Goal: Transaction & Acquisition: Purchase product/service

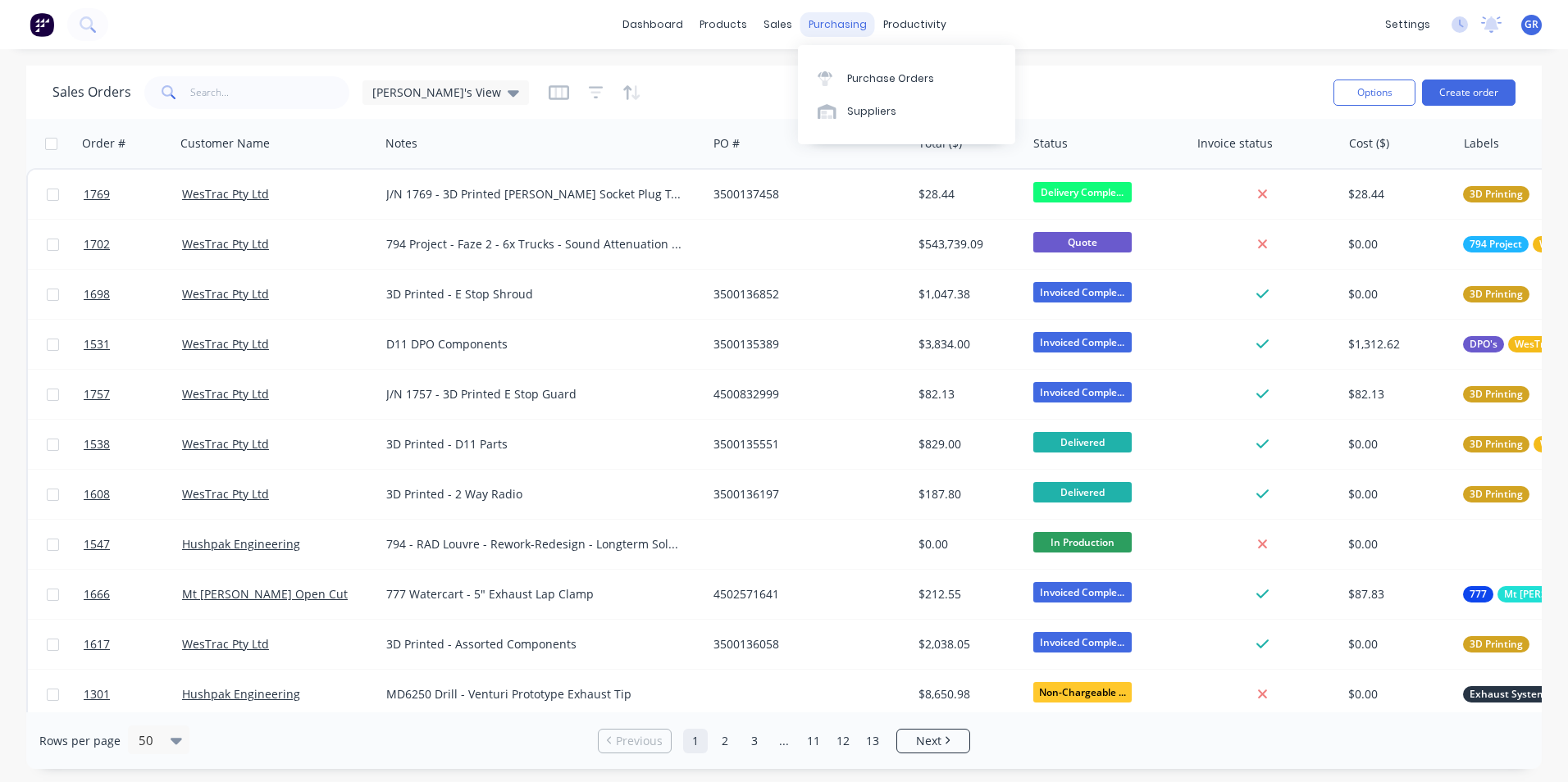
click at [826, 23] on div "purchasing" at bounding box center [837, 25] width 74 height 25
click at [886, 80] on div "Purchase Orders" at bounding box center [889, 79] width 87 height 15
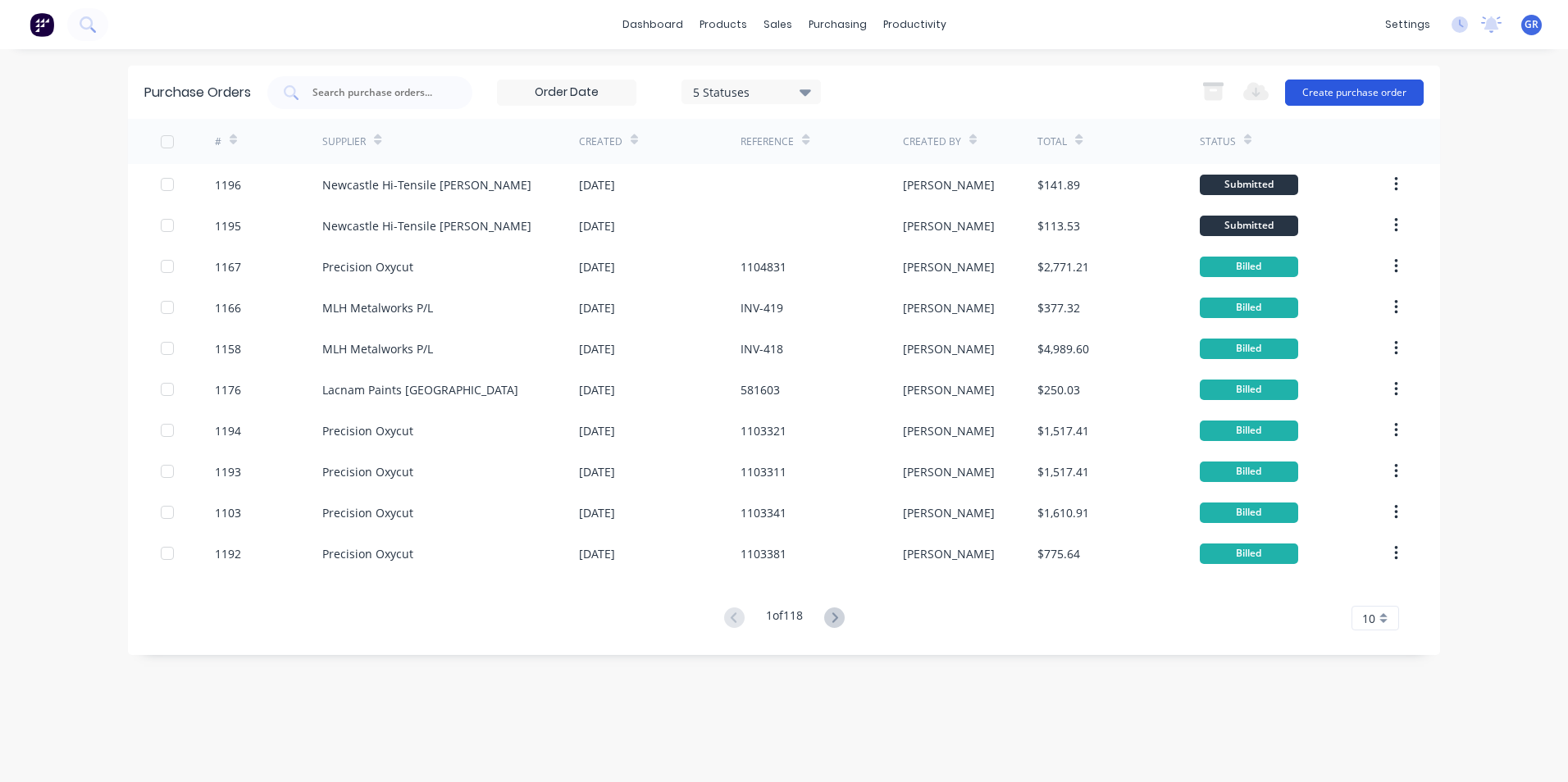
click at [1376, 91] on button "Create purchase order" at bounding box center [1353, 92] width 139 height 26
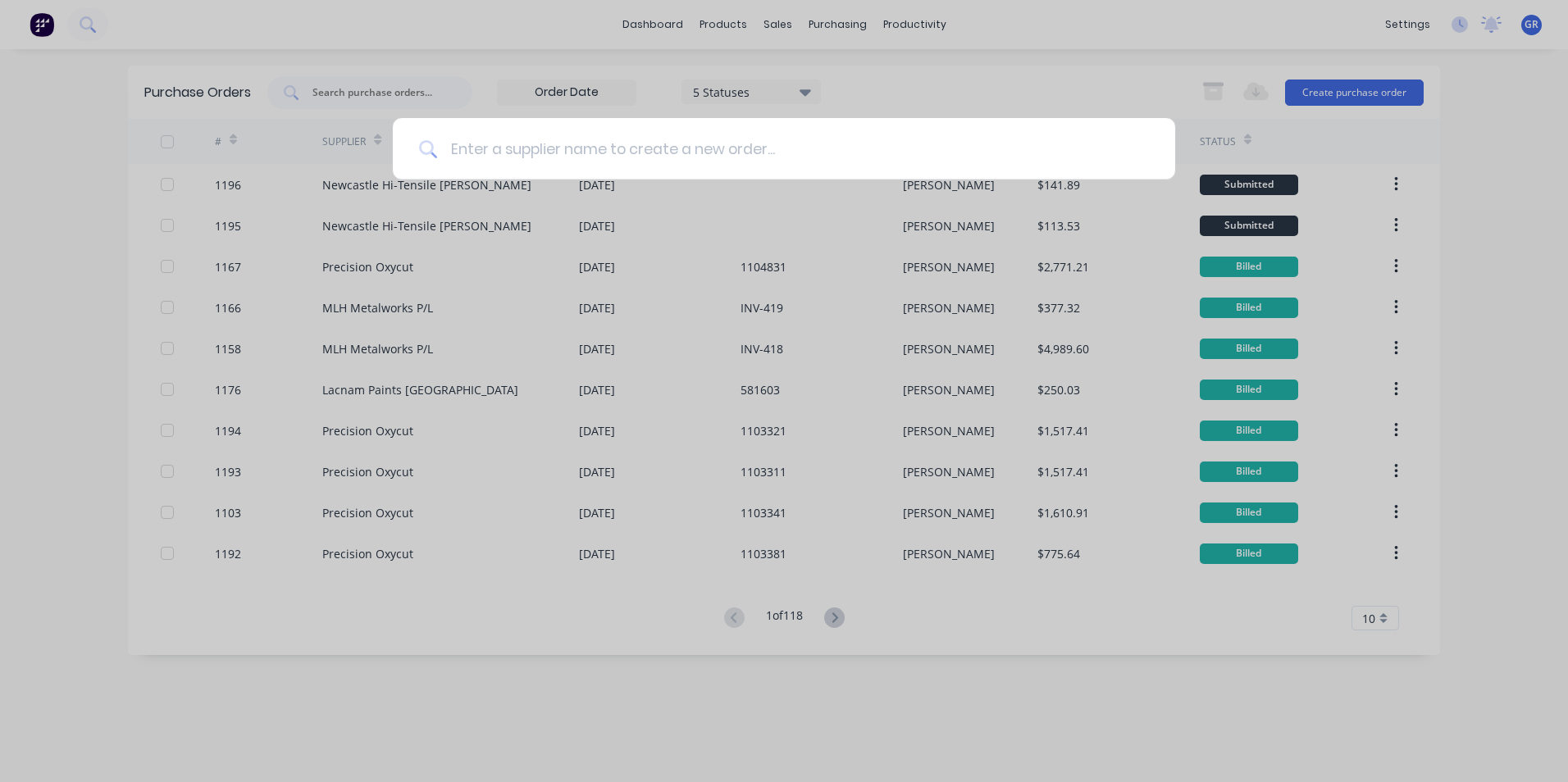
click at [525, 132] on input at bounding box center [793, 148] width 712 height 62
click at [728, 156] on input at bounding box center [793, 148] width 712 height 62
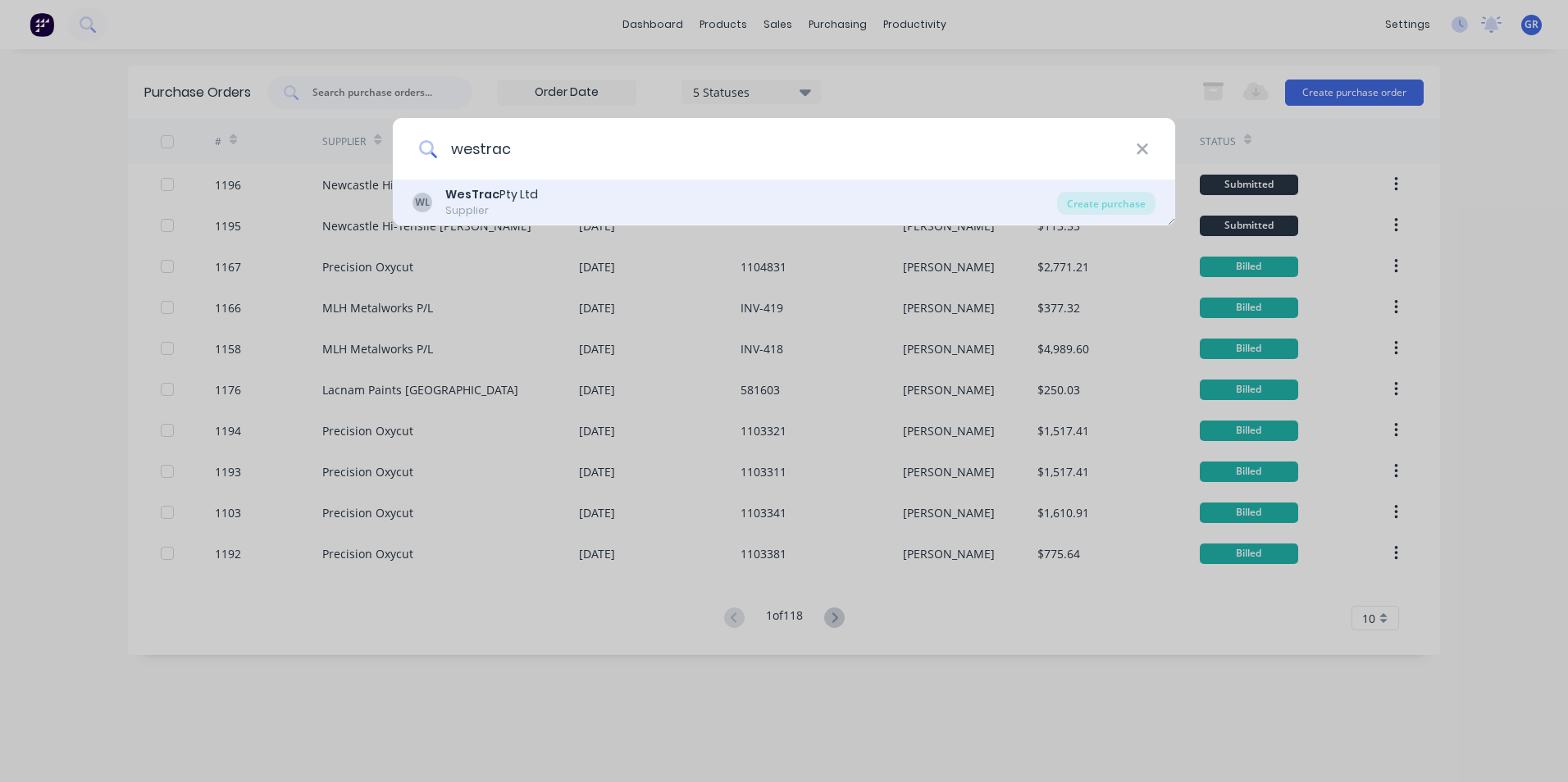
type input "westrac"
click at [487, 198] on b "WesTrac" at bounding box center [472, 194] width 55 height 16
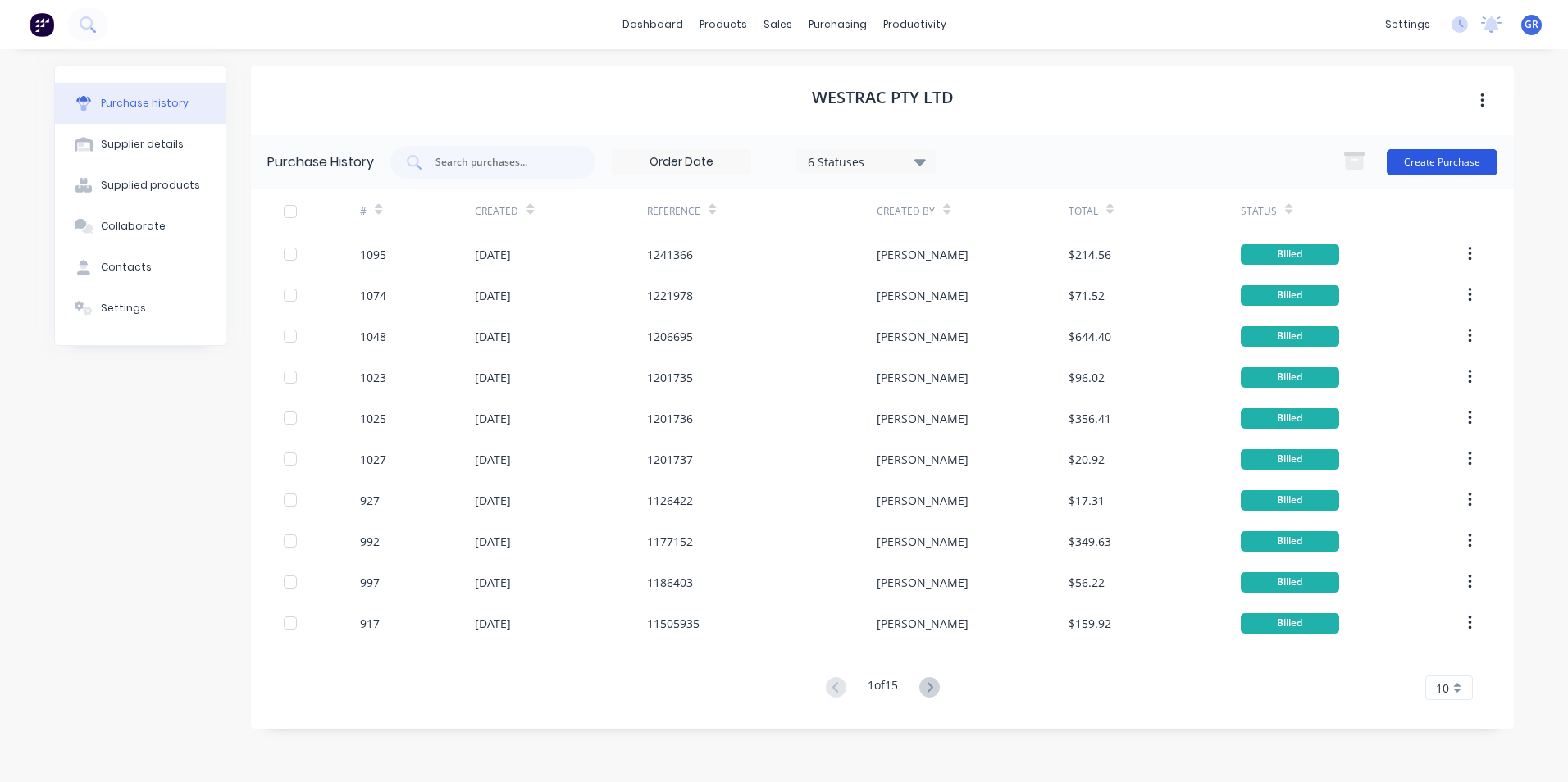
click at [1440, 163] on button "Create Purchase" at bounding box center [1442, 162] width 111 height 26
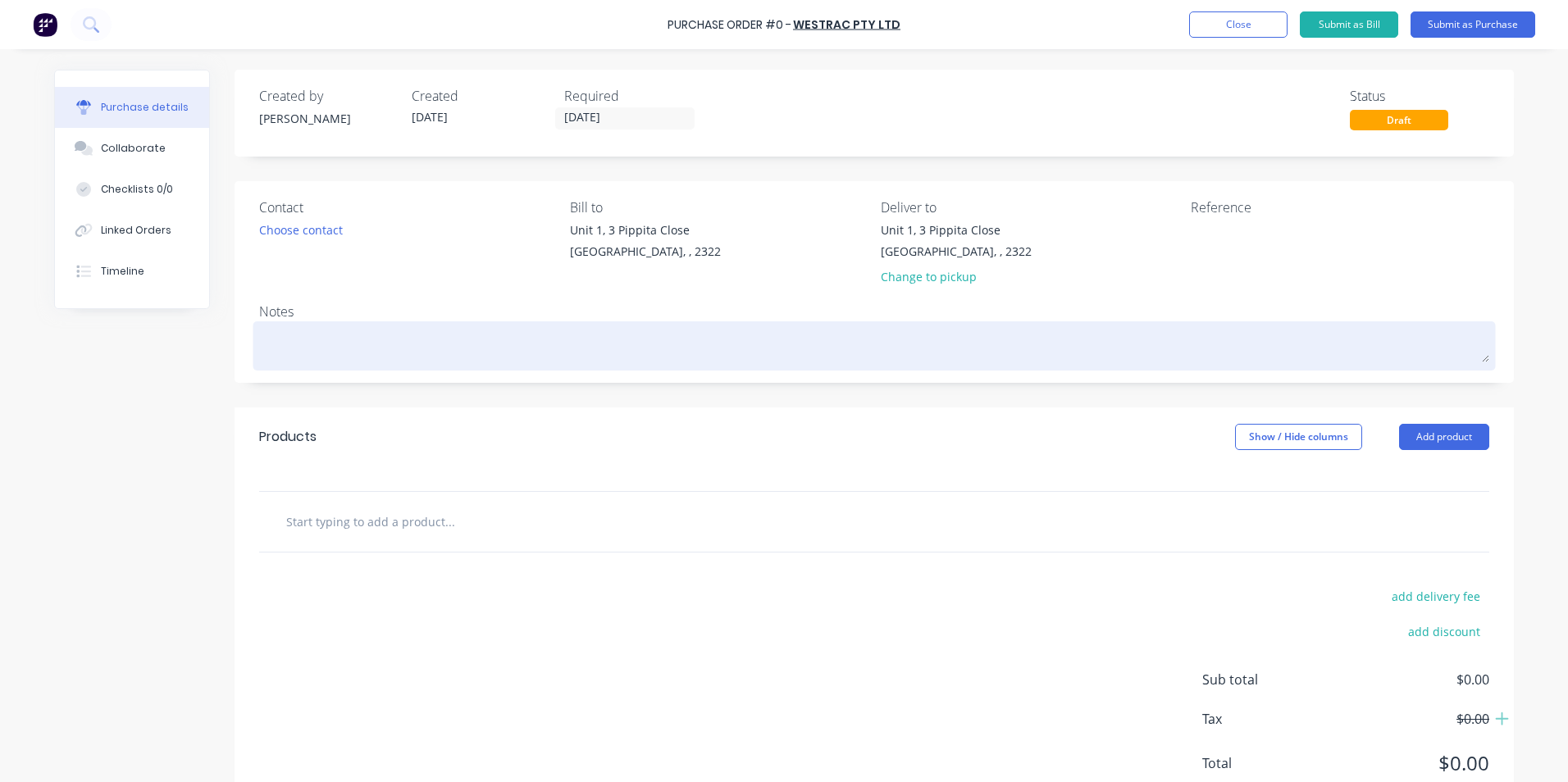
click at [299, 338] on textarea at bounding box center [874, 343] width 1230 height 37
type textarea "x"
type textarea "7"
type textarea "x"
type textarea "79"
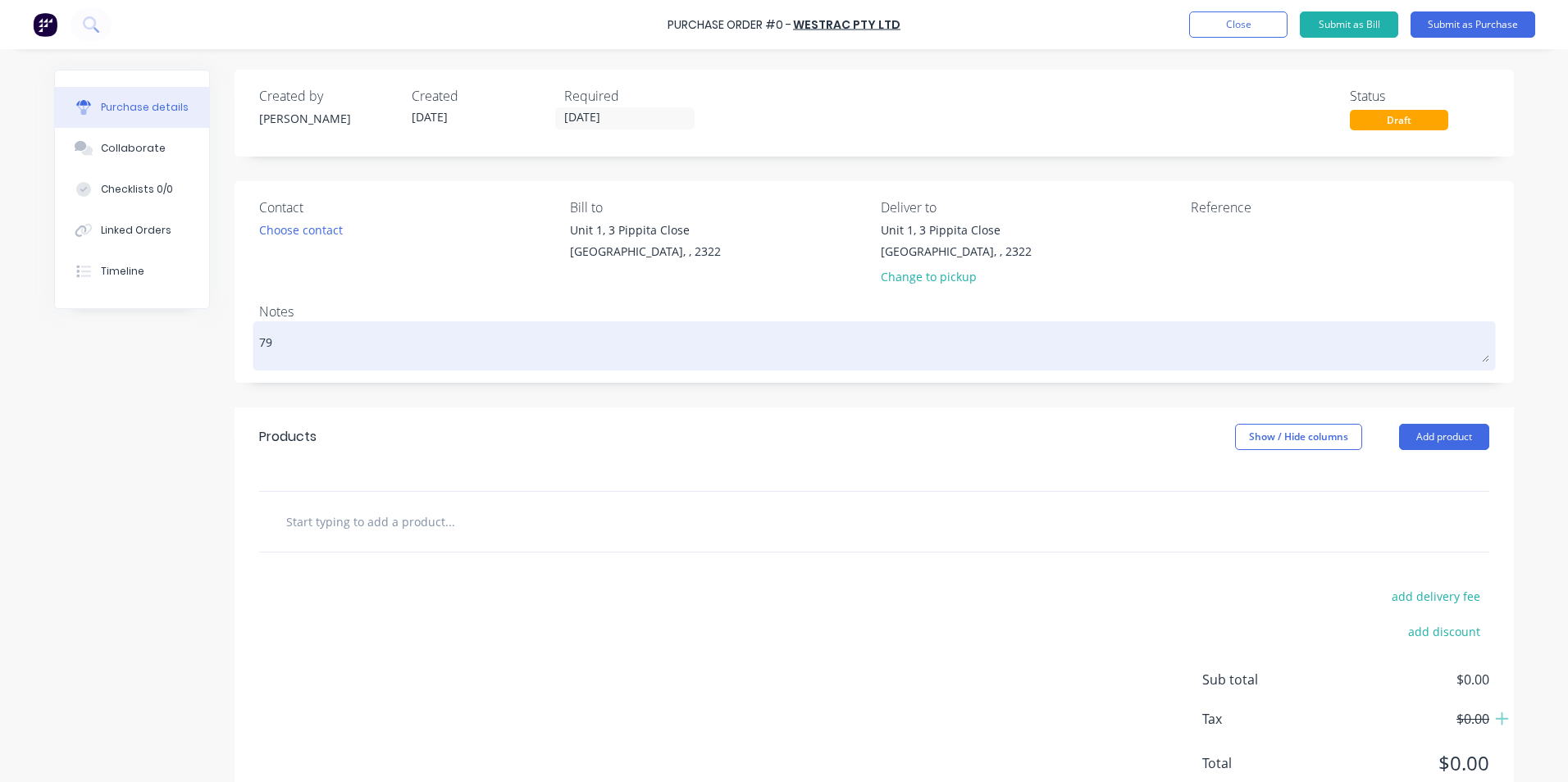
type textarea "x"
type textarea "794"
type textarea "x"
type textarea "794"
type textarea "x"
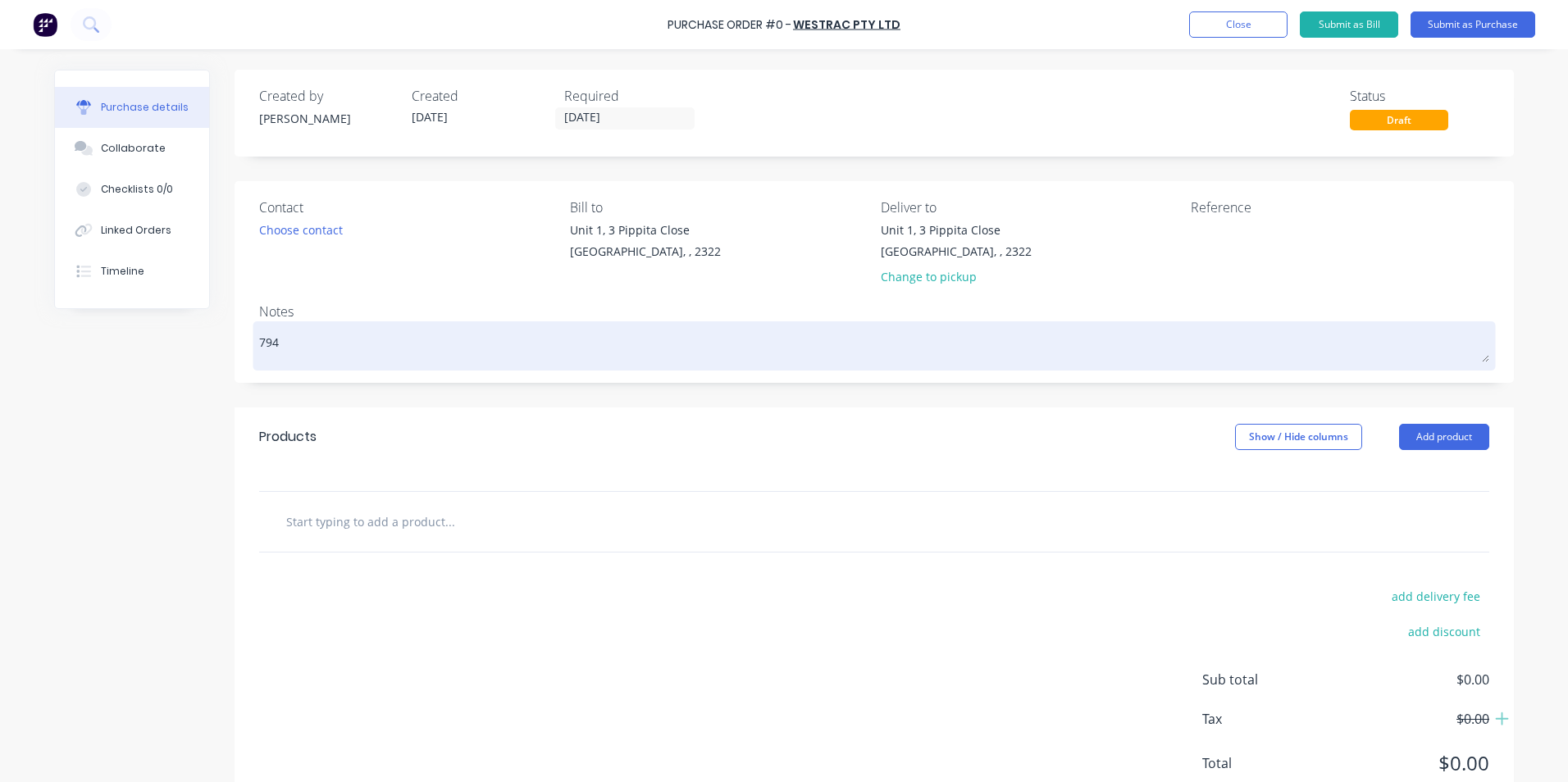
type textarea "794 U"
type textarea "x"
type textarea "794 Un"
type textarea "x"
type textarea "794 Und"
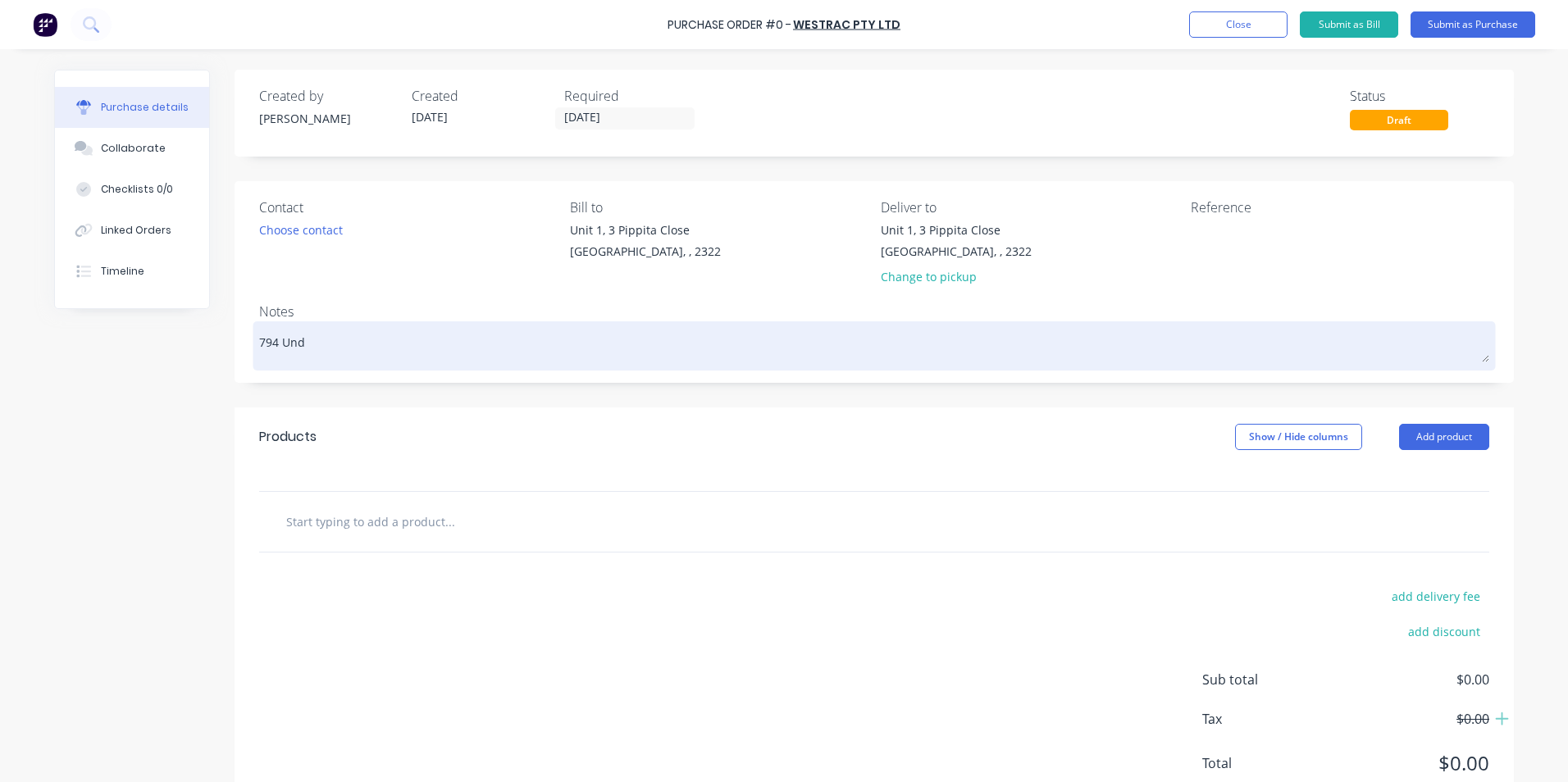
type textarea "x"
type textarea "794 Unde"
type textarea "x"
type textarea "794 Under"
type textarea "x"
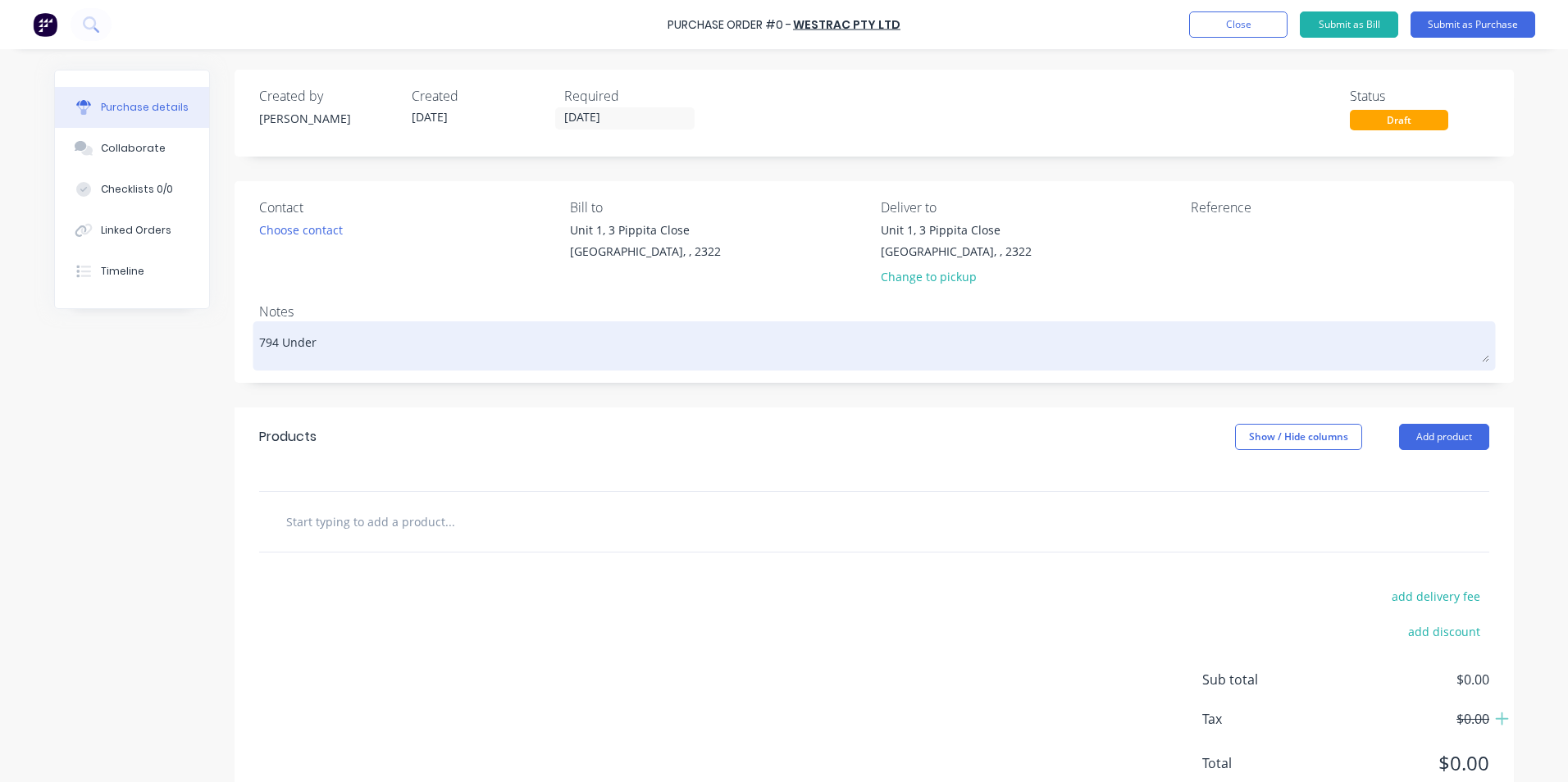
type textarea "794 Under"
type textarea "x"
type textarea "794 Under G"
type textarea "x"
type textarea "794 Under Ge"
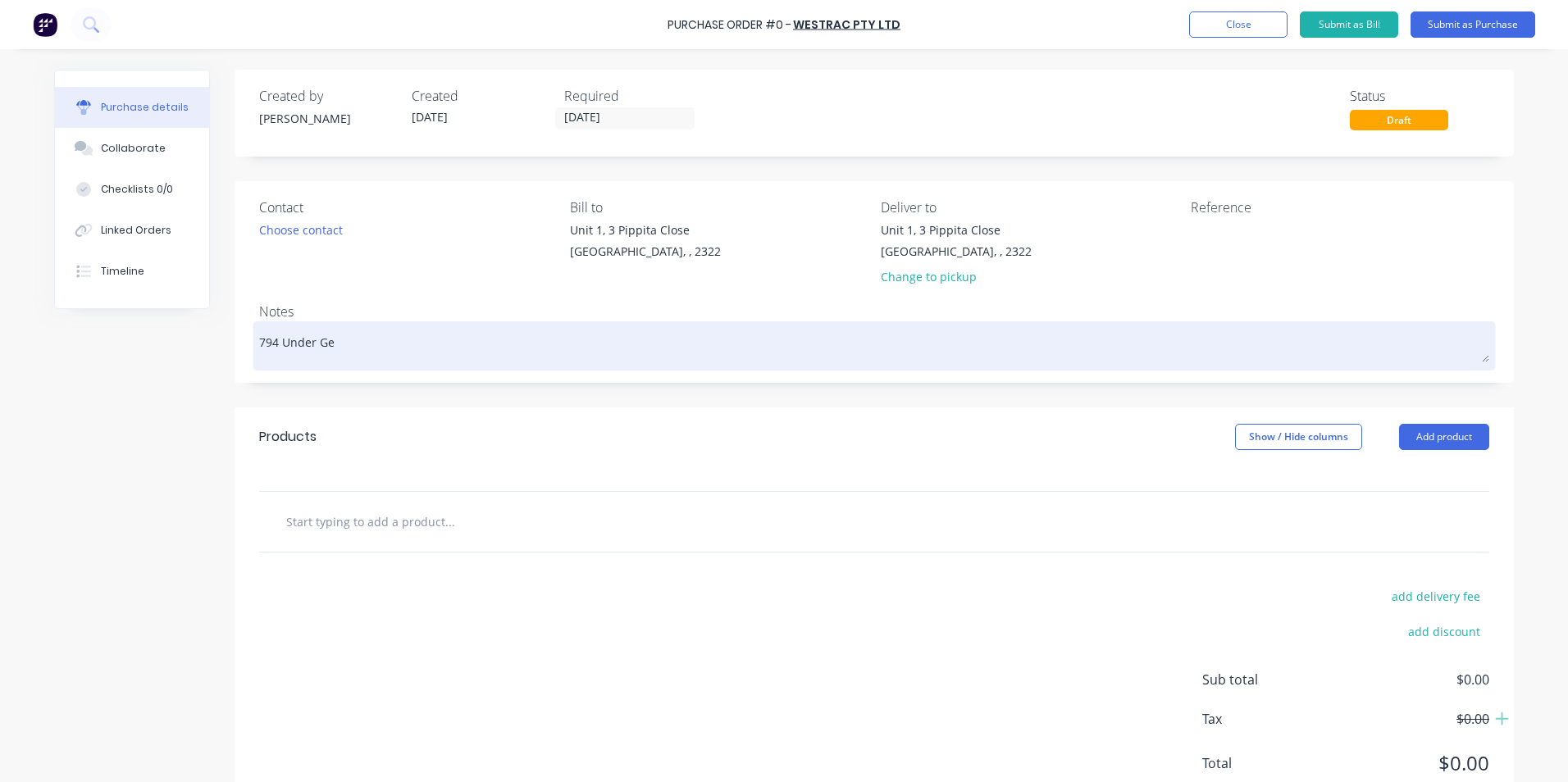
type textarea "x"
type textarea "794 Under Gen"
type textarea "x"
type textarea "794 Under Gene"
type textarea "x"
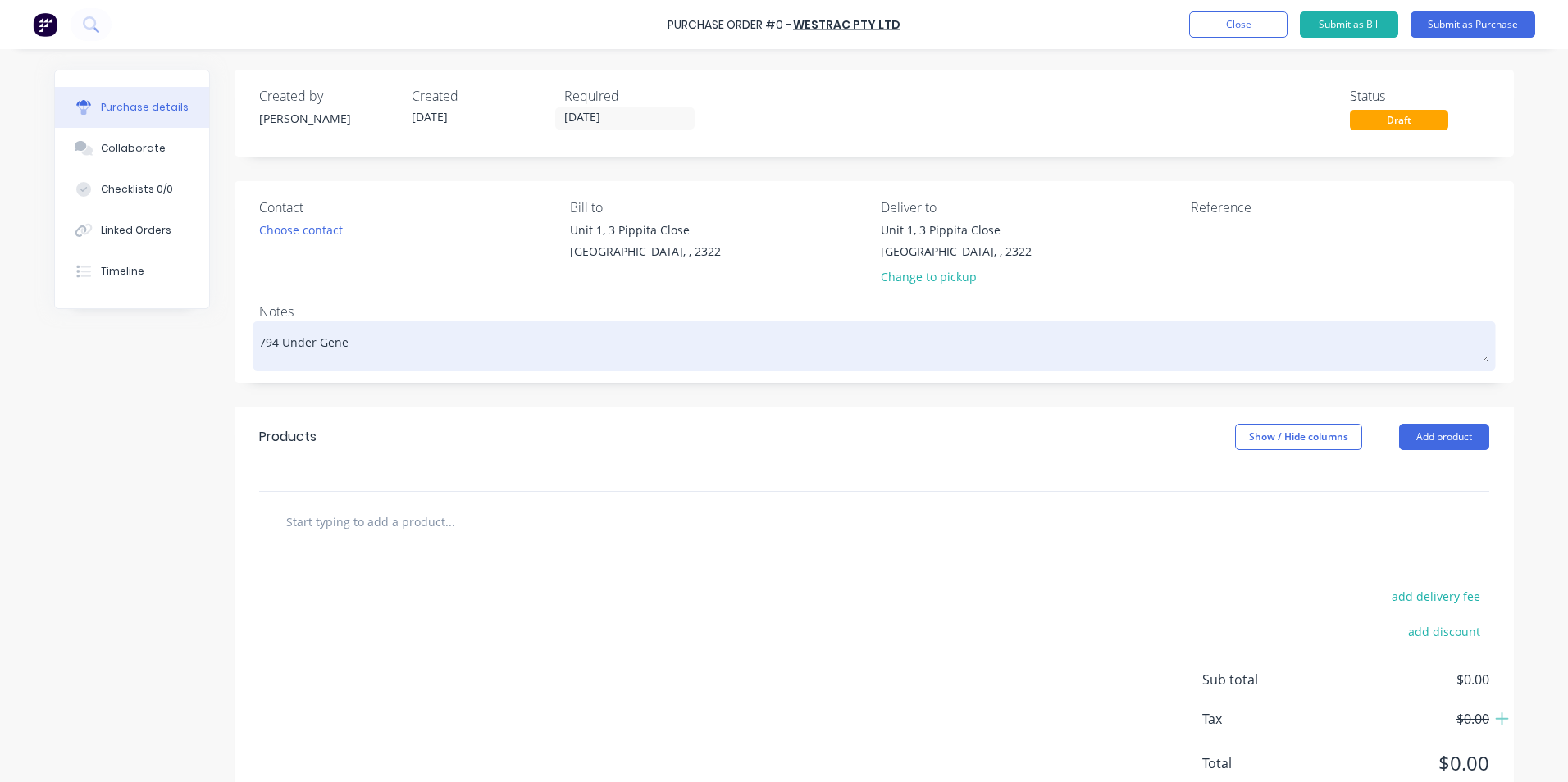
type textarea "794 Under Gener"
type textarea "x"
type textarea "794 Under Genera"
type textarea "x"
type textarea "794 Under Generat"
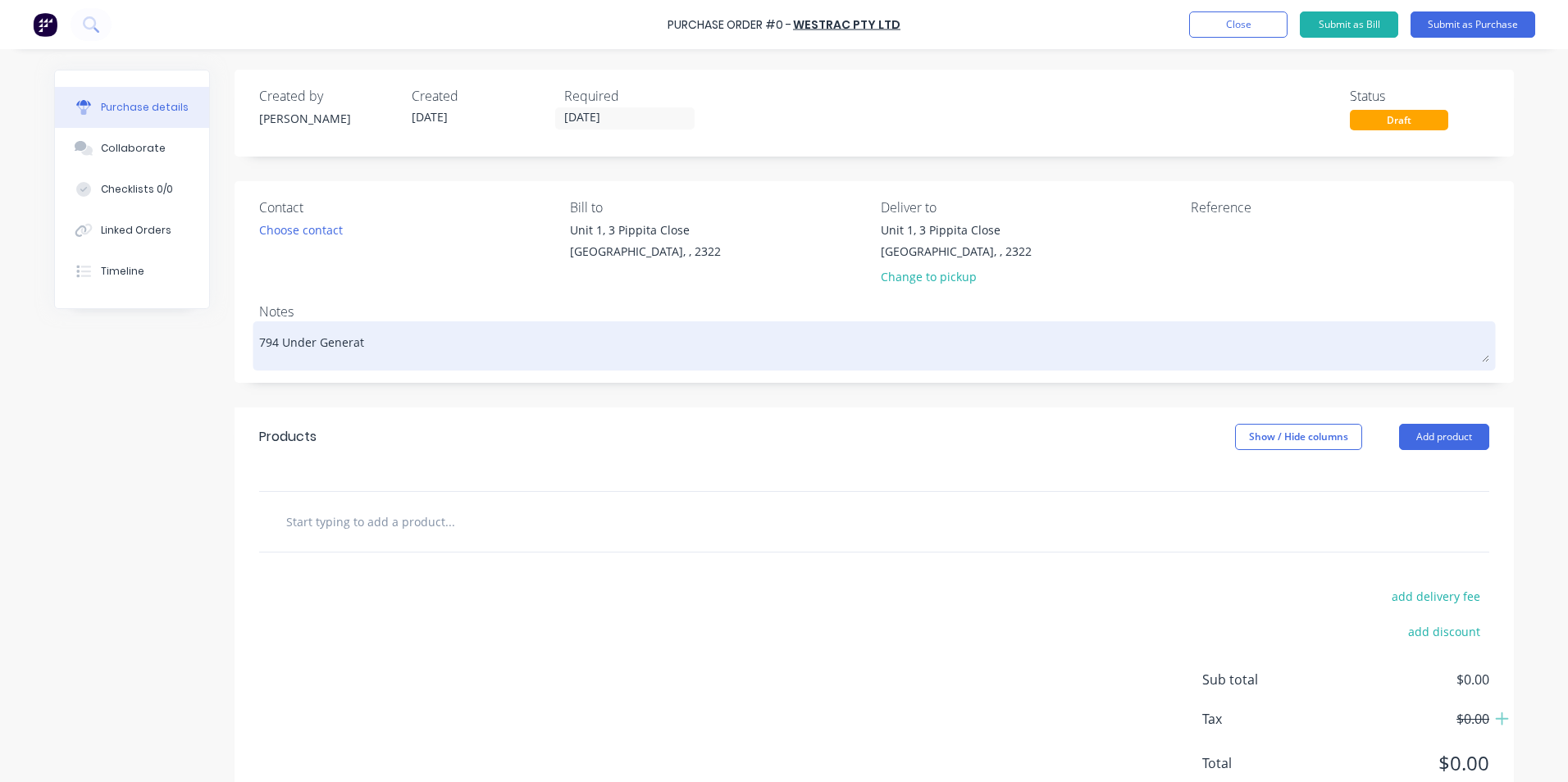
type textarea "x"
type textarea "794 Under Generato"
type textarea "x"
type textarea "794 Under Generator"
type textarea "x"
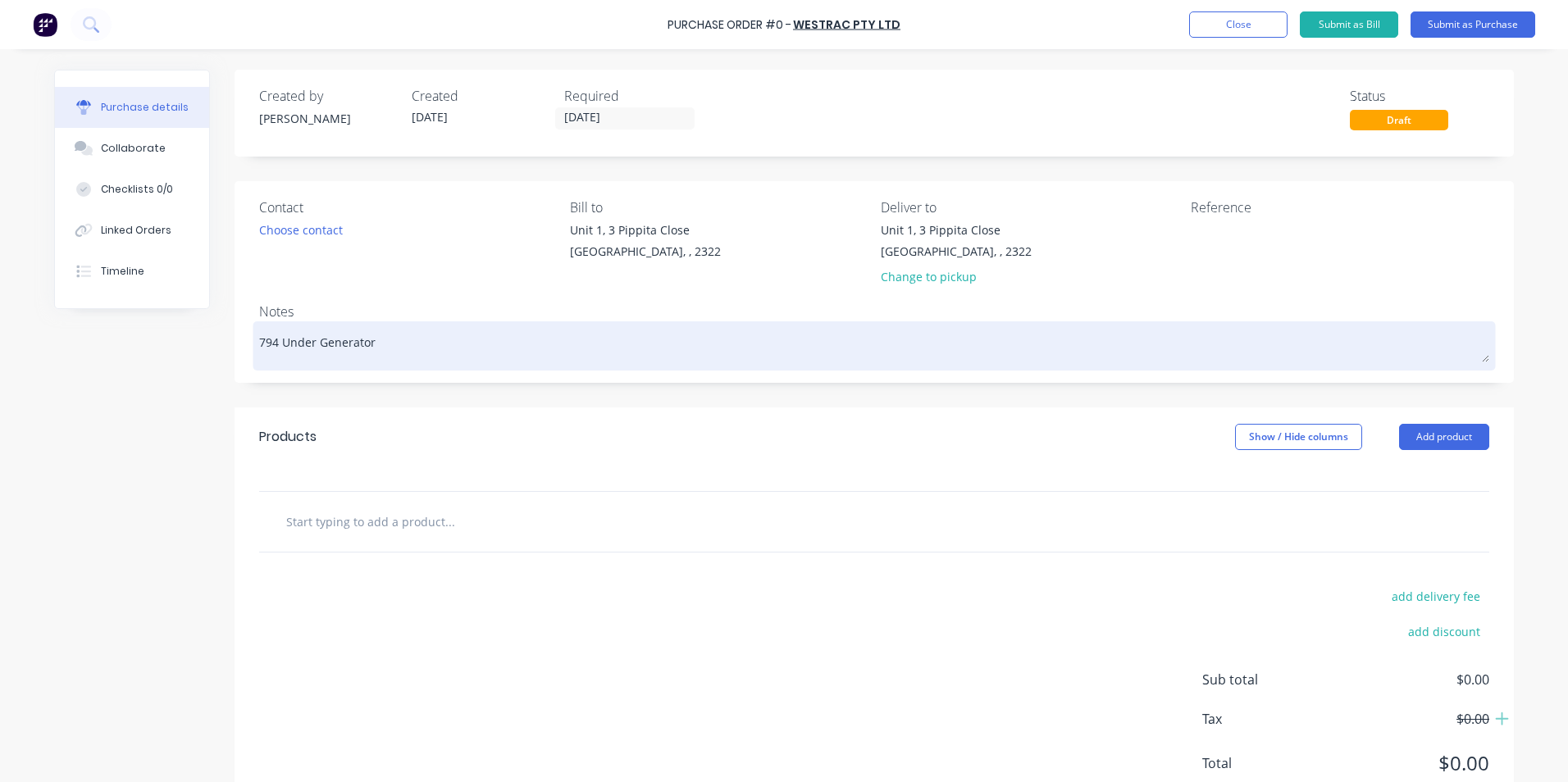
type textarea "794 Under Generator"
type textarea "x"
type textarea "794 Under Generator B"
type textarea "x"
type textarea "794 Under Generator Be"
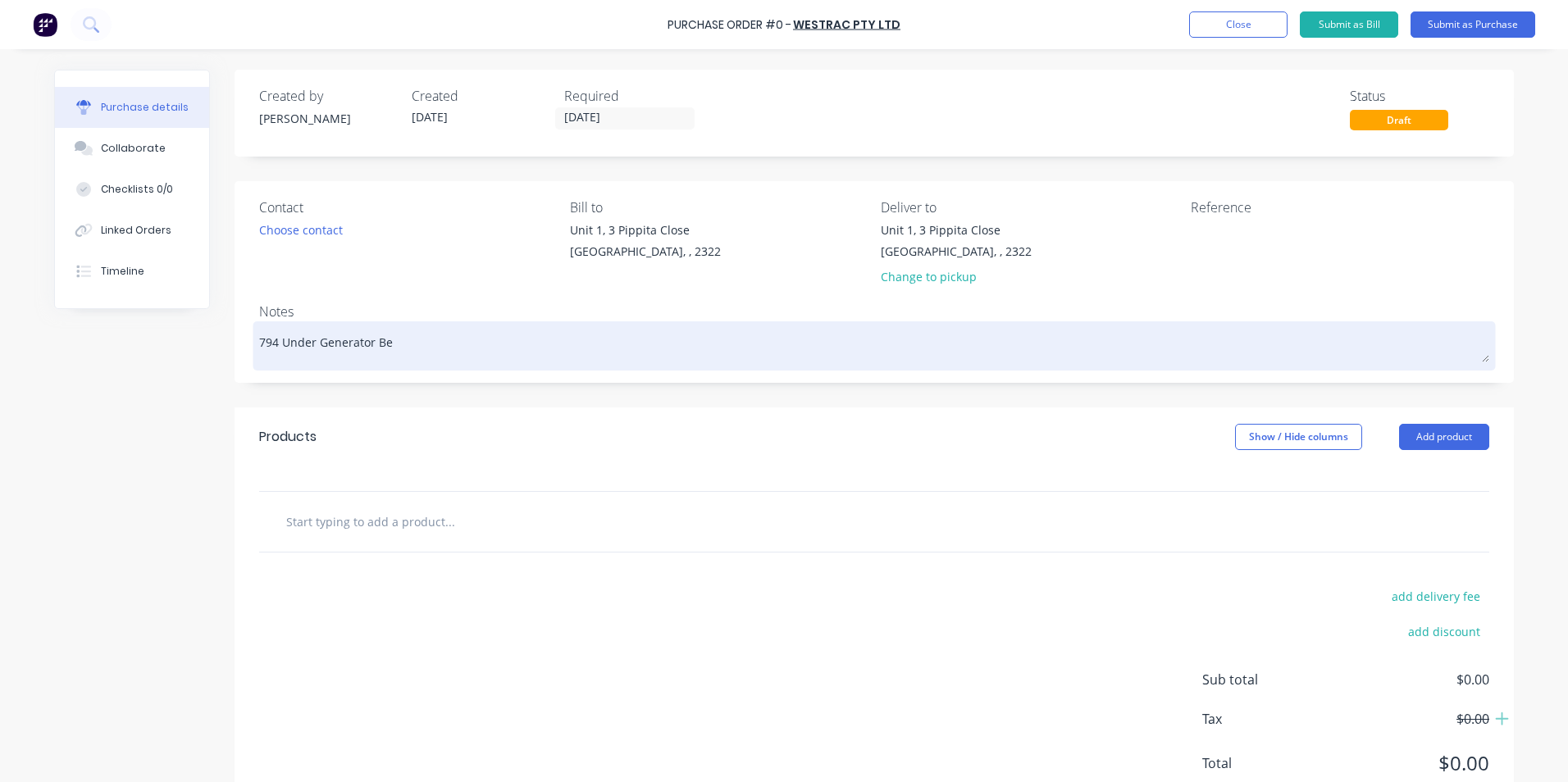
type textarea "x"
type textarea "794 Under Generator Bel"
type textarea "x"
type textarea "794 Under Generator Bell"
type textarea "x"
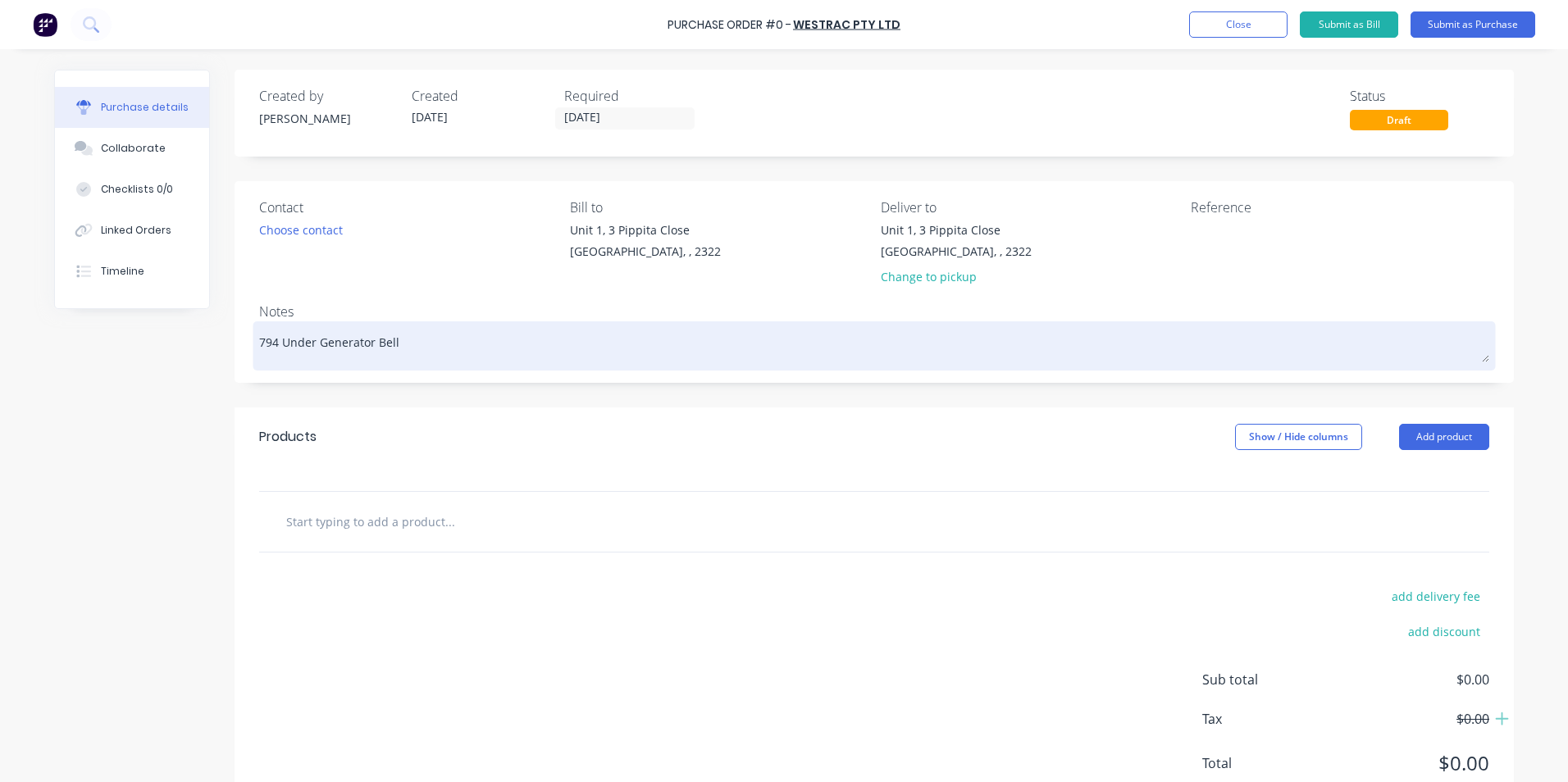
type textarea "794 Under Generator Belly"
type textarea "x"
type textarea "794 Under Generator Belly"
type textarea "x"
type textarea "794 Under Generator Belly P"
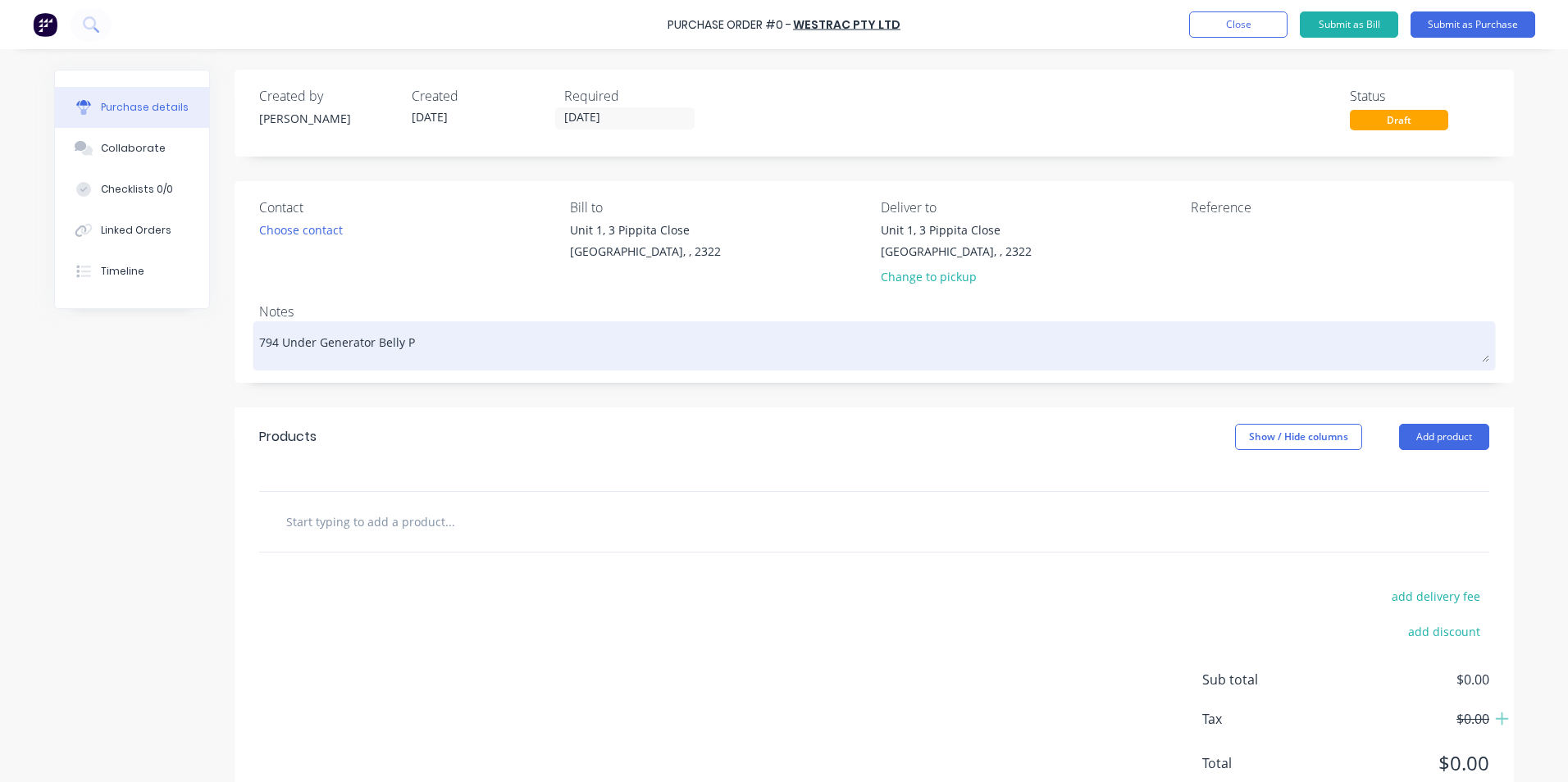
type textarea "x"
type textarea "794 Under Generator Belly Pa"
type textarea "x"
type textarea "794 Under Generator Belly Pan"
type textarea "x"
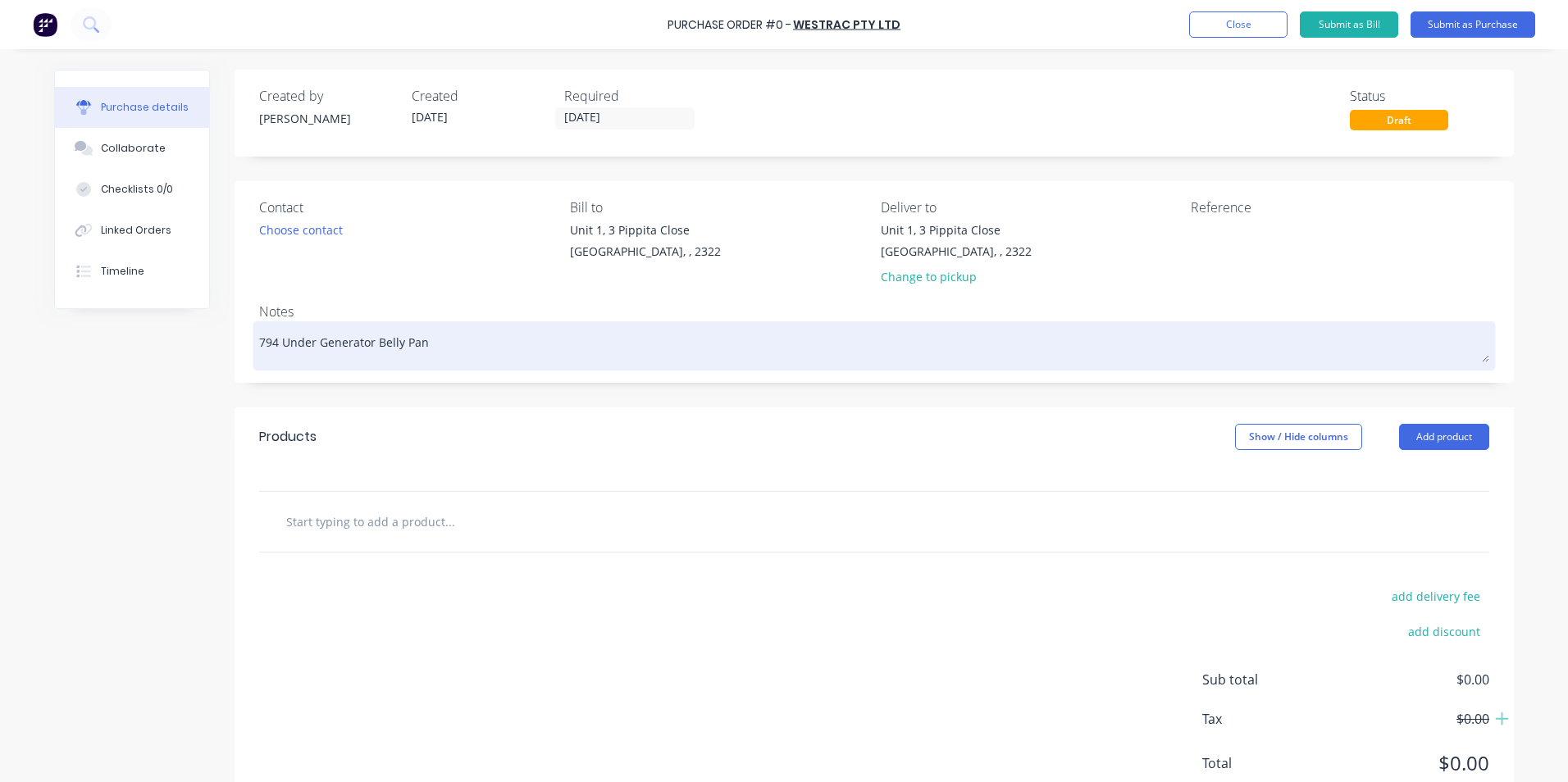
type textarea "794 Under Generator Belly Pane"
type textarea "x"
type textarea "794 Under Generator Belly Panel"
type textarea "x"
type textarea "794 Under Generator Belly Panel"
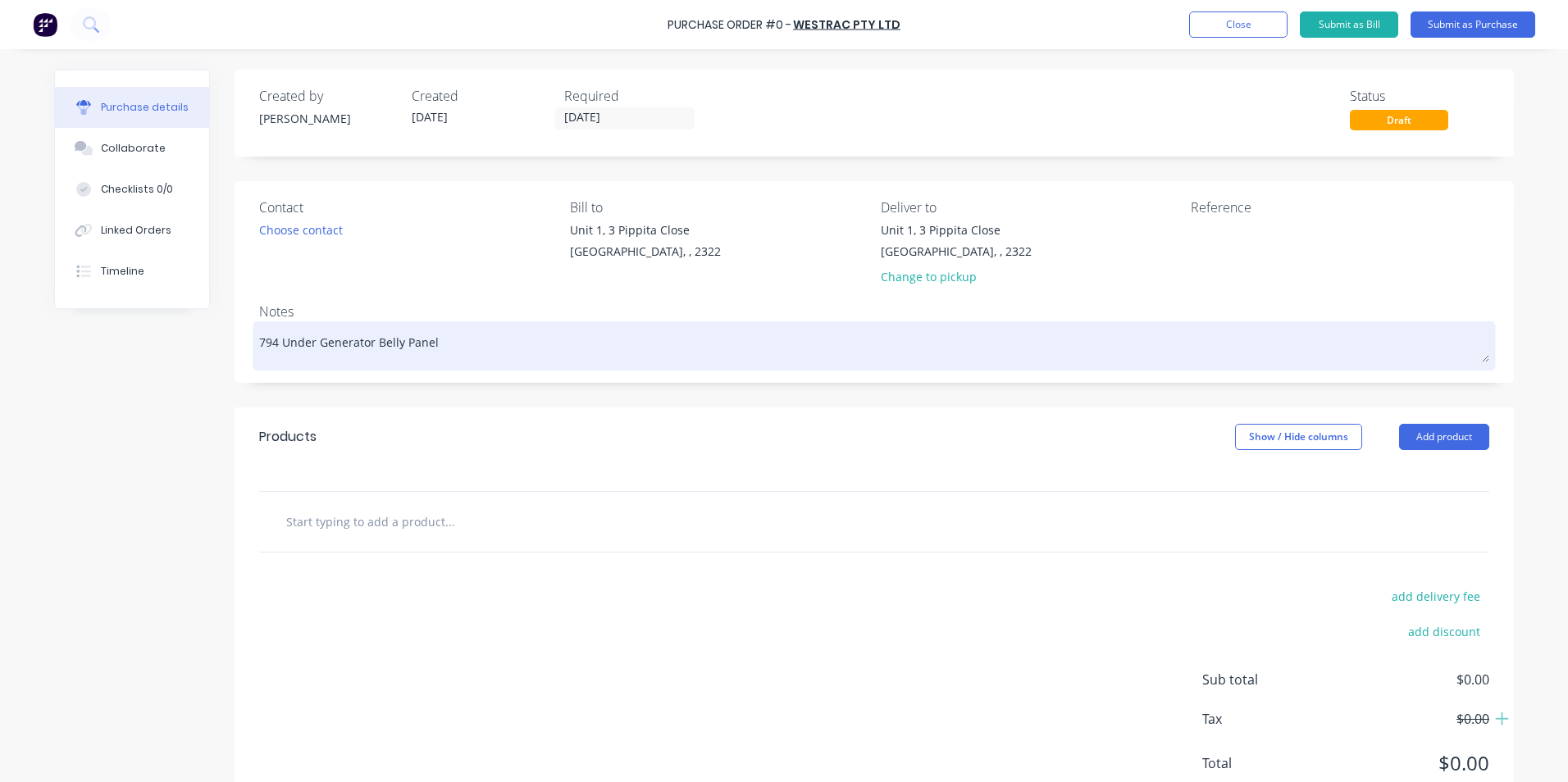
type textarea "x"
type textarea "794 Under Generator Belly Panel -"
type textarea "x"
type textarea "794 Under Generator Belly Panel -"
type textarea "x"
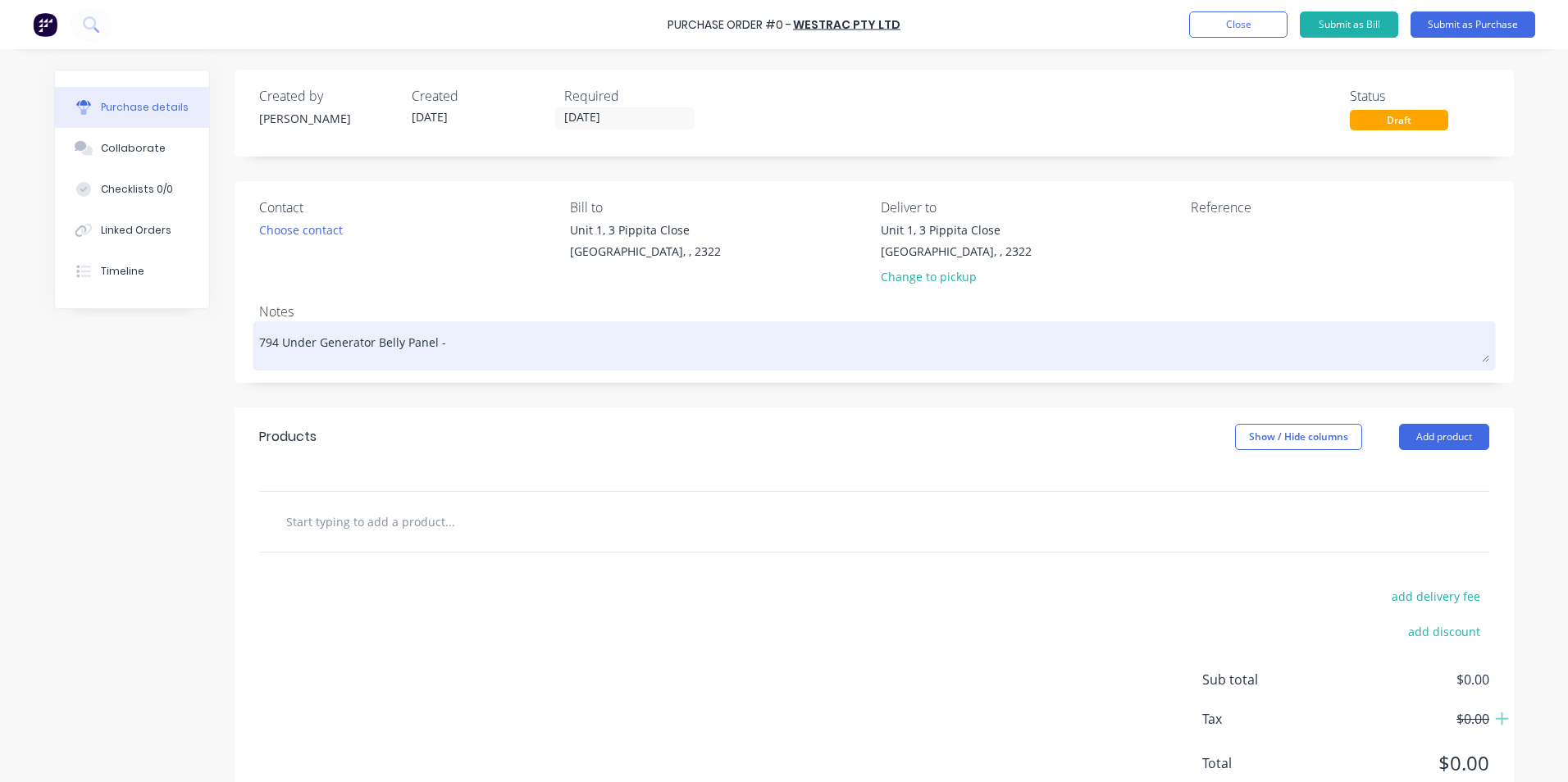
type textarea "794 Under Generator Belly Panel - F"
type textarea "x"
type textarea "794 Under Generator Belly Panel - Fa"
type textarea "x"
type textarea "794 Under Generator Belly Panel - Fas"
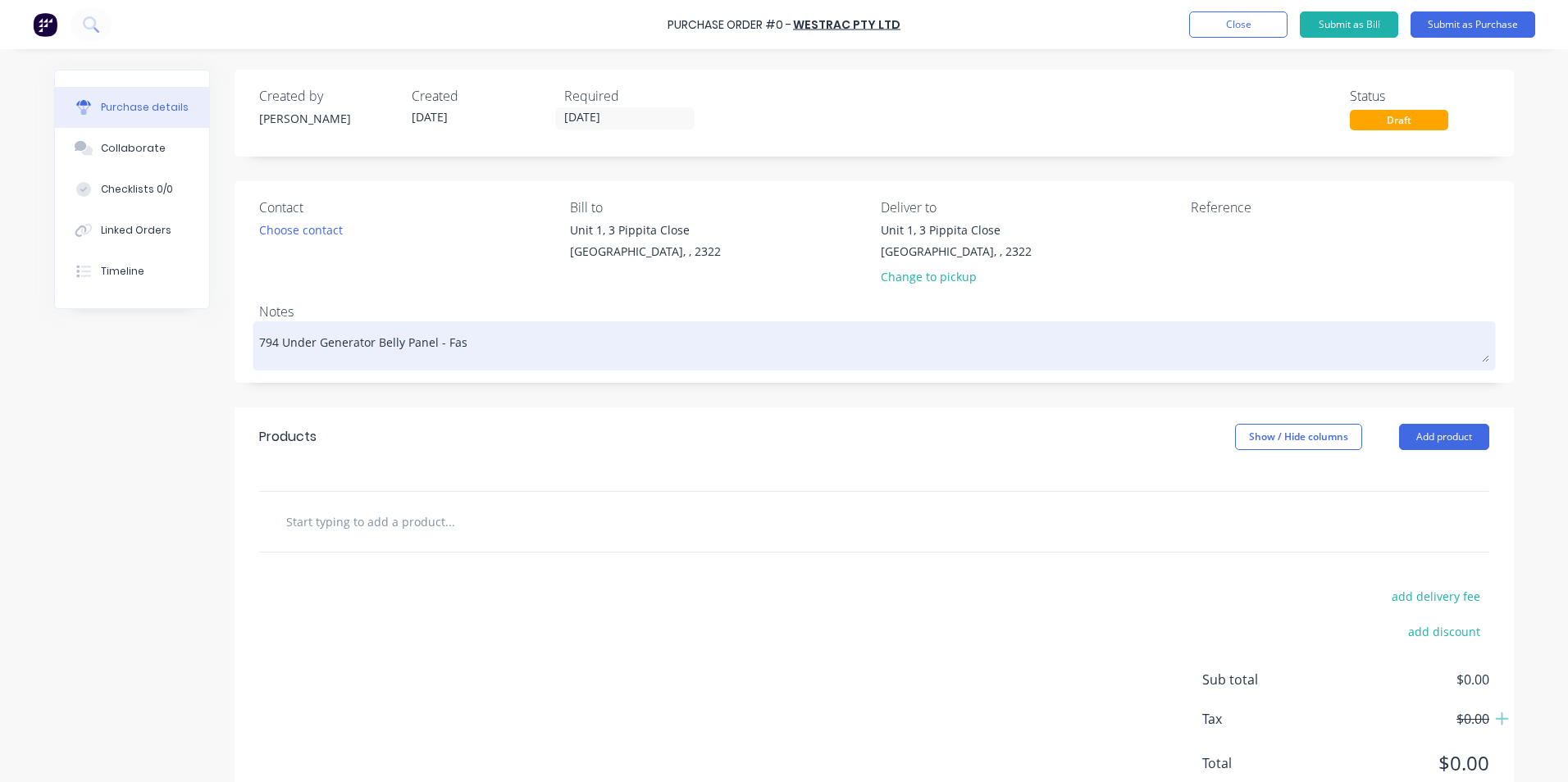
type textarea "x"
type textarea "794 Under Generator Belly Panel - Fast"
type textarea "x"
type textarea "794 Under Generator Belly Panel - Faste"
type textarea "x"
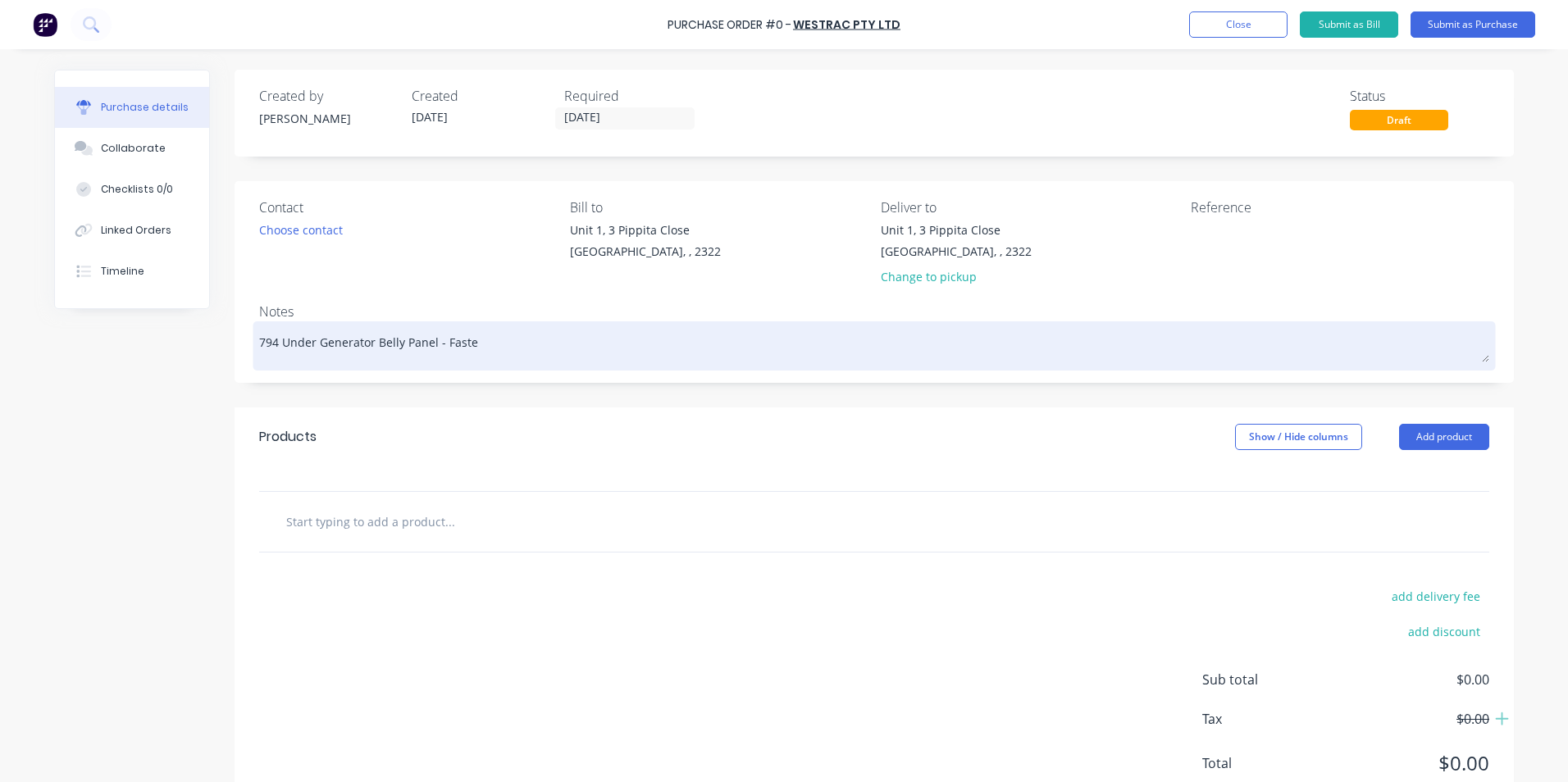
type textarea "794 Under Generator Belly Panel - Fasten"
type textarea "x"
type textarea "794 Under Generator Belly Panel - Fastene"
type textarea "x"
type textarea "794 Under Generator Belly Panel - Fastener"
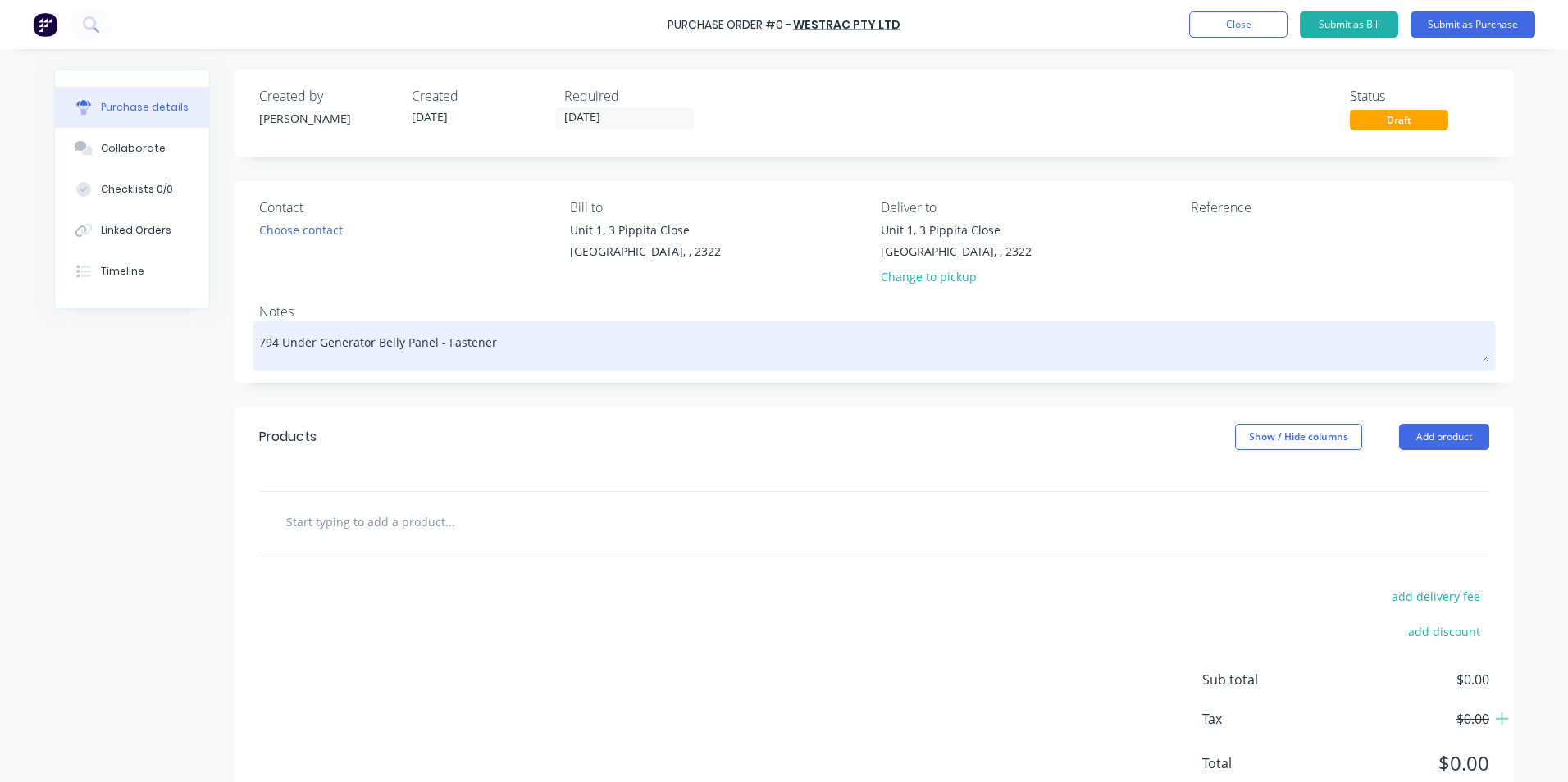
type textarea "x"
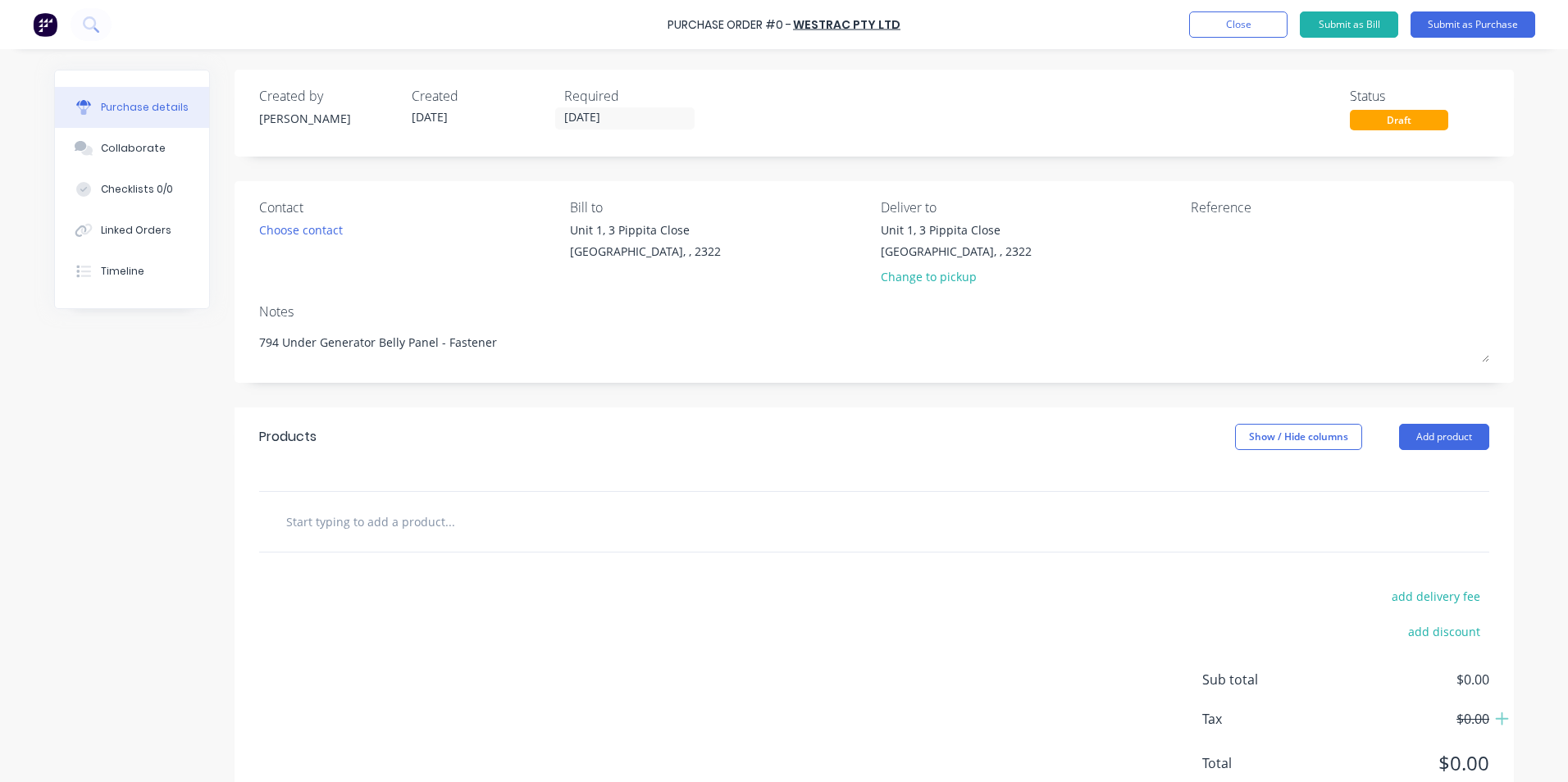
type textarea "794 Under Generator Belly Panel - Fastener"
type textarea "x"
type textarea "794 Under Generator Belly Panel - Fastener"
click at [314, 524] on input "text" at bounding box center [449, 521] width 328 height 33
paste input "1J-5929: 1''-8 x 6'' Hex Head"
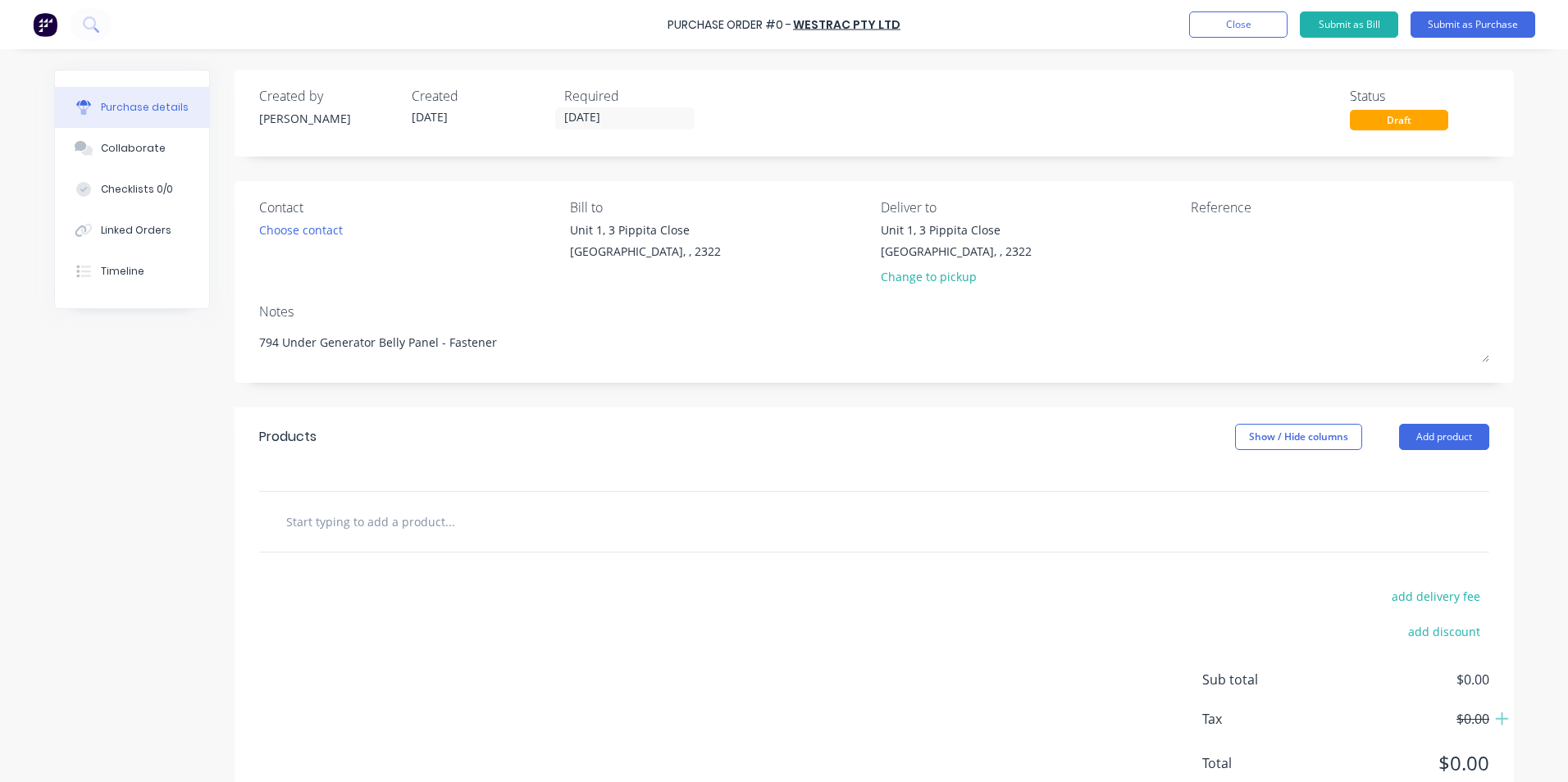
type textarea "x"
type input "1J-5929: 1''-8 x 6'' Hex Head"
type textarea "x"
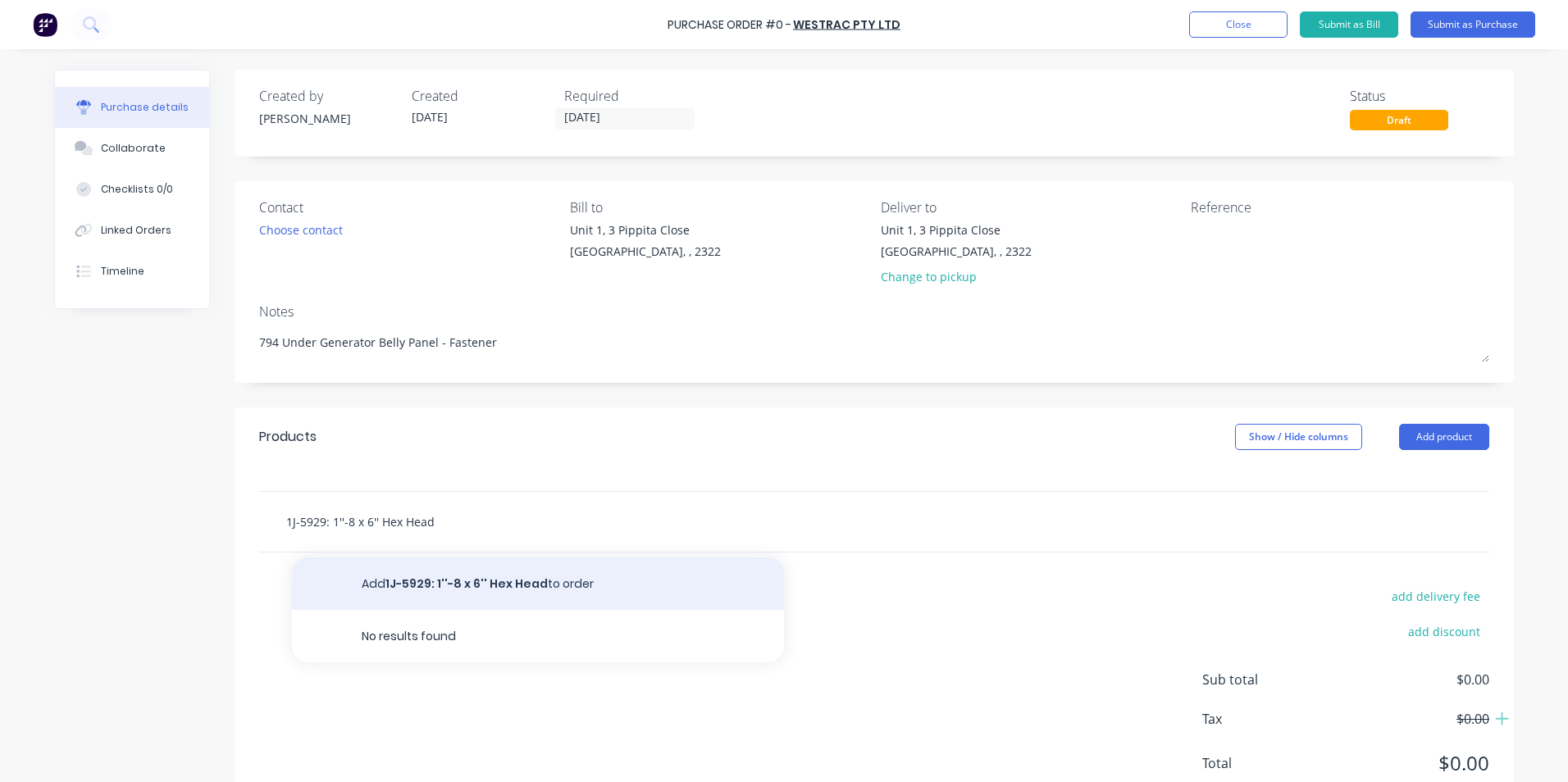
type input "1J-5929: 1''-8 x 6'' Hex Head"
click at [476, 580] on button "Add 1J-5929: 1''-8 x 6'' Hex Head to order" at bounding box center [538, 584] width 492 height 53
type textarea "x"
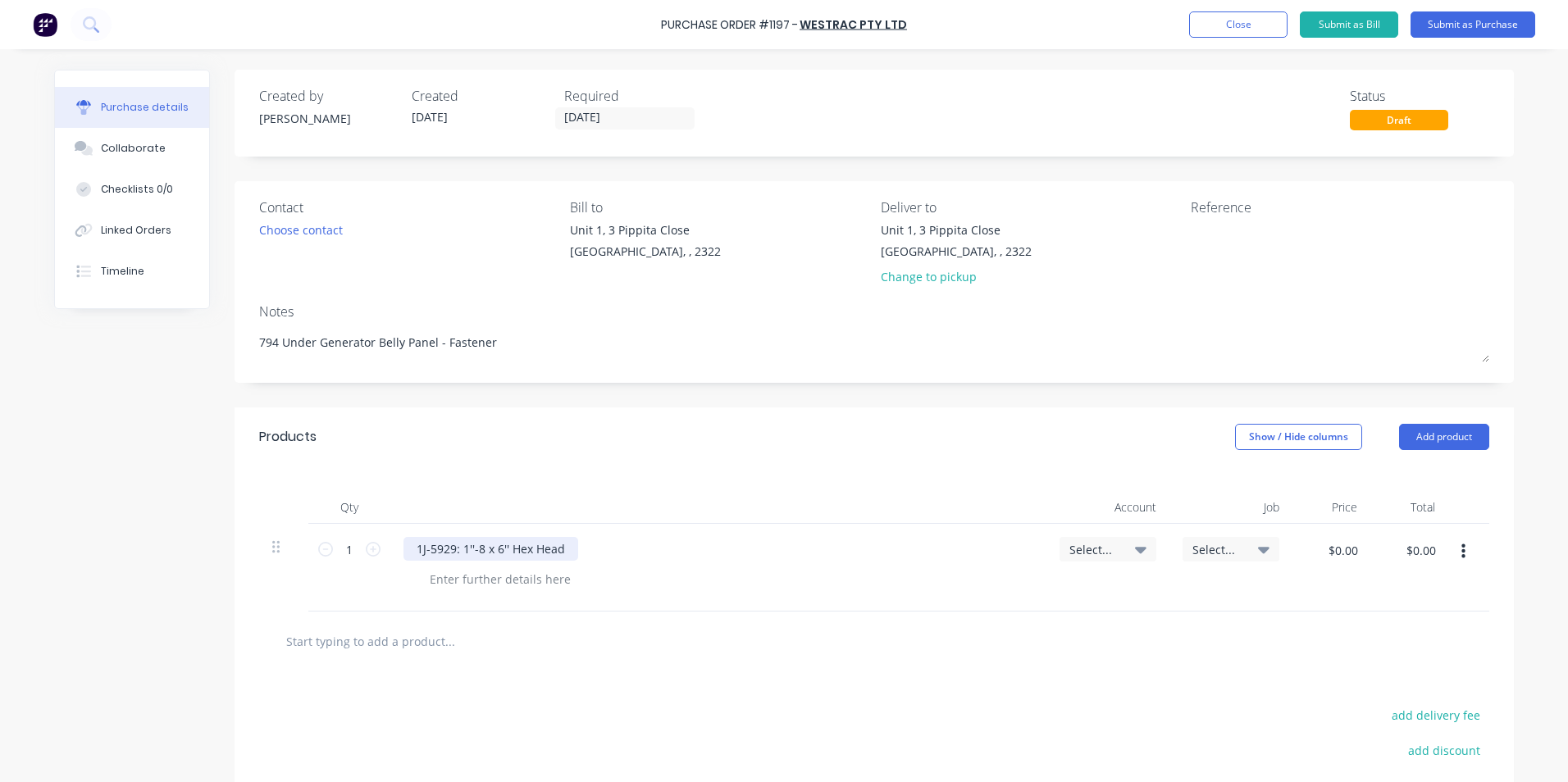
type textarea "x"
drag, startPoint x: 561, startPoint y: 549, endPoint x: 624, endPoint y: 546, distance: 63.1
click at [561, 549] on div "1J-5929: 1''-8 x 6'' Hex Head" at bounding box center [490, 549] width 174 height 24
click at [347, 550] on input "1" at bounding box center [349, 550] width 33 height 25
type textarea "x"
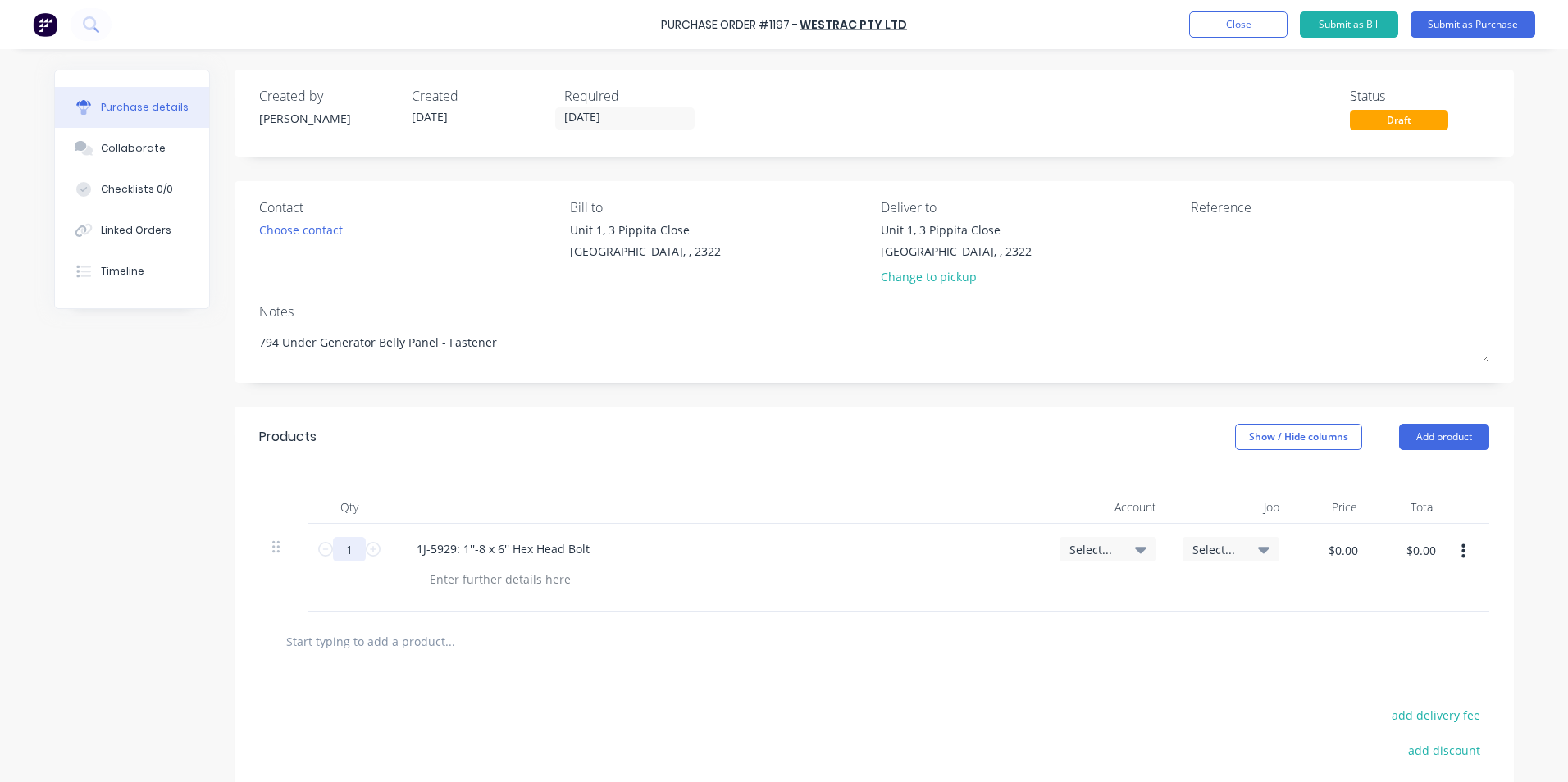
type input "2"
type textarea "x"
type input "24"
type textarea "x"
type input "24"
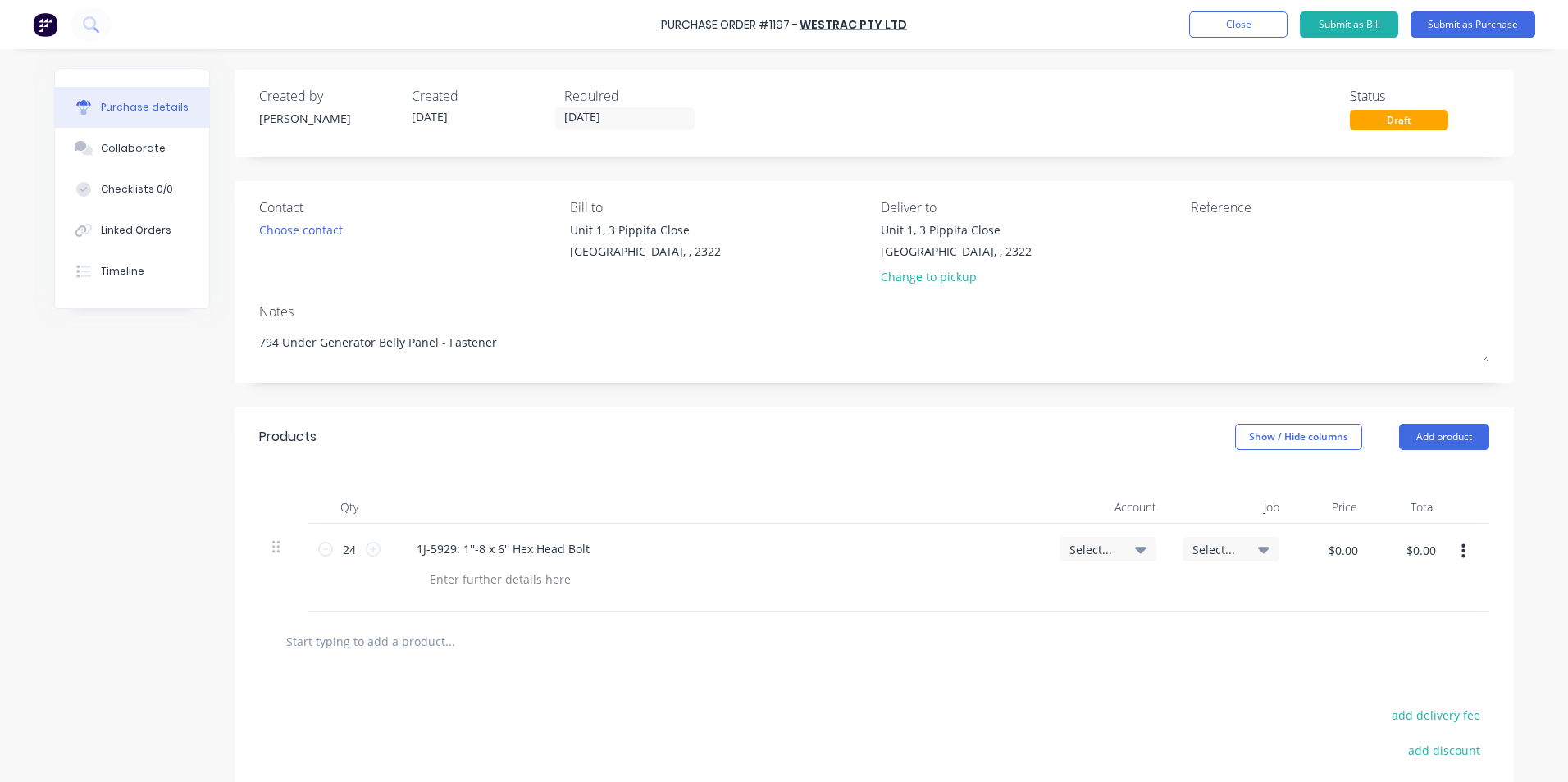
click at [1095, 546] on span "Select..." at bounding box center [1093, 549] width 49 height 17
type textarea "x"
click at [999, 598] on input at bounding box center [1054, 598] width 168 height 33
type input "1-14"
click at [1039, 714] on div "1-1400 / Work in Progress" at bounding box center [1041, 714] width 230 height 33
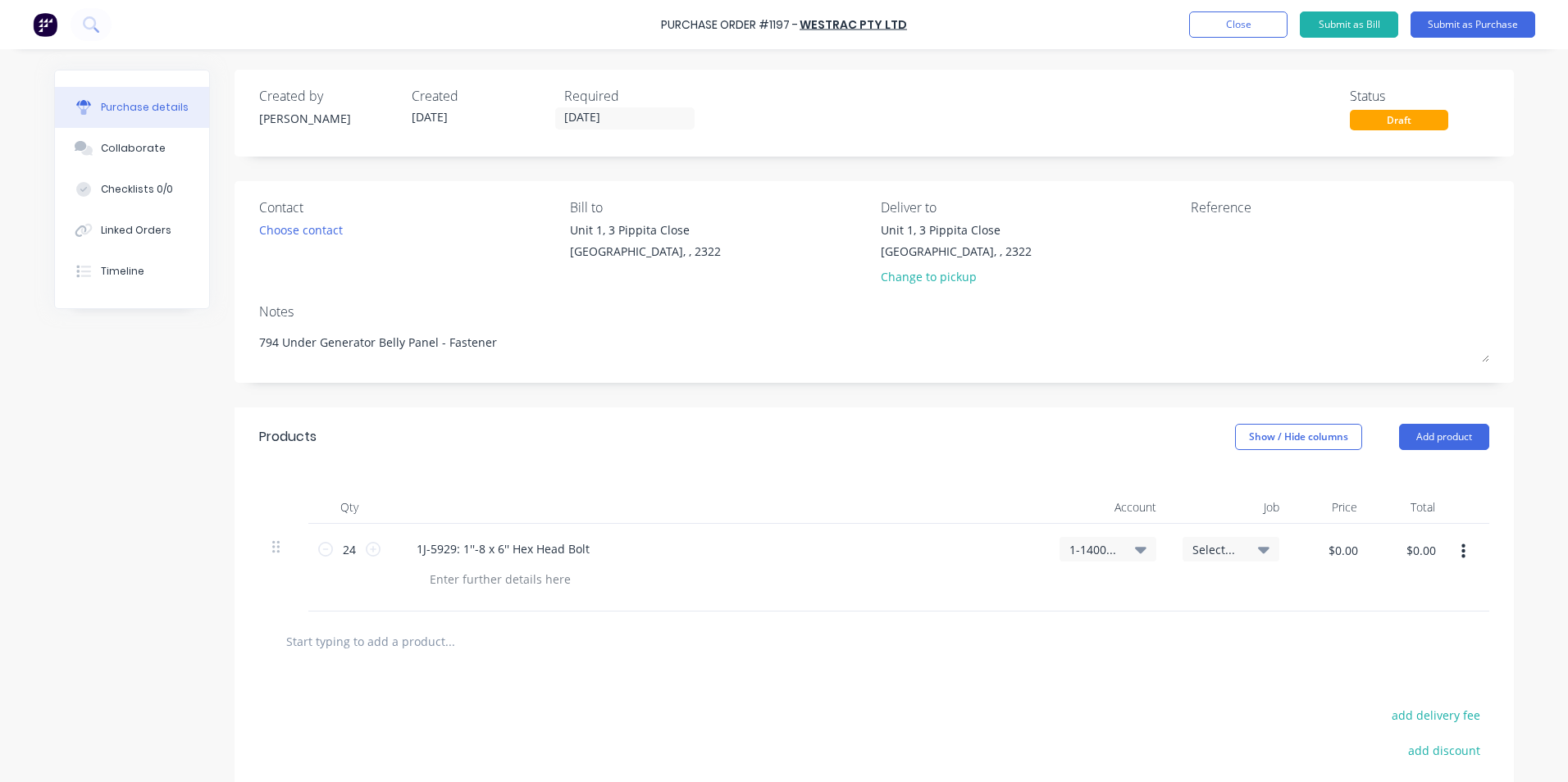
click at [1216, 549] on span "Select..." at bounding box center [1217, 549] width 49 height 17
click at [1345, 585] on div "$0.00 $0.00" at bounding box center [1331, 568] width 78 height 88
type textarea "x"
click at [1334, 549] on input "$0.00" at bounding box center [1342, 550] width 49 height 26
type input "35.64"
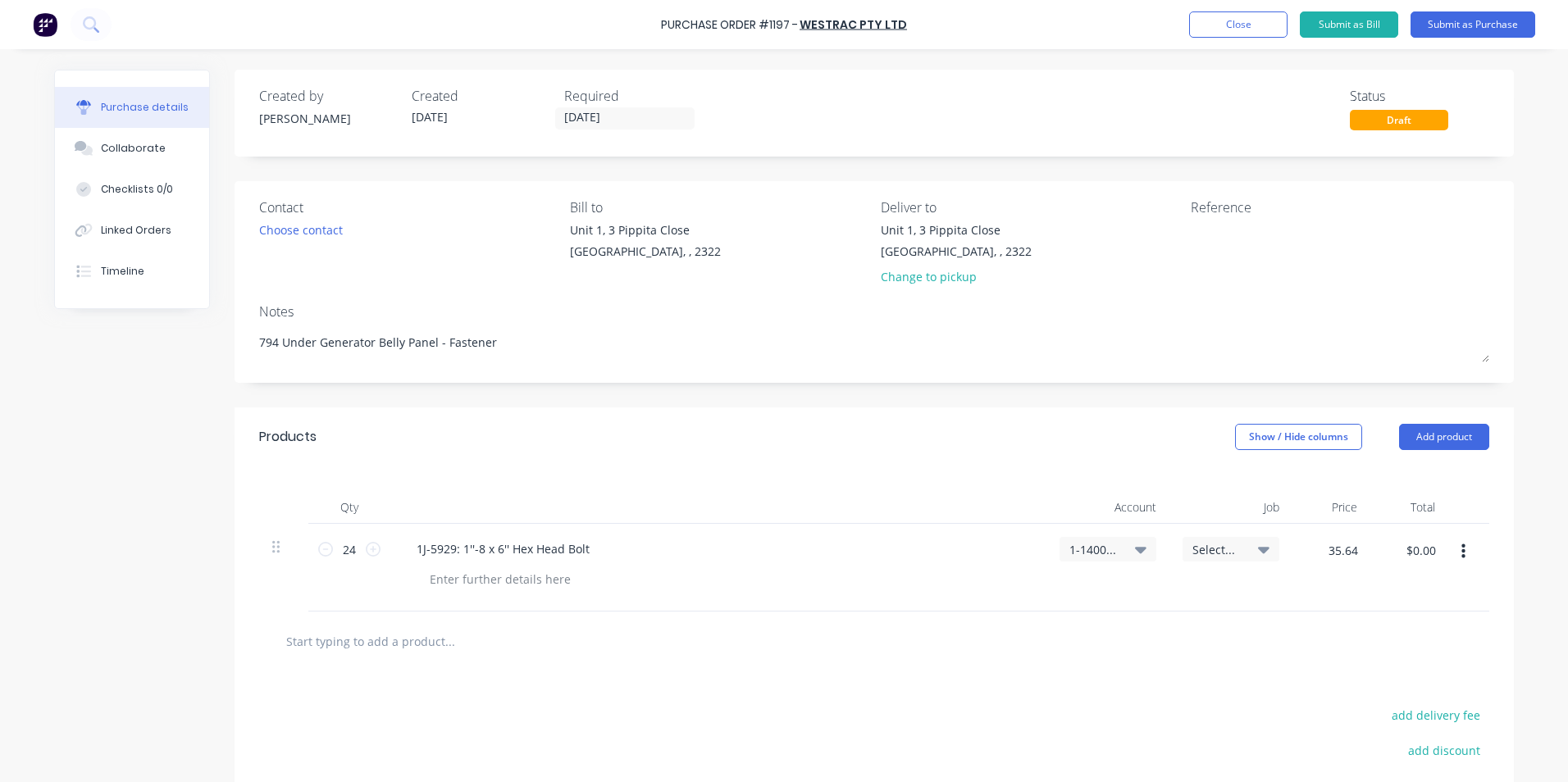
type textarea "x"
type input "$35.64"
type input "$855.36"
click at [1344, 596] on div "$35.64 35.64" at bounding box center [1331, 568] width 78 height 88
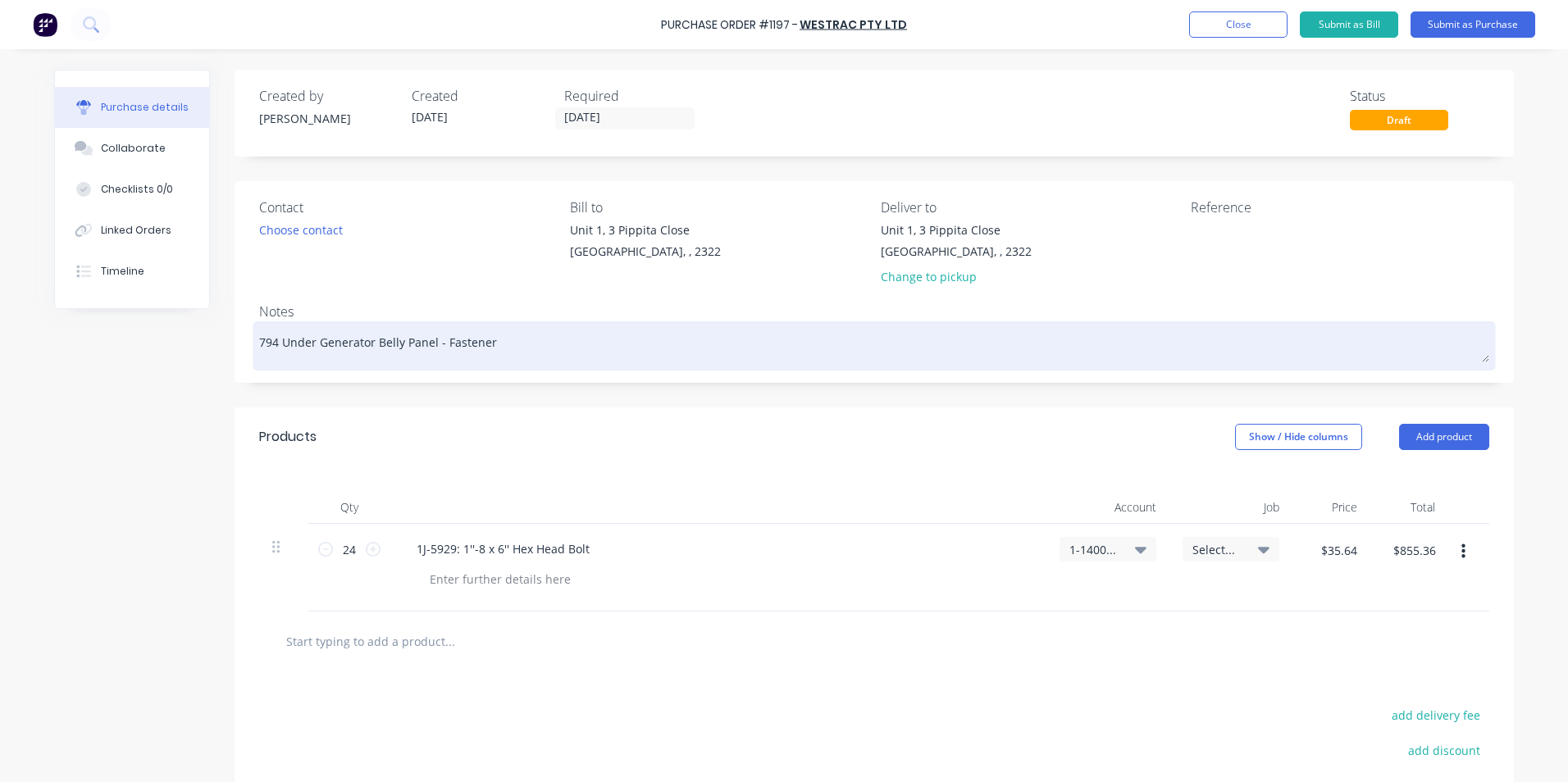
click at [489, 344] on textarea "794 Under Generator Belly Panel - Fastener" at bounding box center [874, 343] width 1230 height 37
type textarea "x"
type textarea "794 Under Generator Belly Panel - Fastener"
type textarea "x"
type textarea "794 Under Generator Belly Panel - Fastener -"
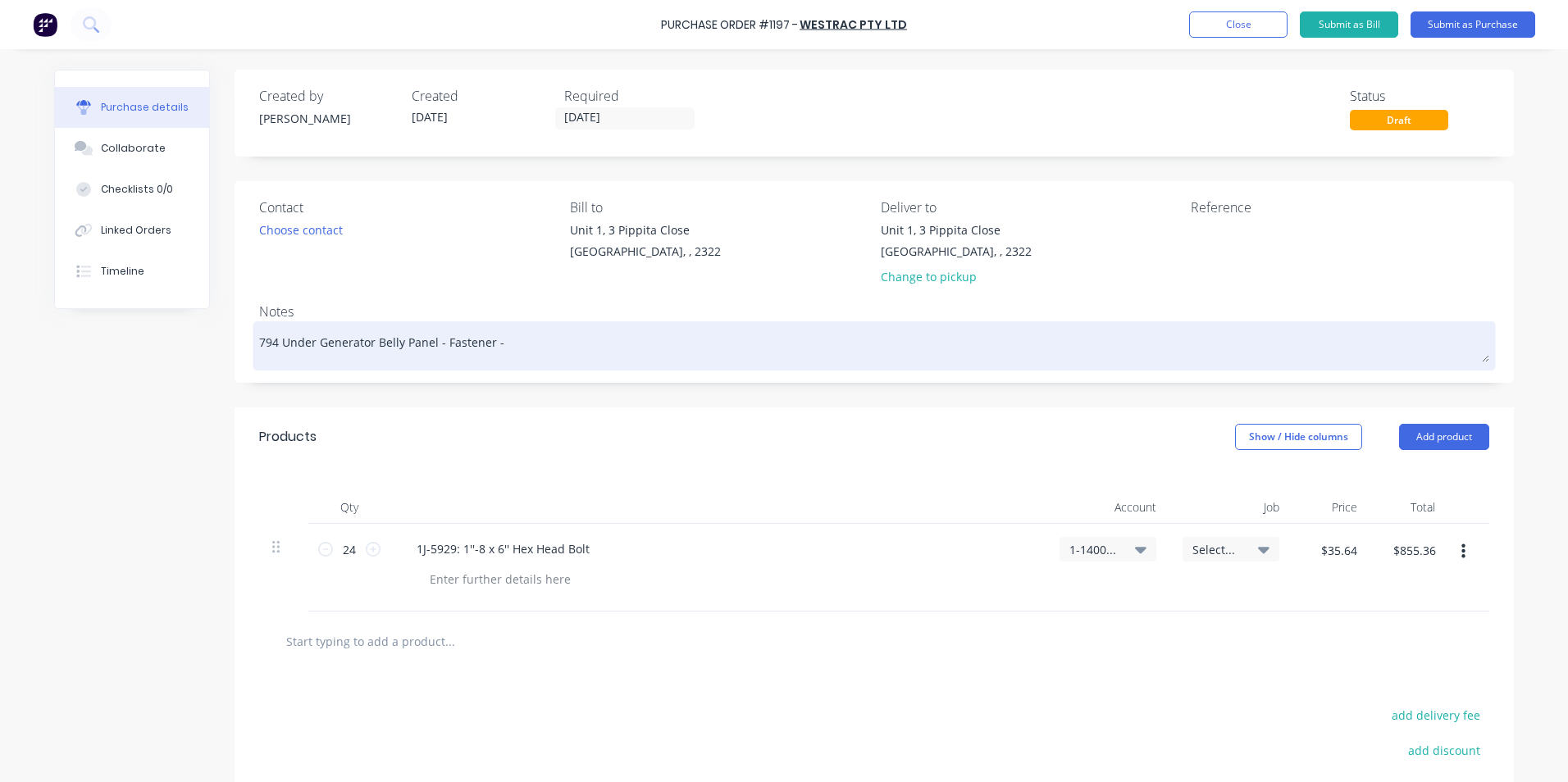
type textarea "x"
type textarea "794 Under Generator Belly Panel - Fastener -"
type textarea "x"
type textarea "794 Under Generator Belly Panel - Fastener - W"
type textarea "x"
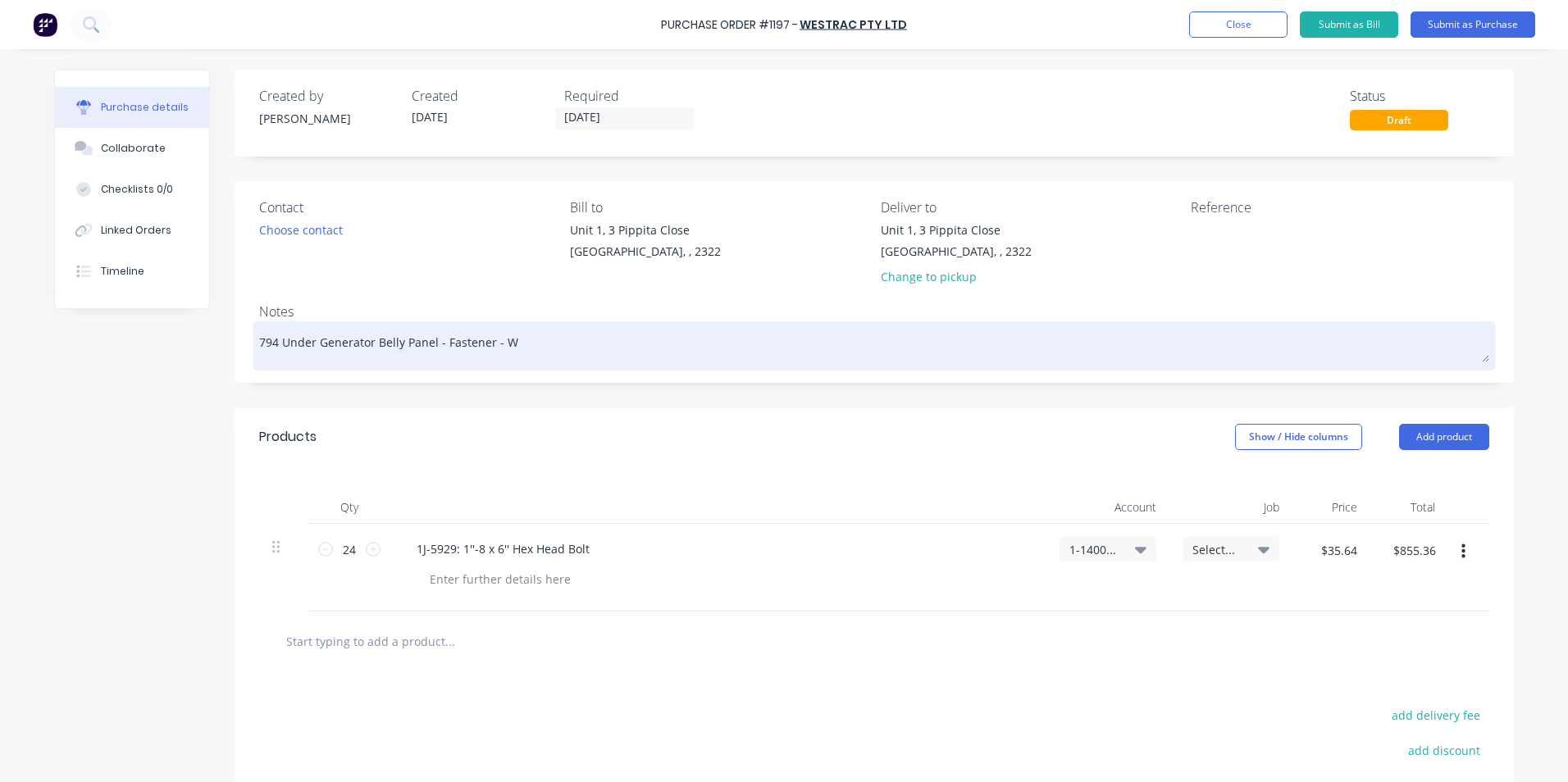
type textarea "794 Under Generator Belly Panel - Fastener - We"
type textarea "x"
type textarea "794 Under Generator Belly Panel - Fastener - [PERSON_NAME]"
type textarea "x"
type textarea "794 Under Generator Belly Panel - Fastener - West"
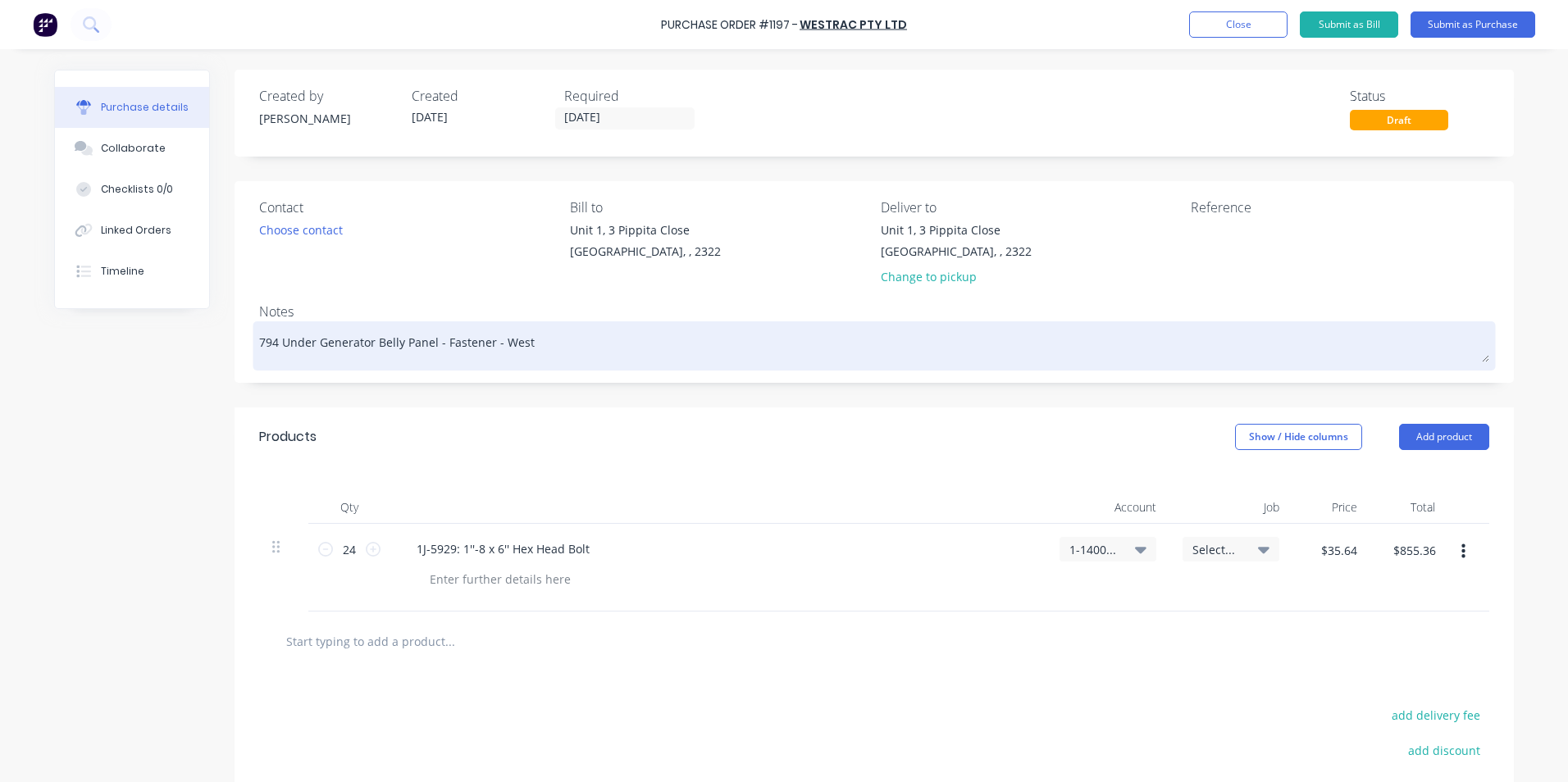
type textarea "x"
type textarea "794 Under Generator Belly Panel - Fastener - Westr"
type textarea "x"
type textarea "794 Under Generator Belly Panel - Fastener - [PERSON_NAME]"
type textarea "x"
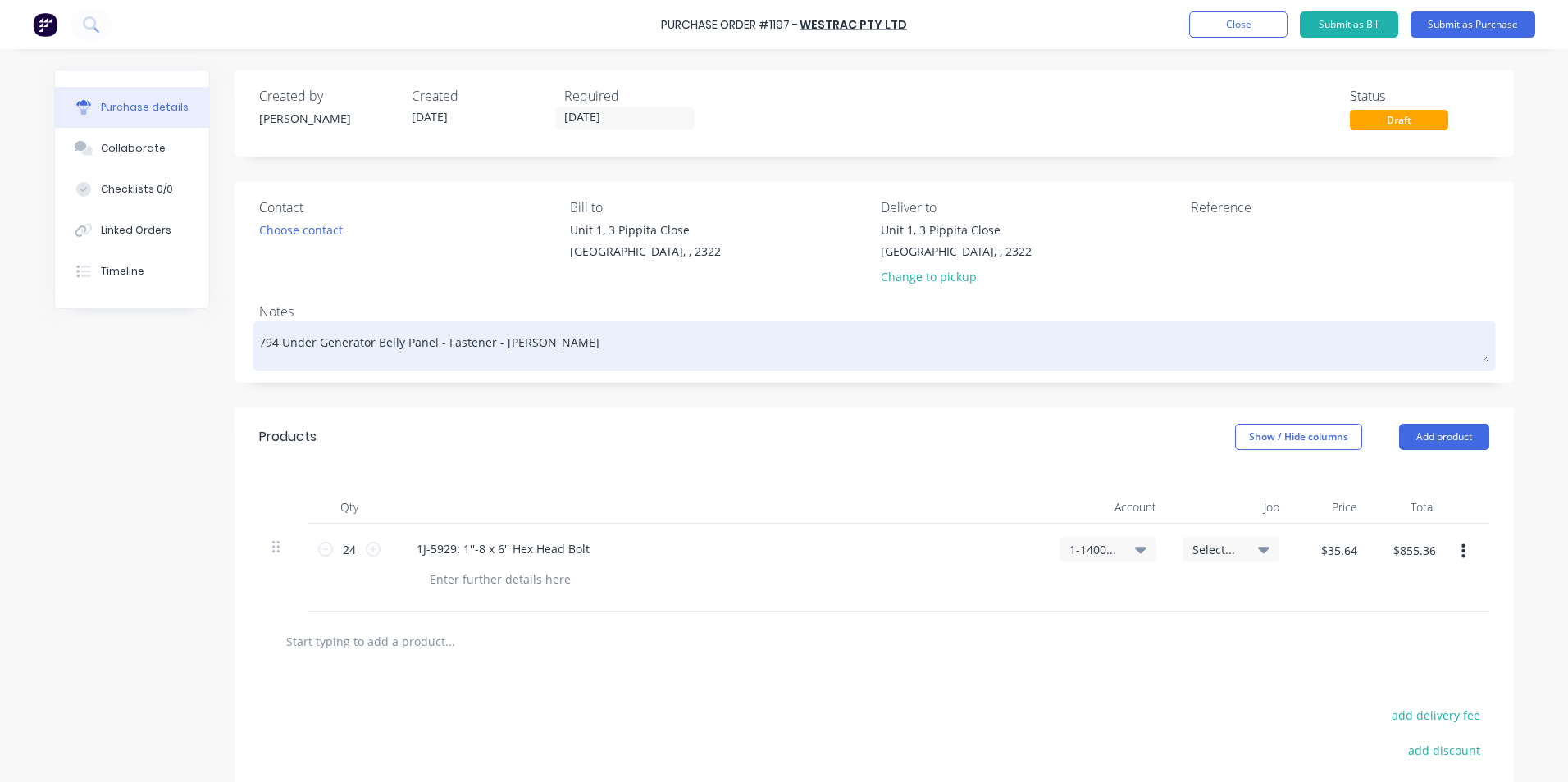
type textarea "794 Under Generator Belly Panel - Fastener - Westrac"
type textarea "x"
type textarea "794 Under Generator Belly Panel - Fastener - Westrac"
type textarea "x"
type textarea "794 Under Generator Belly Panel - Fastener - Westrac O"
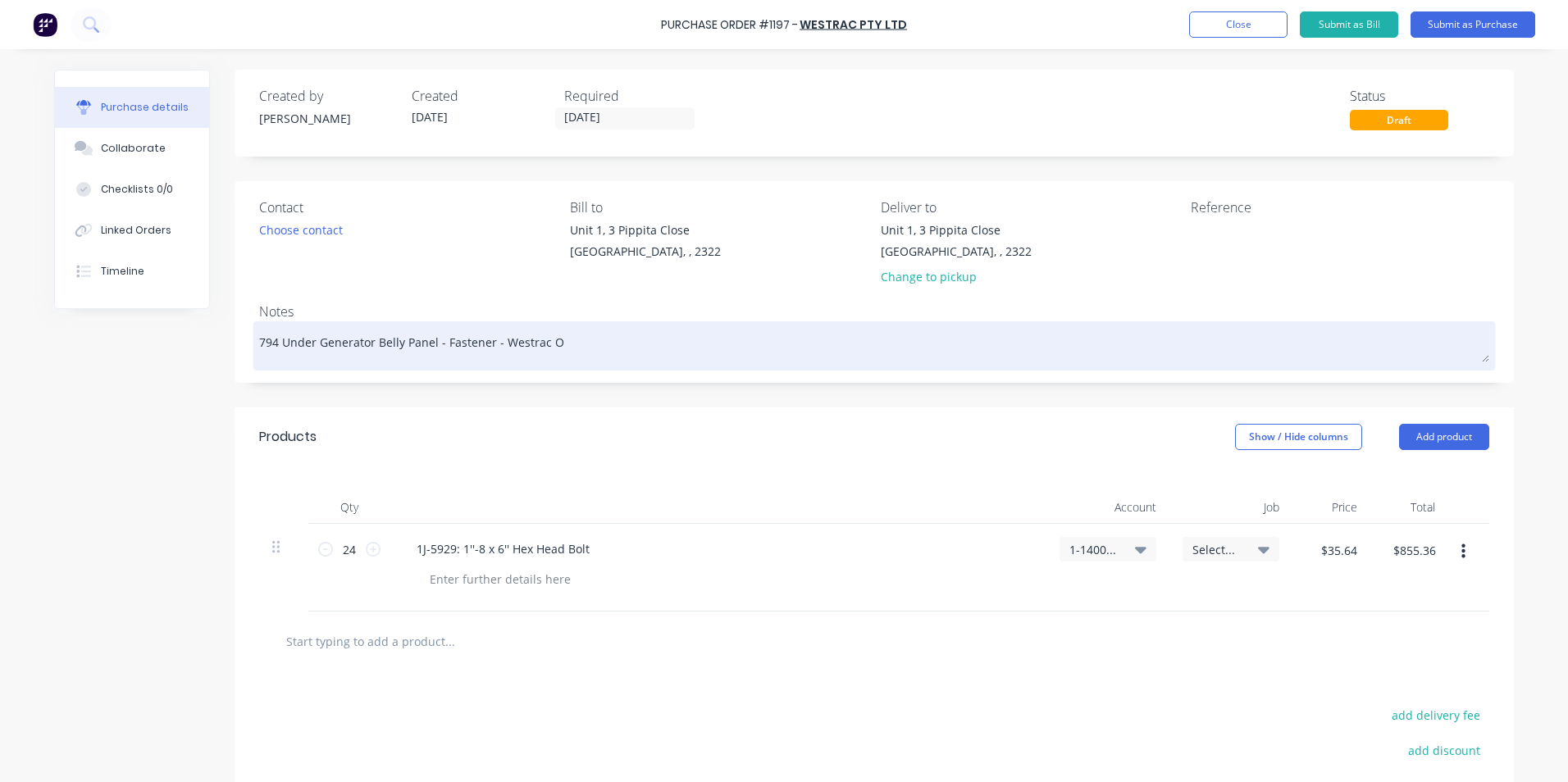
type textarea "x"
type textarea "794 Under Generator Belly Panel - Fastener - Westrac Or"
type textarea "x"
type textarea "794 Under Generator Belly Panel - Fastener - Westrac Ord"
type textarea "x"
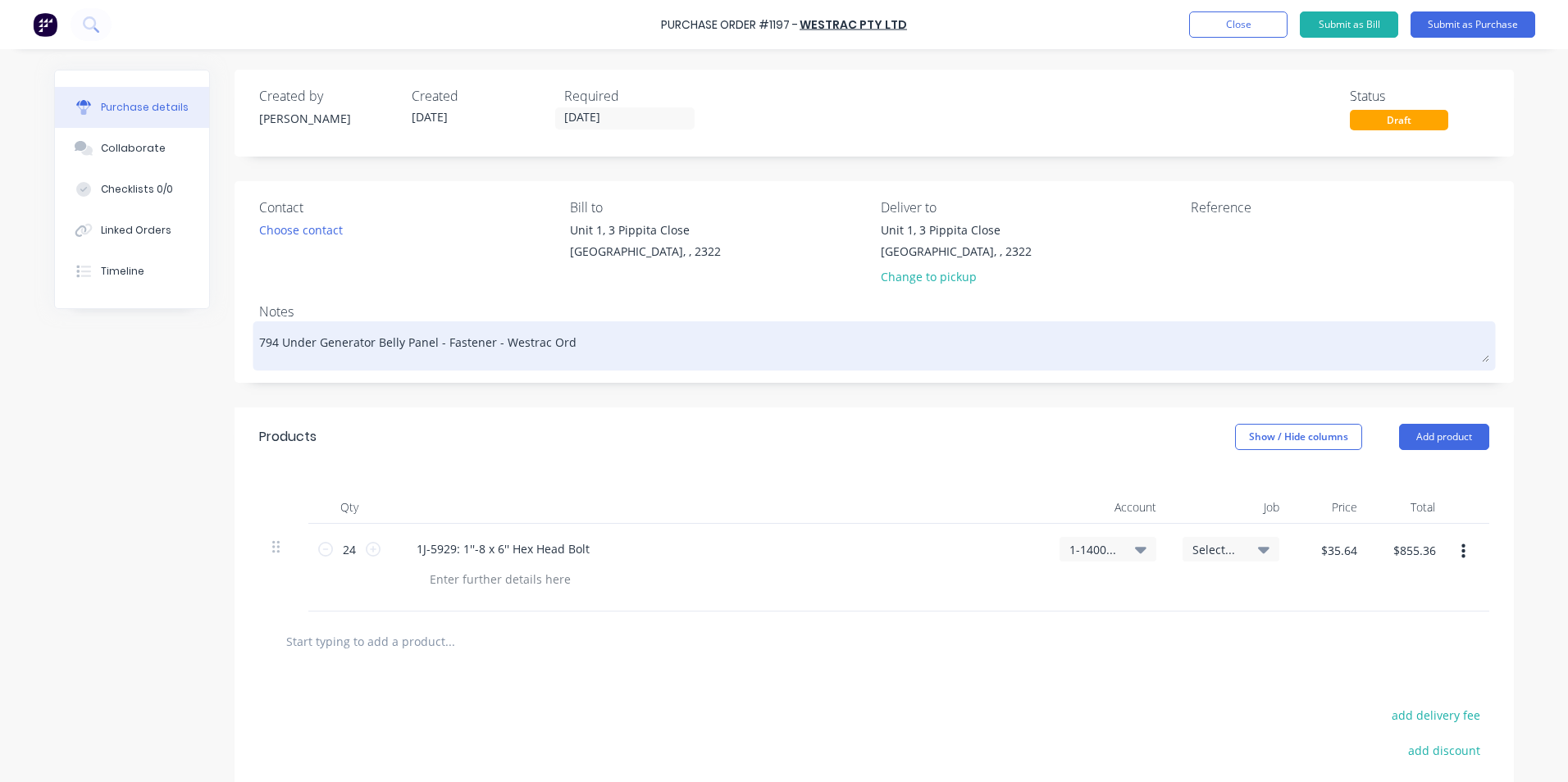
type textarea "794 Under Generator Belly Panel - Fastener - Westrac Orde"
type textarea "x"
type textarea "794 Under Generator Belly Panel - Fastener - Westrac Order"
type textarea "x"
type textarea "794 Under Generator Belly Panel - Fastener - Westrac Order"
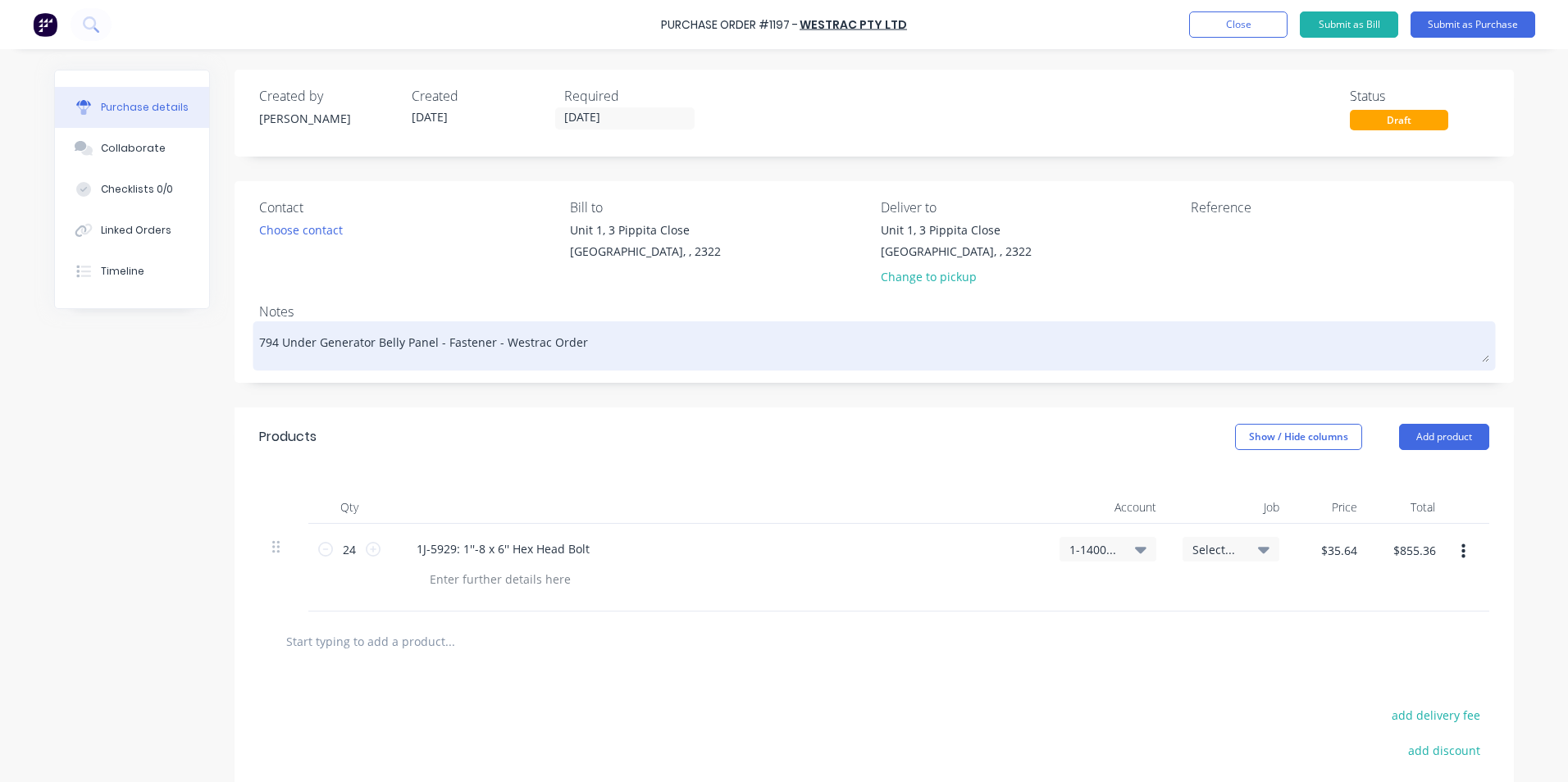
type textarea "x"
type textarea "794 Under Generator Belly Panel - Fastener - Westrac Order C"
type textarea "x"
type textarea "794 Under Generator Belly Panel - Fastener - Westrac Order Co"
type textarea "x"
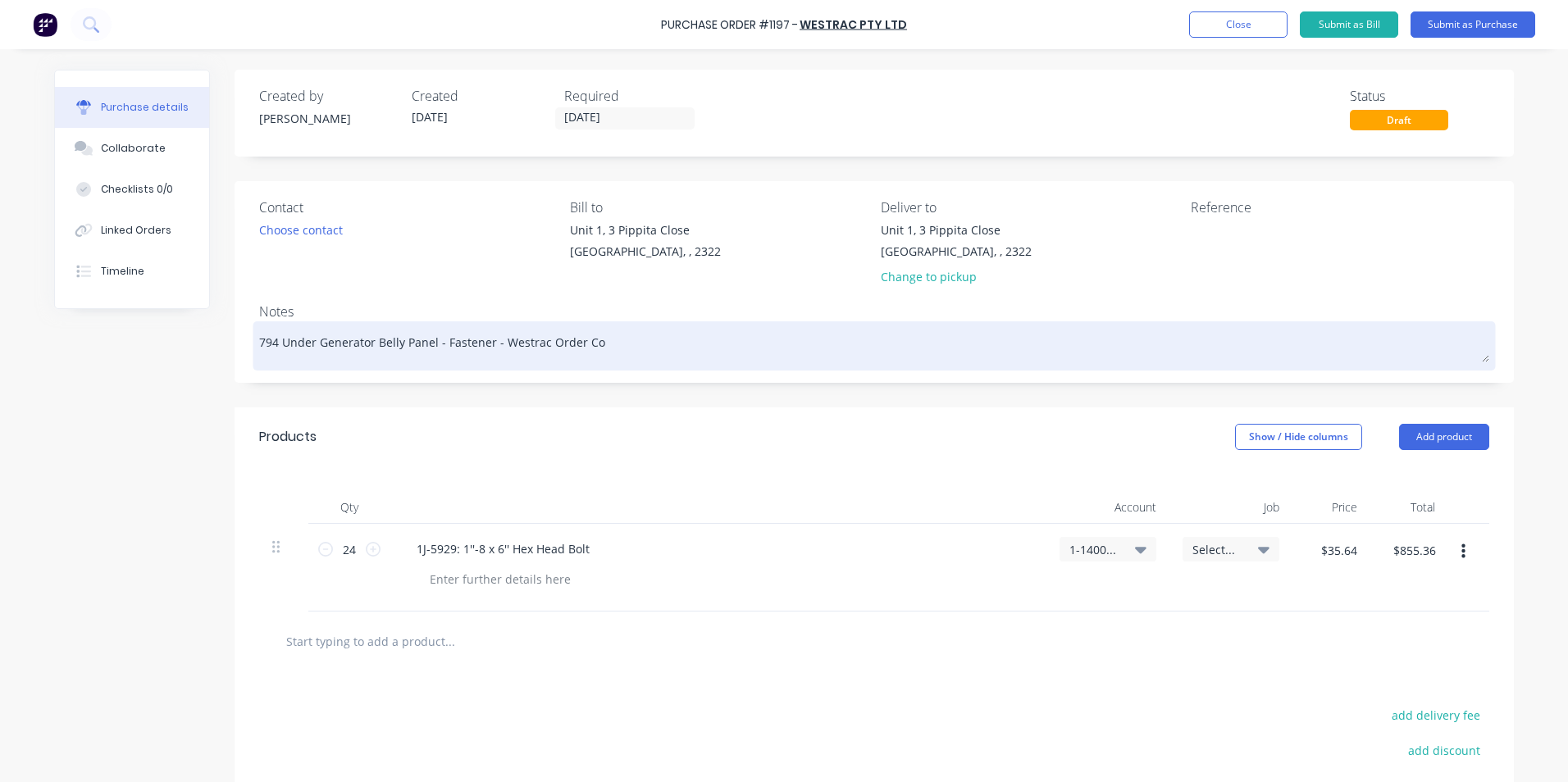
type textarea "794 Under Generator Belly Panel - Fastener - Westrac Order Con"
type textarea "x"
type textarea "794 Under Generator Belly Panel - Fastener - Westrac Order Conf"
type textarea "x"
type textarea "794 Under Generator Belly Panel - Fastener - Westrac Order Confi"
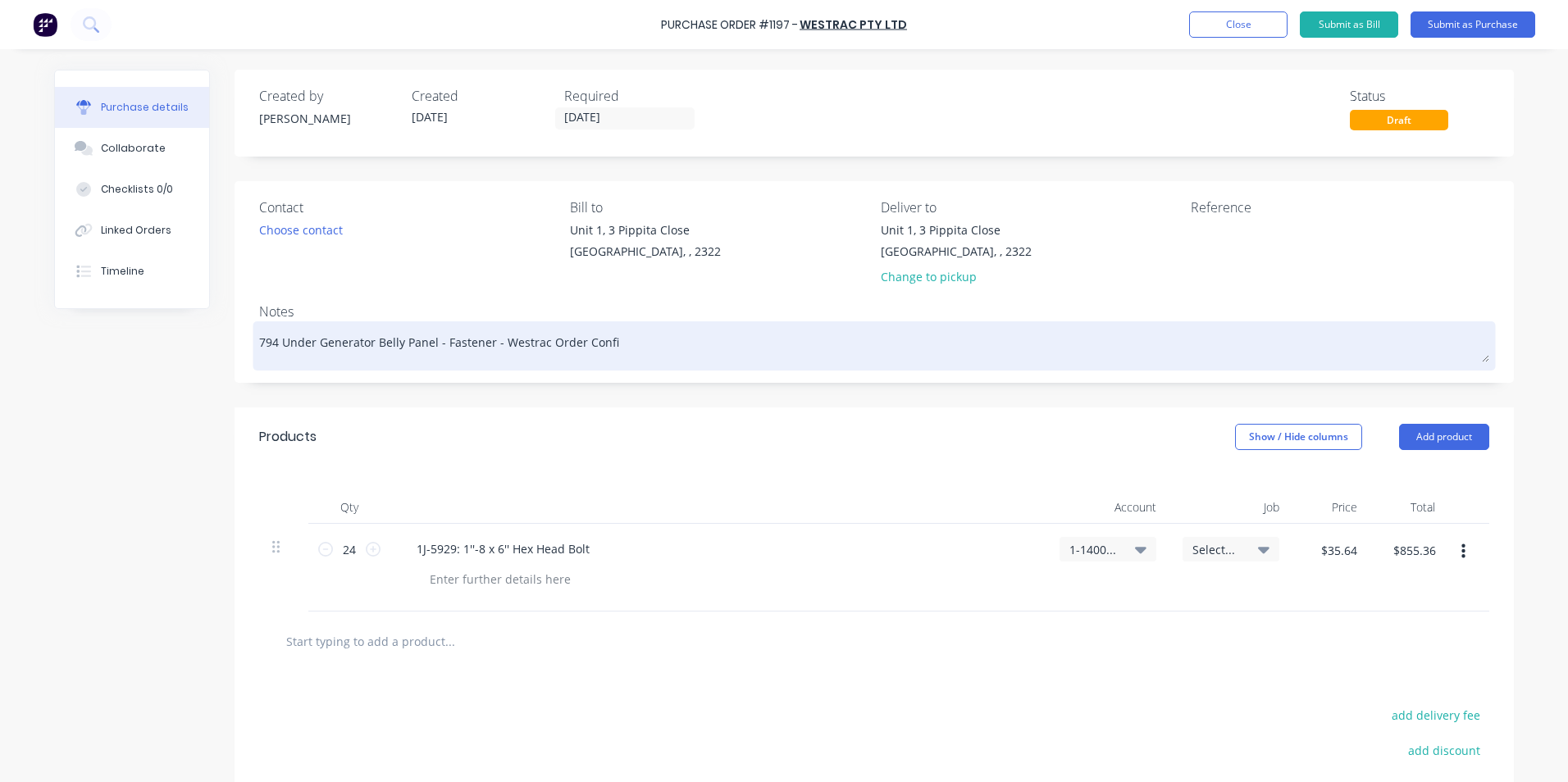
type textarea "x"
type textarea "794 Under Generator Belly Panel - Fastener - Westrac Order Confir"
type textarea "x"
type textarea "794 Under Generator Belly Panel - Fastener - Westrac Order Confirm"
type textarea "x"
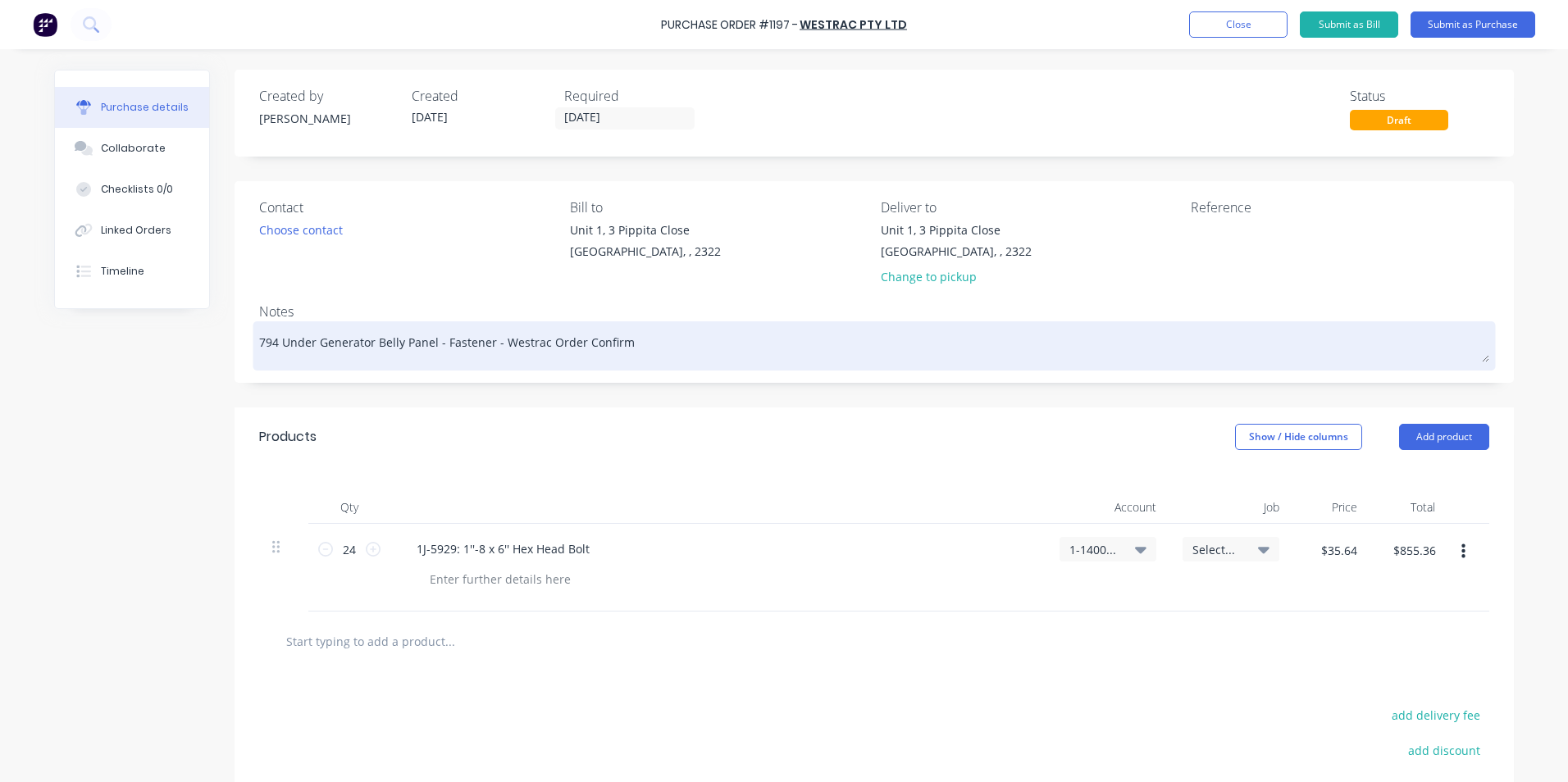
type textarea "794 Under Generator Belly Panel - Fastener - Westrac Order Confirma"
type textarea "x"
type textarea "794 Under Generator Belly Panel - Fastener - Westrac Order Confirmat"
type textarea "x"
type textarea "794 Under Generator Belly Panel - Fastener - Westrac Order Confirmati"
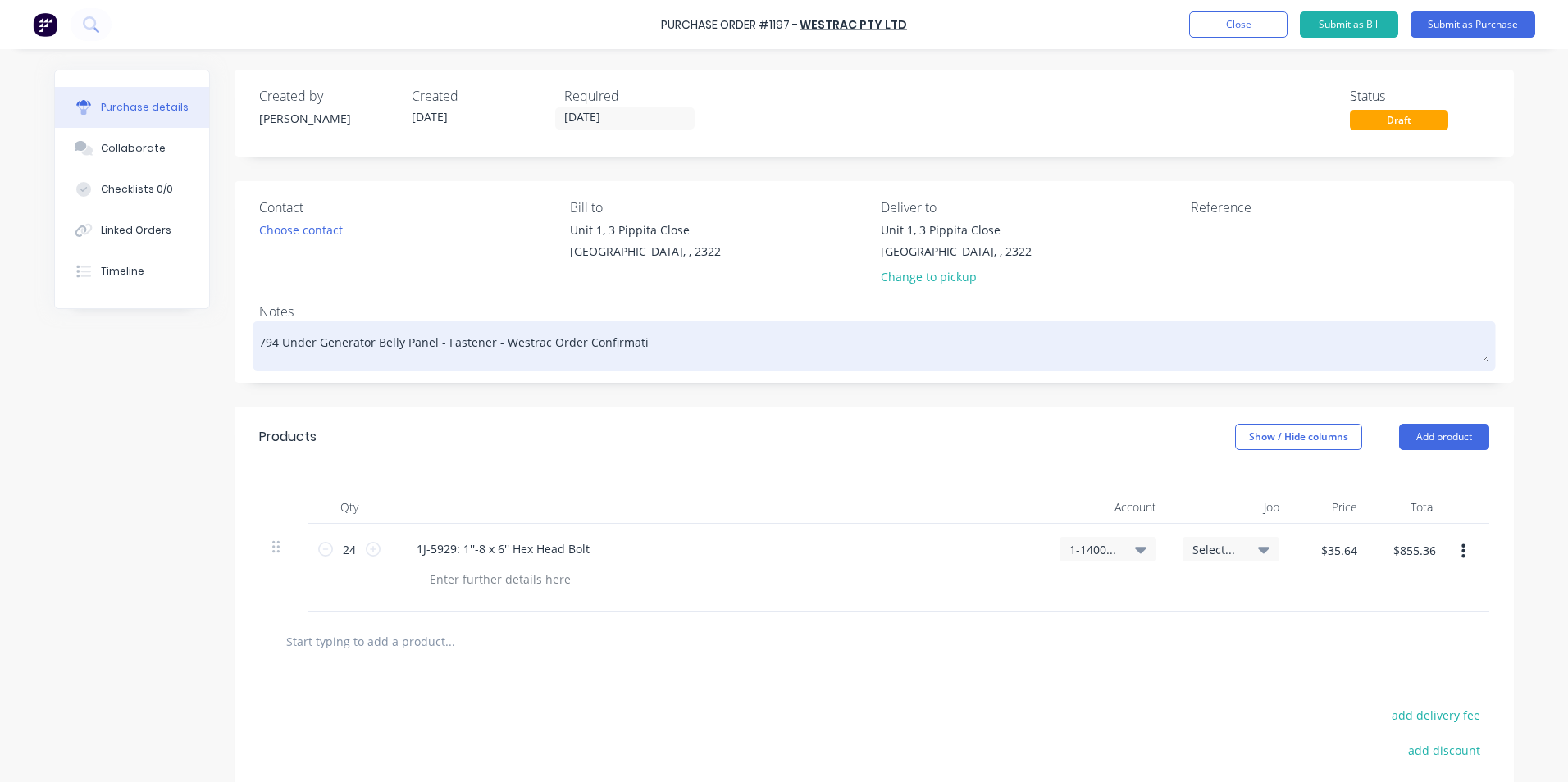
type textarea "x"
type textarea "794 Under Generator Belly Panel - Fastener - Westrac Order Confirmatio"
type textarea "x"
type textarea "794 Under Generator Belly Panel - Fastener - Westrac Order Confirmation"
type textarea "x"
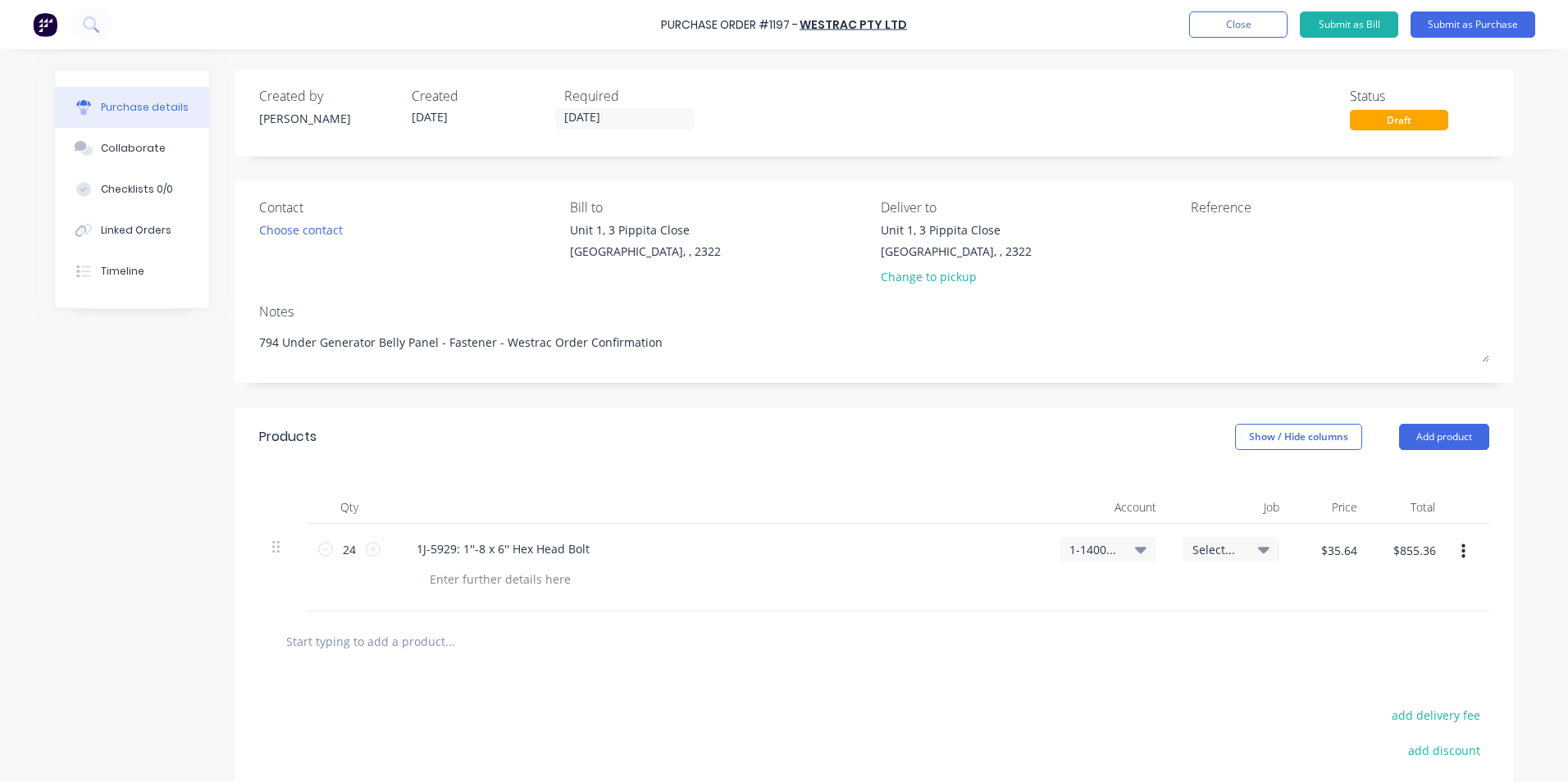
type textarea "794 Under Generator Belly Panel - Fastener - Westrac Order Confirmation"
type textarea "x"
type textarea "794 Under Generator Belly Panel - Fastener - Westrac Order Confirmation"
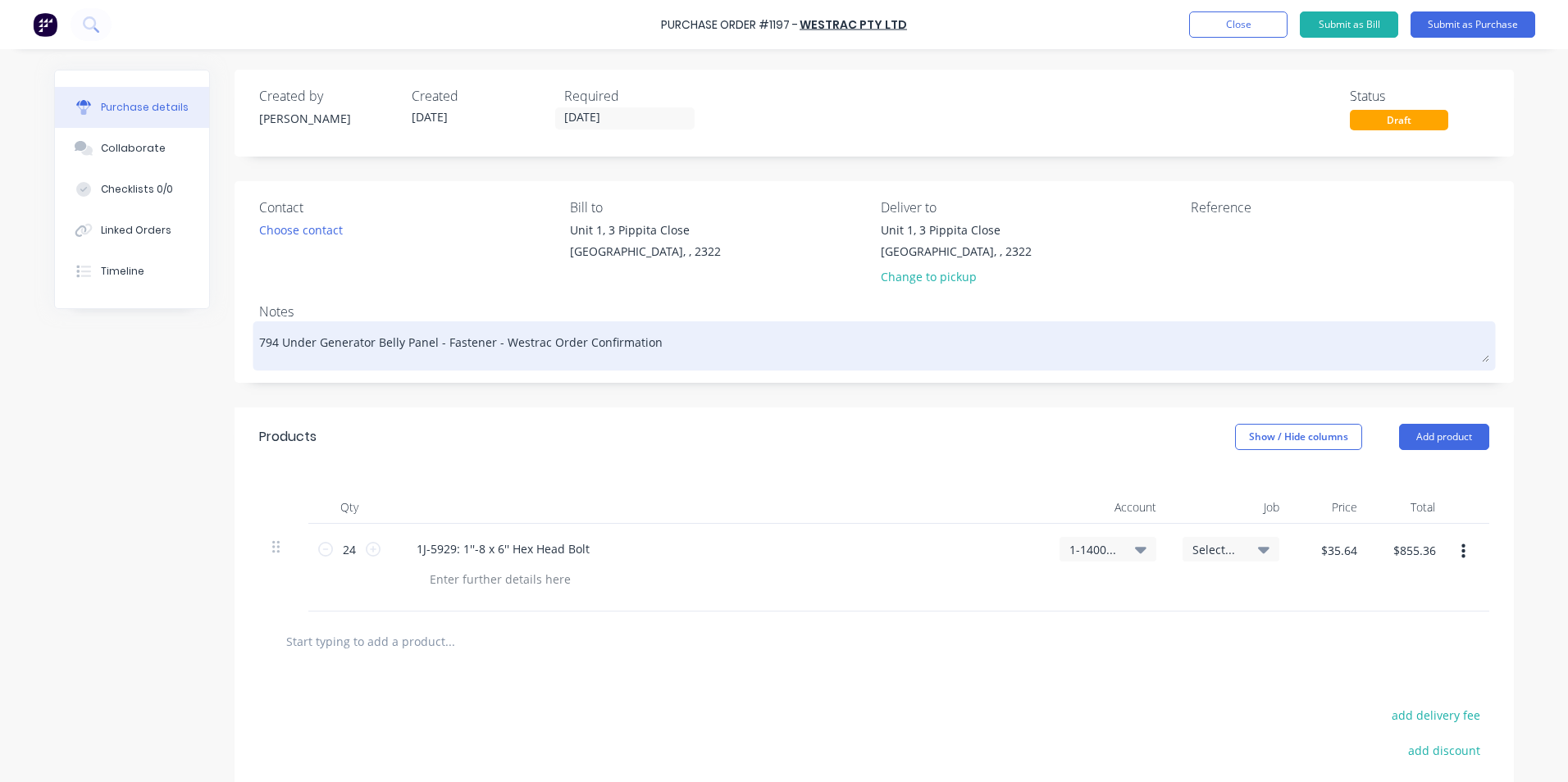
click at [437, 353] on textarea "794 Under Generator Belly Panel - Fastener - Westrac Order Confirmation" at bounding box center [874, 343] width 1230 height 37
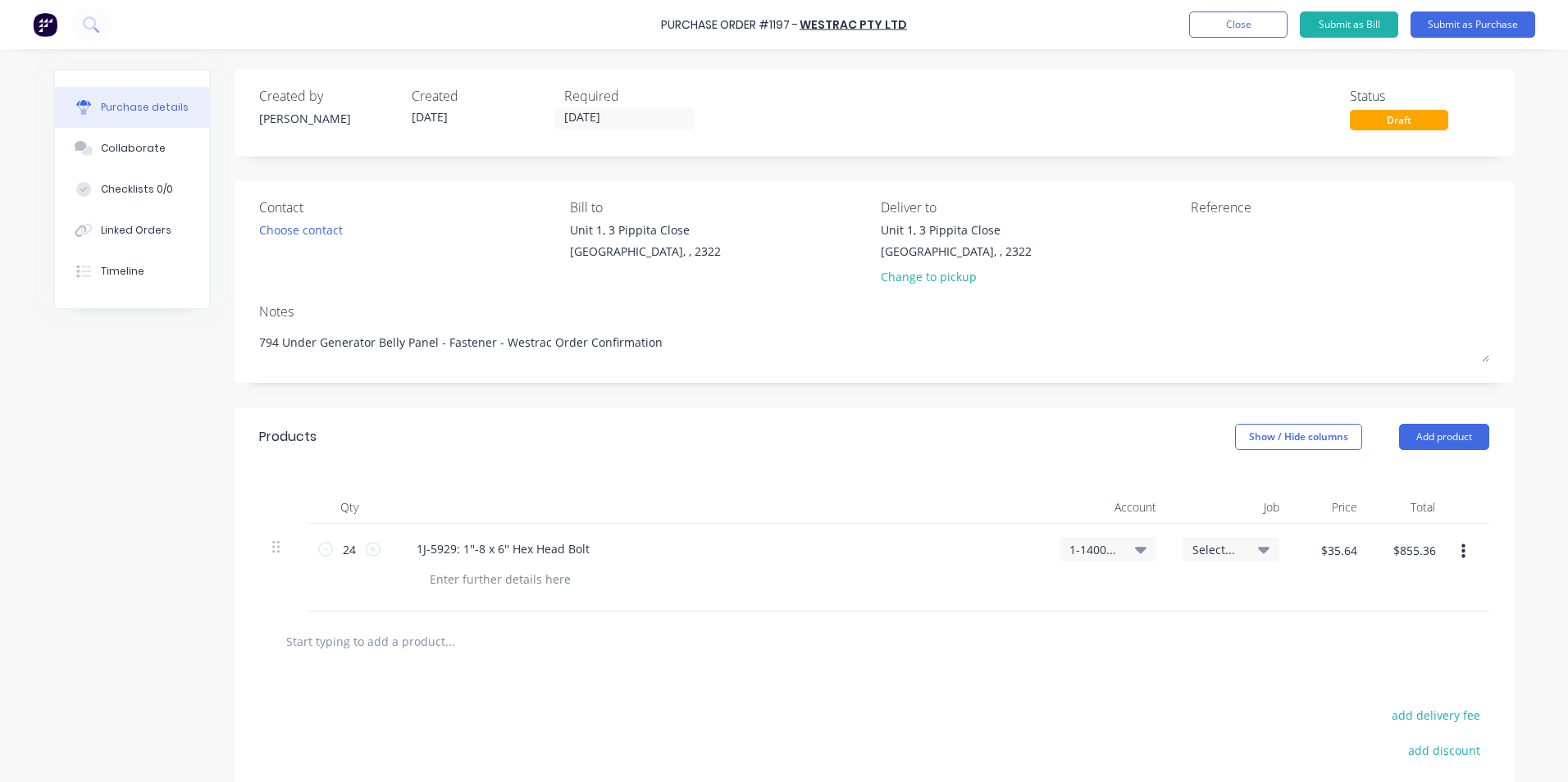
drag, startPoint x: 484, startPoint y: 343, endPoint x: 230, endPoint y: 351, distance: 254.1
click at [234, 351] on div "Contact Choose contact [PERSON_NAME] to [STREET_ADDRESS] Deliver to [STREET_ADD…" at bounding box center [873, 282] width 1279 height 202
click at [593, 114] on input "[DATE]" at bounding box center [625, 118] width 138 height 21
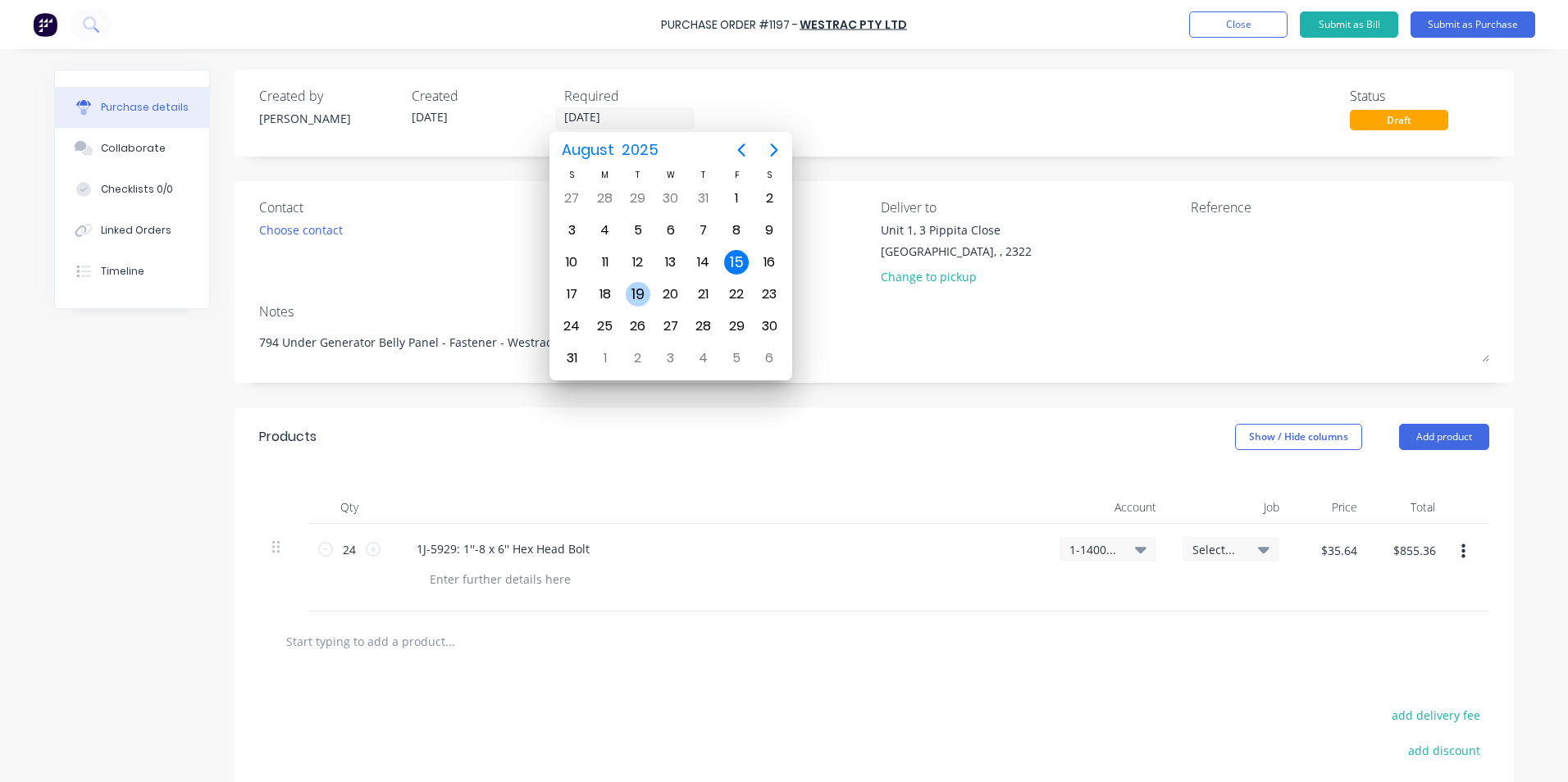
click at [646, 296] on div "19" at bounding box center [638, 295] width 25 height 25
type textarea "x"
type input "[DATE]"
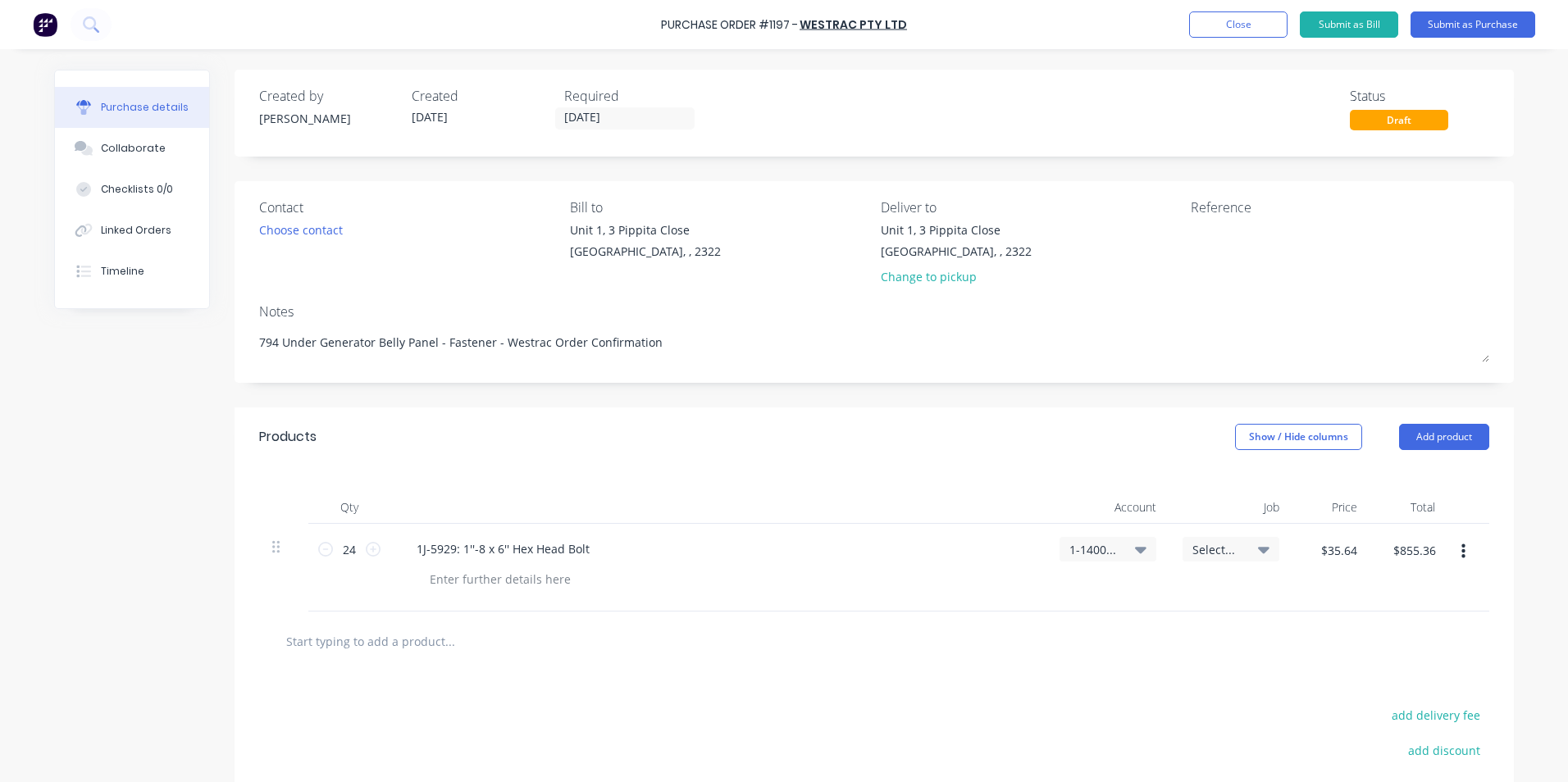
click at [1461, 553] on icon "button" at bounding box center [1463, 551] width 4 height 18
click at [1380, 625] on button "Duplicate" at bounding box center [1412, 627] width 139 height 33
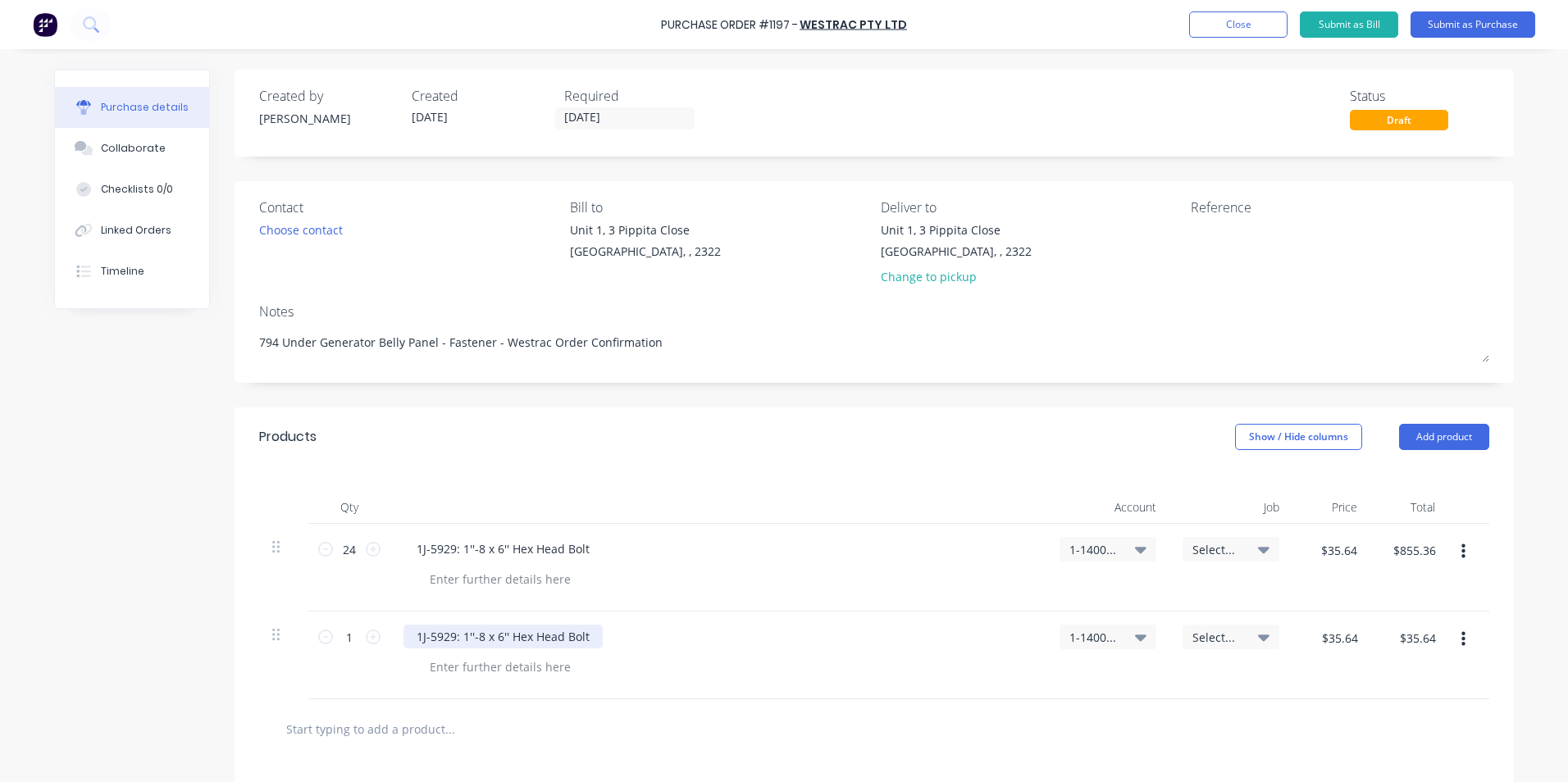
type textarea "x"
drag, startPoint x: 583, startPoint y: 635, endPoint x: 383, endPoint y: 641, distance: 200.1
click at [383, 641] on div "1 1 1J-5929: 1''-8 x 6'' Hex Head Bolt 1-1400 / Work in Progress Select... $35.…" at bounding box center [874, 655] width 1230 height 88
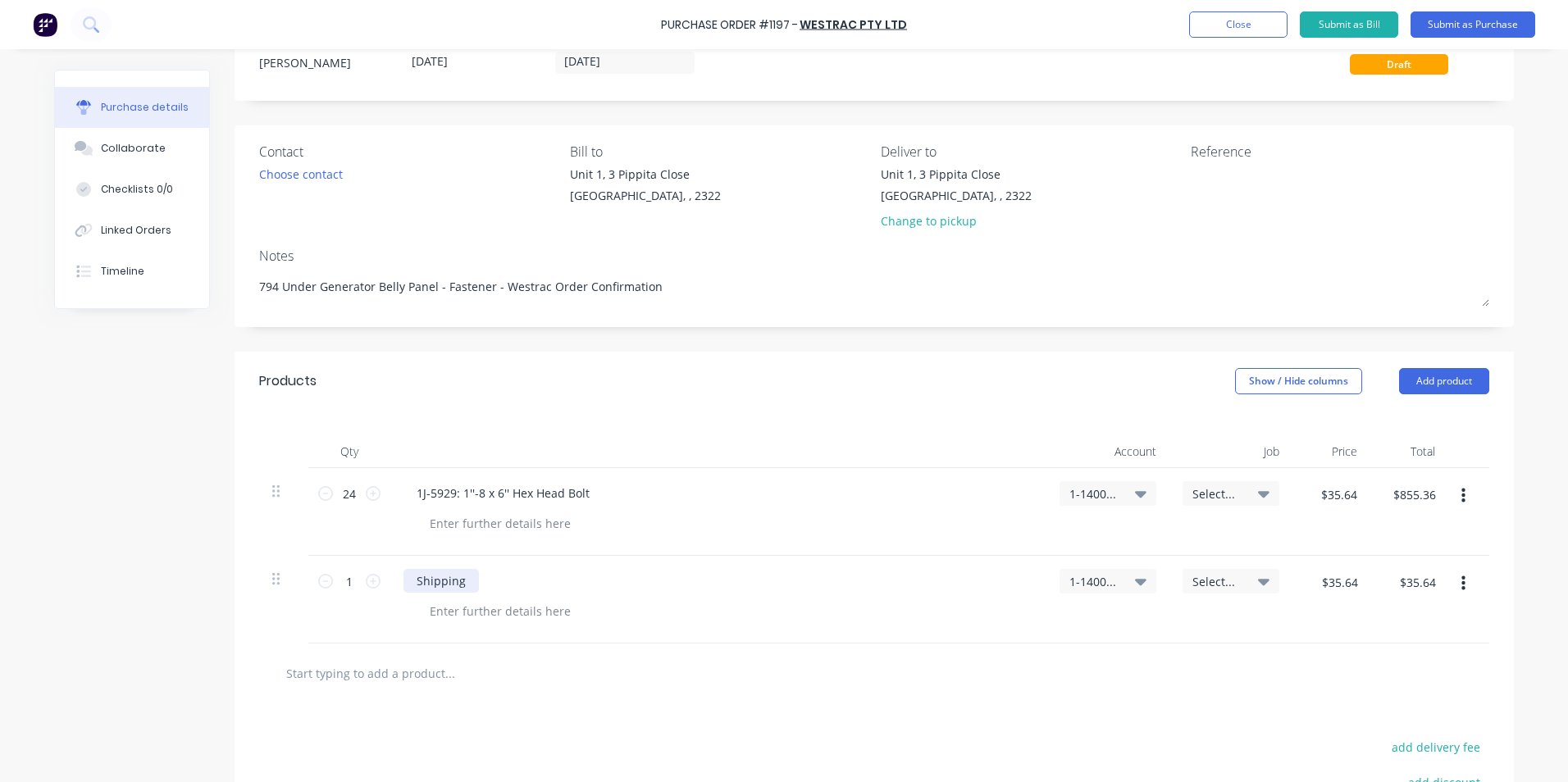
scroll to position [82, 0]
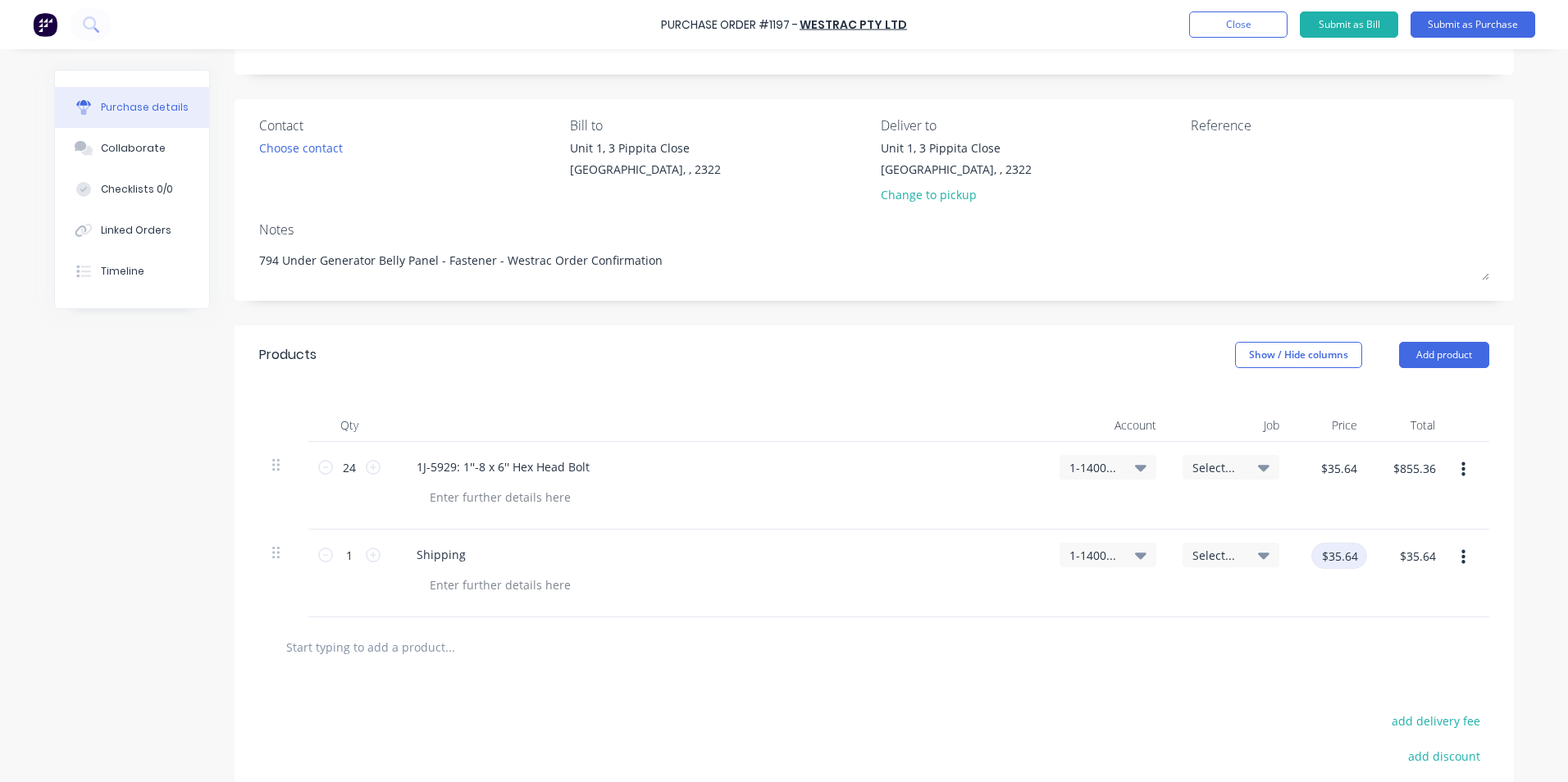
type textarea "x"
click at [1338, 560] on input "$35.64" at bounding box center [1339, 555] width 55 height 26
type input "14.52"
type textarea "x"
type input "$14.52"
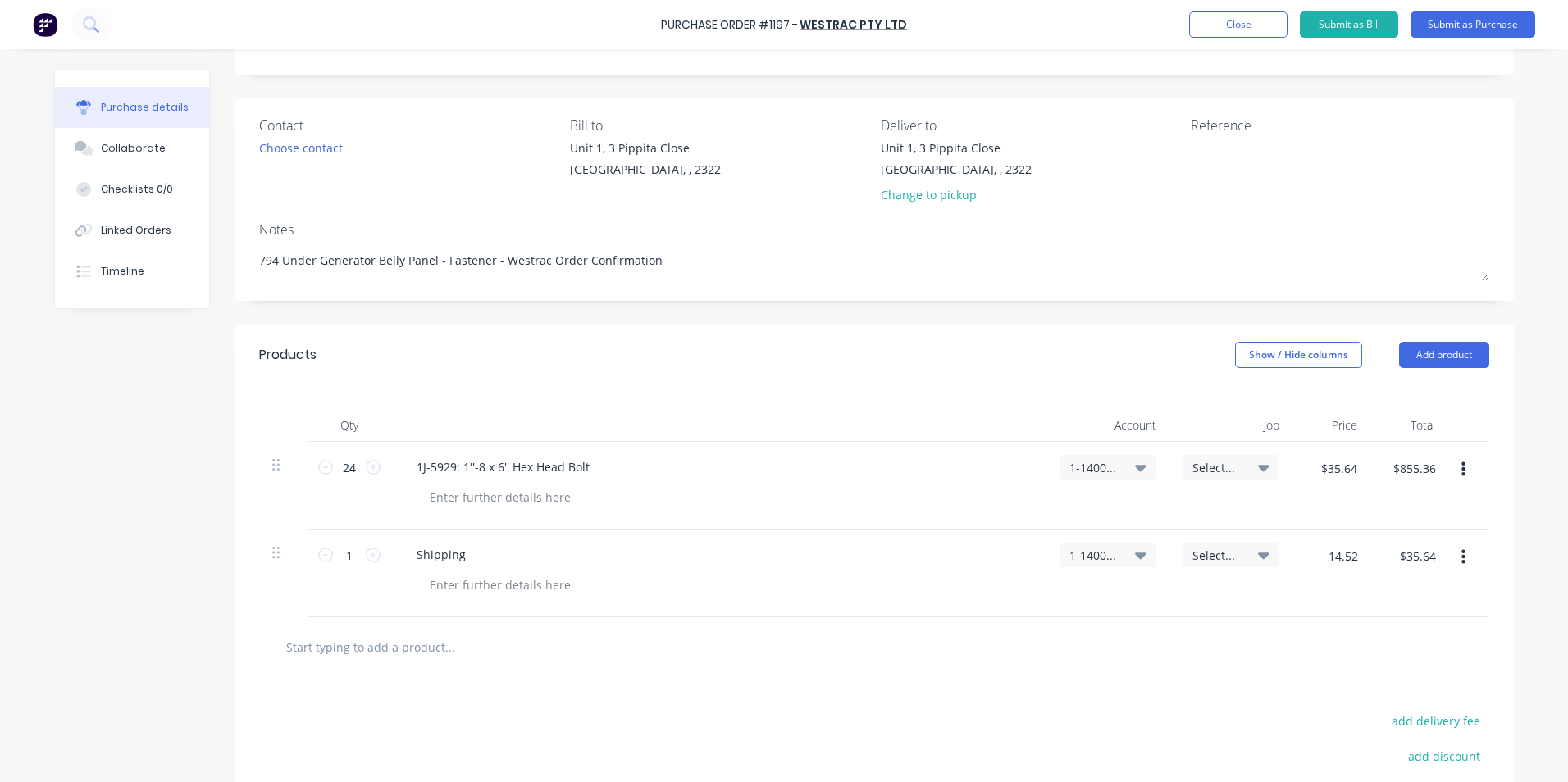
type input "$14.52"
click at [1203, 620] on div at bounding box center [874, 647] width 1230 height 60
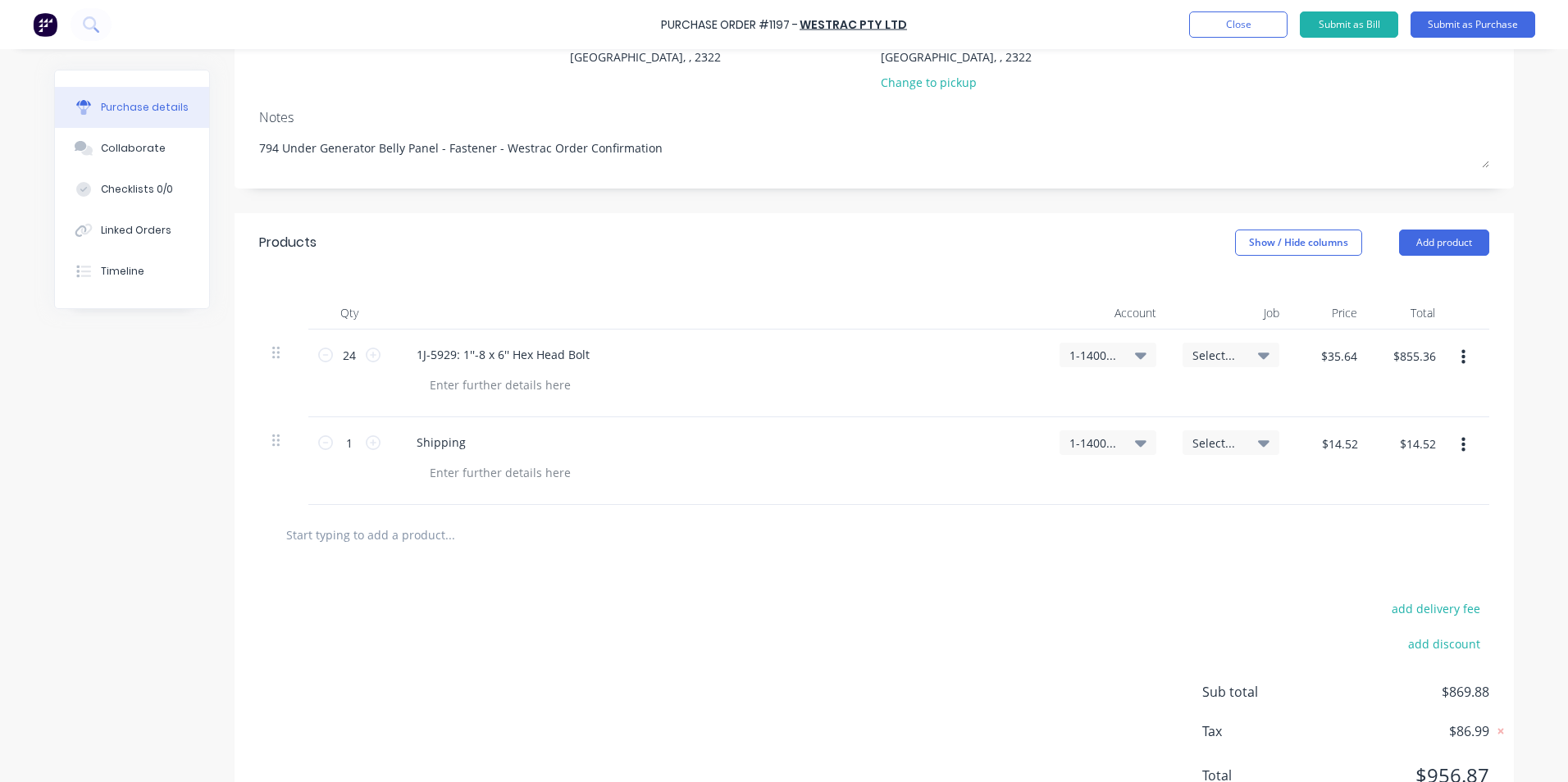
scroll to position [263, 0]
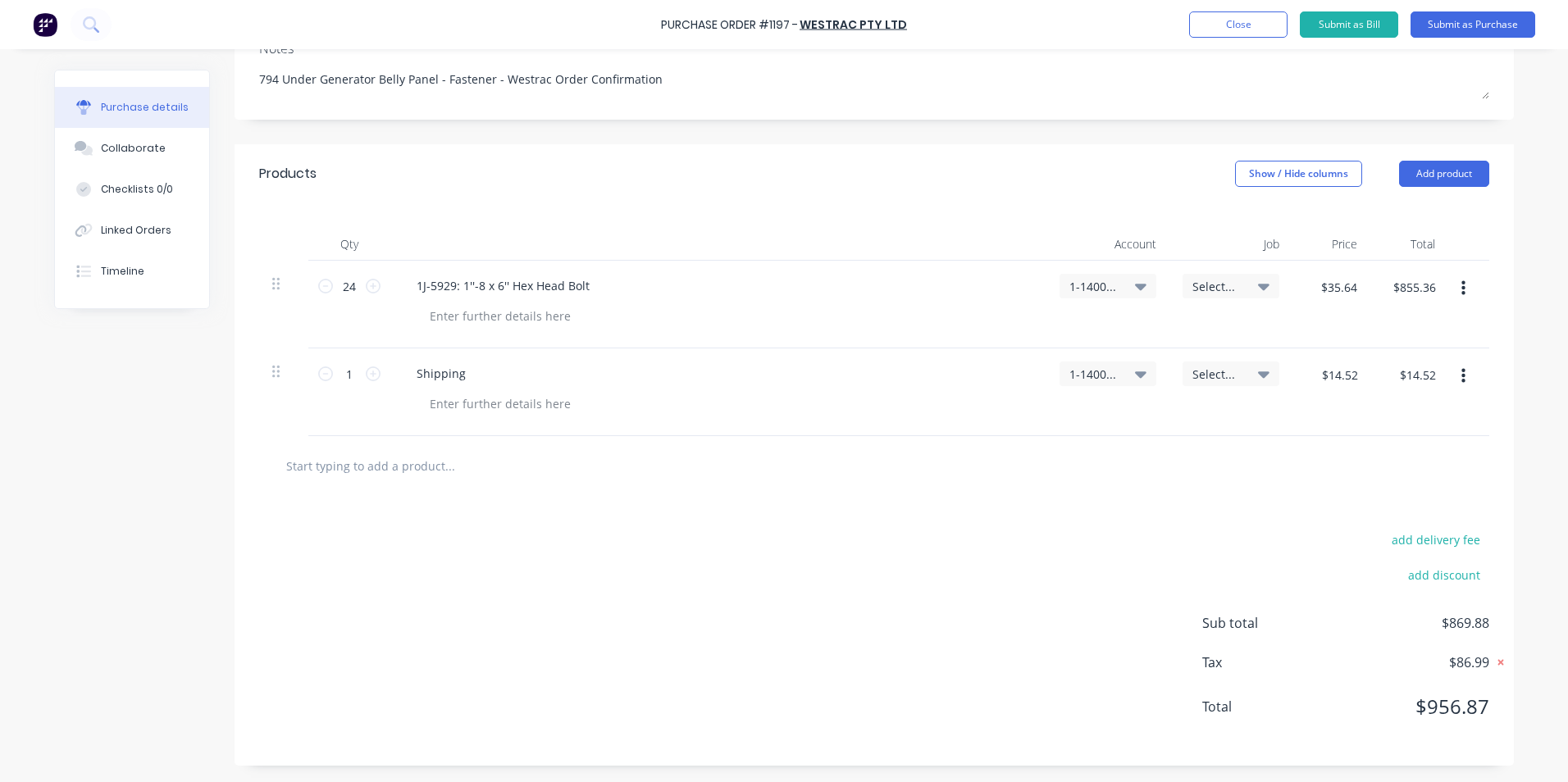
click at [1494, 660] on icon at bounding box center [1500, 662] width 16 height 16
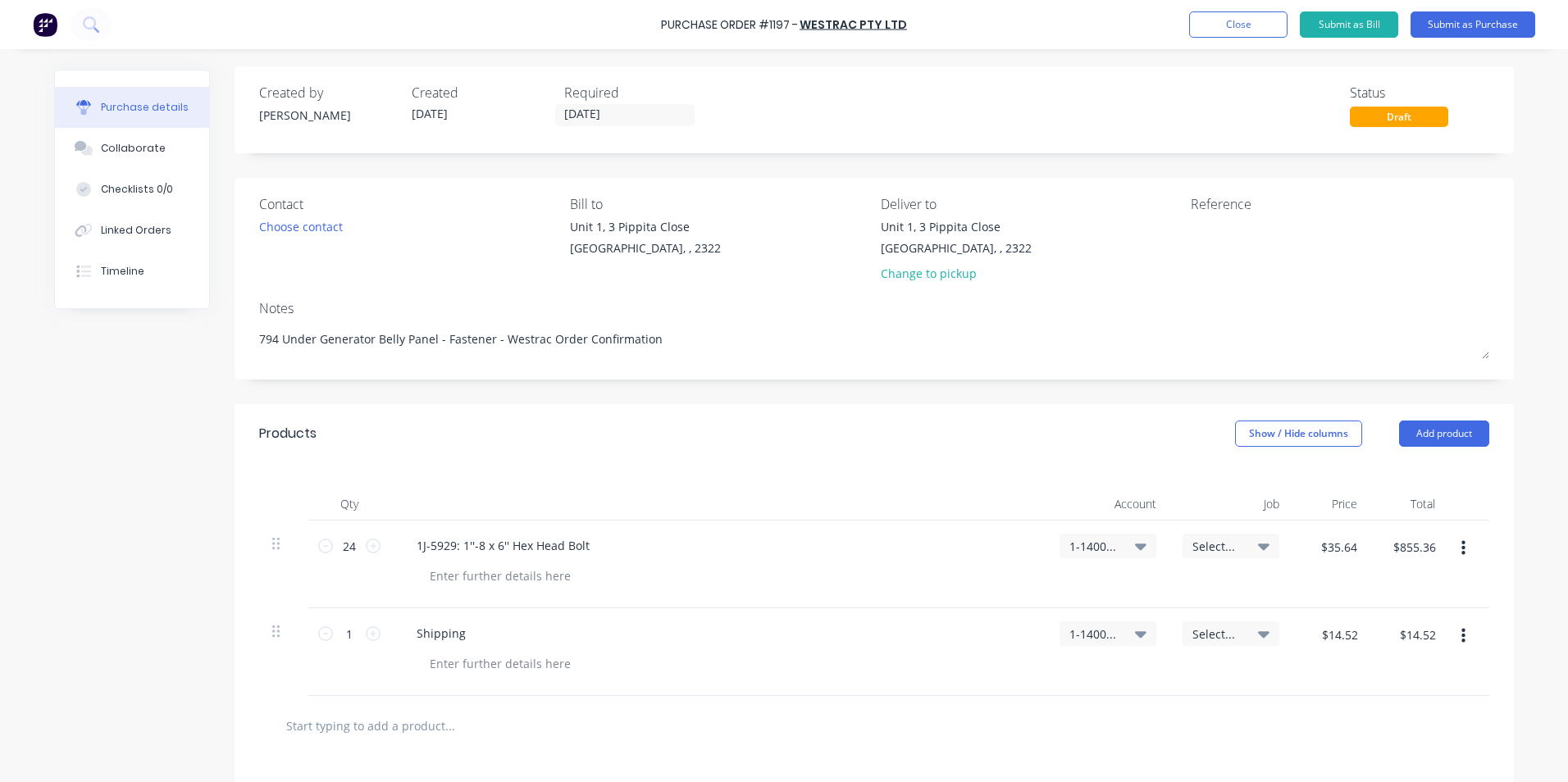
scroll to position [0, 0]
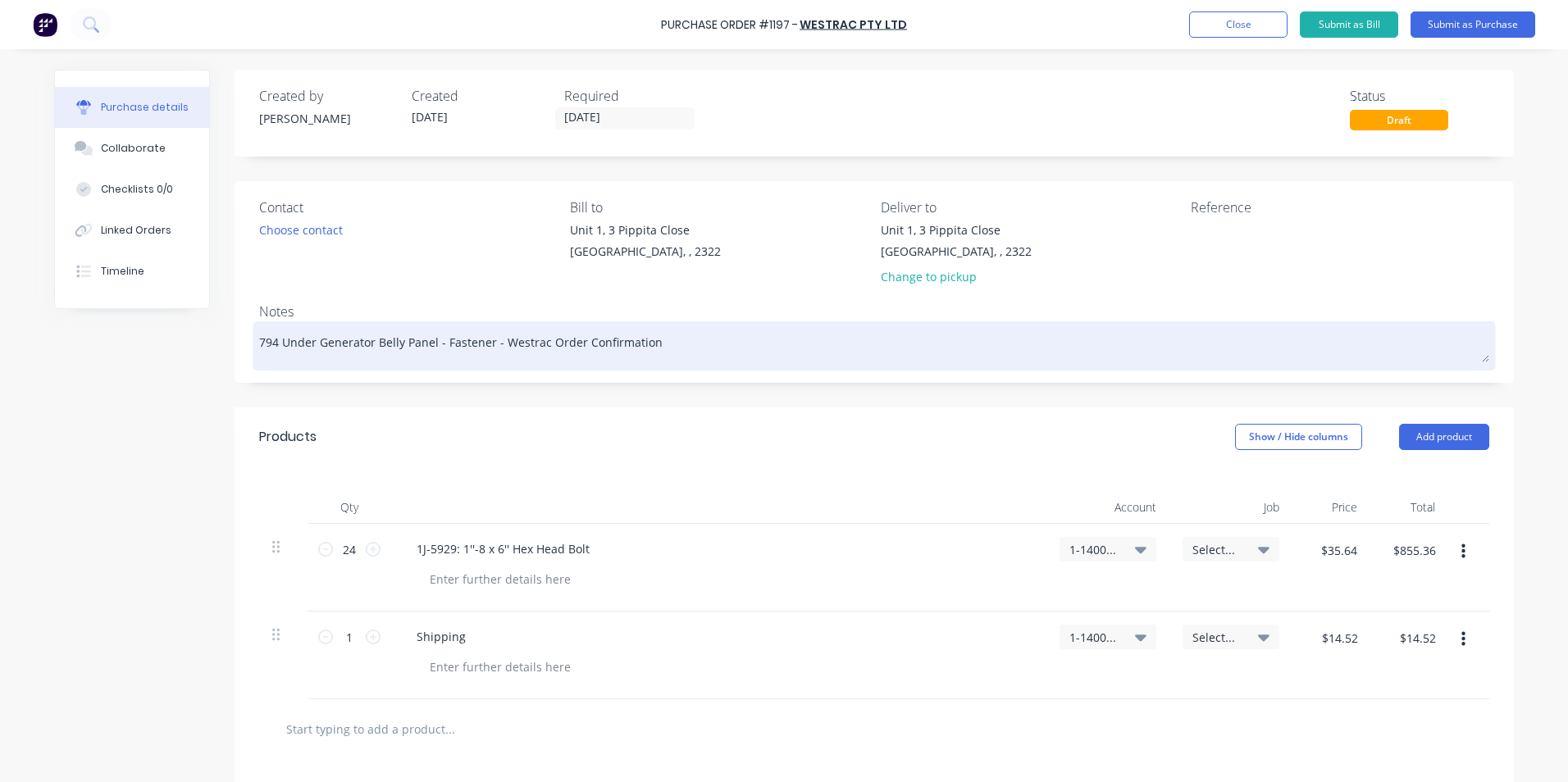
click at [659, 346] on textarea "794 Under Generator Belly Panel - Fastener - Westrac Order Confirmation" at bounding box center [874, 343] width 1230 height 37
paste textarea "62C101698"
type textarea "x"
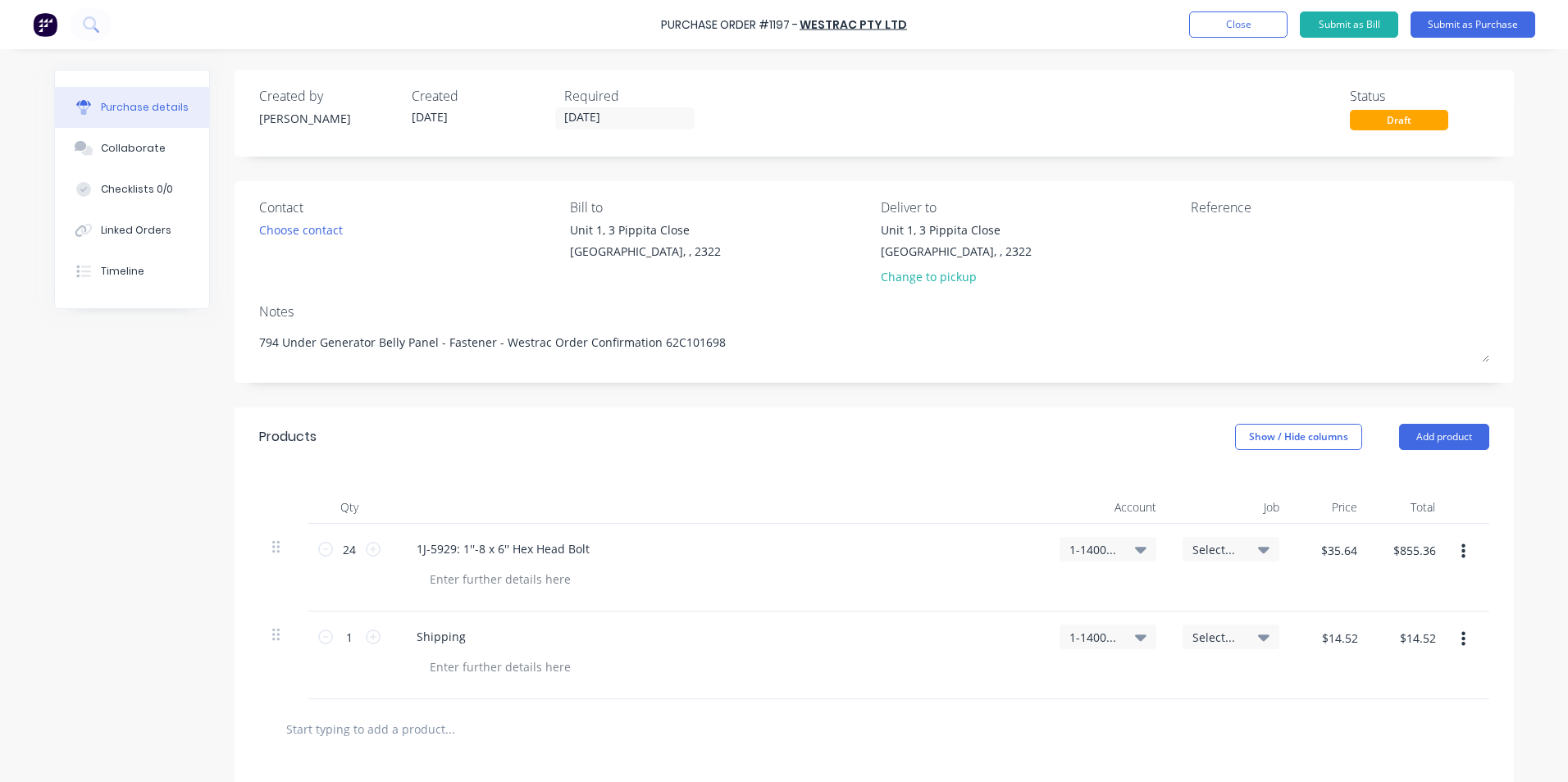
type textarea "794 Under Generator Belly Panel - Fastener - Westrac Order Confirmation 62C1016…"
type textarea "x"
type textarea "794 Under Generator Belly Panel - Fastener - Westrac Order Confirmation 62C1016…"
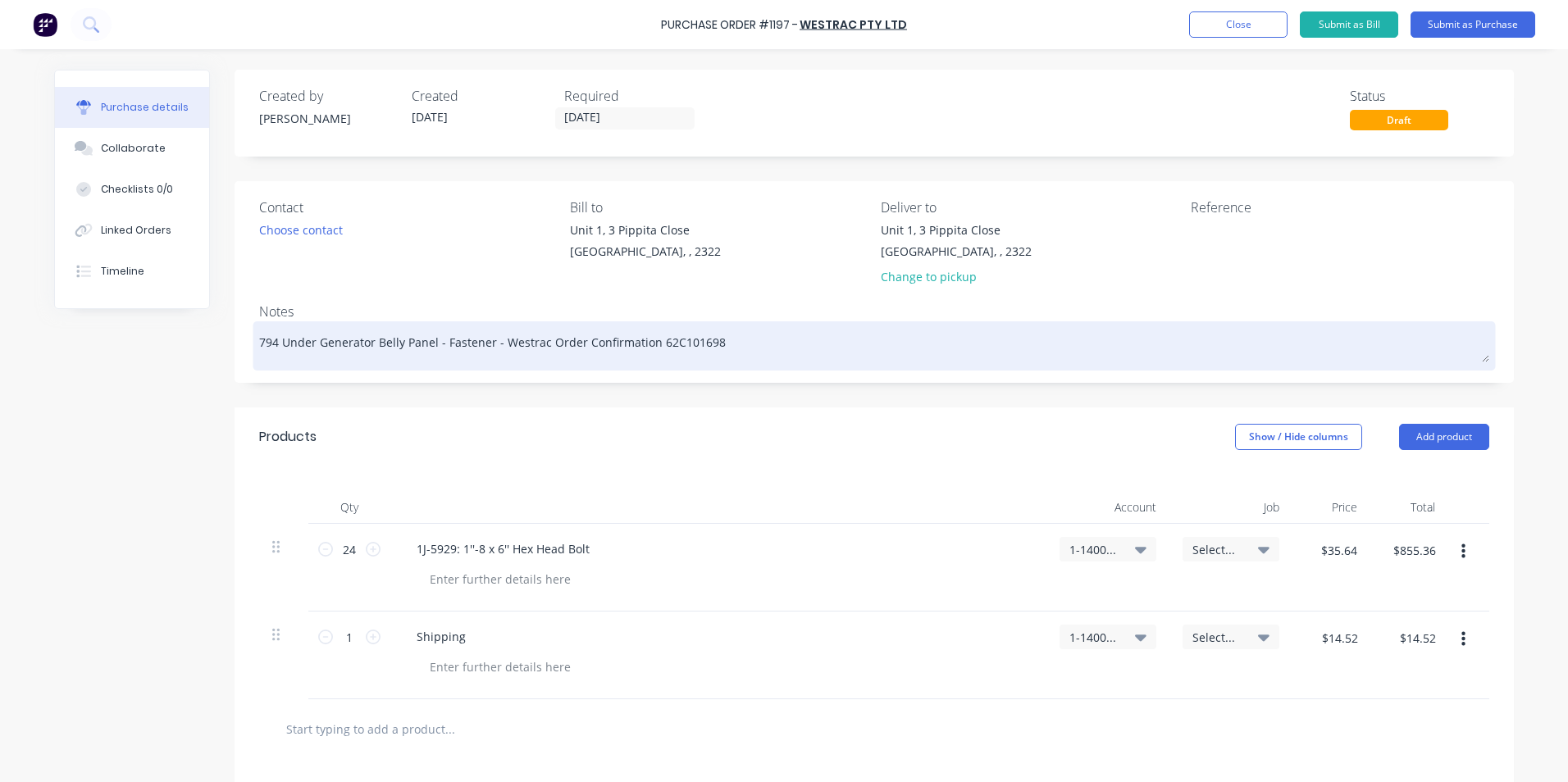
drag, startPoint x: 712, startPoint y: 345, endPoint x: 498, endPoint y: 343, distance: 214.0
click at [498, 343] on textarea "794 Under Generator Belly Panel - Fastener - Westrac Order Confirmation 62C1016…" at bounding box center [874, 343] width 1230 height 37
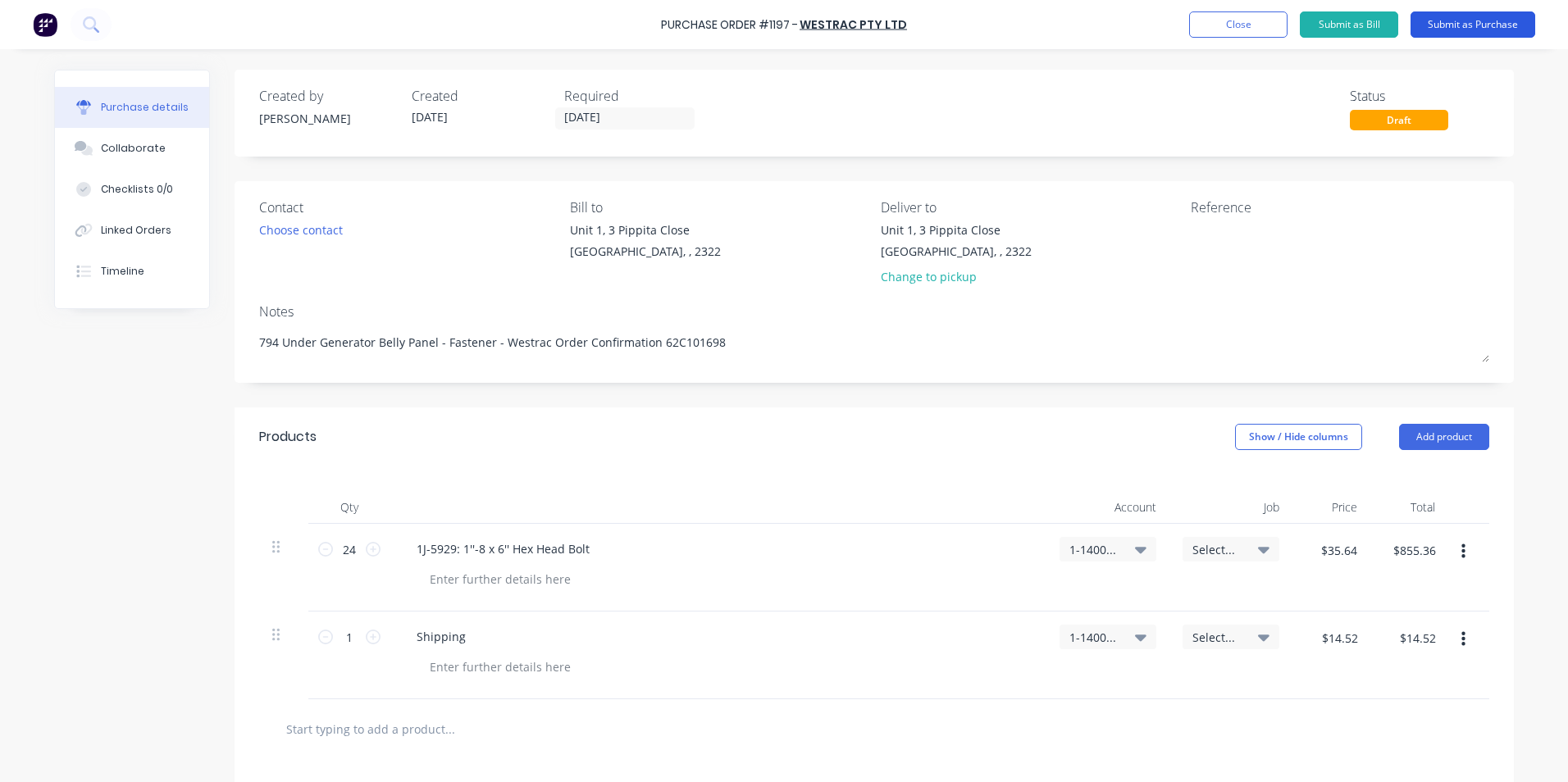
click at [1477, 23] on button "Submit as Purchase" at bounding box center [1472, 24] width 124 height 26
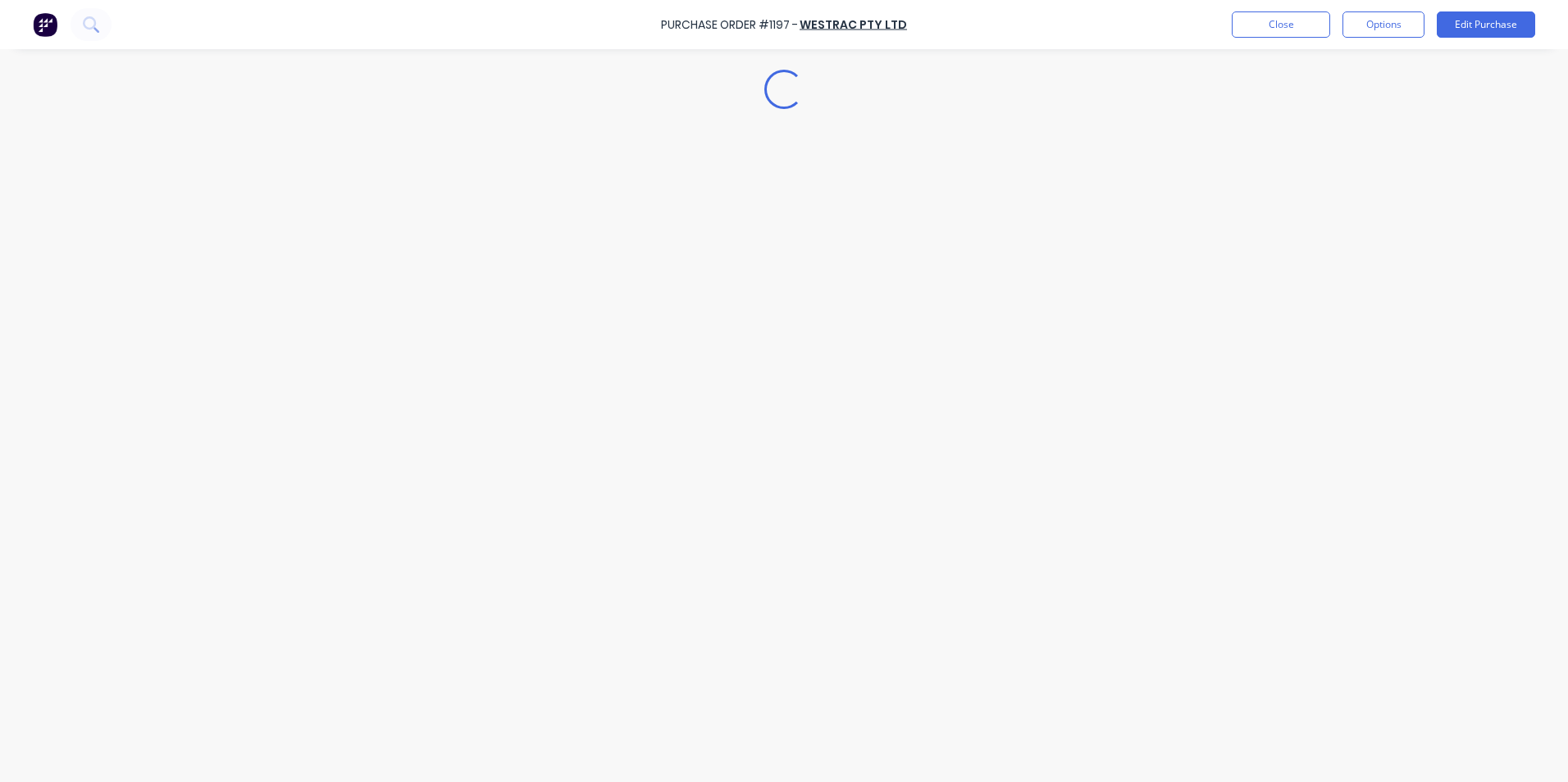
type textarea "x"
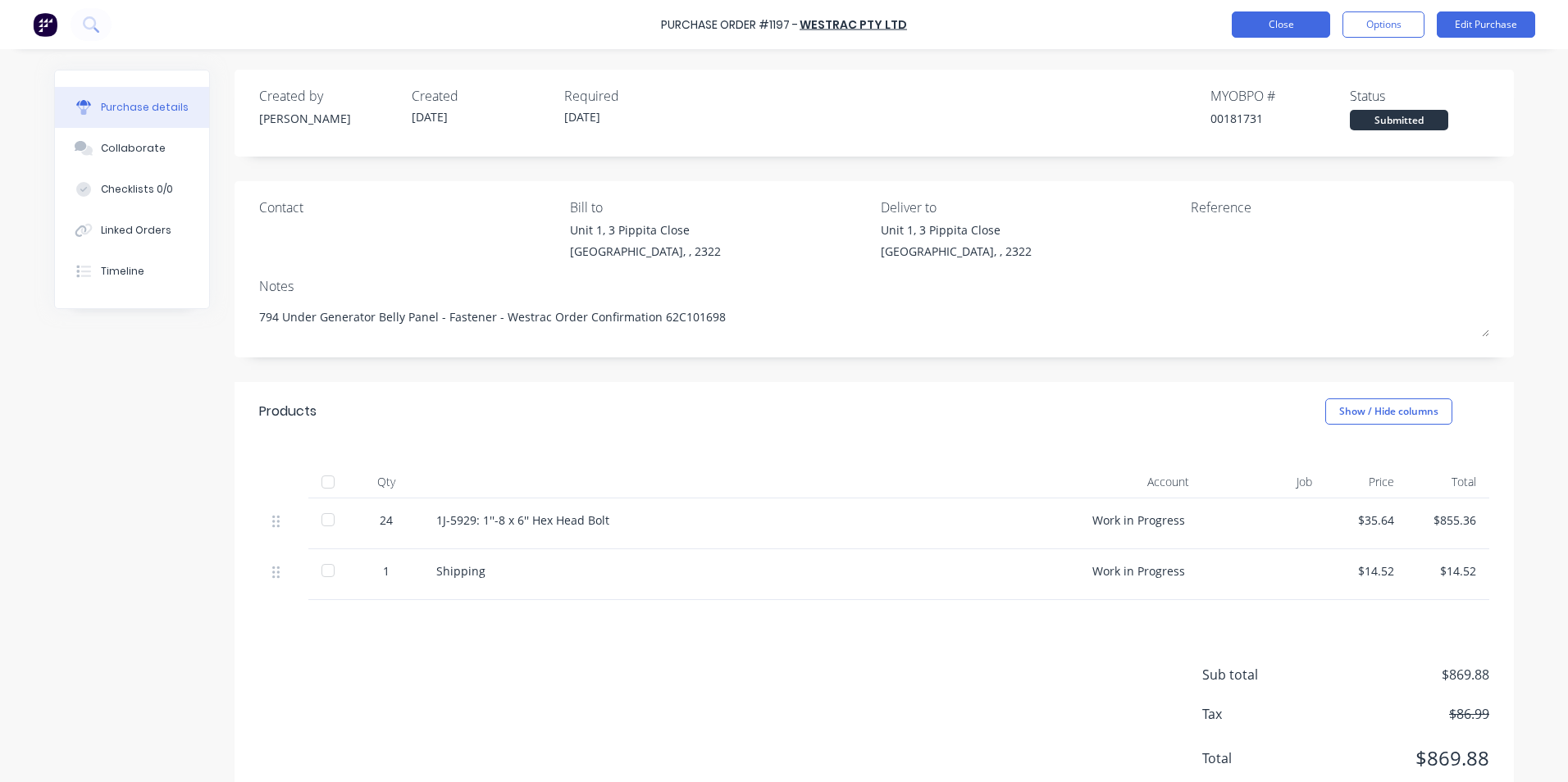
click at [1272, 15] on button "Close" at bounding box center [1281, 24] width 98 height 26
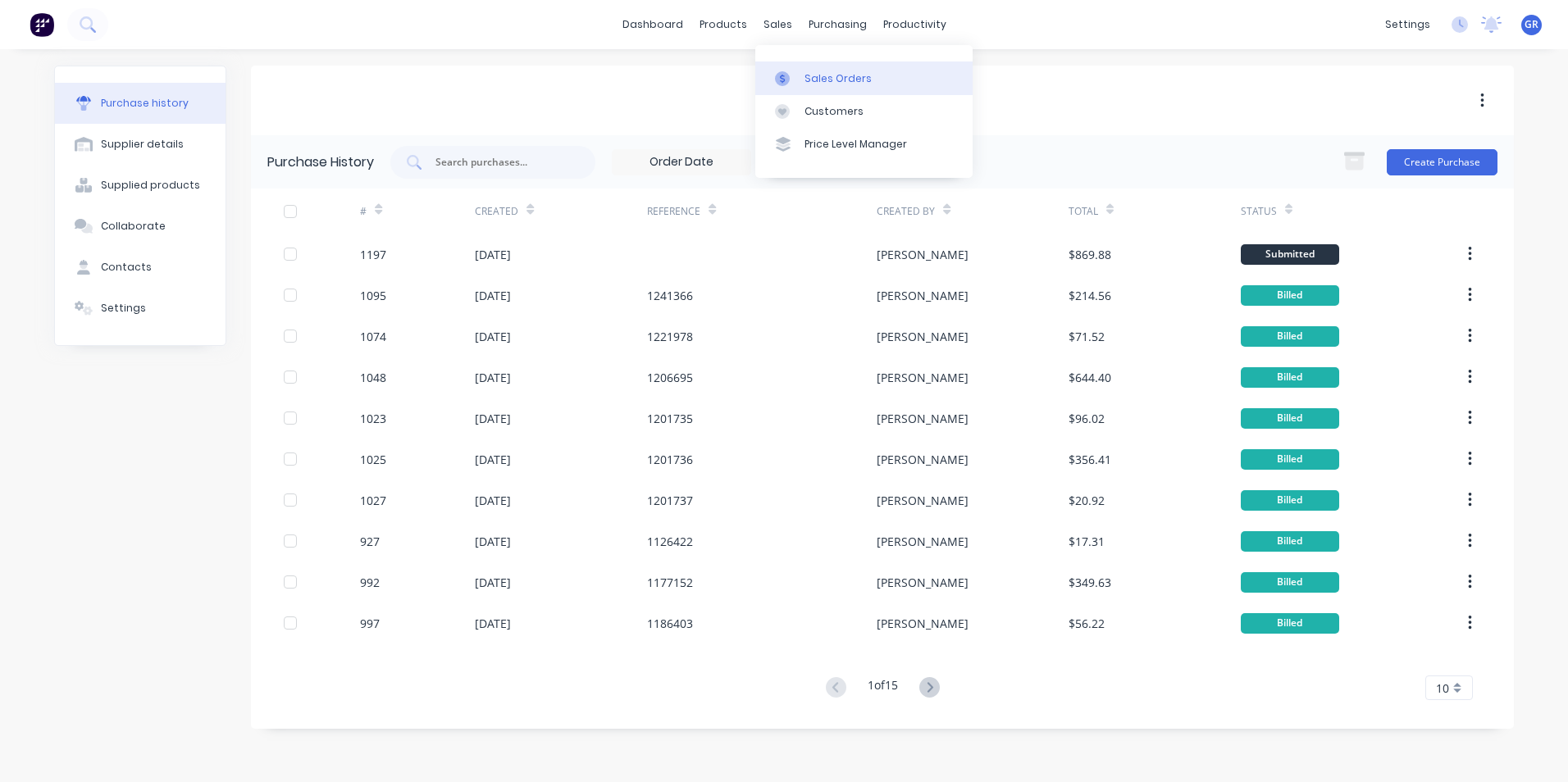
click at [841, 77] on div "Sales Orders" at bounding box center [838, 79] width 67 height 15
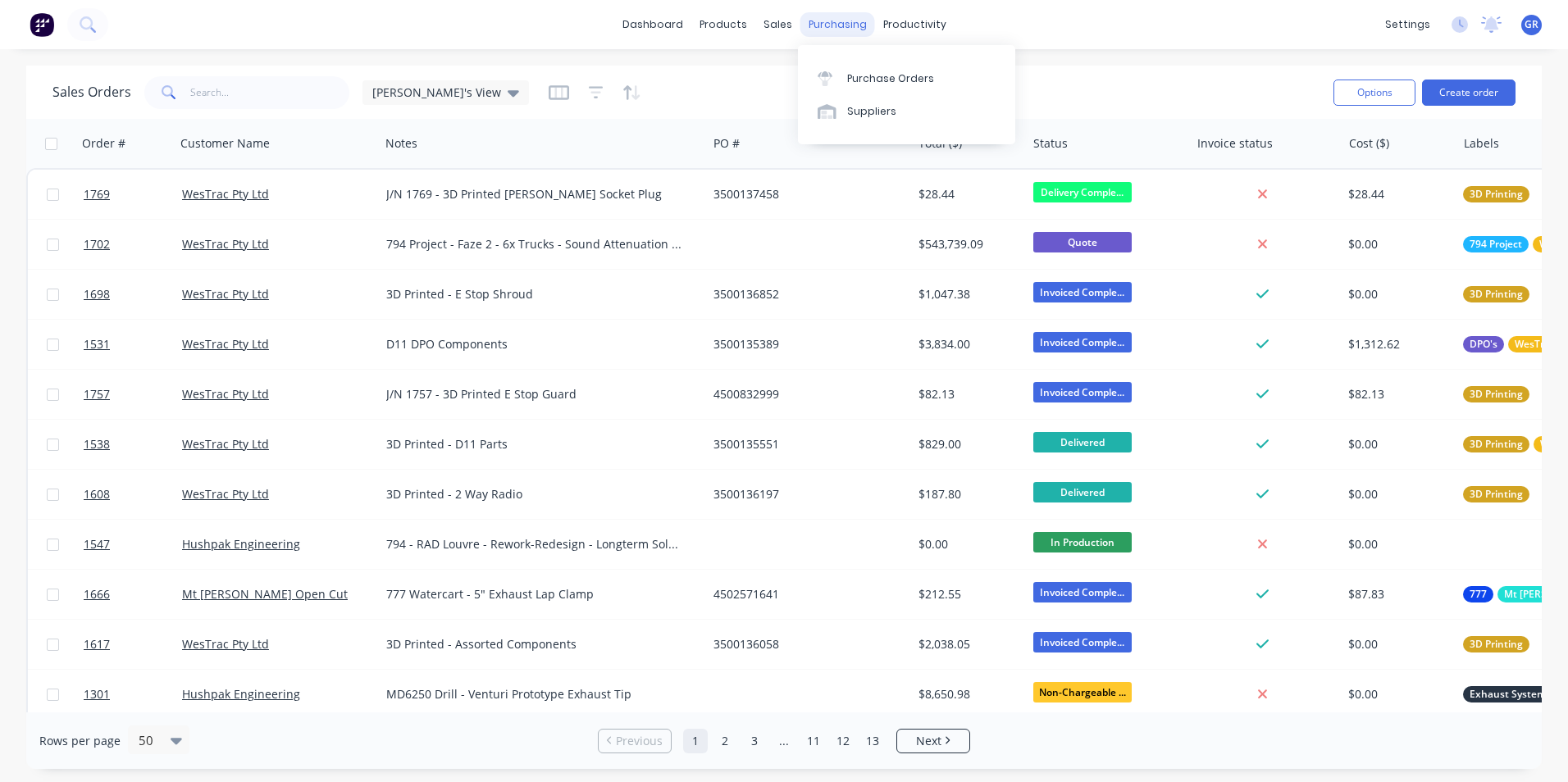
click at [839, 29] on div "purchasing" at bounding box center [837, 25] width 74 height 25
click at [877, 77] on div "Purchase Orders" at bounding box center [889, 79] width 87 height 15
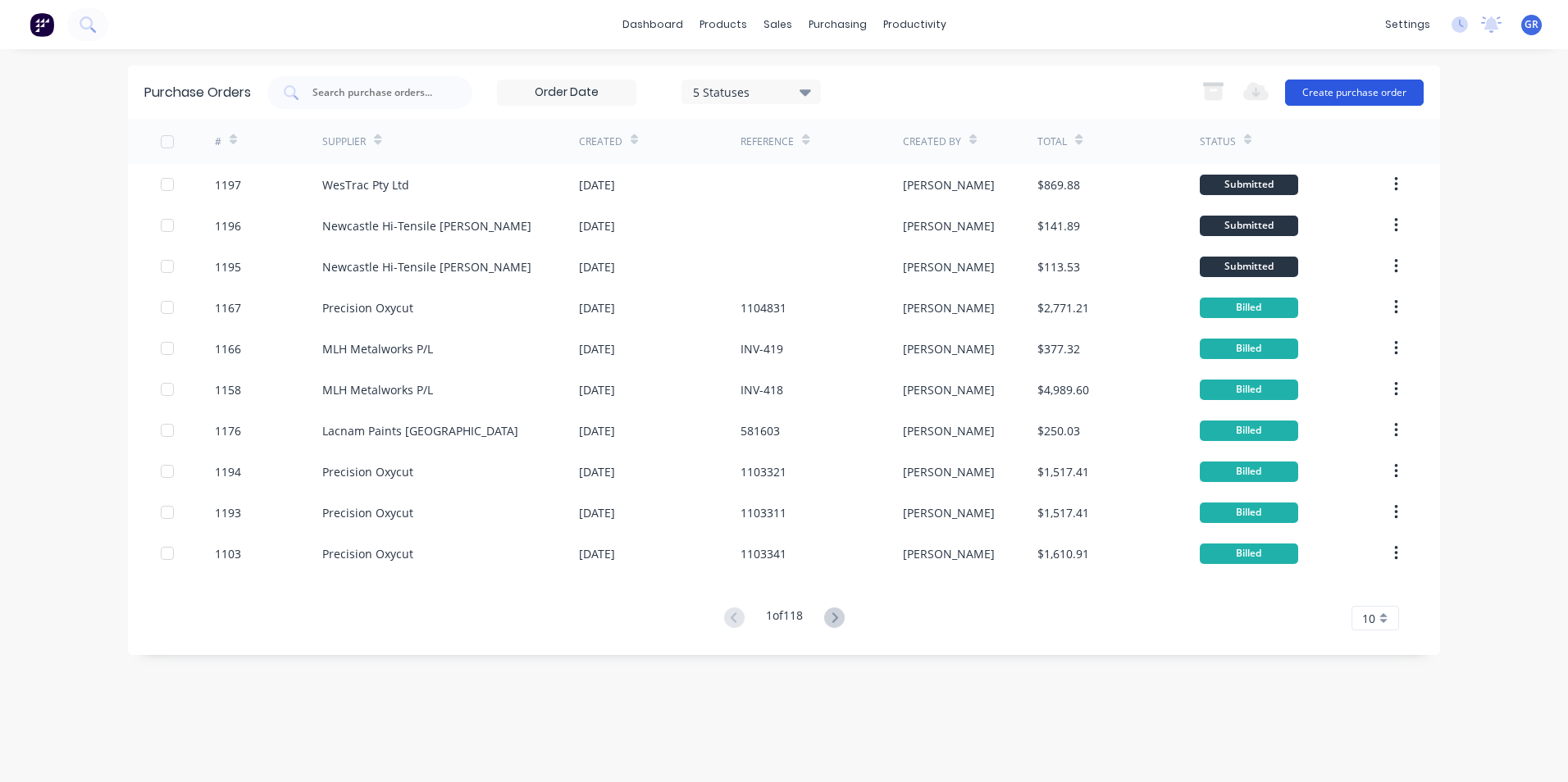
click at [1334, 93] on button "Create purchase order" at bounding box center [1353, 92] width 139 height 26
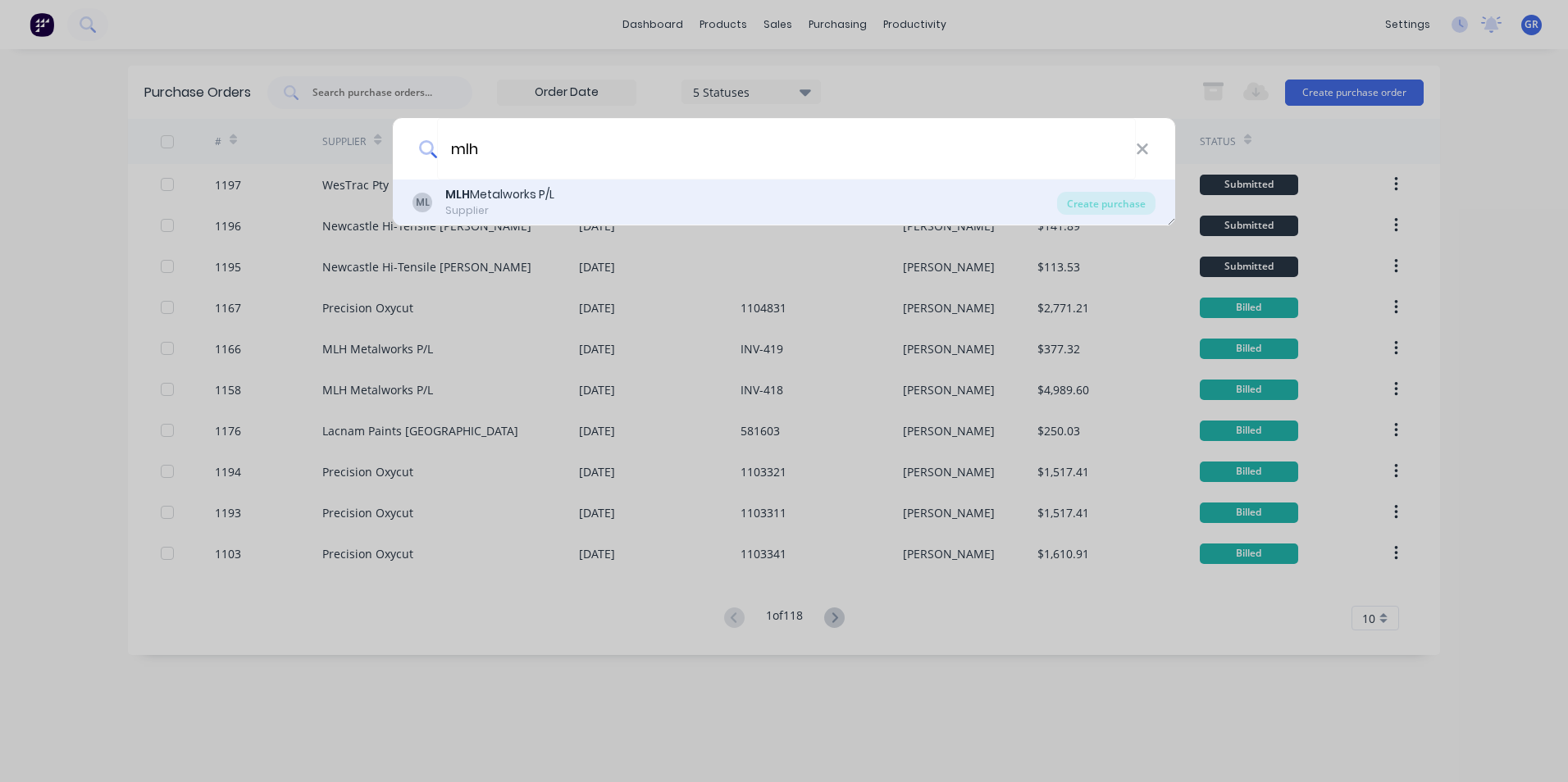
type input "mlh"
click at [454, 193] on b "MLH" at bounding box center [458, 194] width 25 height 16
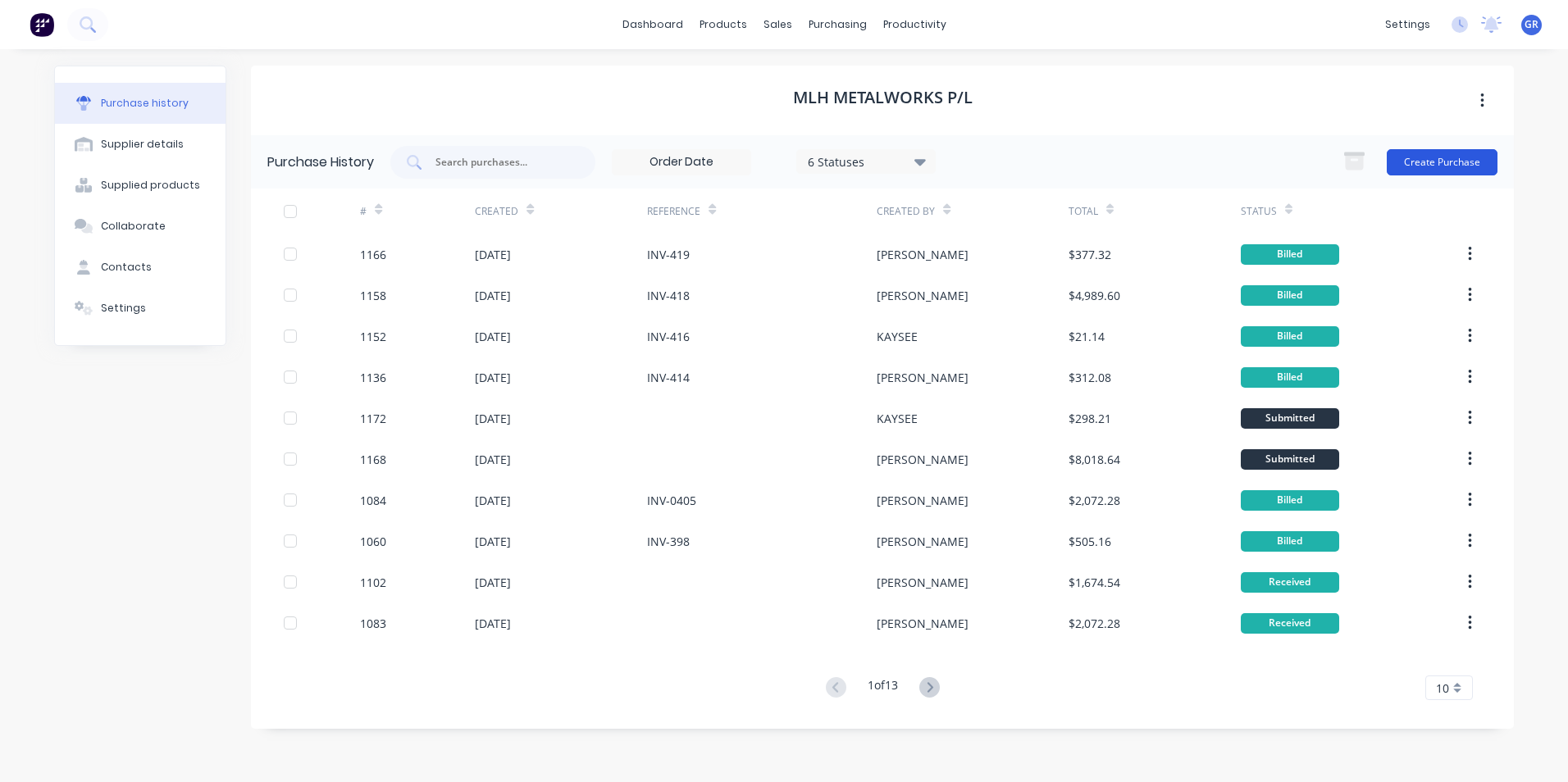
click at [1433, 164] on button "Create Purchase" at bounding box center [1442, 162] width 111 height 26
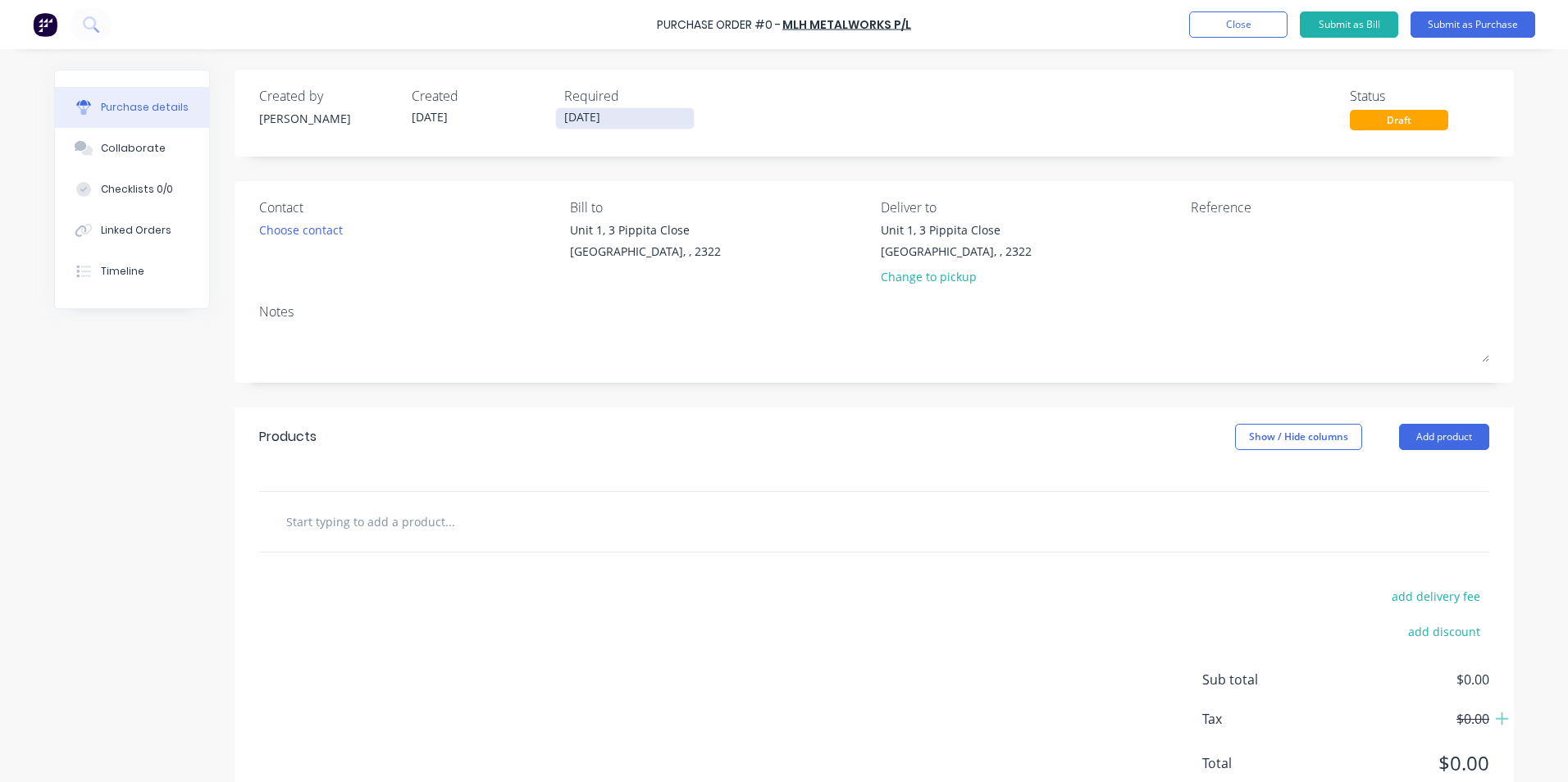
click at [571, 123] on input "[DATE]" at bounding box center [625, 118] width 138 height 21
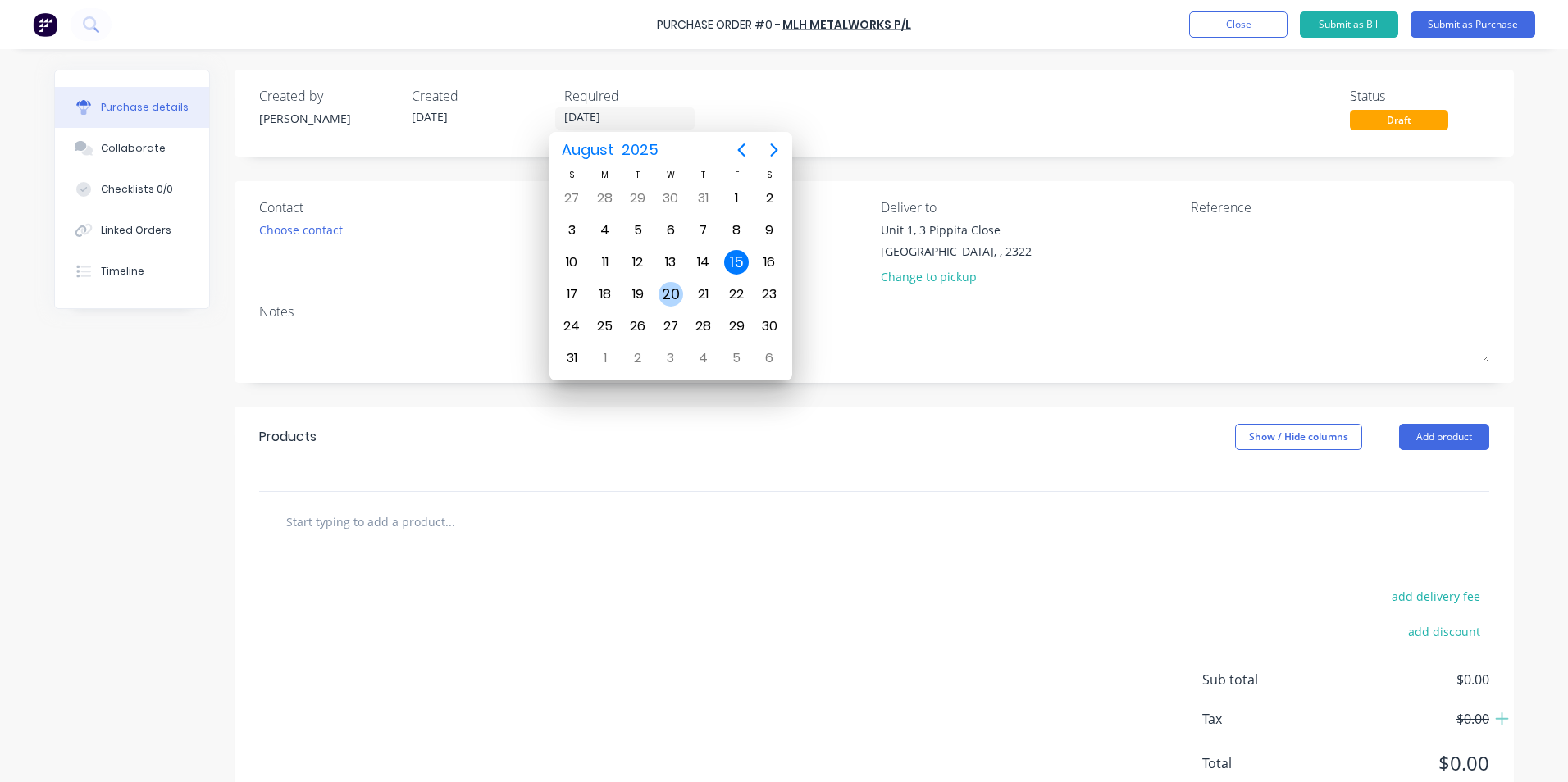
click at [666, 290] on div "20" at bounding box center [671, 295] width 25 height 25
type input "[DATE]"
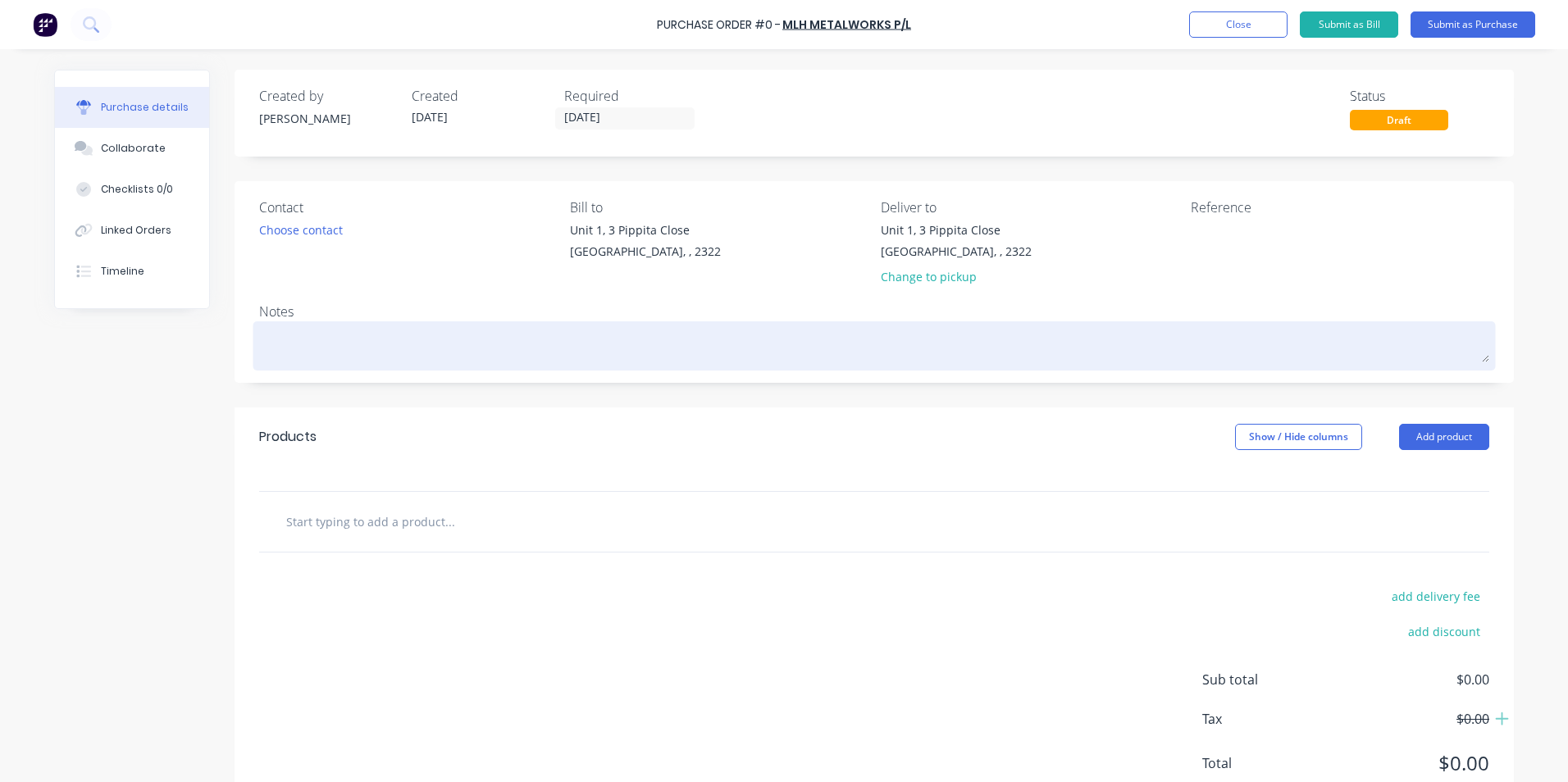
click at [259, 330] on textarea at bounding box center [874, 343] width 1230 height 37
type textarea "x"
type textarea "J"
type textarea "x"
type textarea "JN"
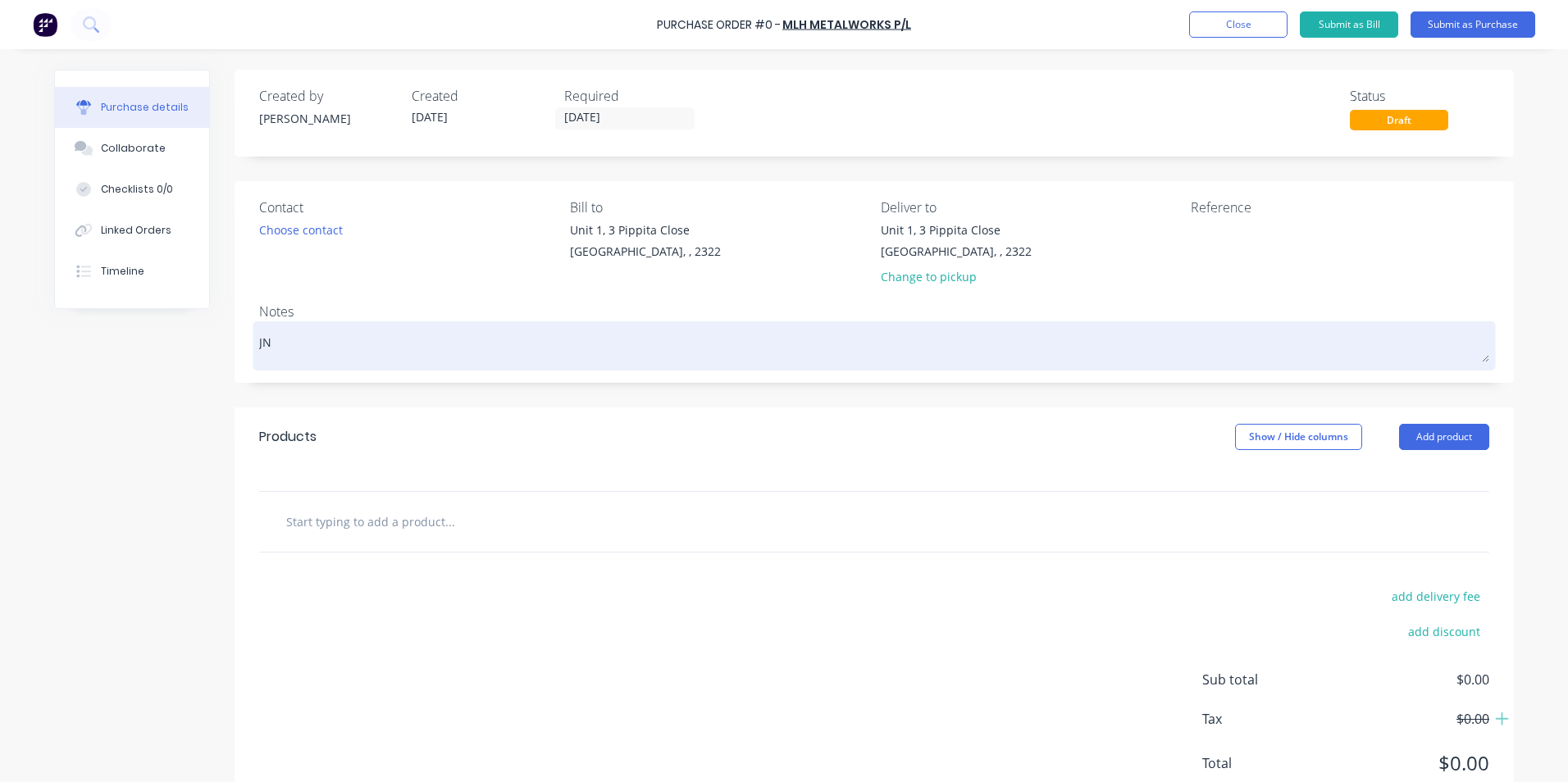
type textarea "x"
type textarea "JN1"
type textarea "x"
type textarea "JN15"
type textarea "x"
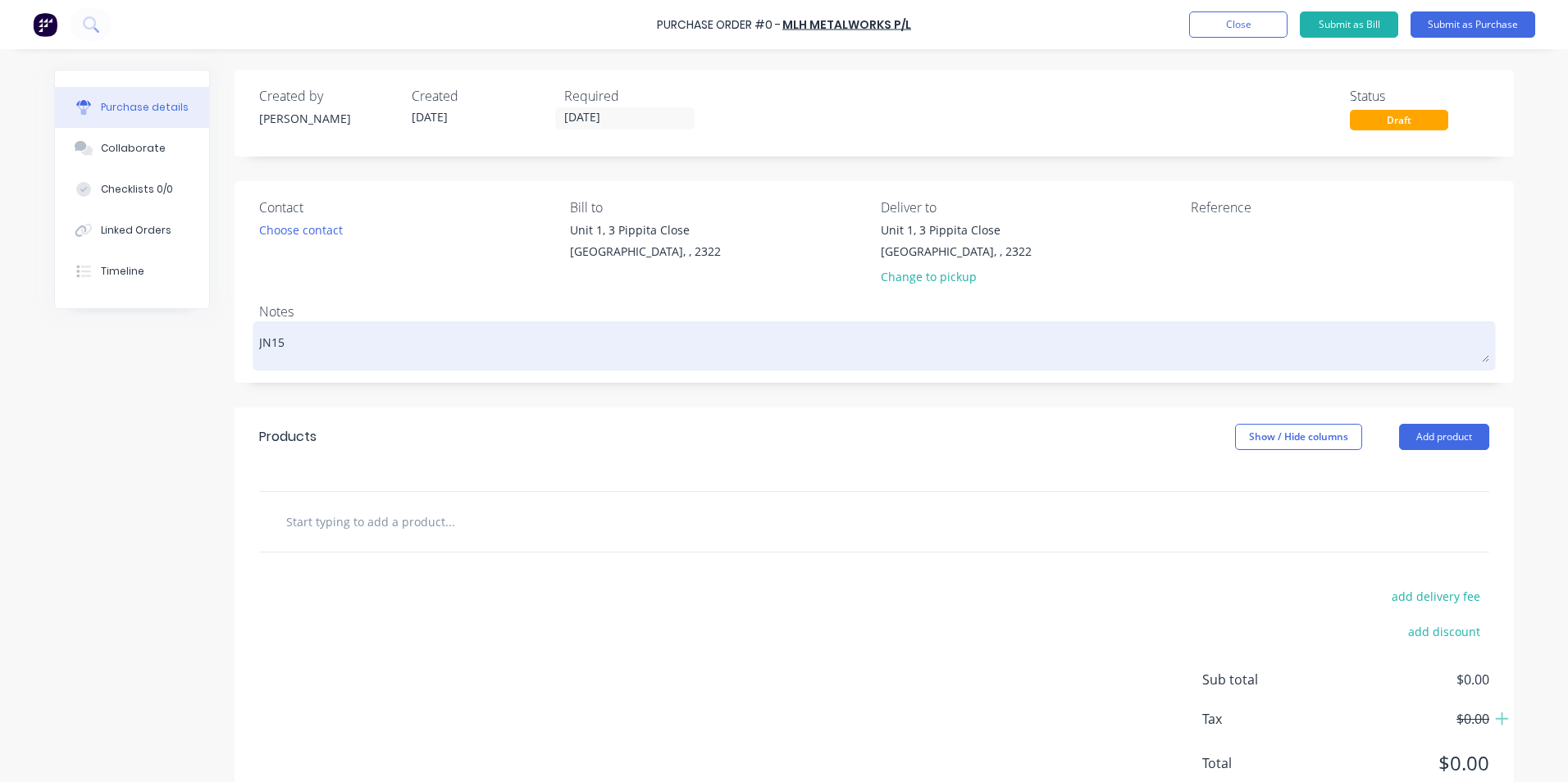
type textarea "JN159"
type textarea "x"
type textarea "JN1592"
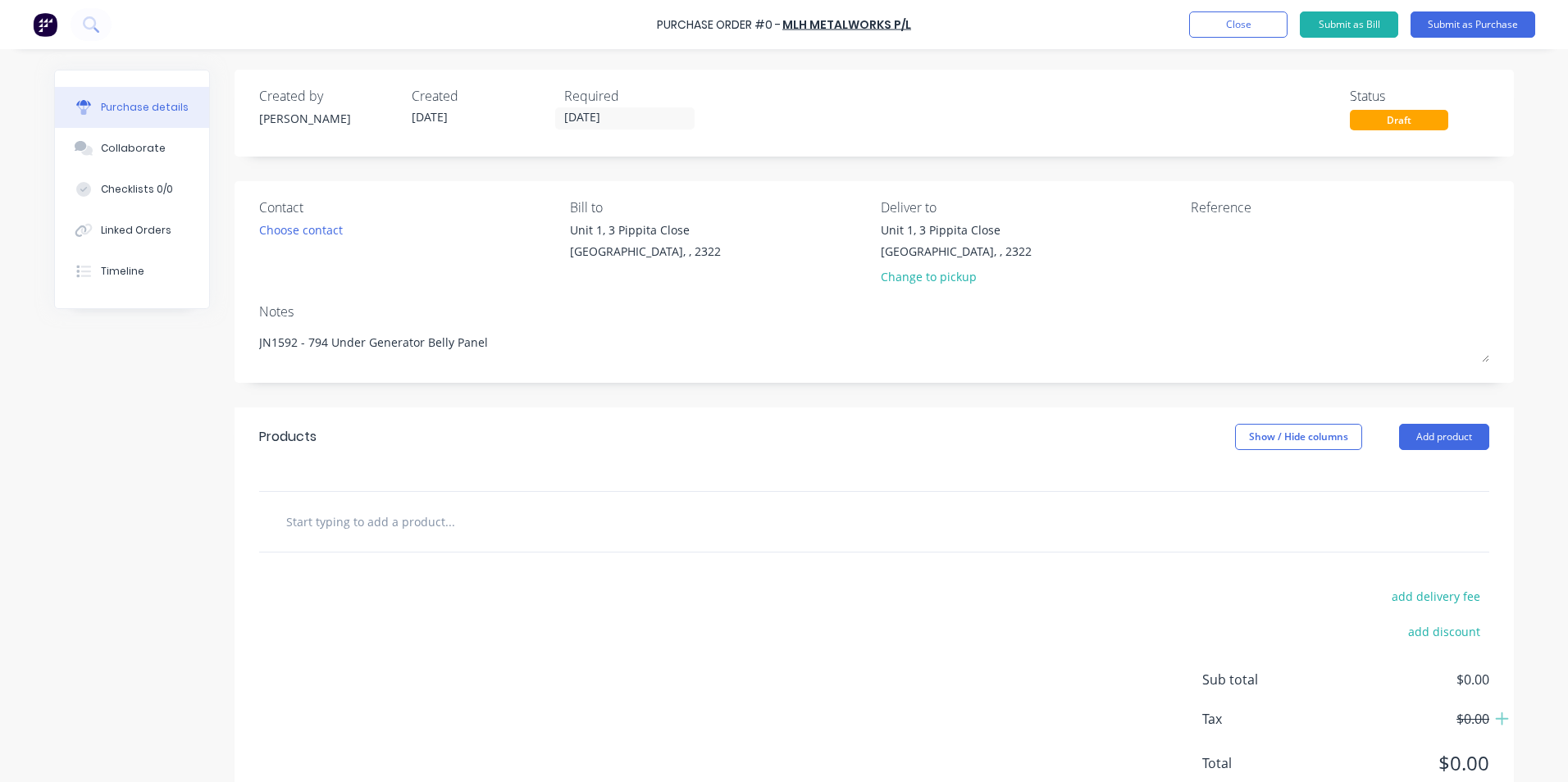
click at [374, 527] on input "text" at bounding box center [449, 521] width 328 height 33
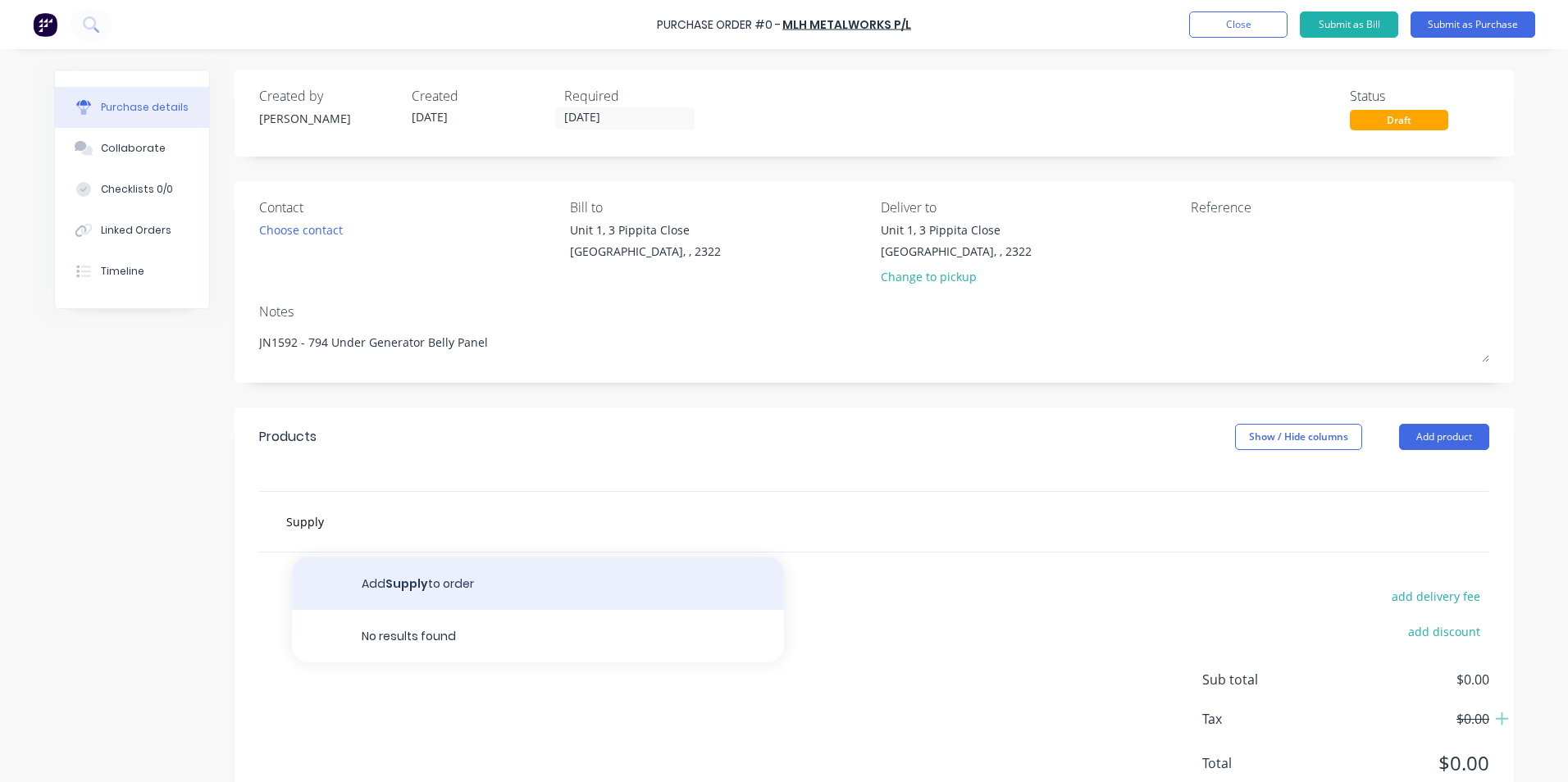
click at [397, 579] on button "Add Supply to order" at bounding box center [538, 584] width 492 height 53
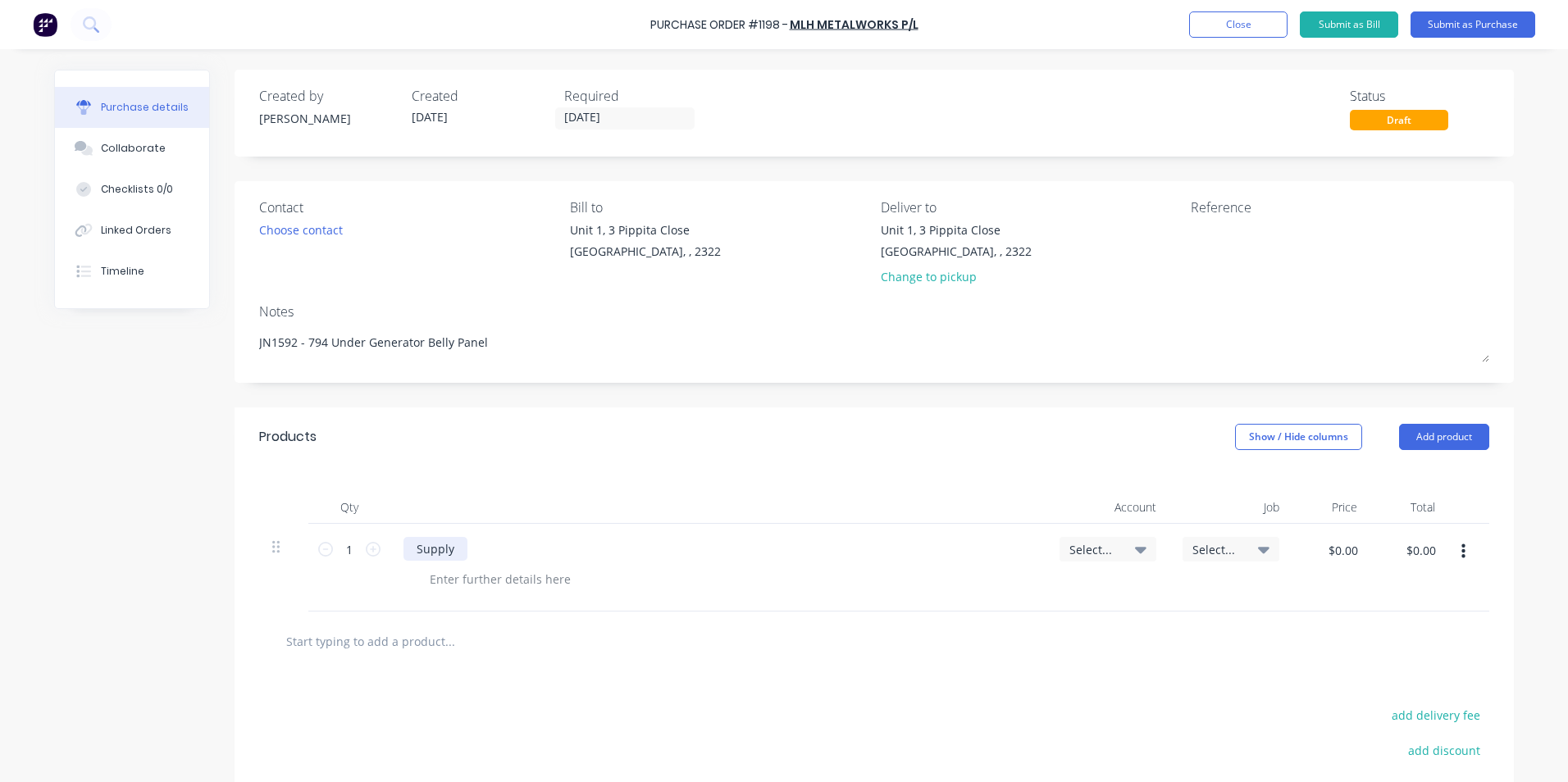
click at [459, 549] on div "Supply" at bounding box center [435, 549] width 64 height 24
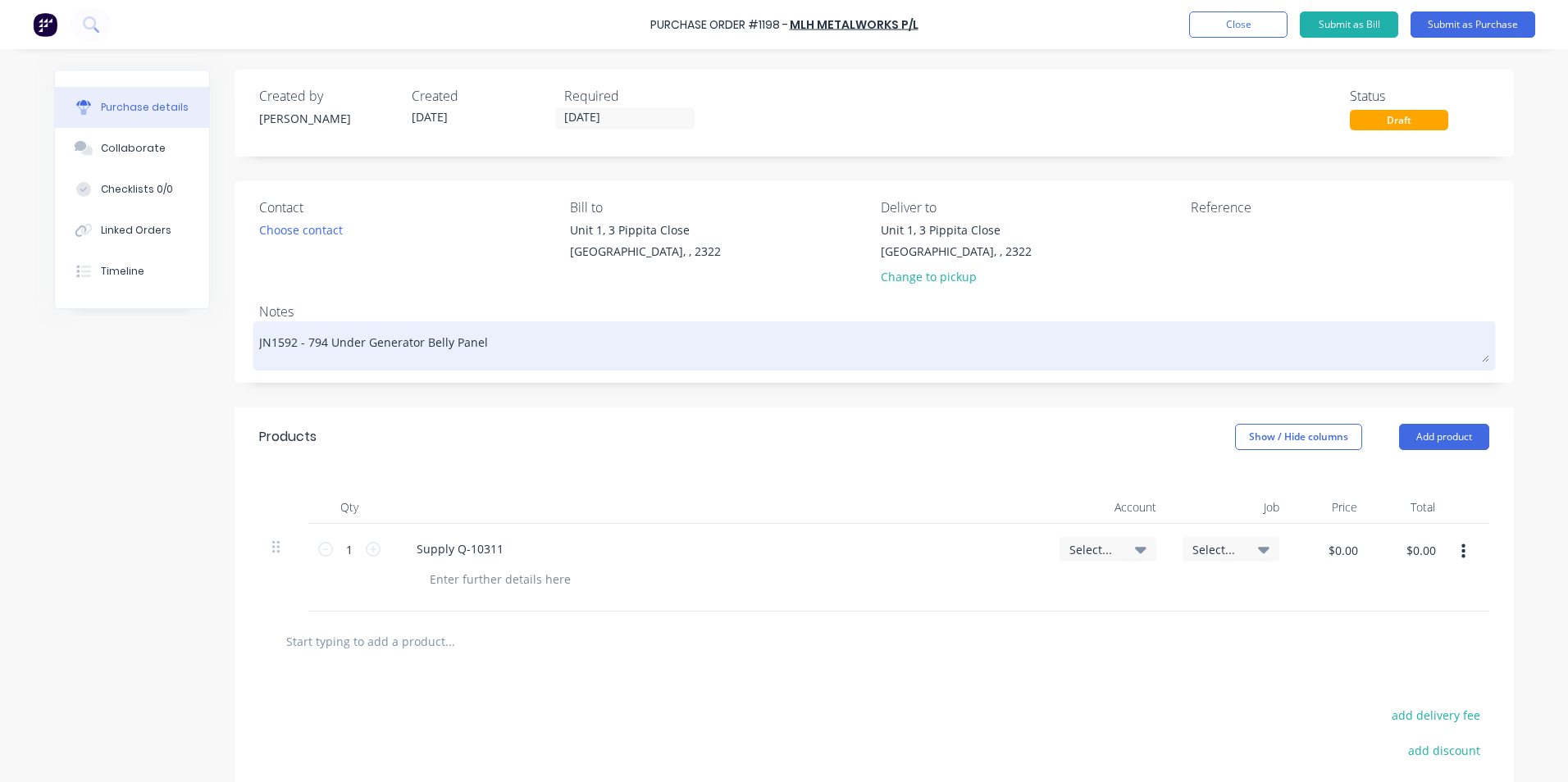
drag, startPoint x: 478, startPoint y: 339, endPoint x: 303, endPoint y: 341, distance: 175.0
click at [303, 341] on textarea "JN1592 - 794 Under Generator Belly Panel" at bounding box center [874, 343] width 1230 height 37
paste textarea "794 Under Generator Belly Panel"
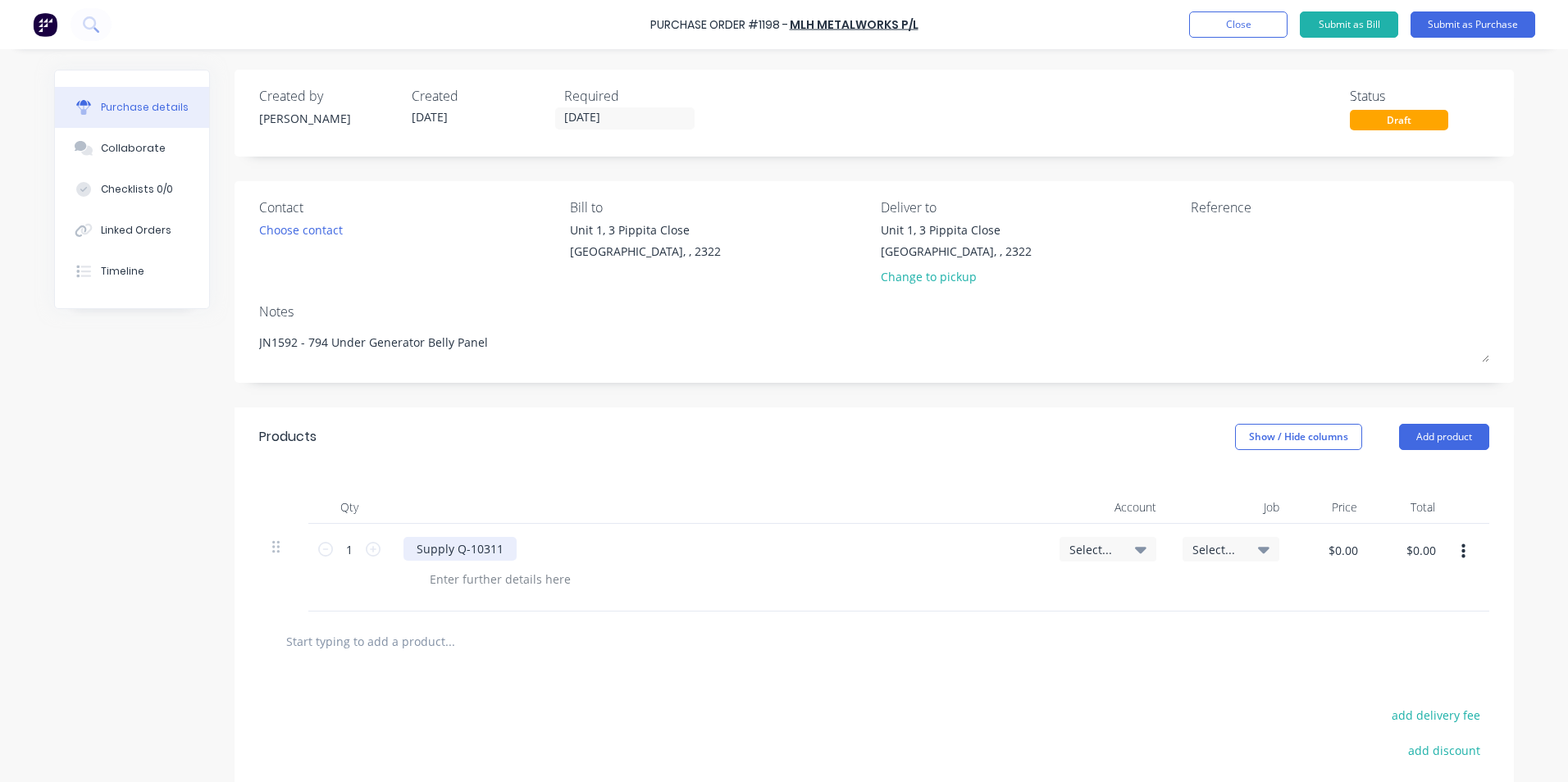
click at [451, 551] on div "Supply Q-10311" at bounding box center [459, 549] width 114 height 24
click at [1092, 547] on span "Select..." at bounding box center [1093, 549] width 49 height 17
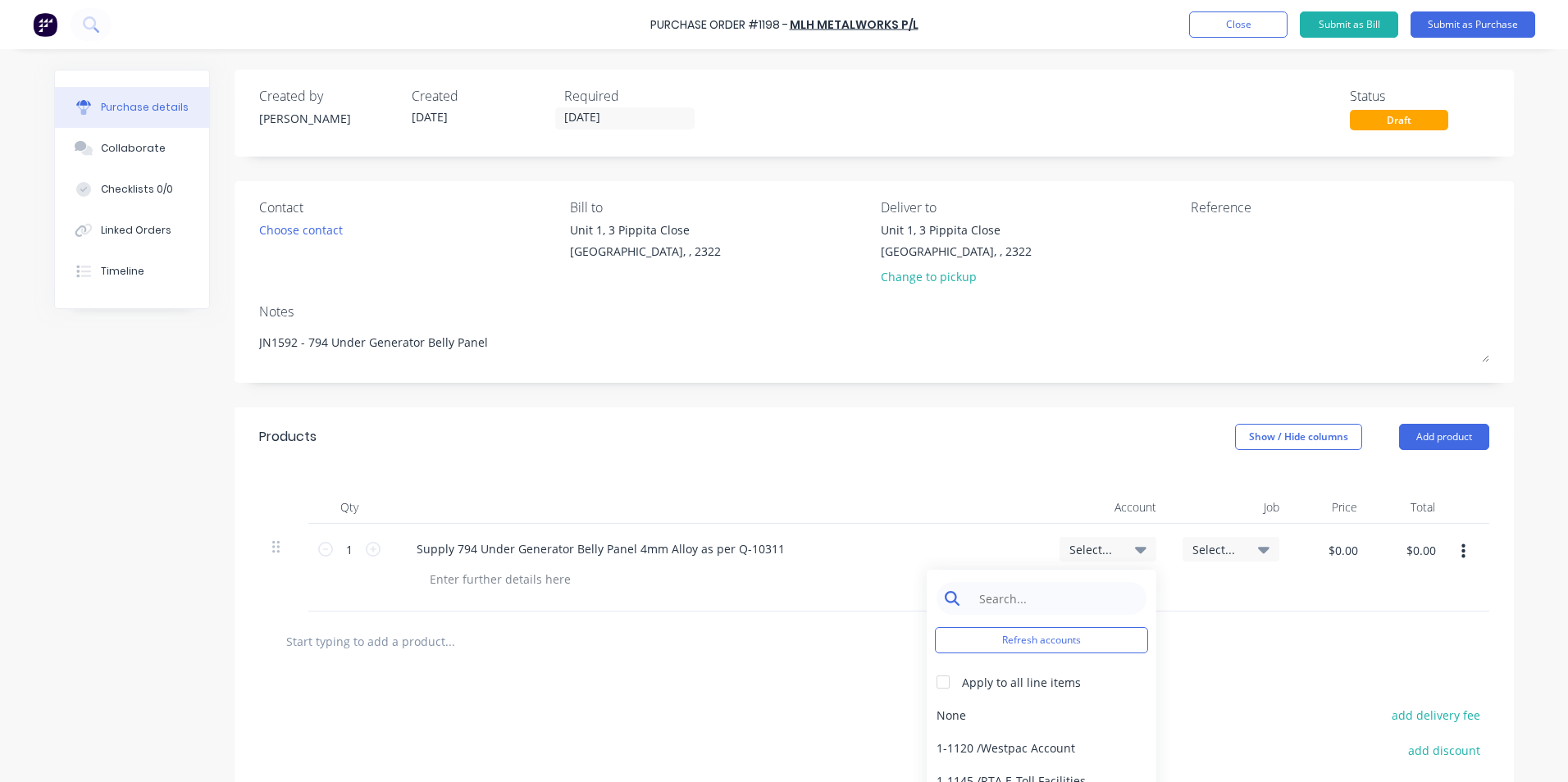
click at [1007, 593] on input at bounding box center [1054, 598] width 168 height 33
click at [1016, 708] on div "1-1400 / Work in Progress" at bounding box center [1041, 714] width 230 height 33
click at [1204, 541] on div "Select..." at bounding box center [1231, 550] width 97 height 25
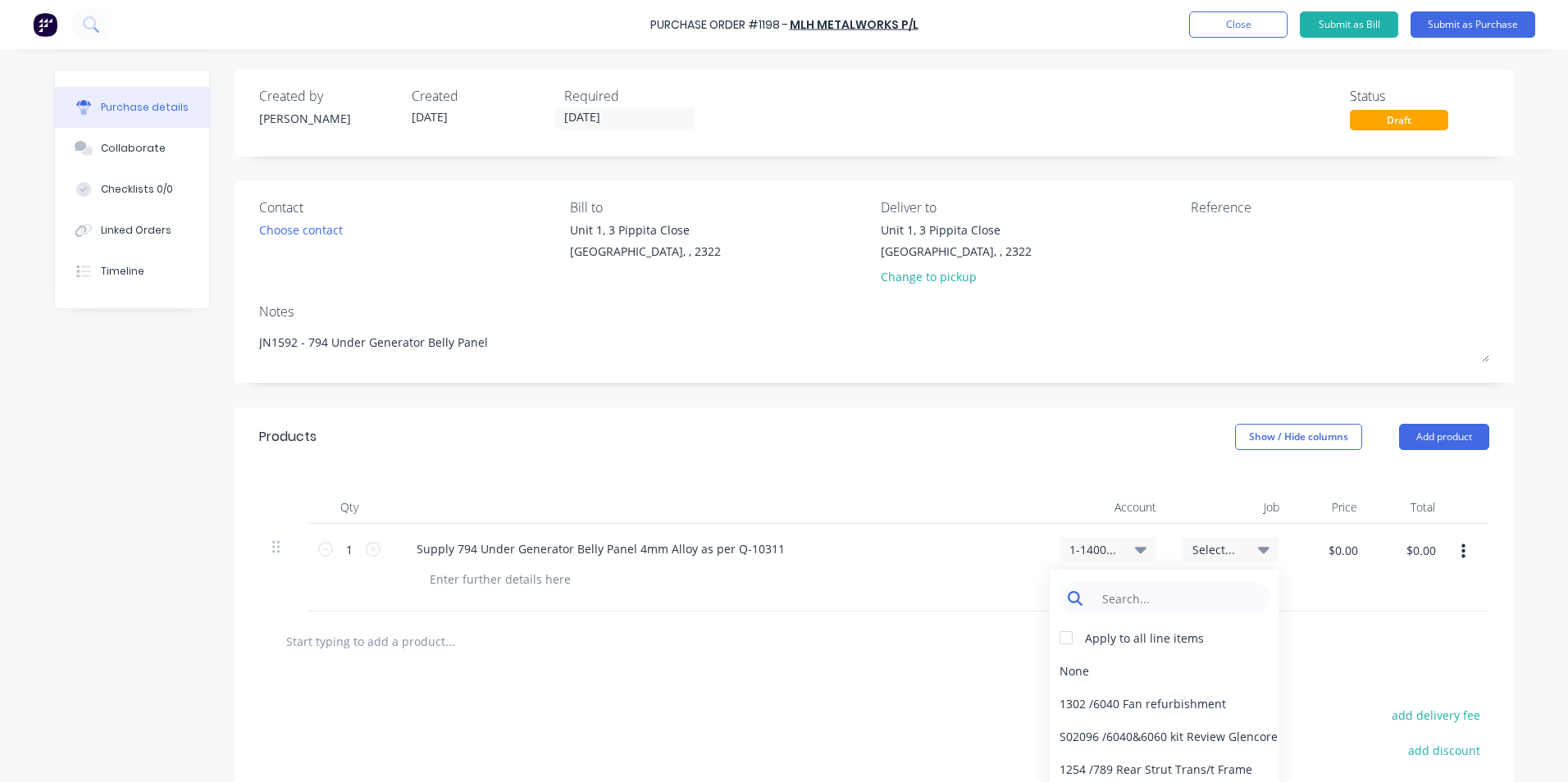
click at [1112, 601] on input at bounding box center [1177, 598] width 168 height 33
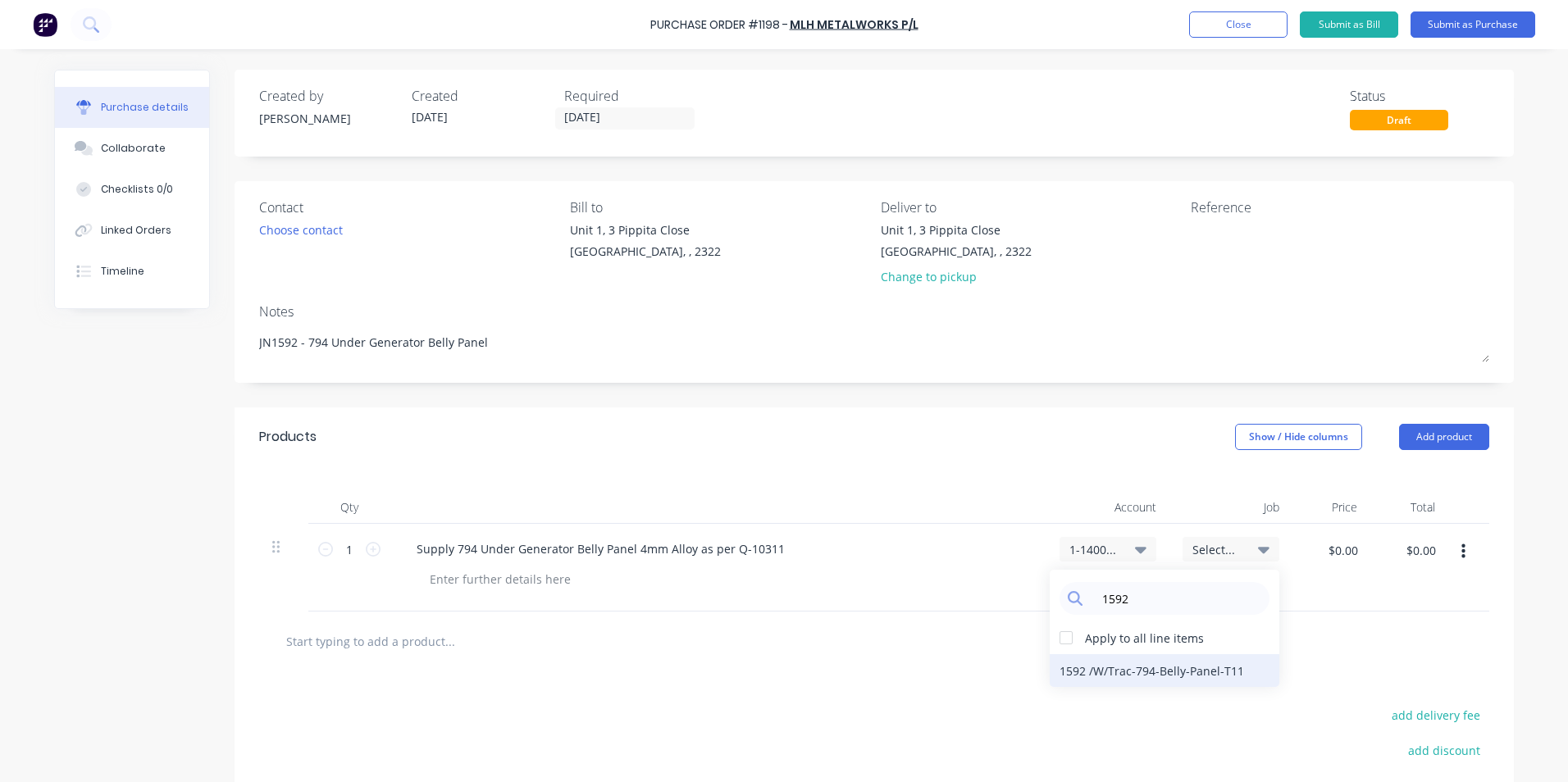
click at [1141, 673] on div "1592 / W/Trac-794-Belly-Panel-T11" at bounding box center [1164, 670] width 230 height 33
click at [1337, 552] on input "$0.00" at bounding box center [1342, 550] width 49 height 26
click at [1184, 625] on div at bounding box center [874, 641] width 1203 height 33
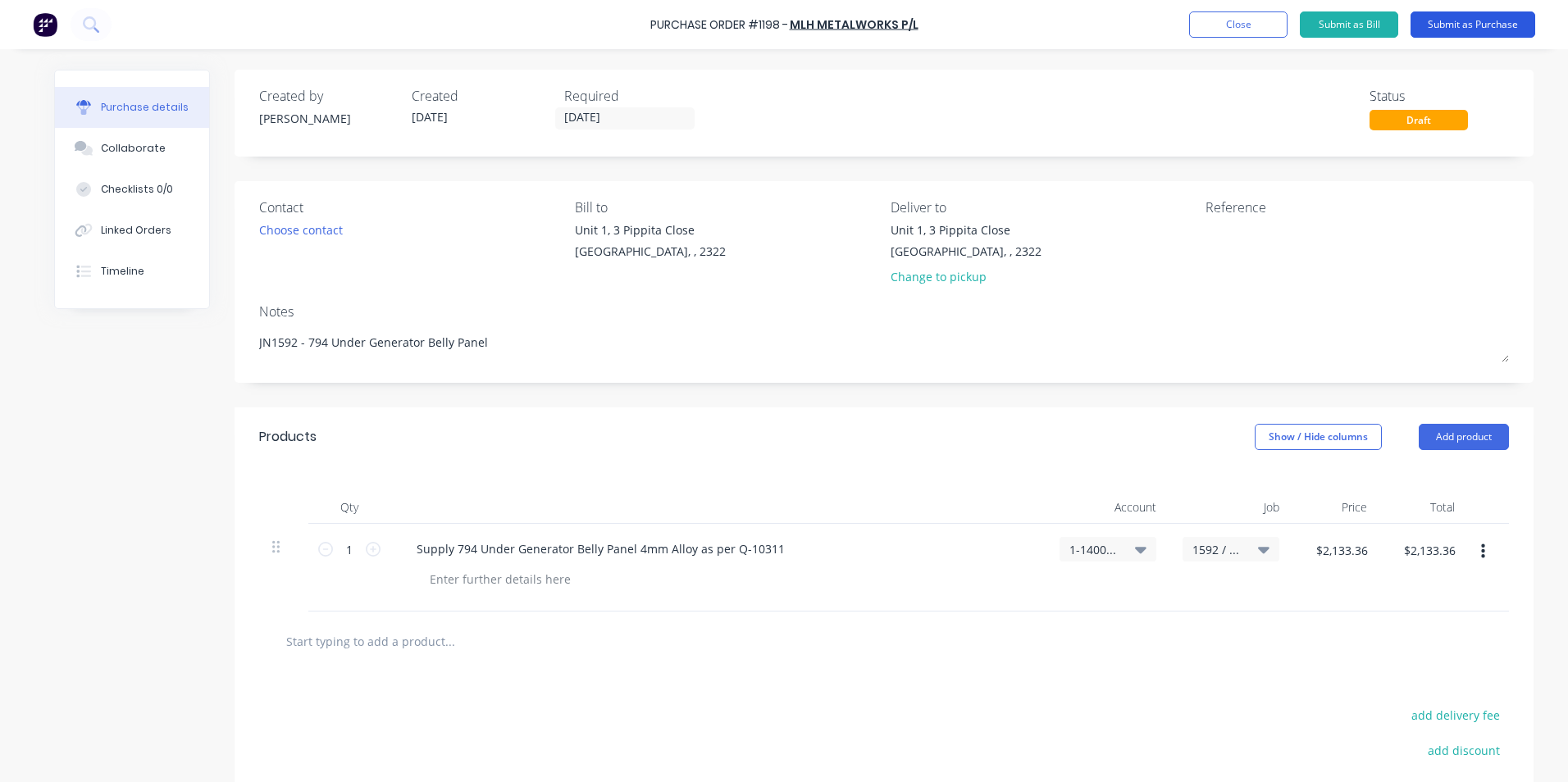
click at [1471, 24] on button "Submit as Purchase" at bounding box center [1472, 24] width 124 height 26
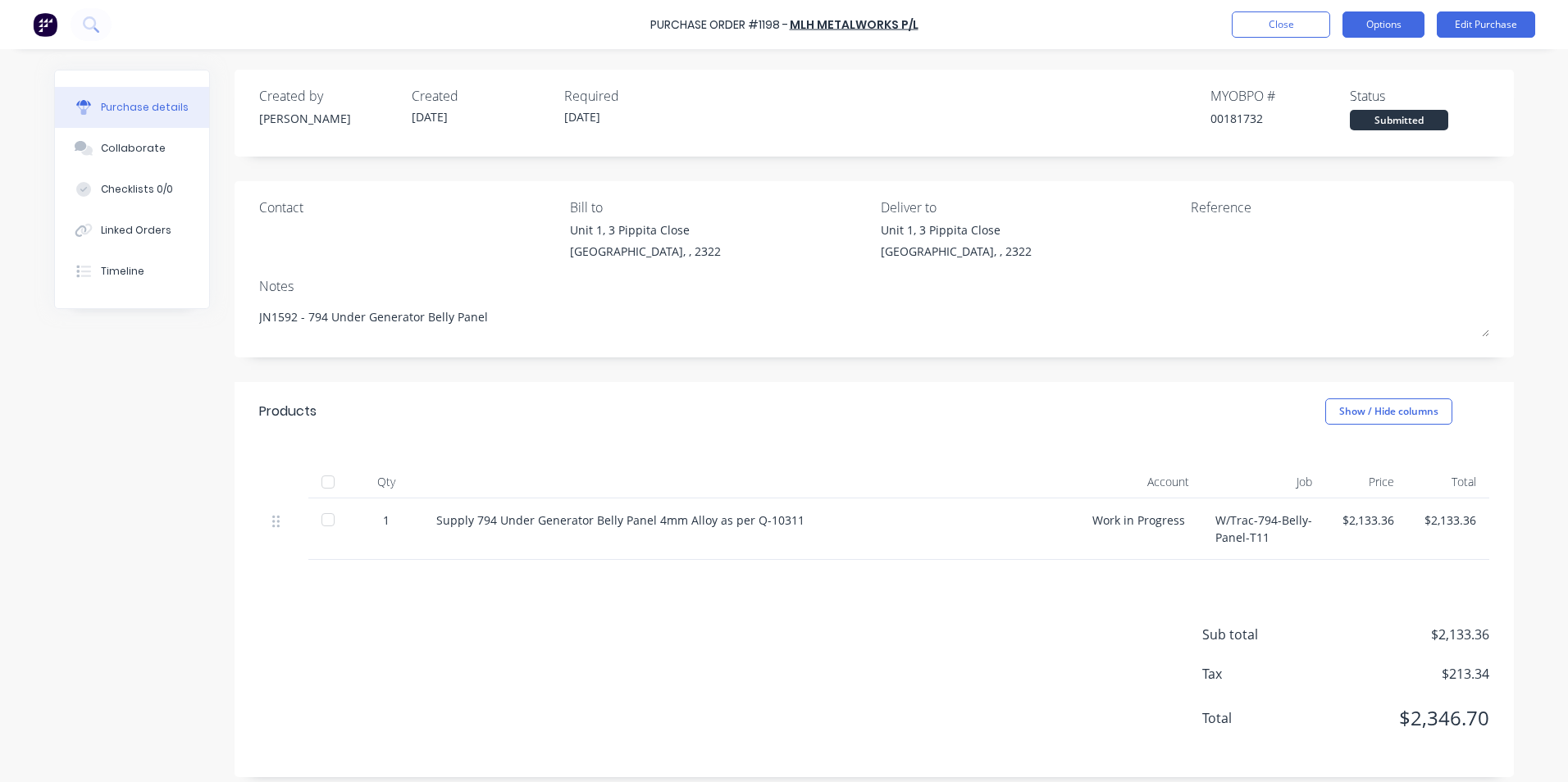
click at [1380, 29] on button "Options" at bounding box center [1383, 24] width 82 height 26
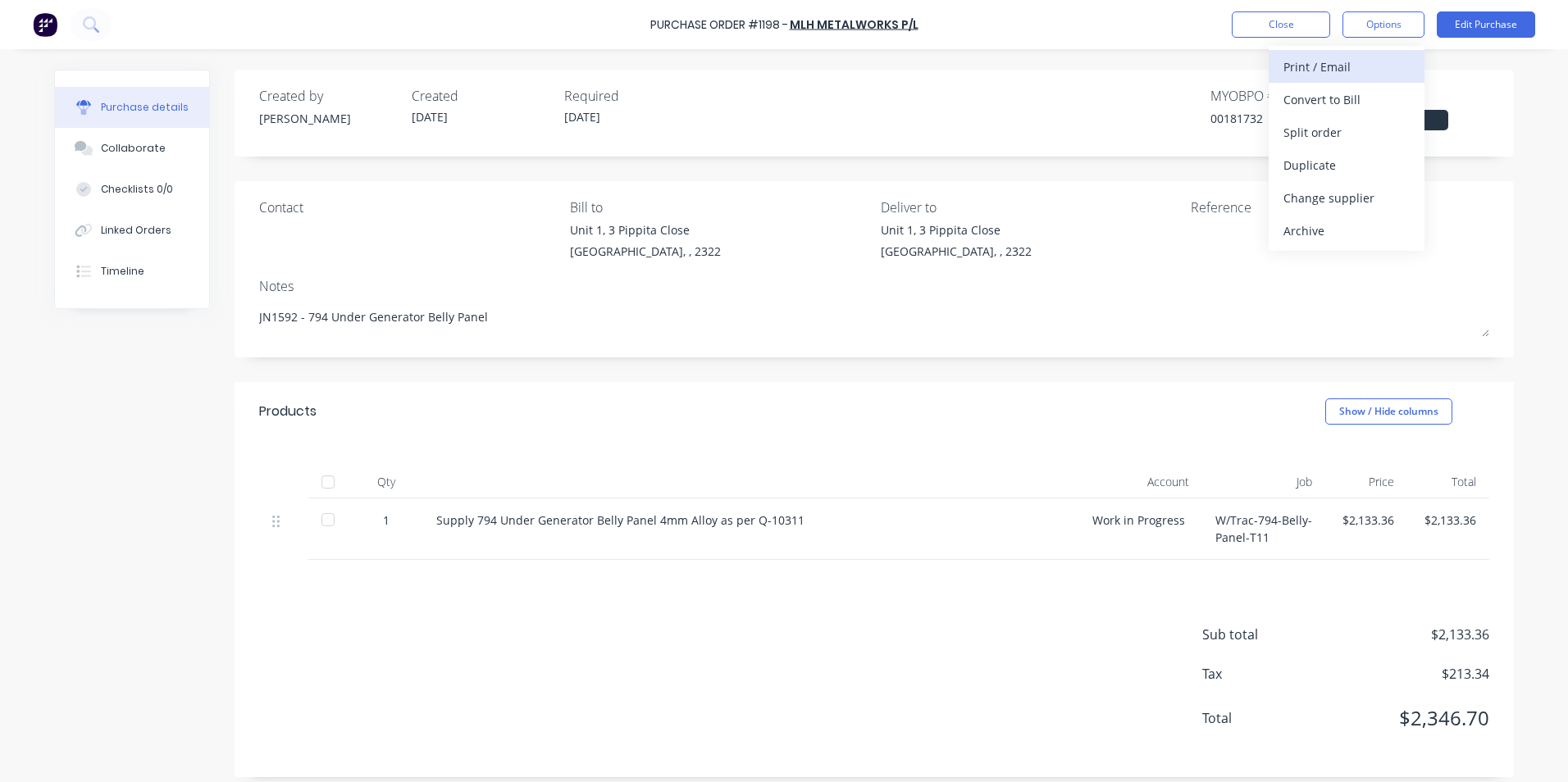
click at [1323, 71] on div "Print / Email" at bounding box center [1345, 66] width 126 height 24
click at [1314, 100] on div "With pricing" at bounding box center [1345, 99] width 126 height 24
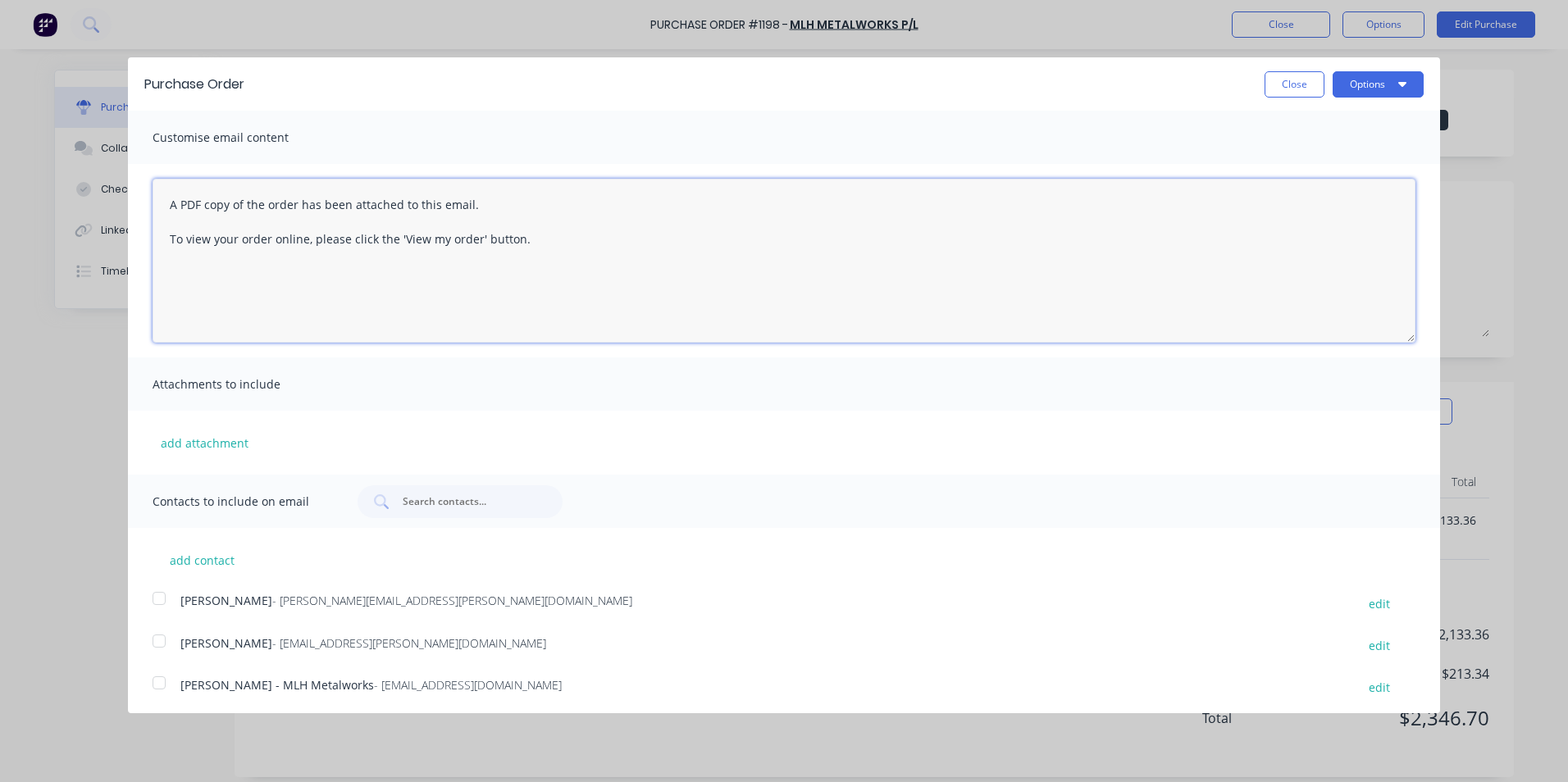
drag, startPoint x: 535, startPoint y: 238, endPoint x: 142, endPoint y: 206, distance: 394.3
click at [142, 206] on div "A PDF copy of the order has been attached to this email. To view your order onl…" at bounding box center [784, 260] width 1312 height 193
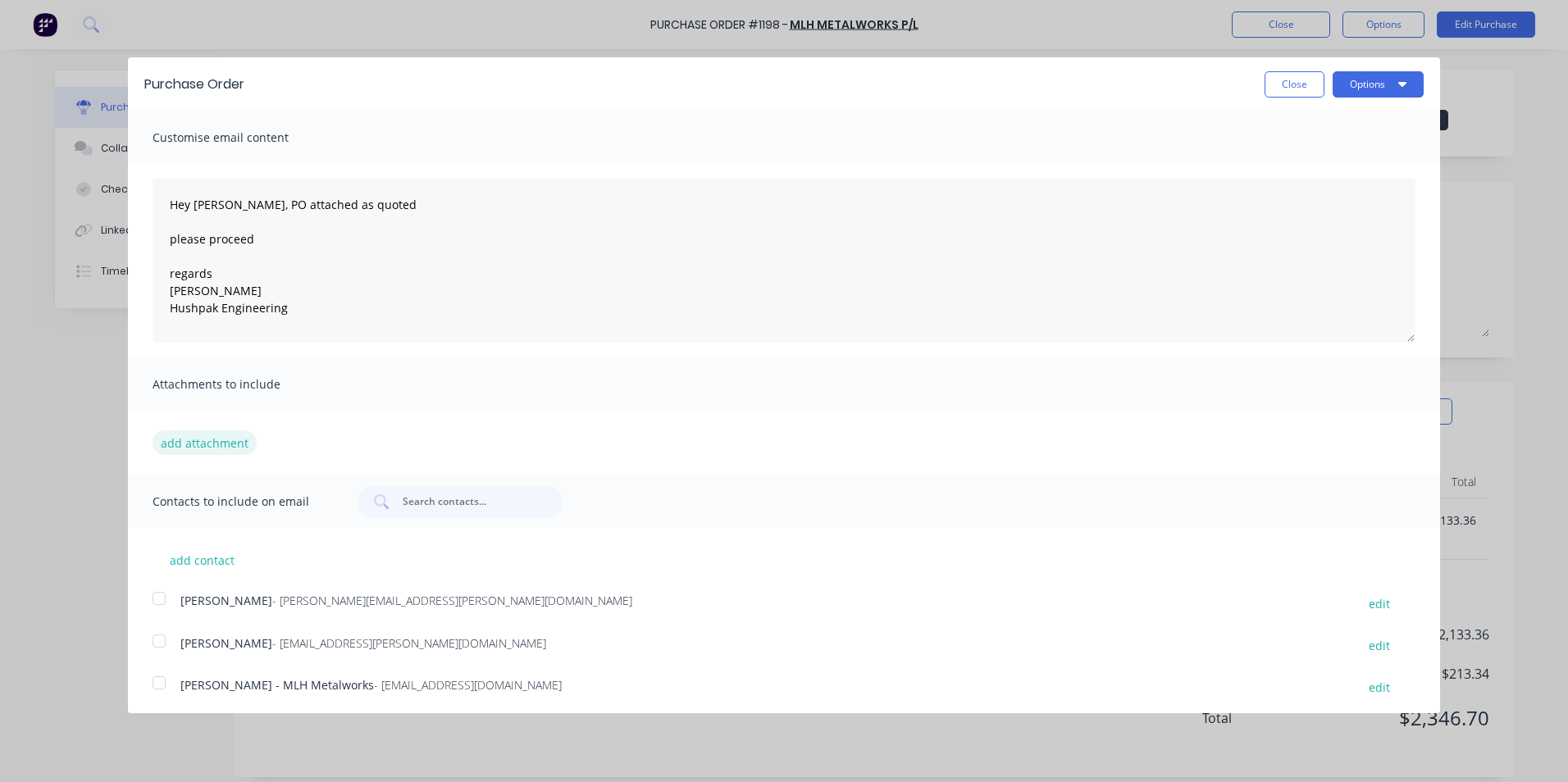
click at [202, 445] on button "add attachment" at bounding box center [205, 443] width 104 height 25
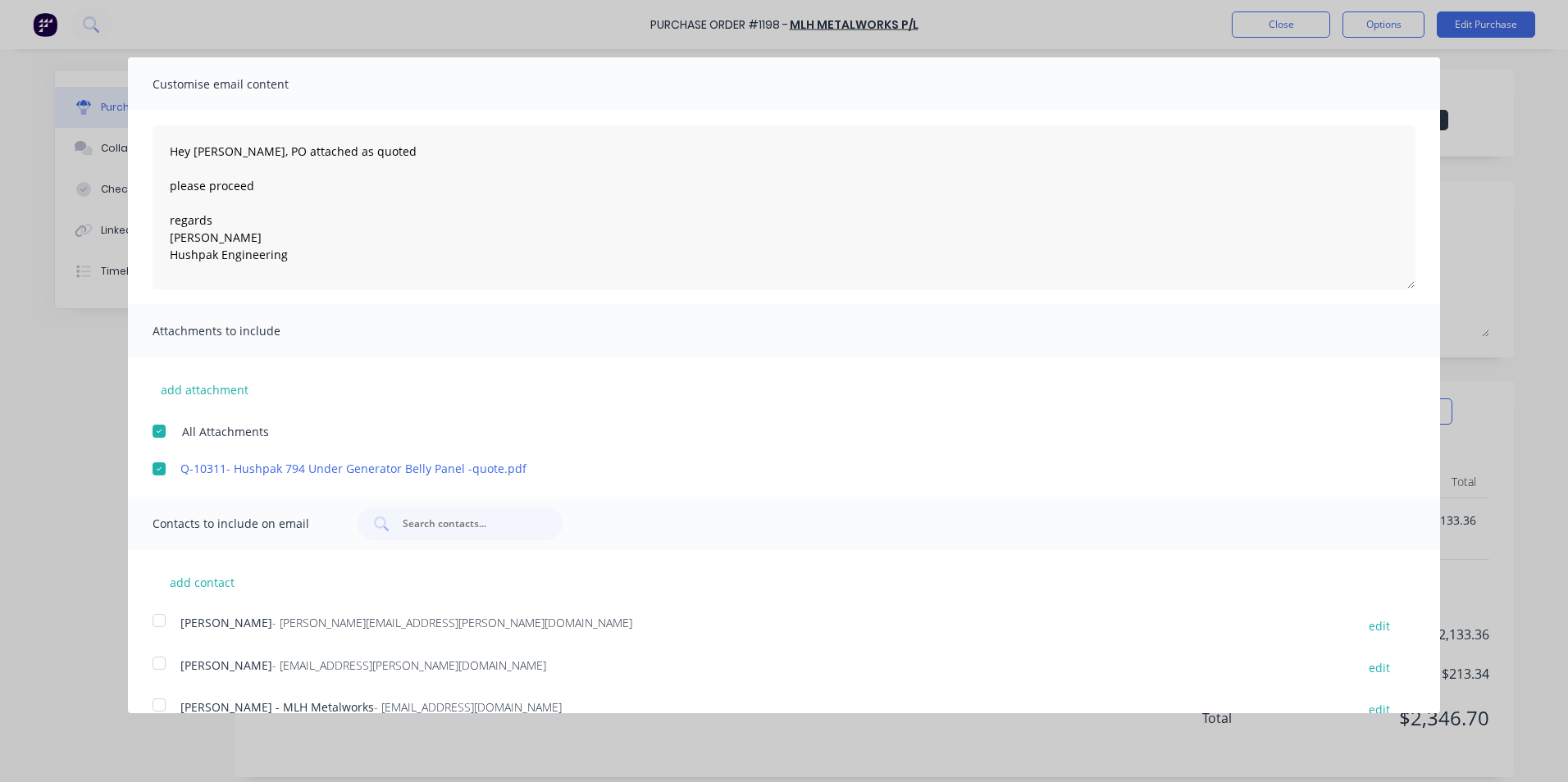
scroll to position [80, 0]
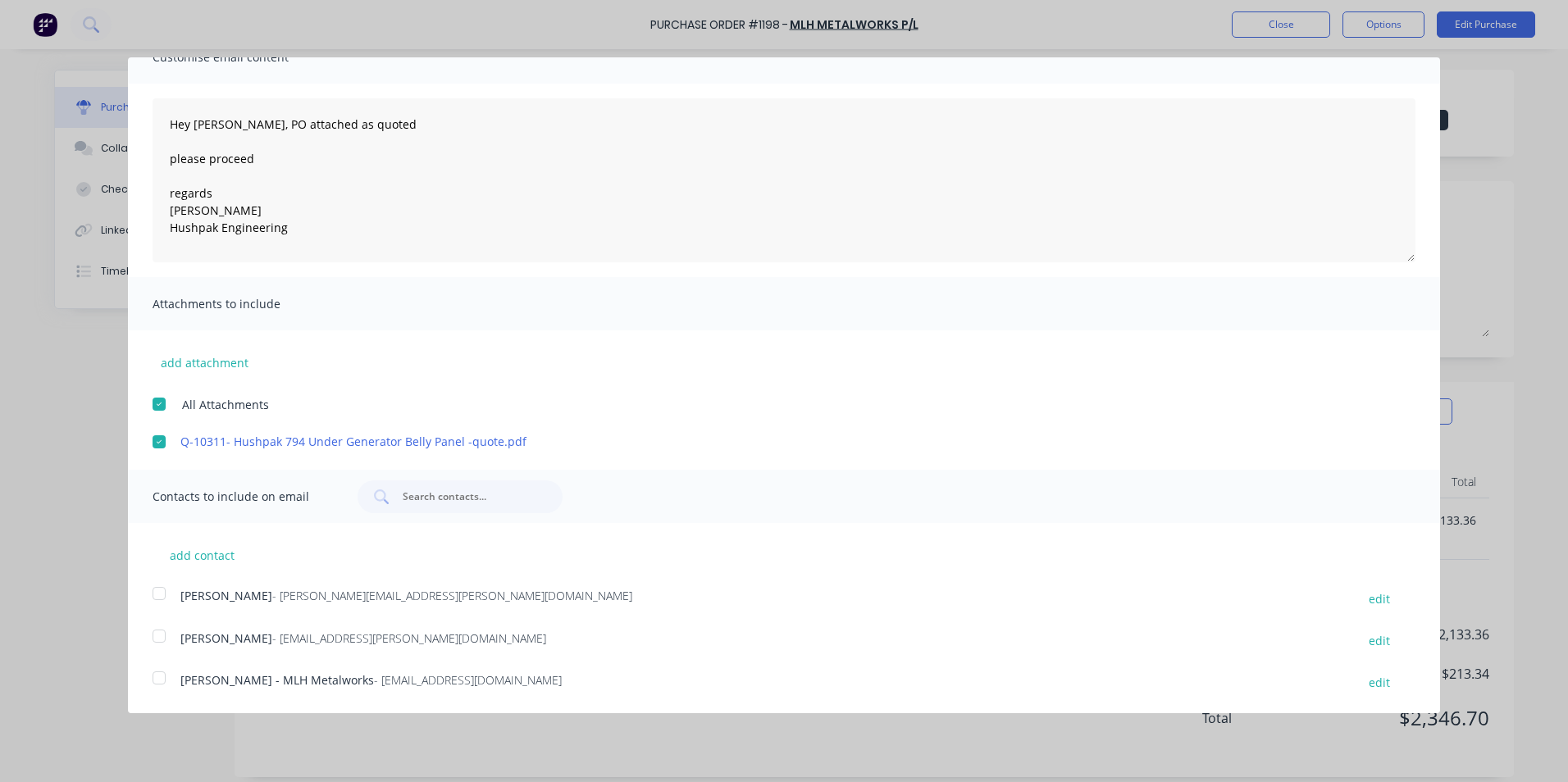
click at [164, 592] on div at bounding box center [159, 593] width 33 height 33
click at [161, 677] on div at bounding box center [159, 677] width 33 height 33
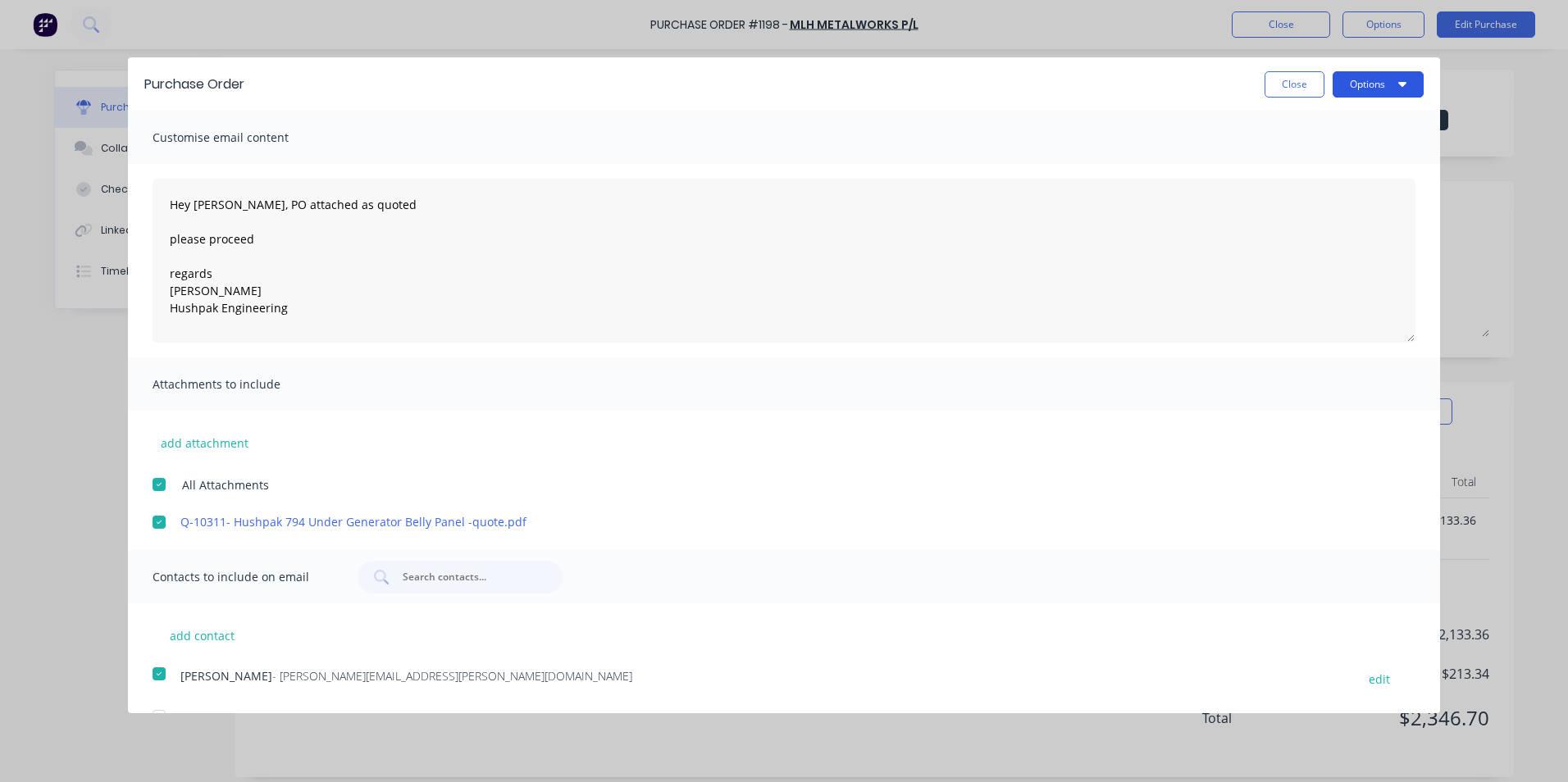
click at [1362, 85] on button "Options" at bounding box center [1378, 84] width 91 height 26
click at [1290, 156] on div "Email" at bounding box center [1345, 158] width 126 height 24
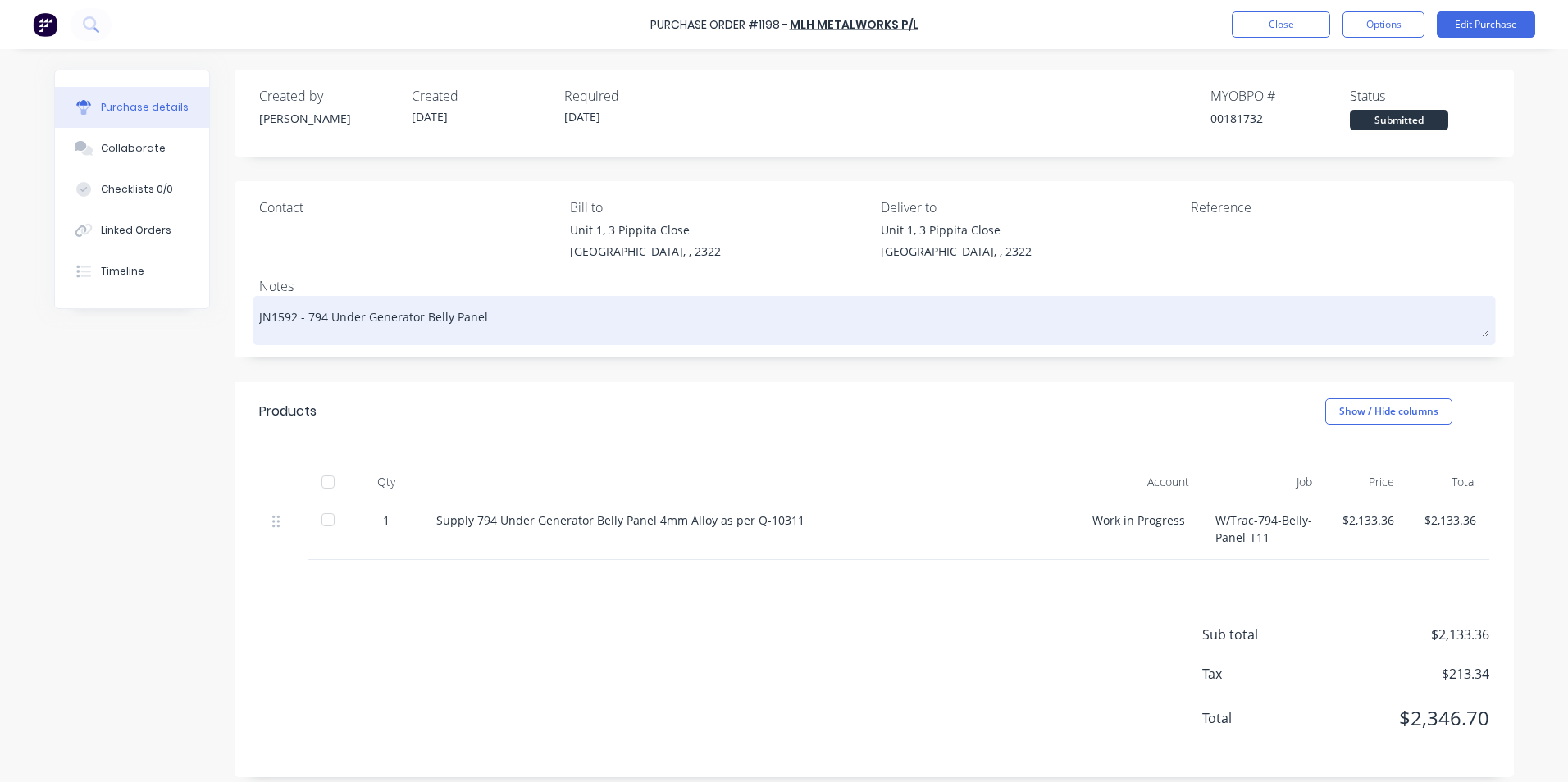
drag, startPoint x: 482, startPoint y: 318, endPoint x: 325, endPoint y: 319, distance: 157.0
click at [325, 319] on textarea "JN1592 - 794 Under Generator Belly Panel" at bounding box center [874, 318] width 1230 height 37
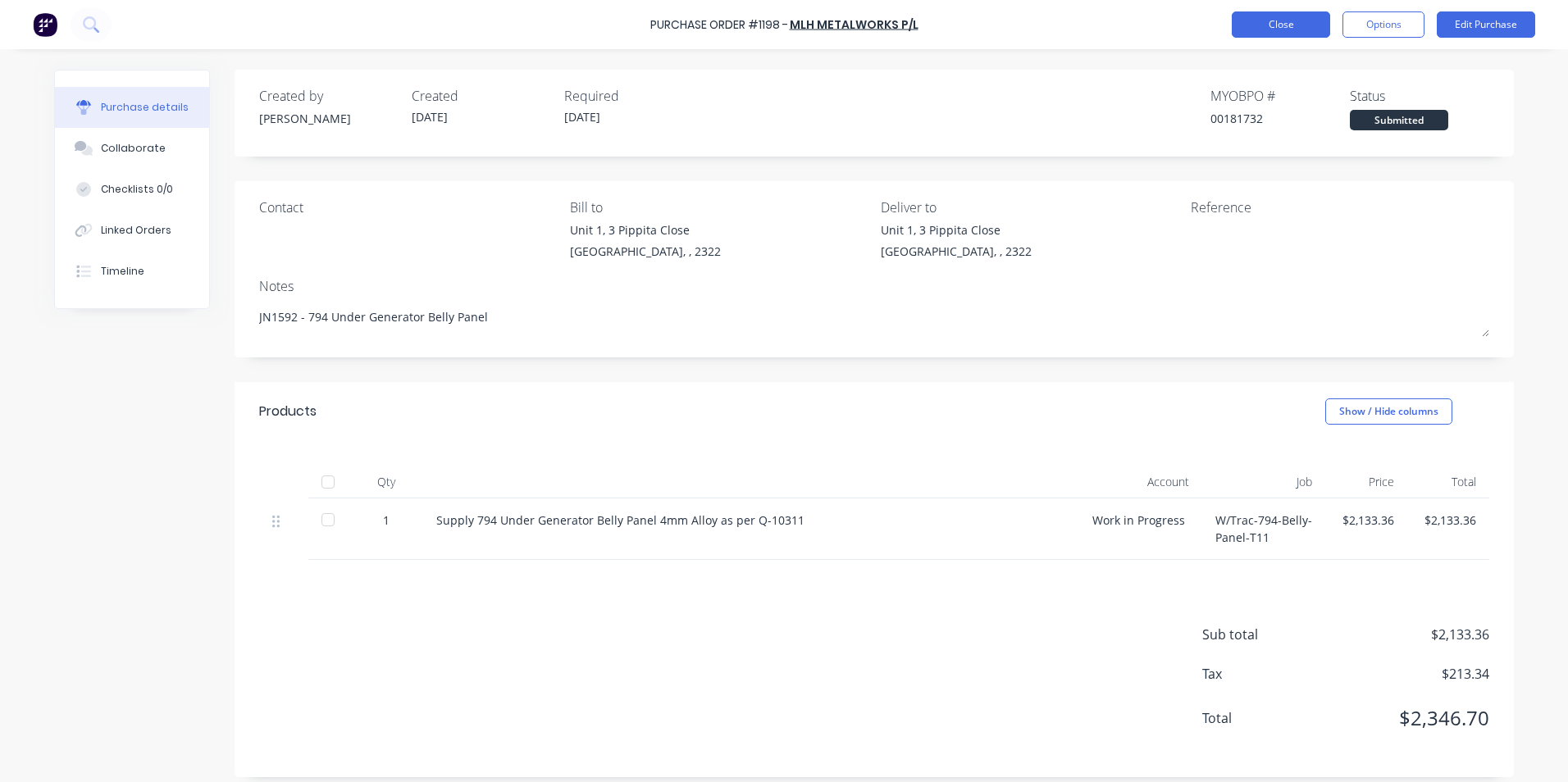
click at [1282, 22] on button "Close" at bounding box center [1281, 24] width 98 height 26
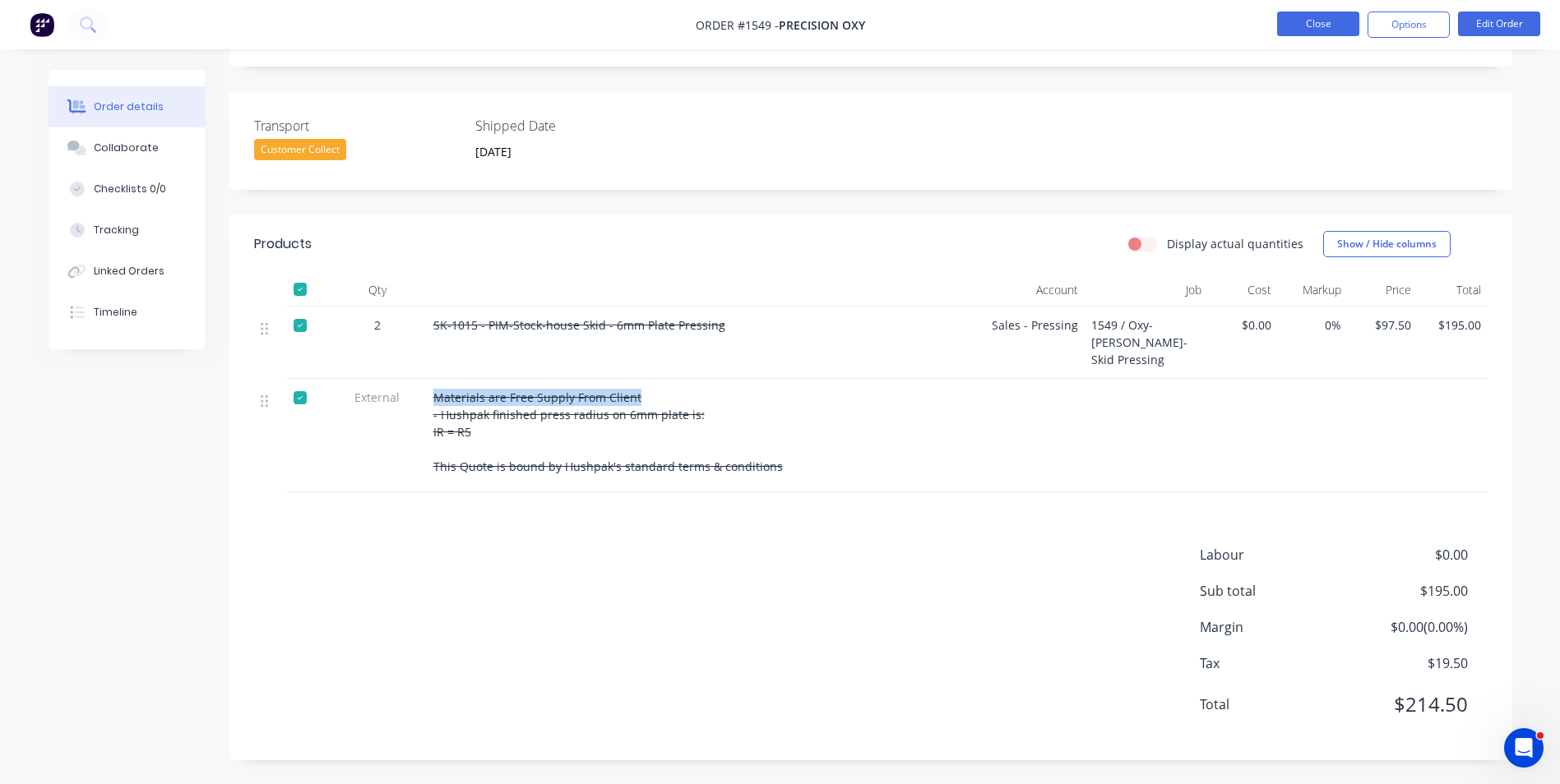
click at [1313, 20] on button "Close" at bounding box center [1318, 24] width 82 height 25
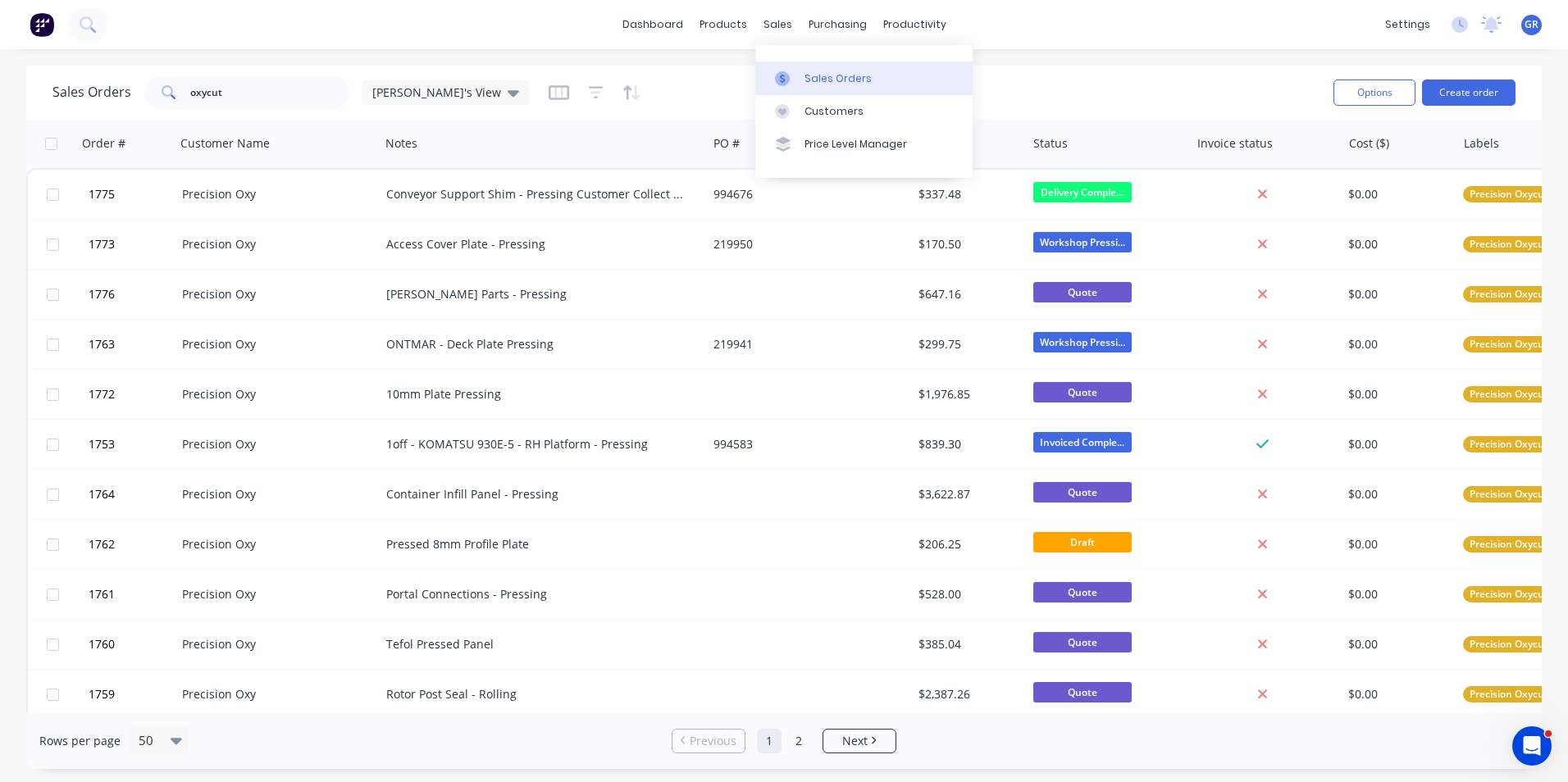
click at [830, 78] on div "Sales Orders" at bounding box center [838, 79] width 67 height 15
drag, startPoint x: 229, startPoint y: 95, endPoint x: 129, endPoint y: 92, distance: 100.0
click at [129, 92] on div "Sales Orders oxycut Greg's View" at bounding box center [291, 92] width 476 height 33
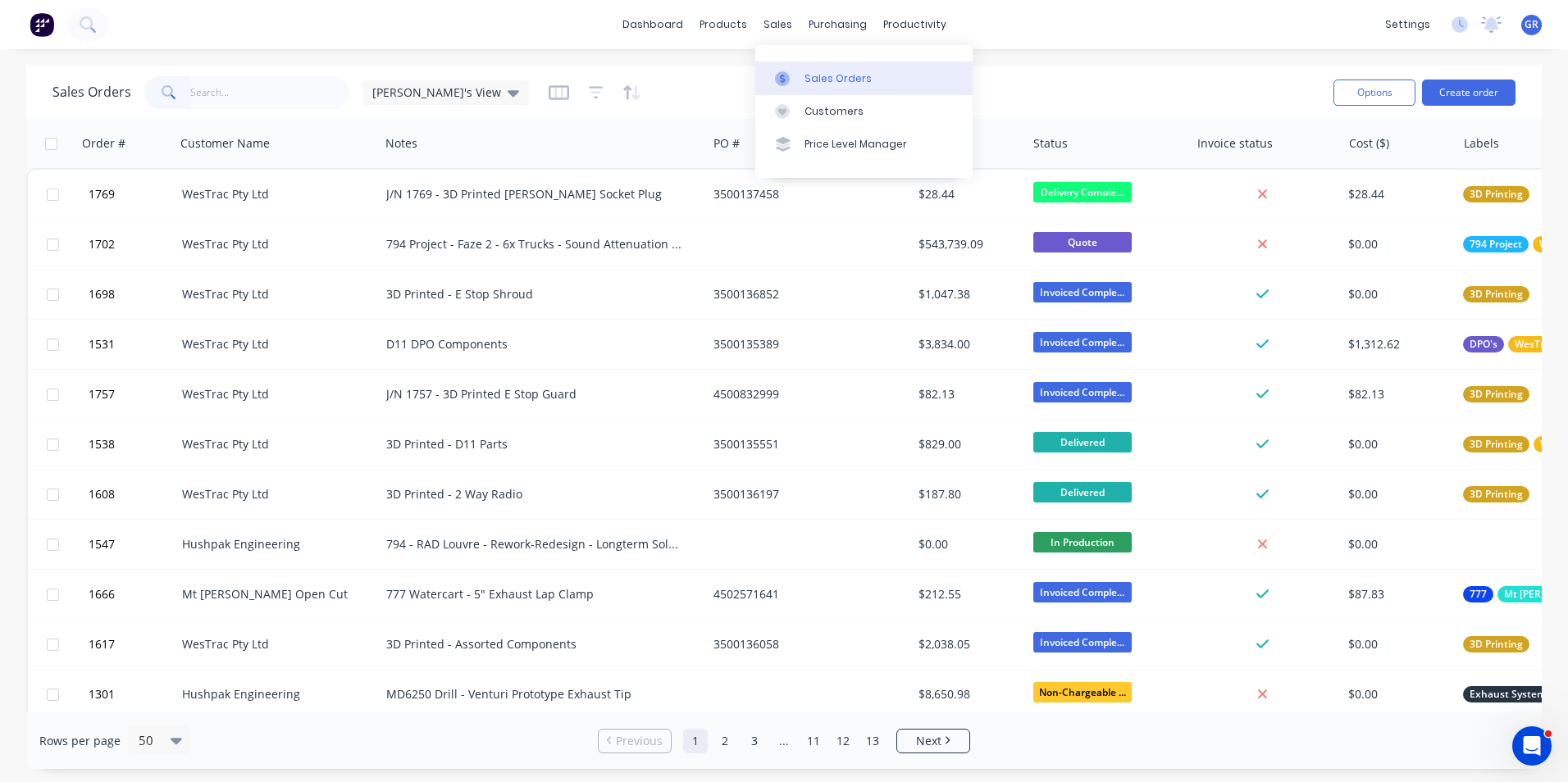
click at [829, 78] on div "Sales Orders" at bounding box center [838, 79] width 67 height 15
click at [195, 91] on input "text" at bounding box center [270, 92] width 160 height 33
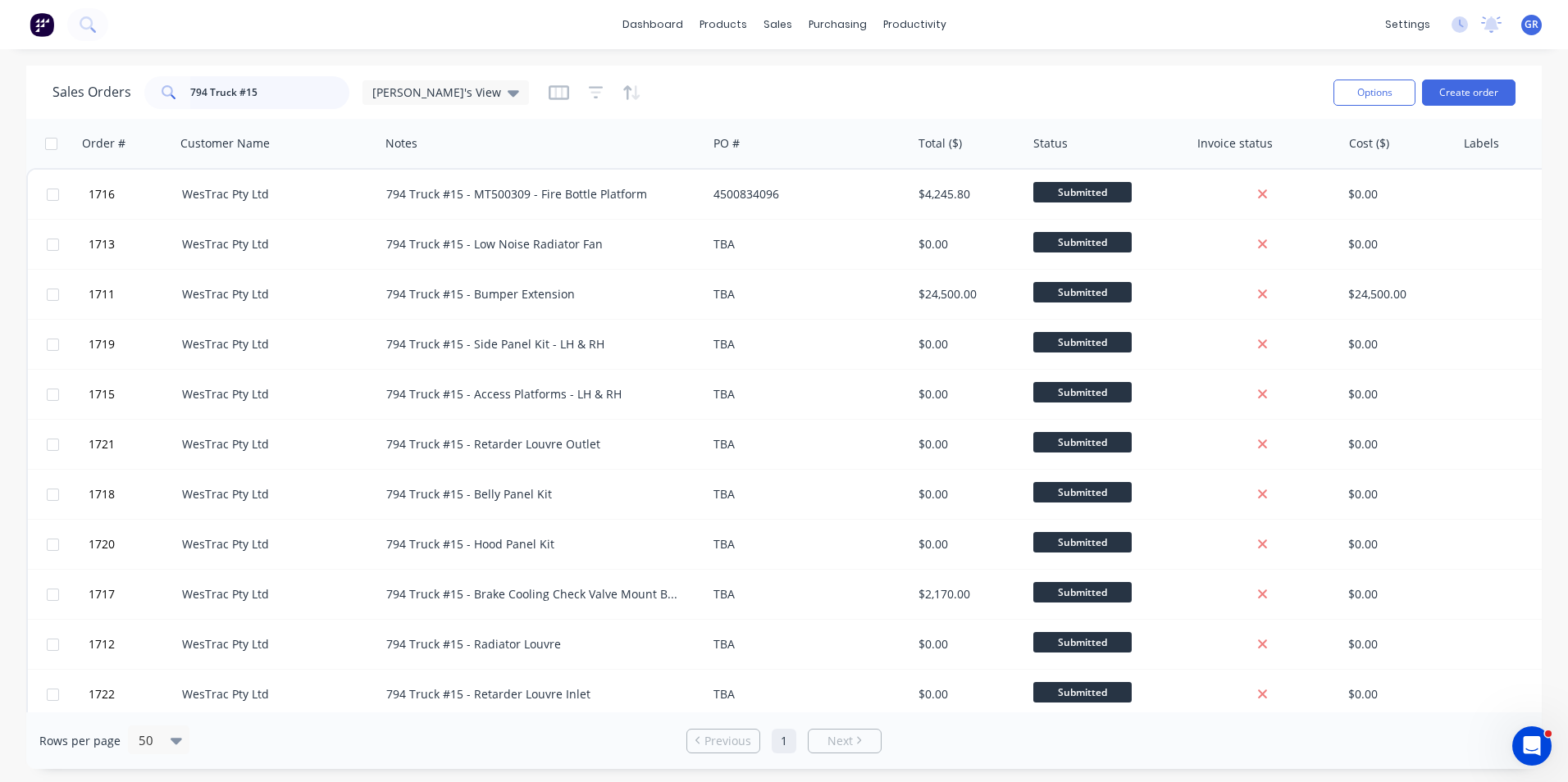
click at [268, 96] on input "794 Truck #15" at bounding box center [270, 92] width 160 height 33
type input "794 Truck #16"
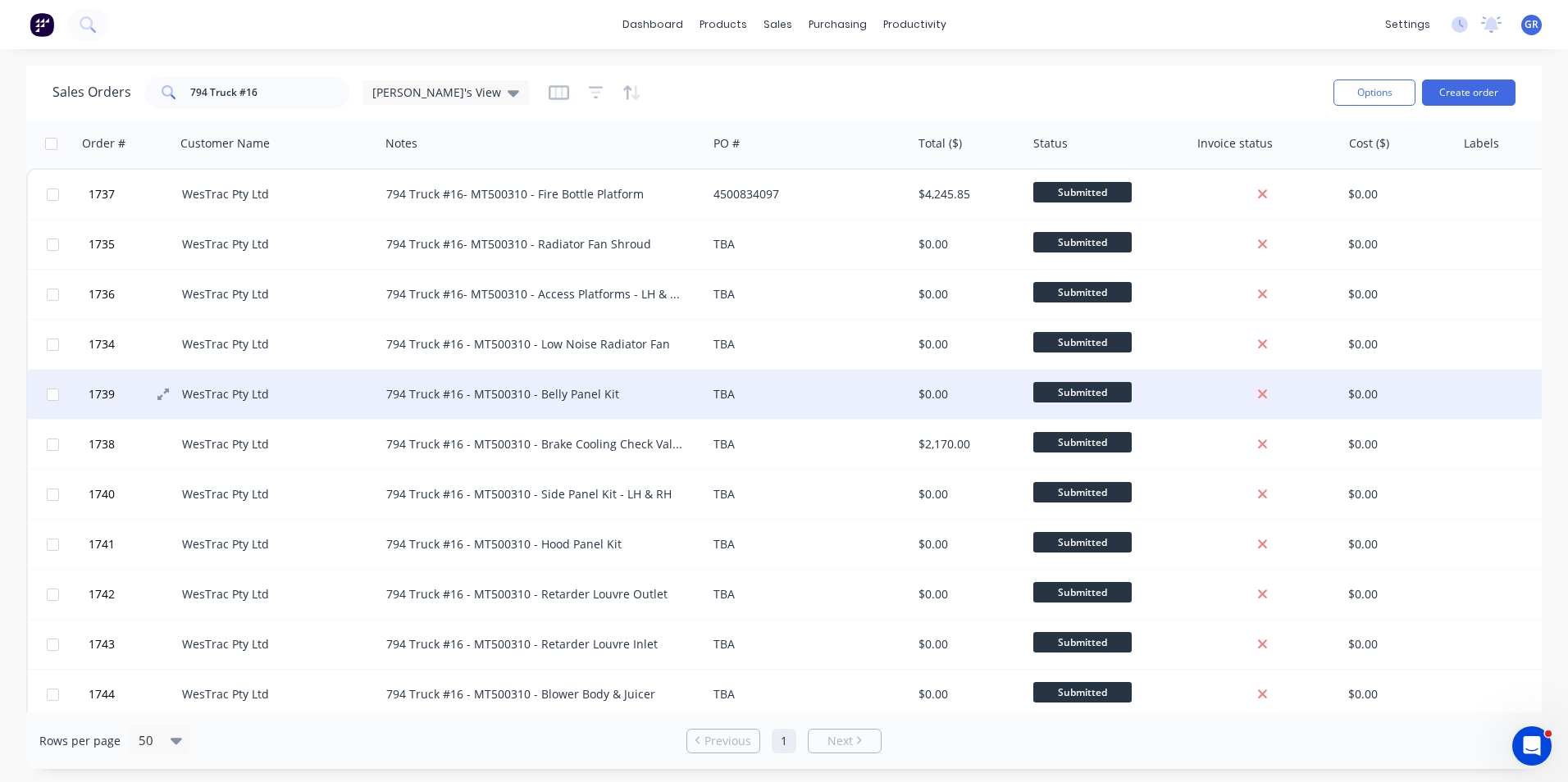
click at [109, 395] on span "1739" at bounding box center [101, 394] width 26 height 16
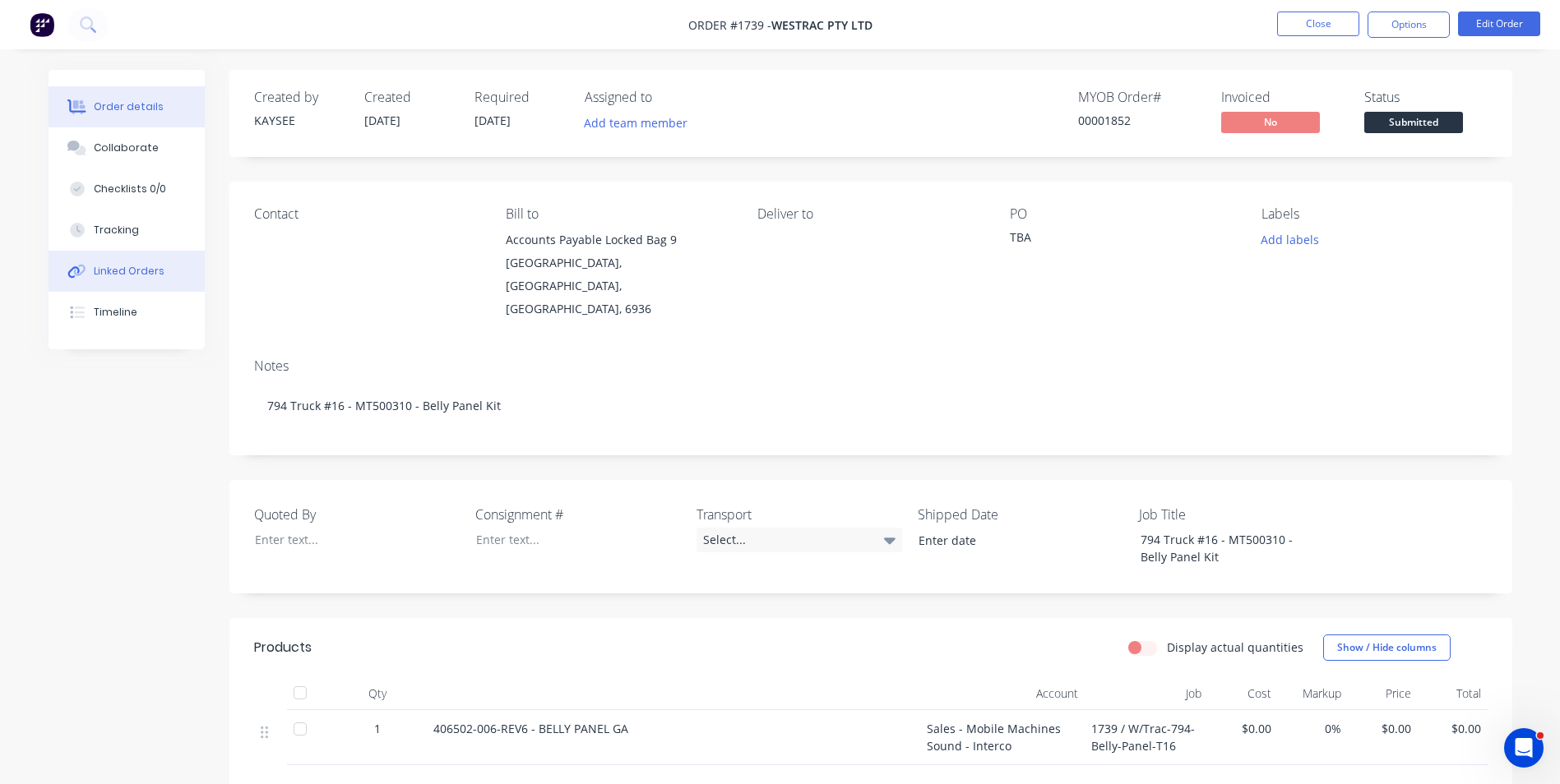
click at [111, 268] on div "Linked Orders" at bounding box center [129, 271] width 71 height 15
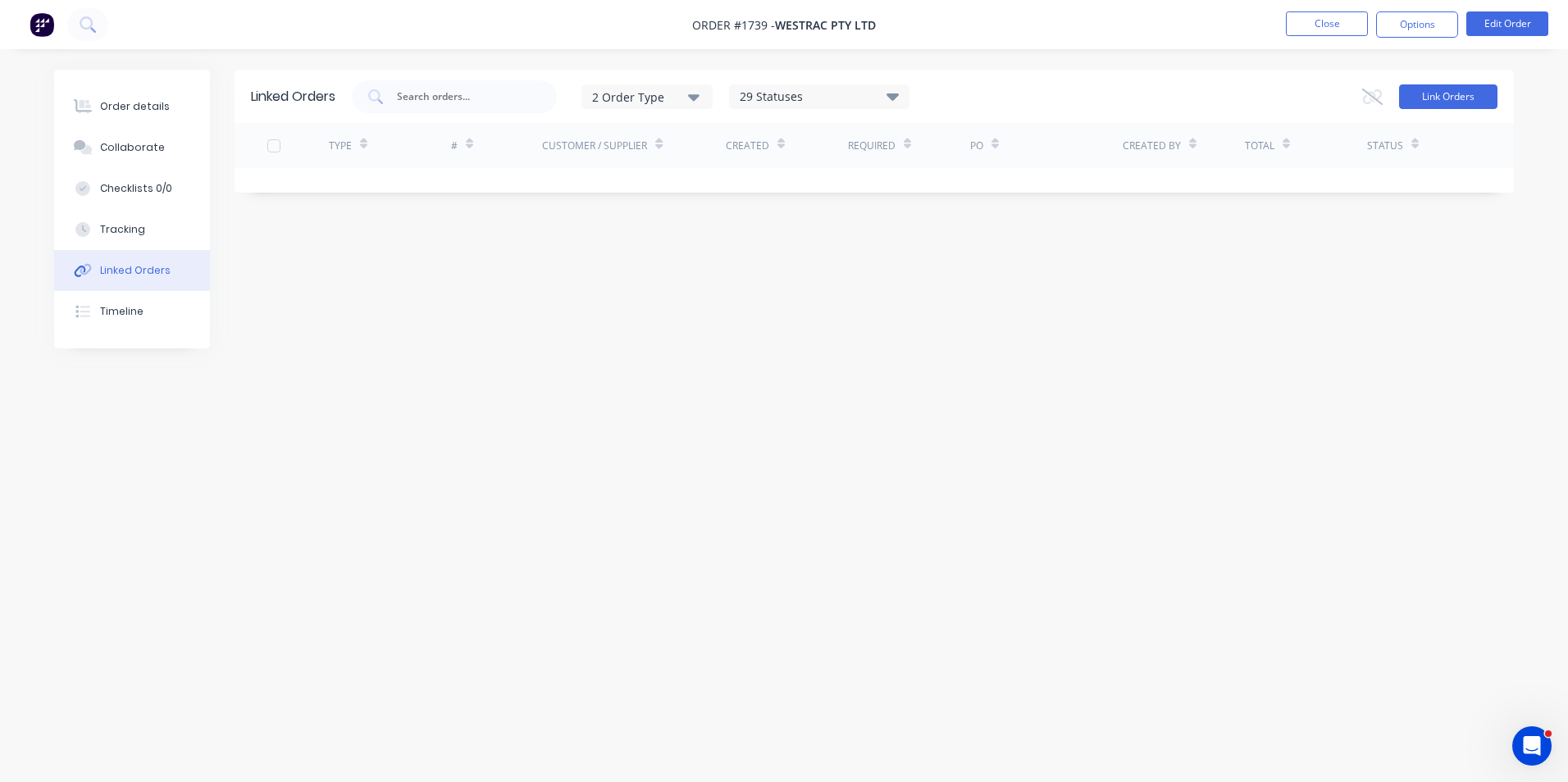
click at [1451, 95] on button "Link Orders" at bounding box center [1448, 97] width 98 height 25
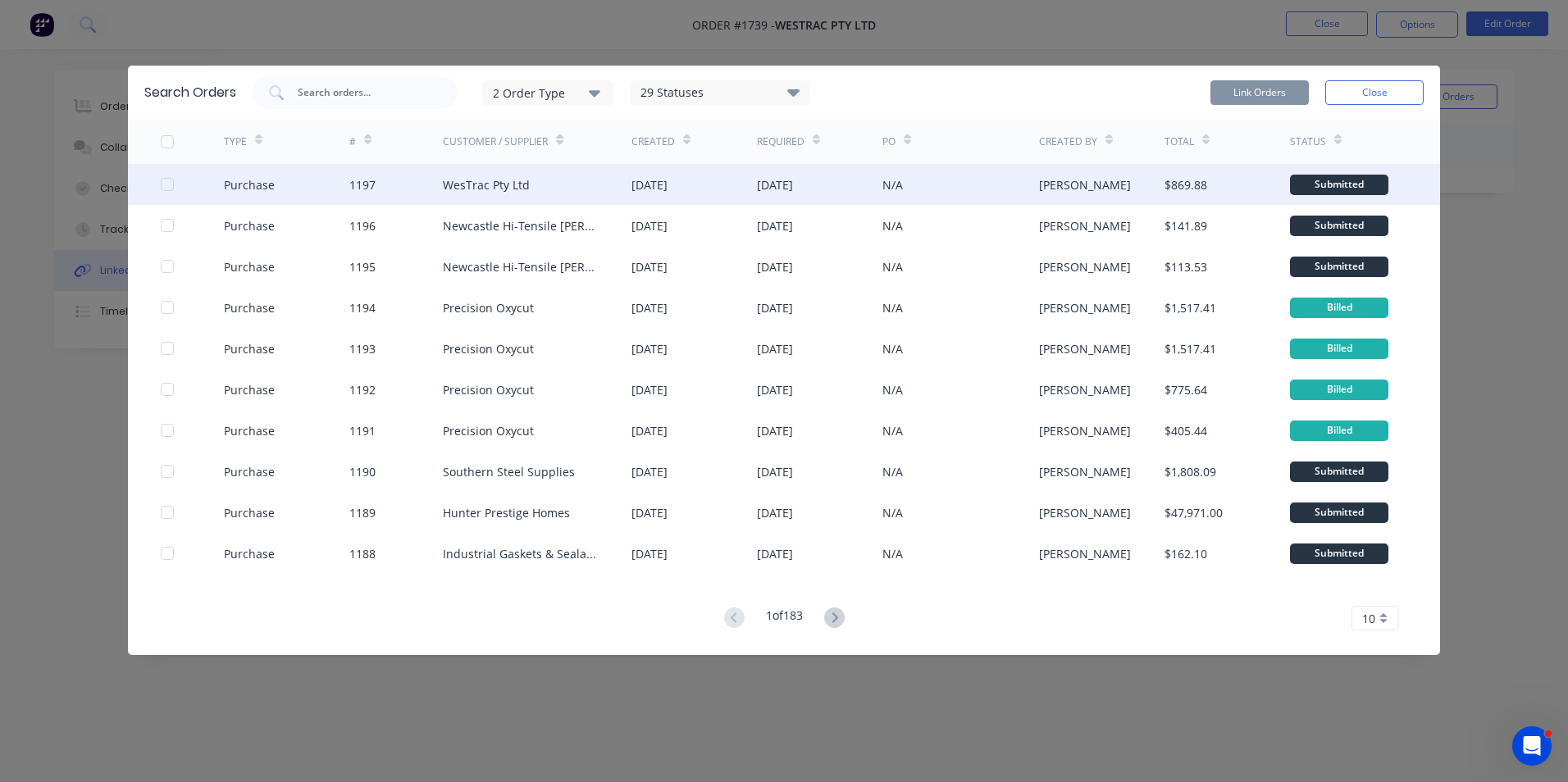
click at [165, 183] on div at bounding box center [167, 184] width 33 height 33
click at [1271, 90] on button "Link Orders" at bounding box center [1260, 93] width 98 height 25
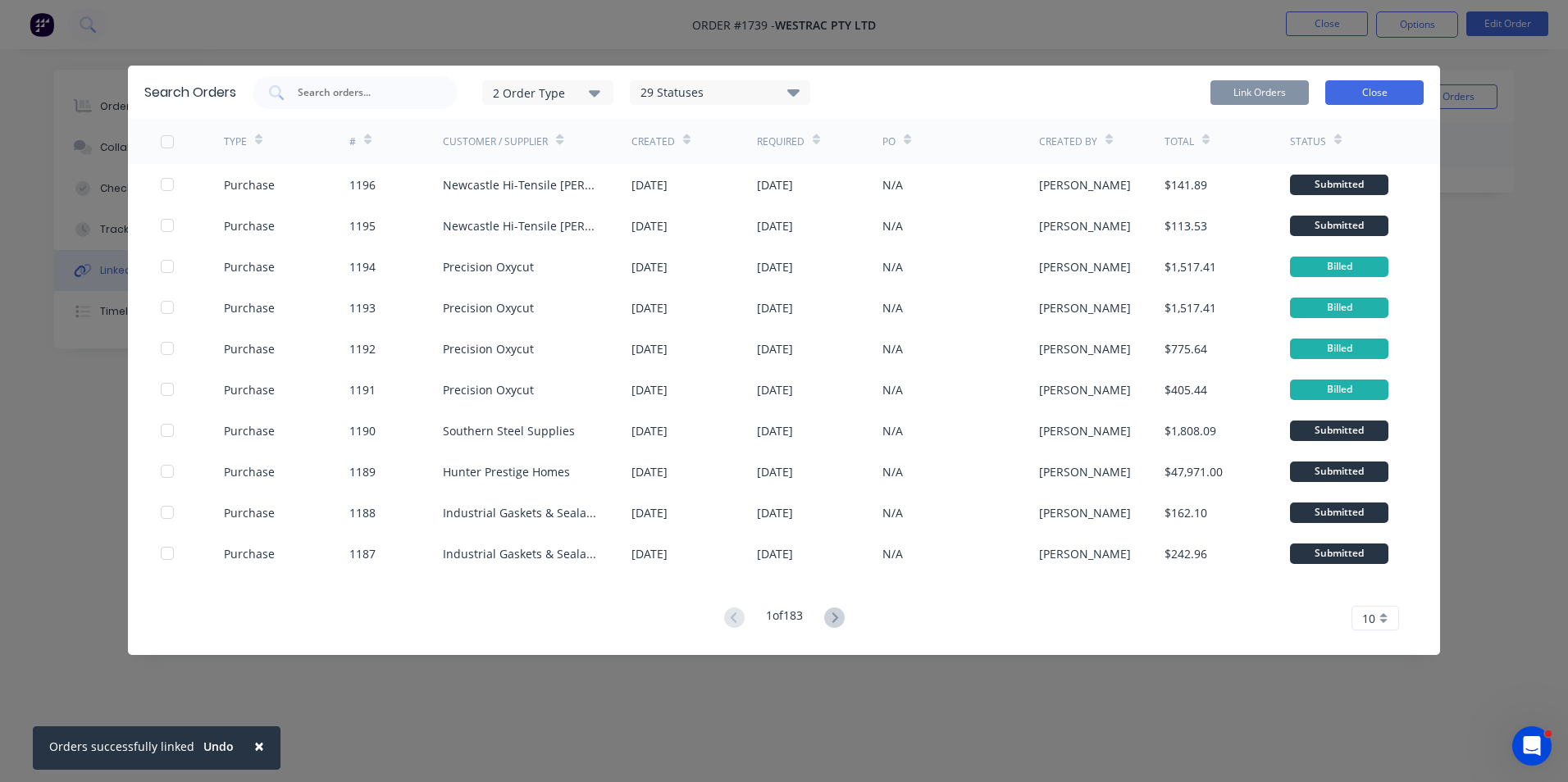
click at [1382, 93] on button "Close" at bounding box center [1374, 93] width 98 height 25
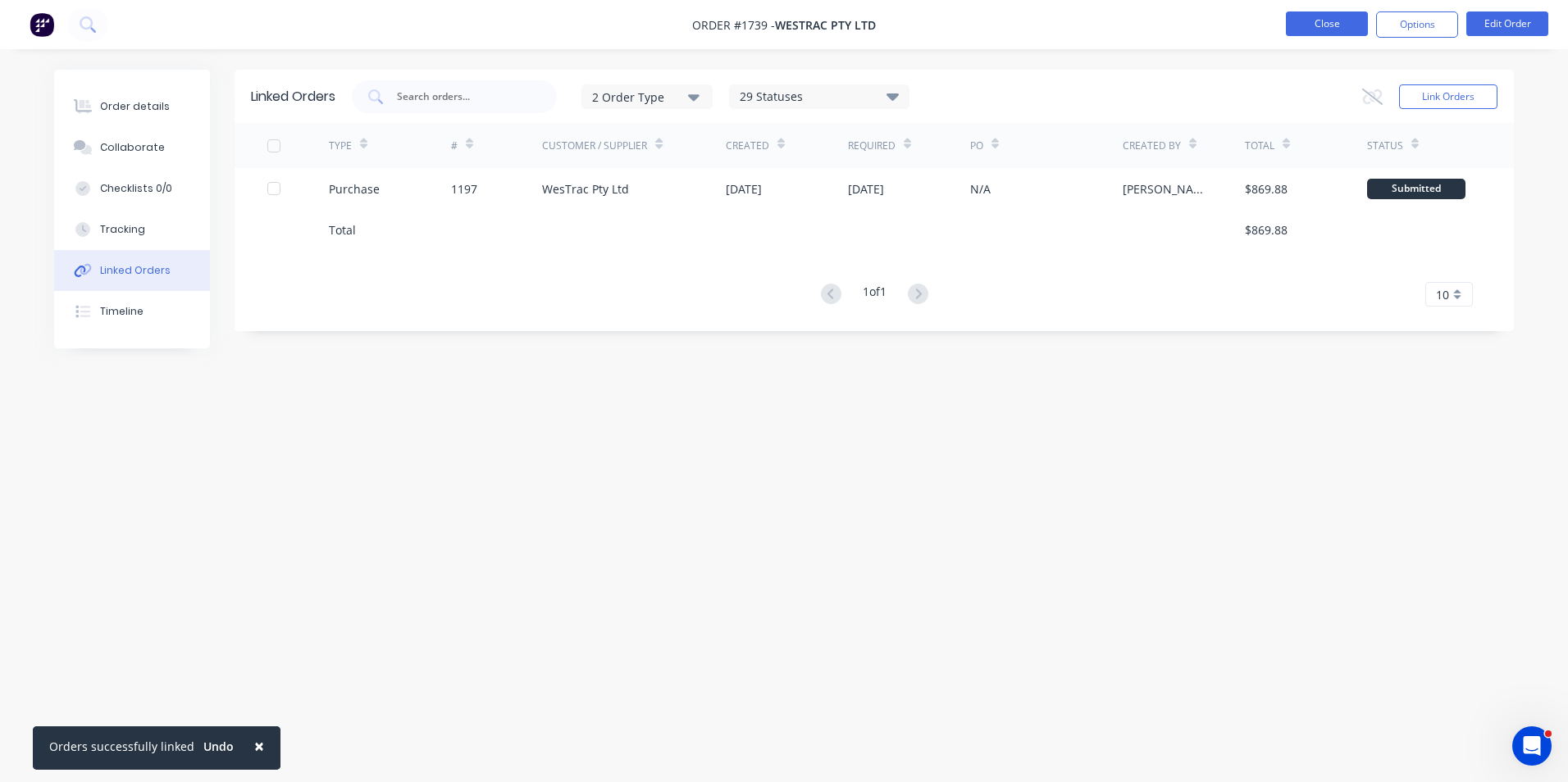
click at [1331, 17] on button "Close" at bounding box center [1327, 24] width 82 height 25
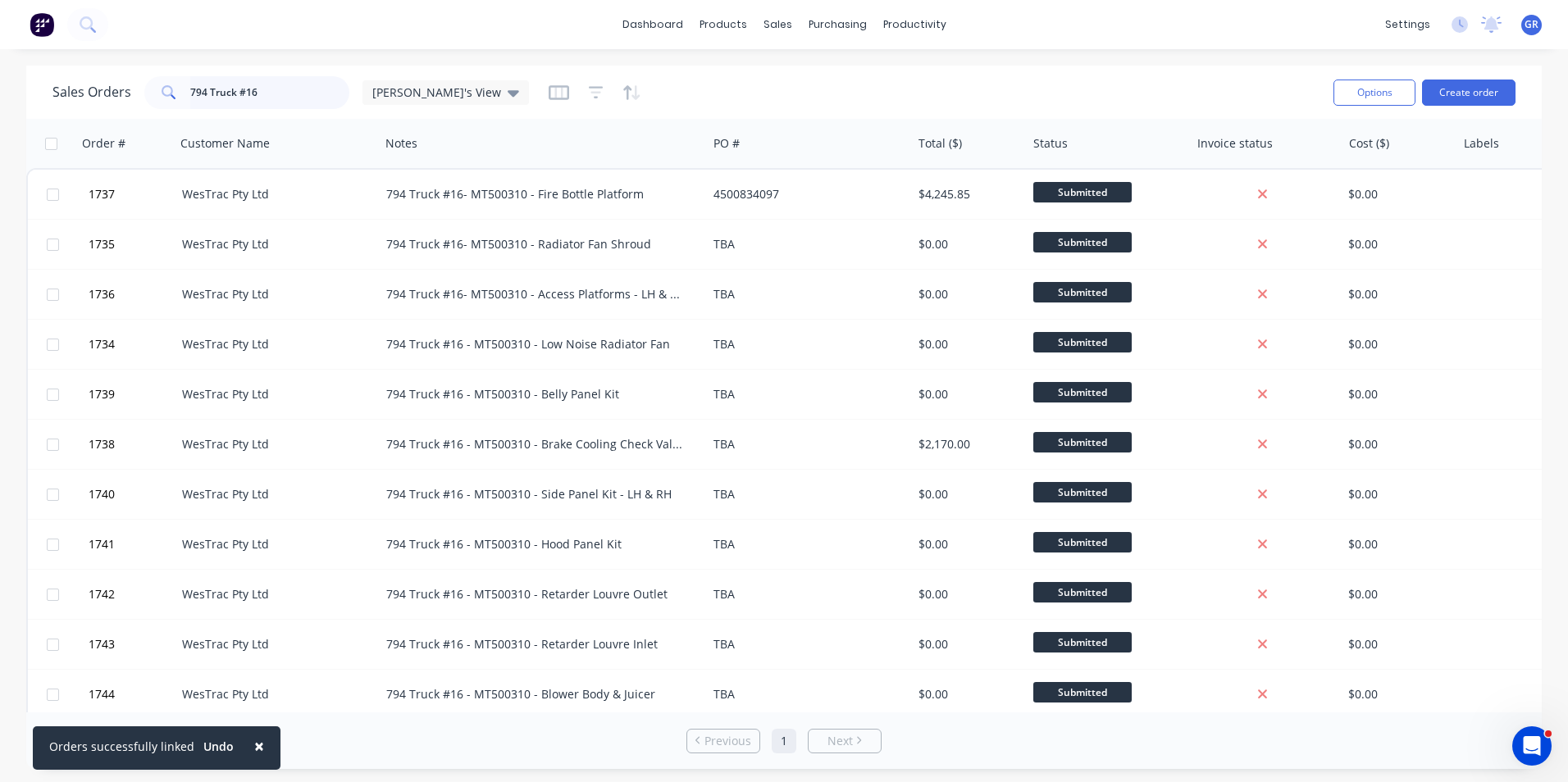
click at [266, 92] on input "794 Truck #16" at bounding box center [270, 92] width 160 height 33
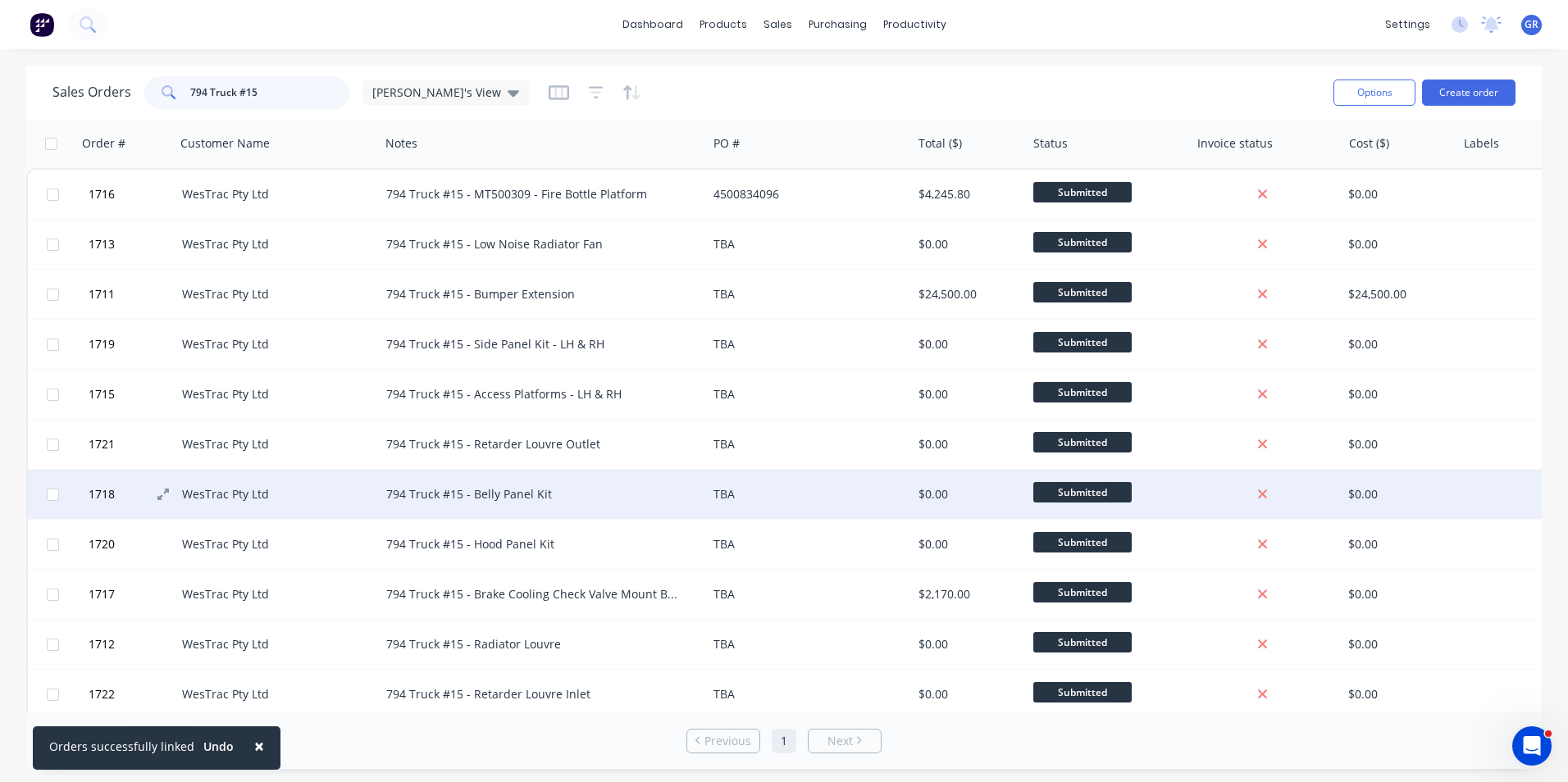
type input "794 Truck #15"
click at [104, 495] on span "1718" at bounding box center [101, 494] width 26 height 16
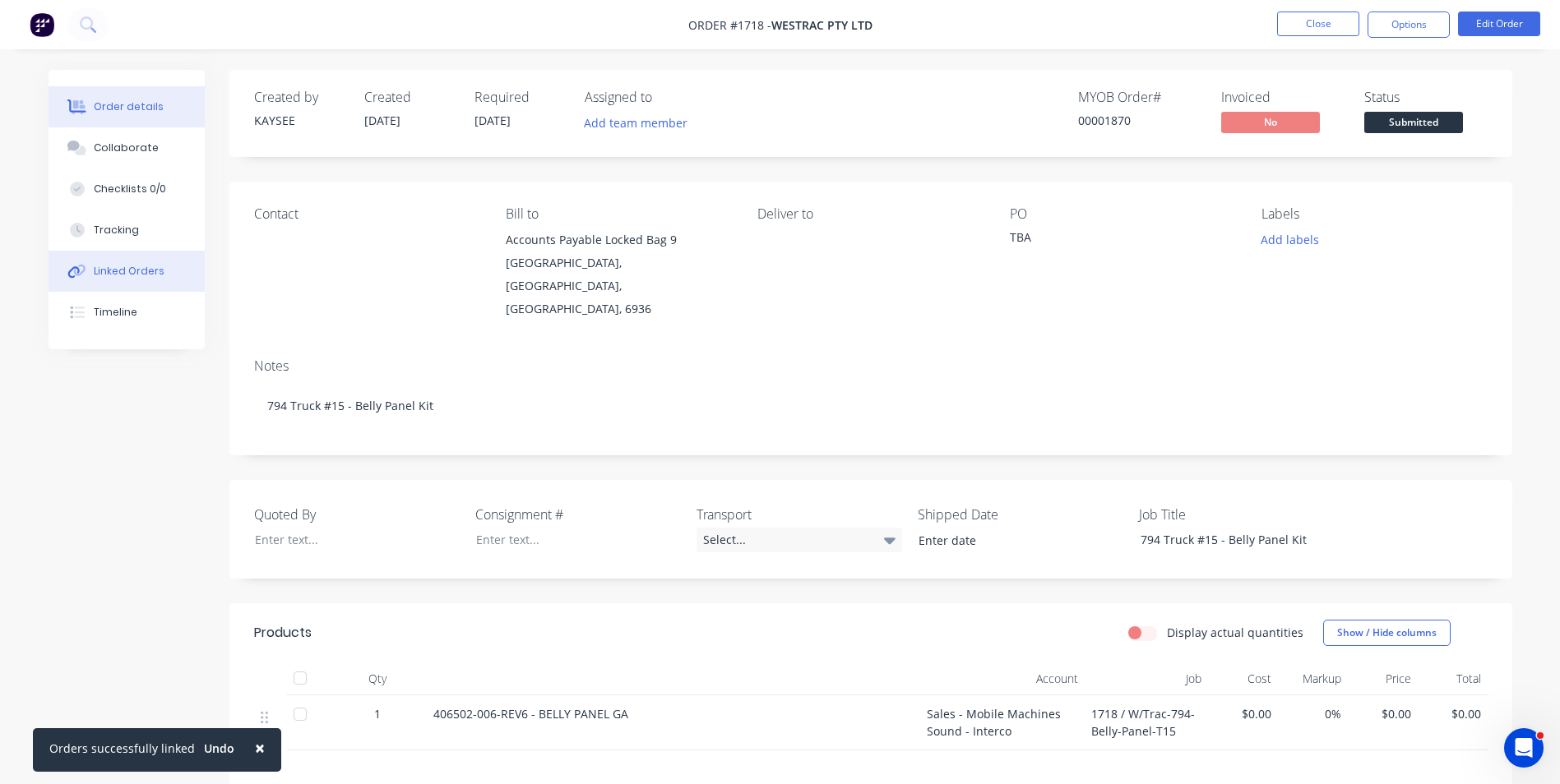
click at [119, 269] on div "Linked Orders" at bounding box center [129, 271] width 71 height 15
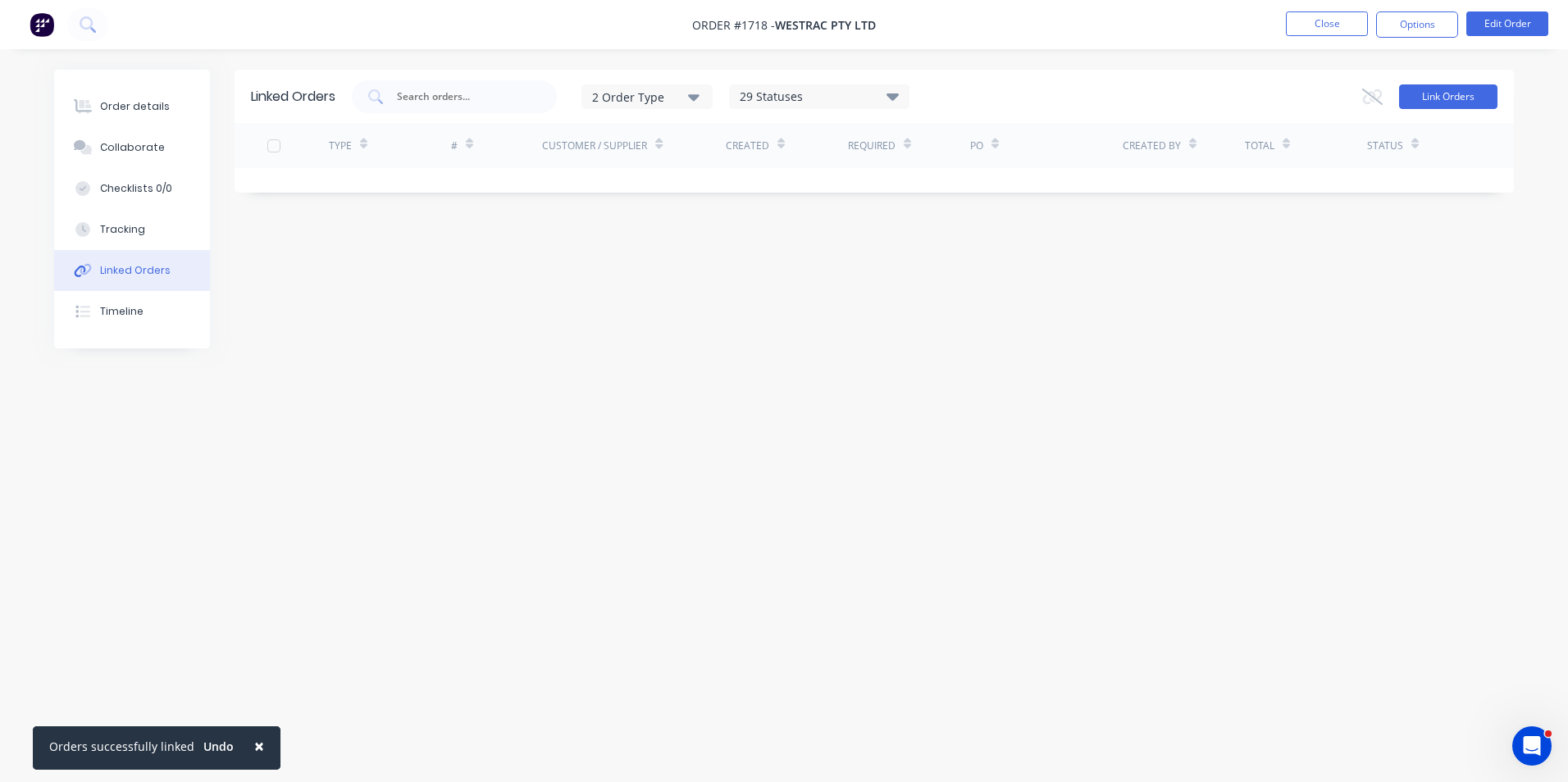
click at [1436, 97] on button "Link Orders" at bounding box center [1448, 97] width 98 height 25
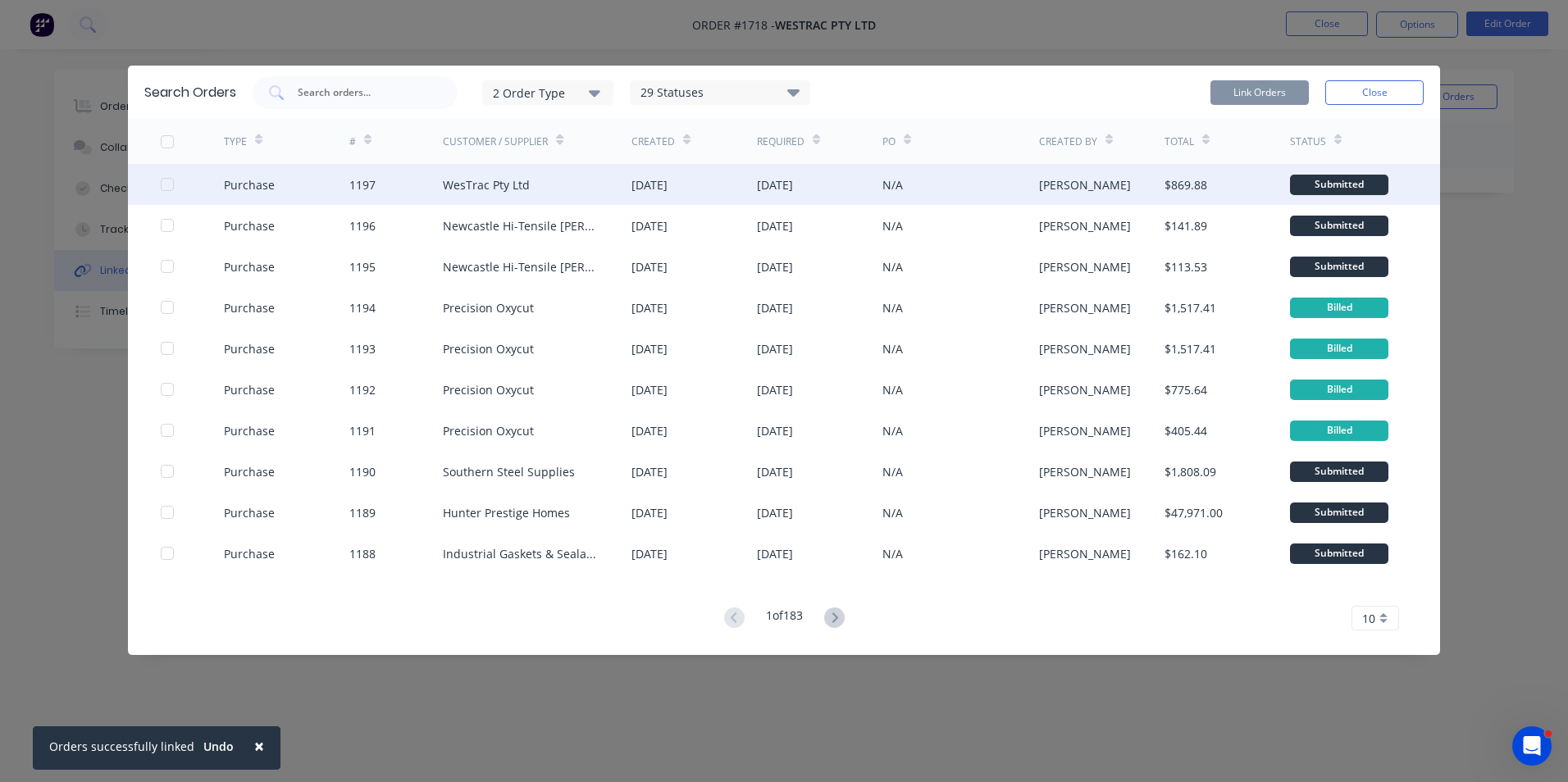
click at [164, 186] on div at bounding box center [167, 184] width 33 height 33
click at [1253, 83] on button "Link Orders" at bounding box center [1260, 93] width 98 height 25
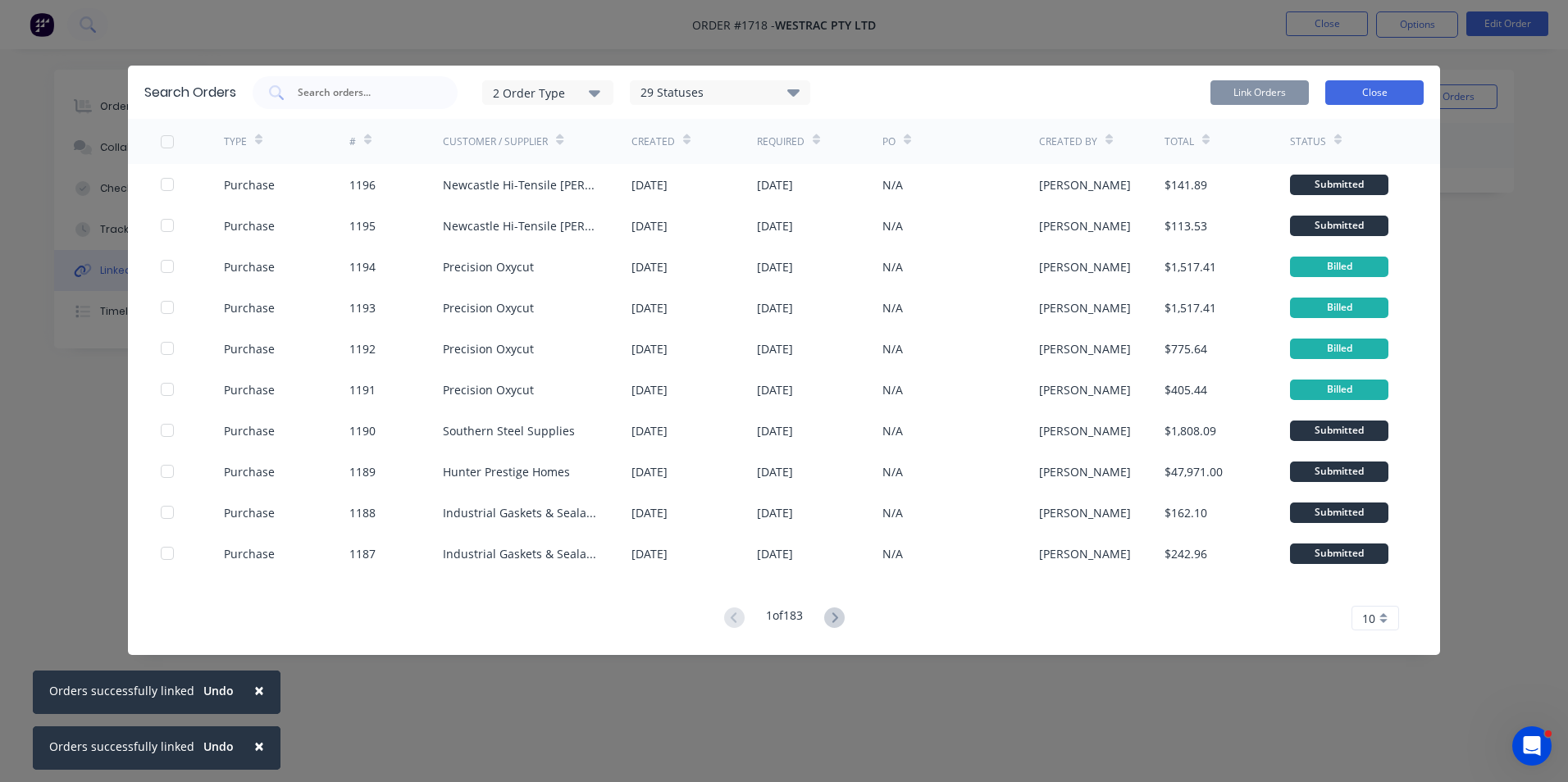
click at [1381, 93] on button "Close" at bounding box center [1374, 93] width 98 height 25
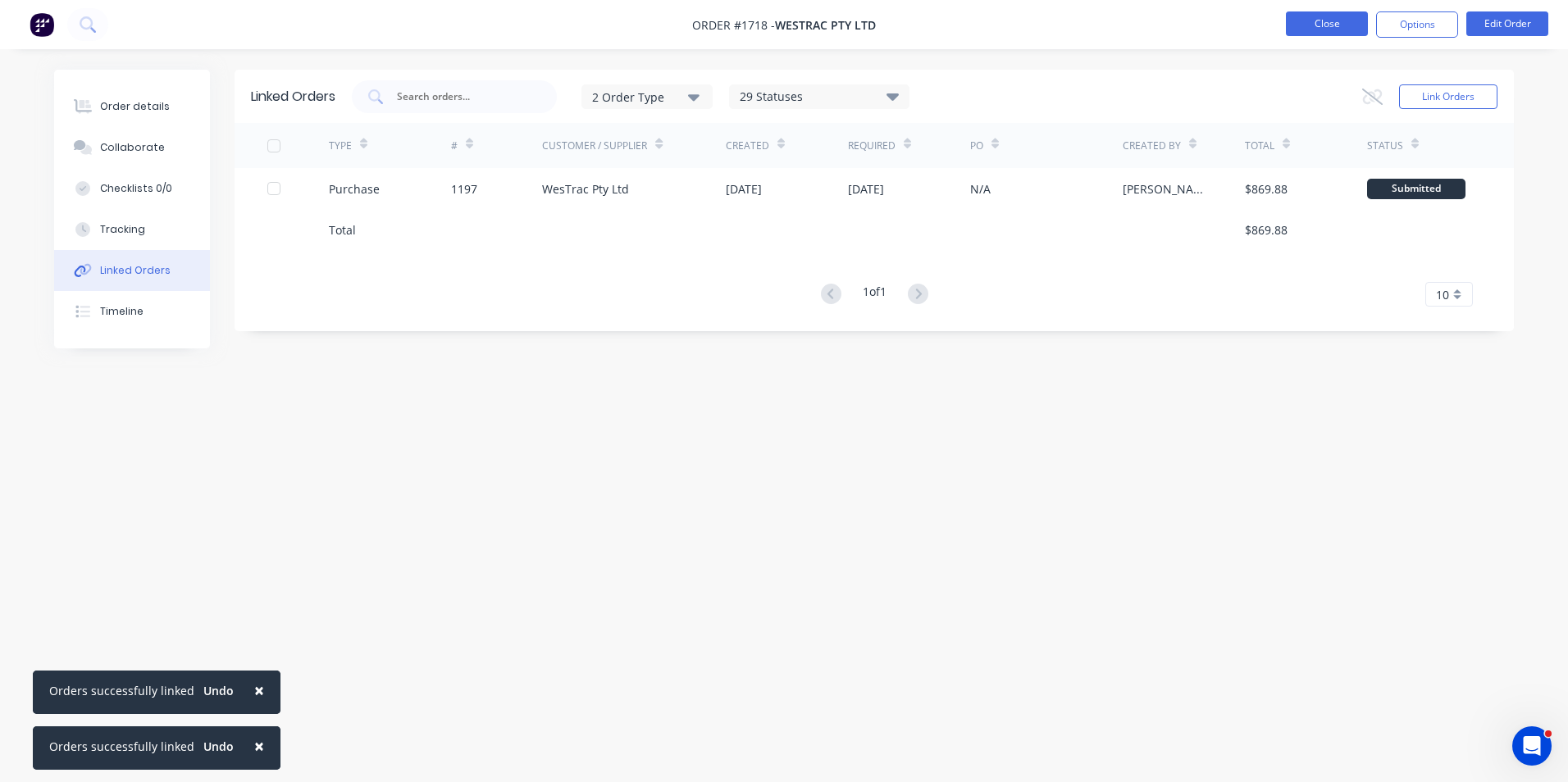
click at [1338, 21] on button "Close" at bounding box center [1327, 24] width 82 height 25
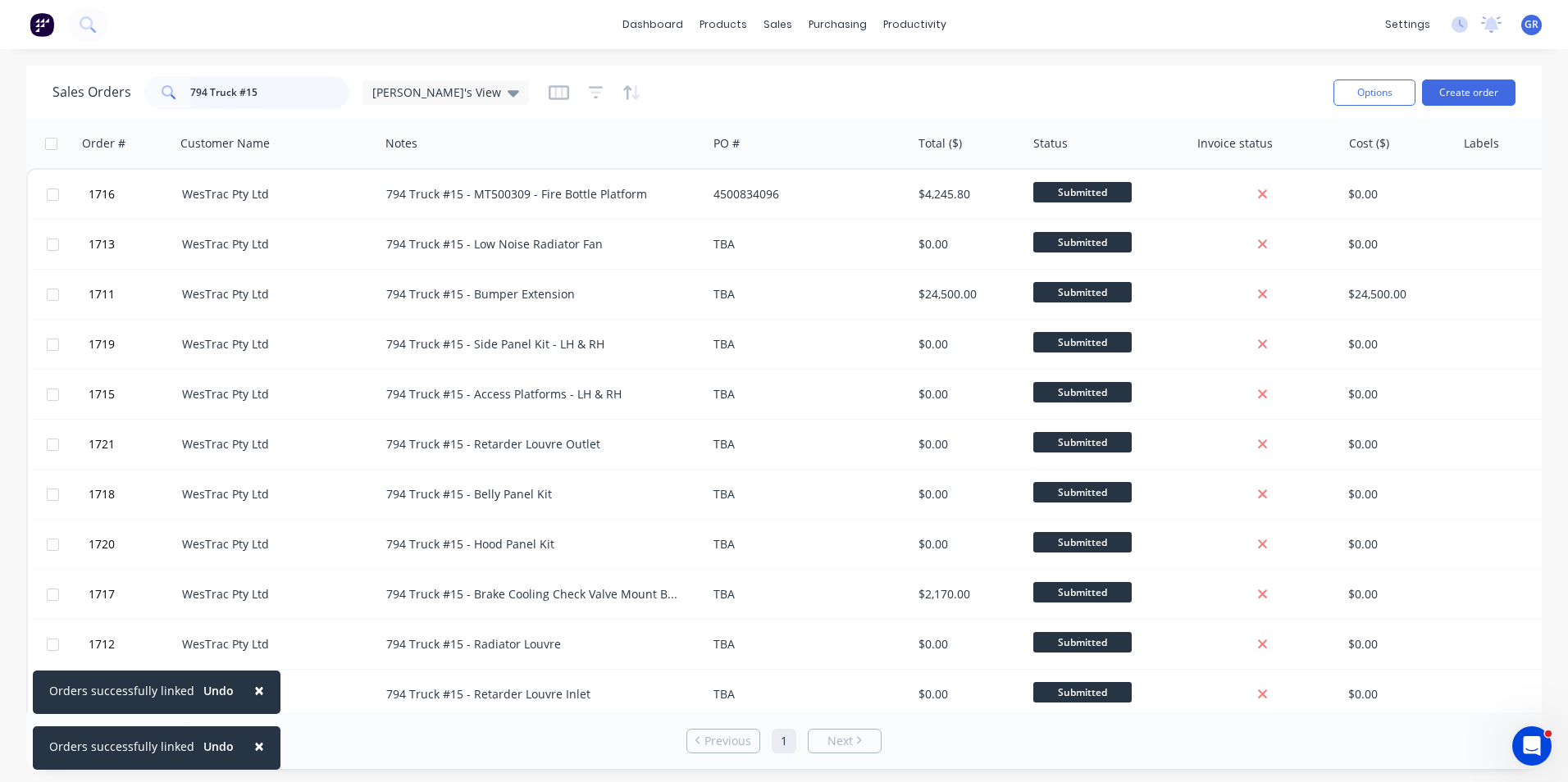
click at [266, 93] on input "794 Truck #15" at bounding box center [270, 92] width 160 height 33
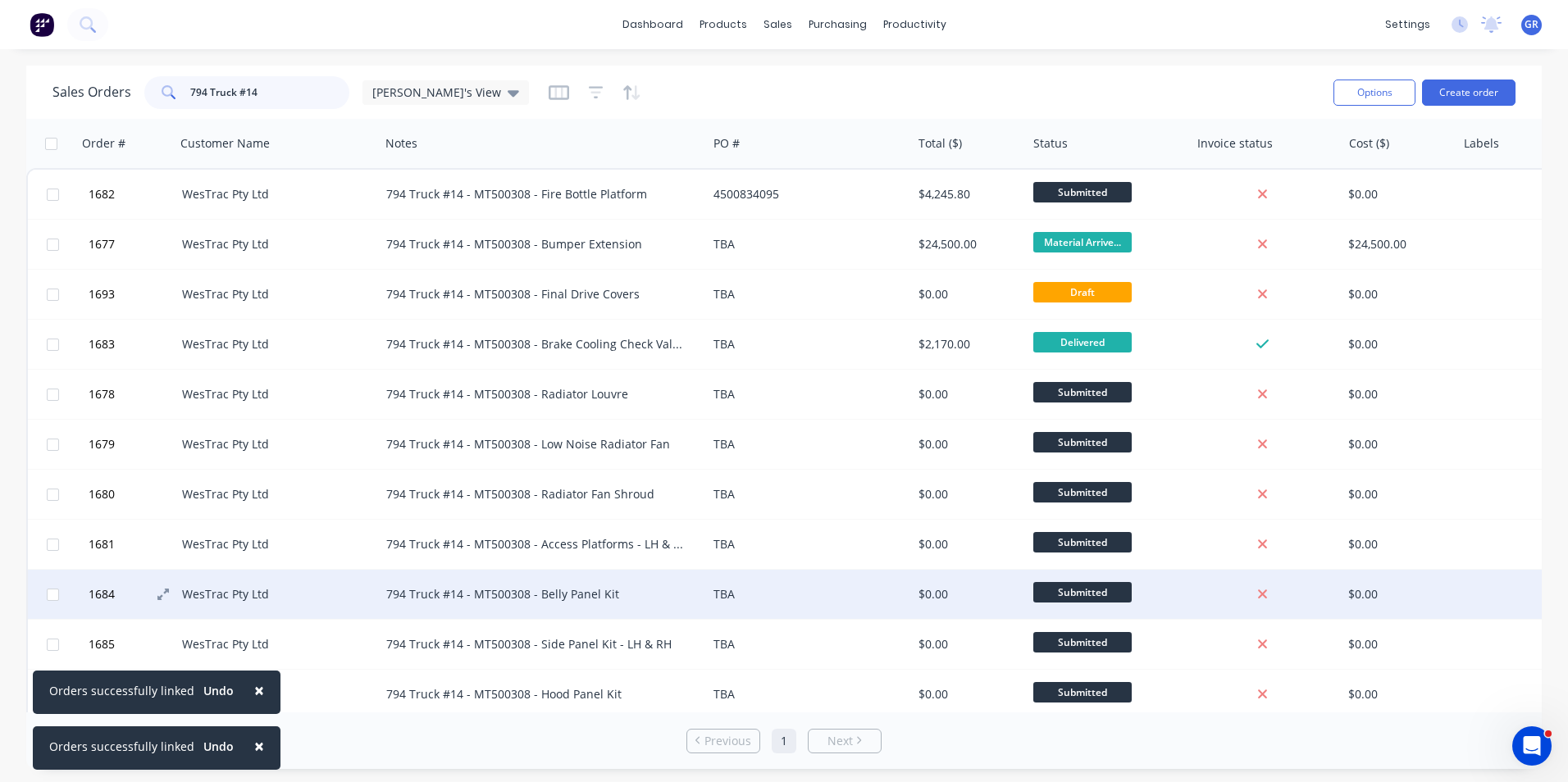
type input "794 Truck #14"
click at [104, 593] on span "1684" at bounding box center [101, 594] width 26 height 16
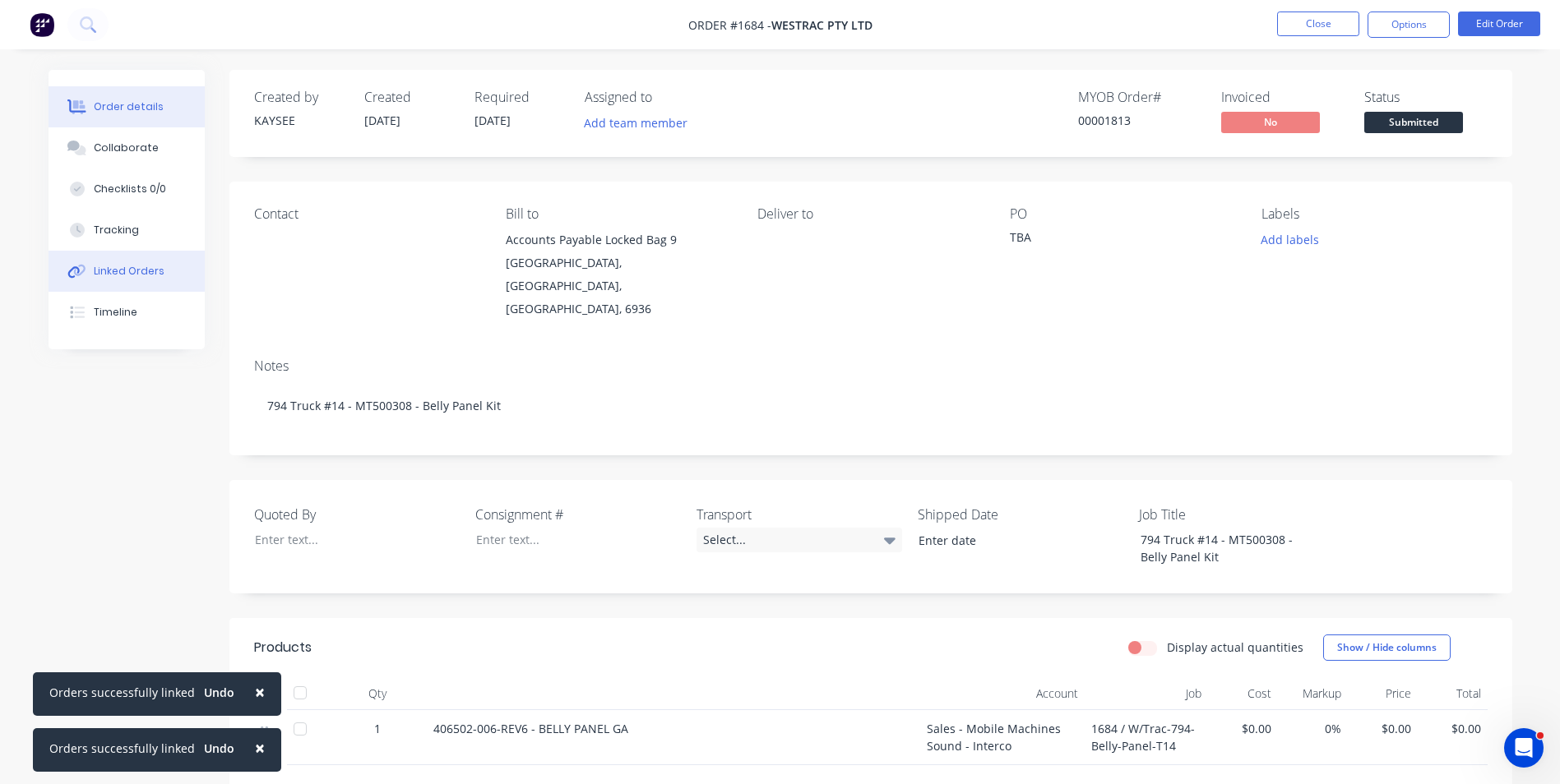
click at [124, 265] on div "Linked Orders" at bounding box center [129, 271] width 71 height 15
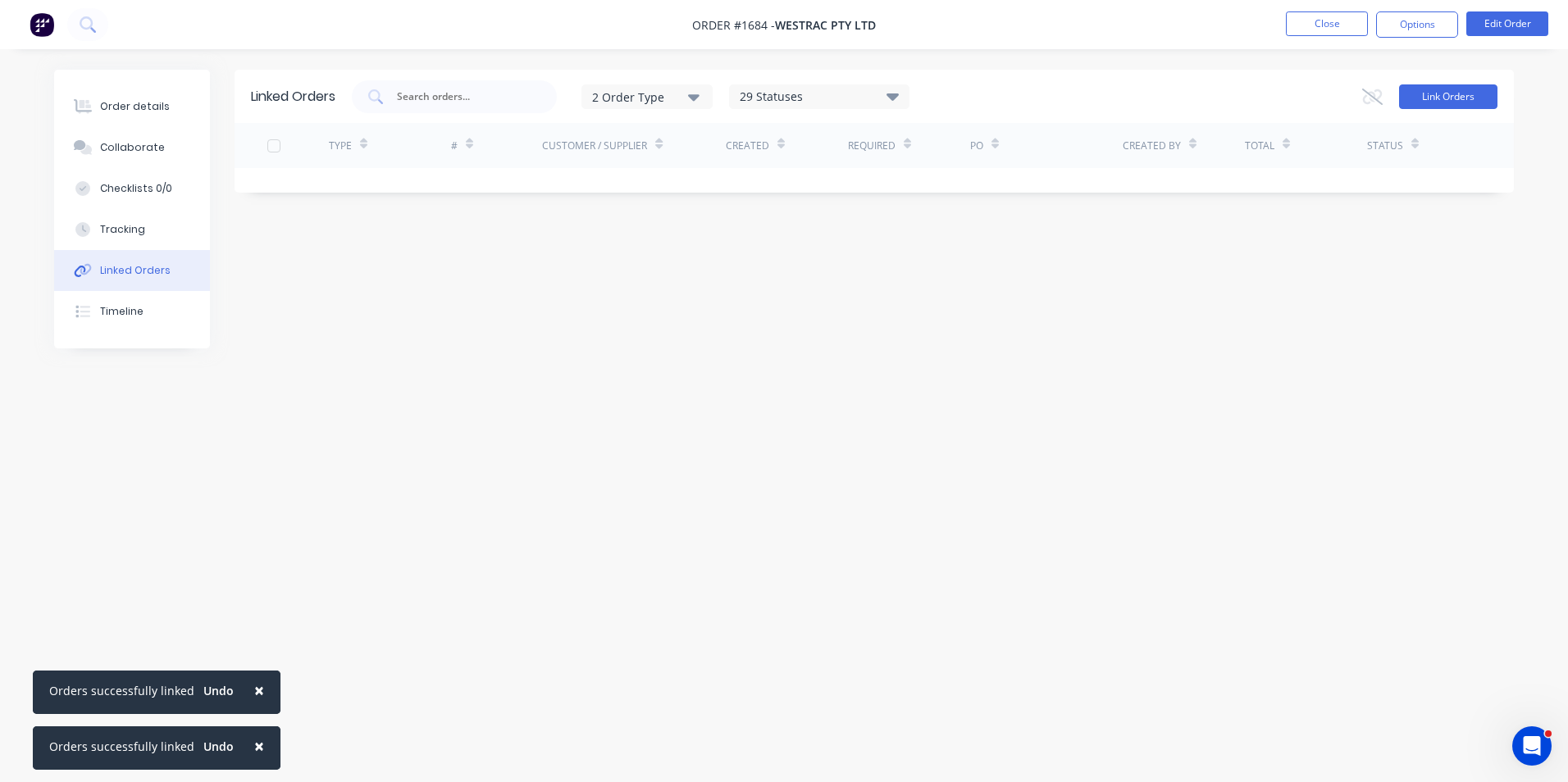
click at [1461, 88] on button "Link Orders" at bounding box center [1448, 97] width 98 height 25
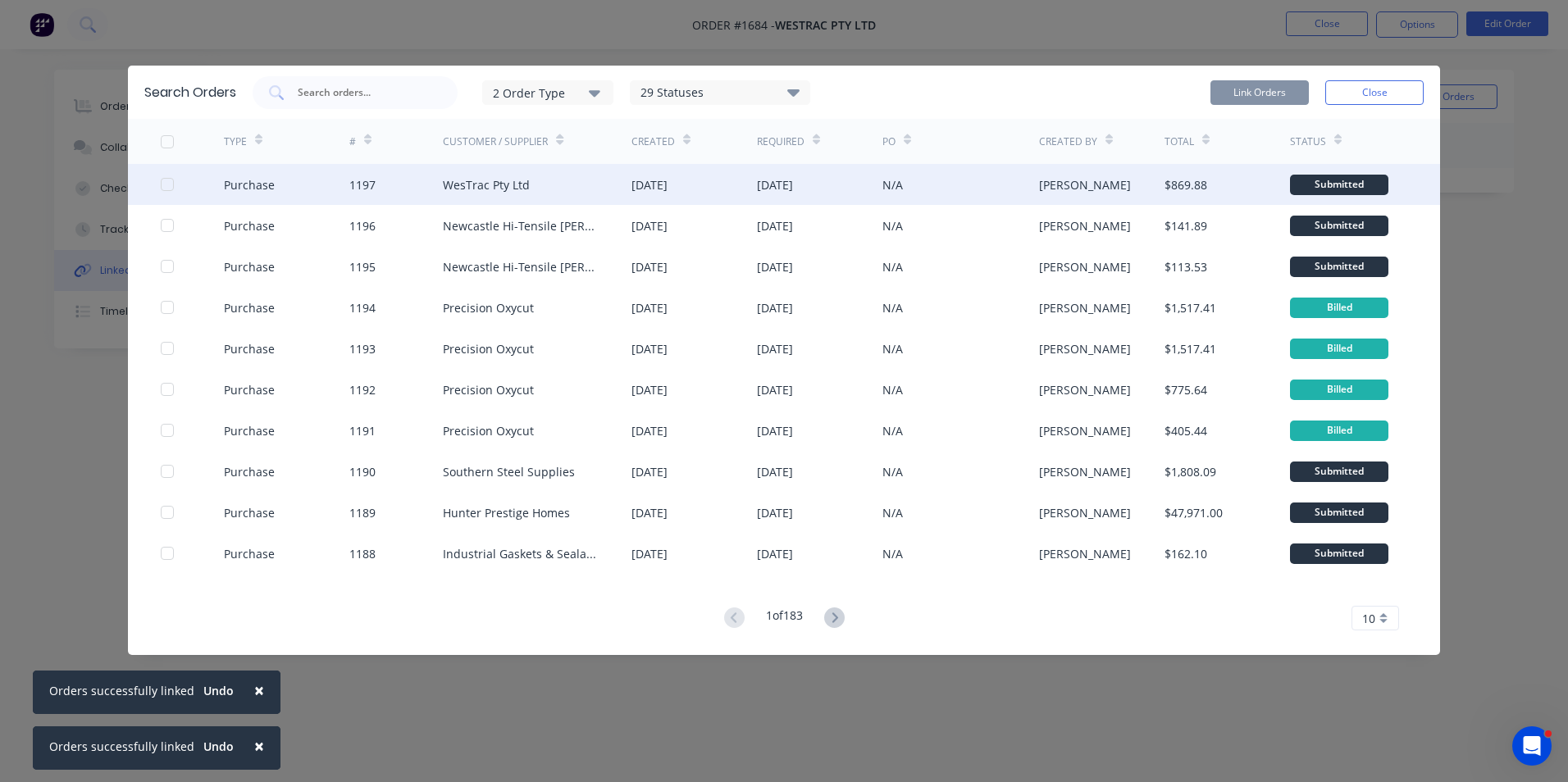
click at [166, 183] on div at bounding box center [167, 184] width 33 height 33
click at [1263, 86] on button "Link Orders" at bounding box center [1260, 93] width 98 height 25
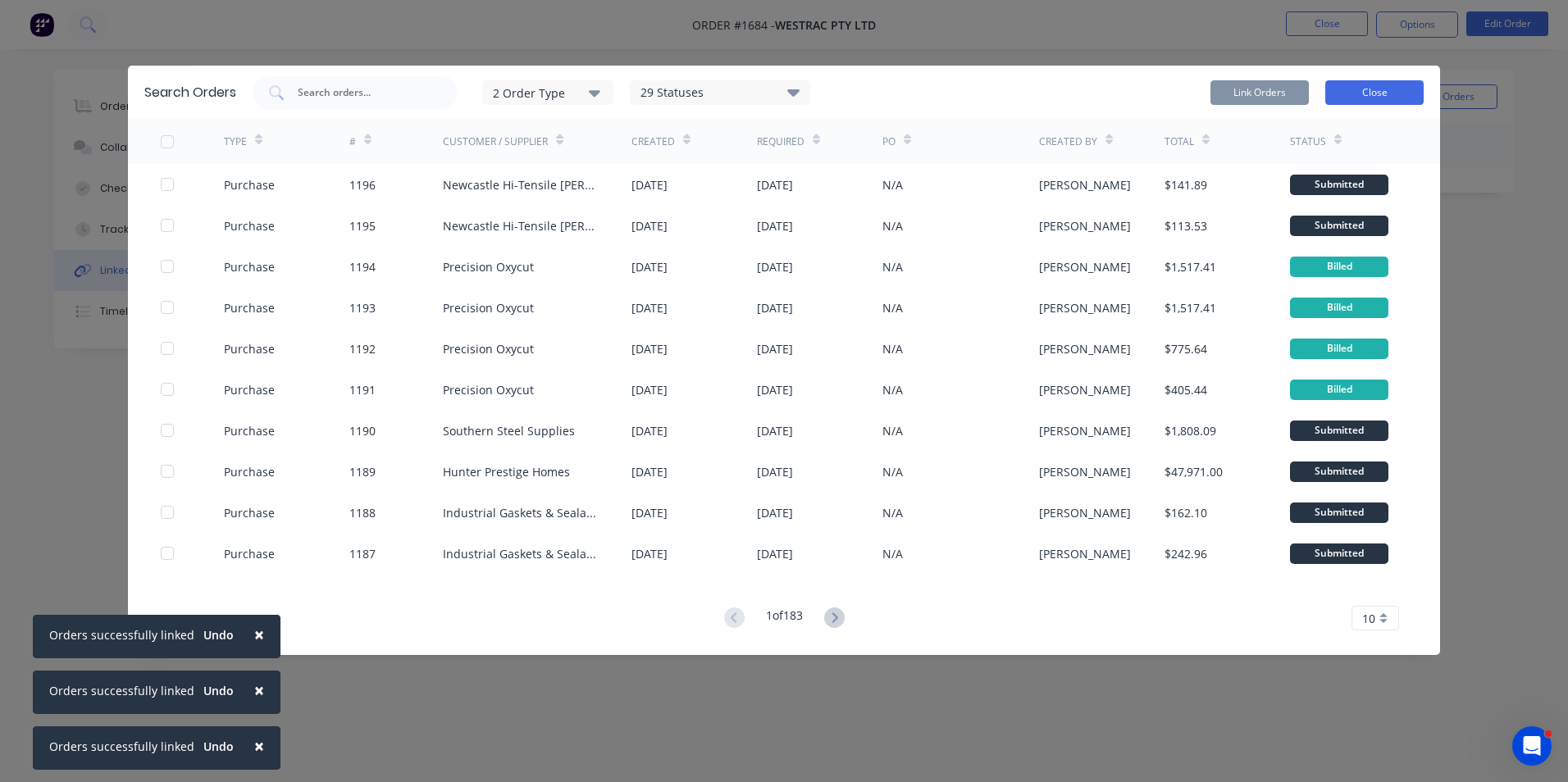
click at [1379, 93] on button "Close" at bounding box center [1374, 93] width 98 height 25
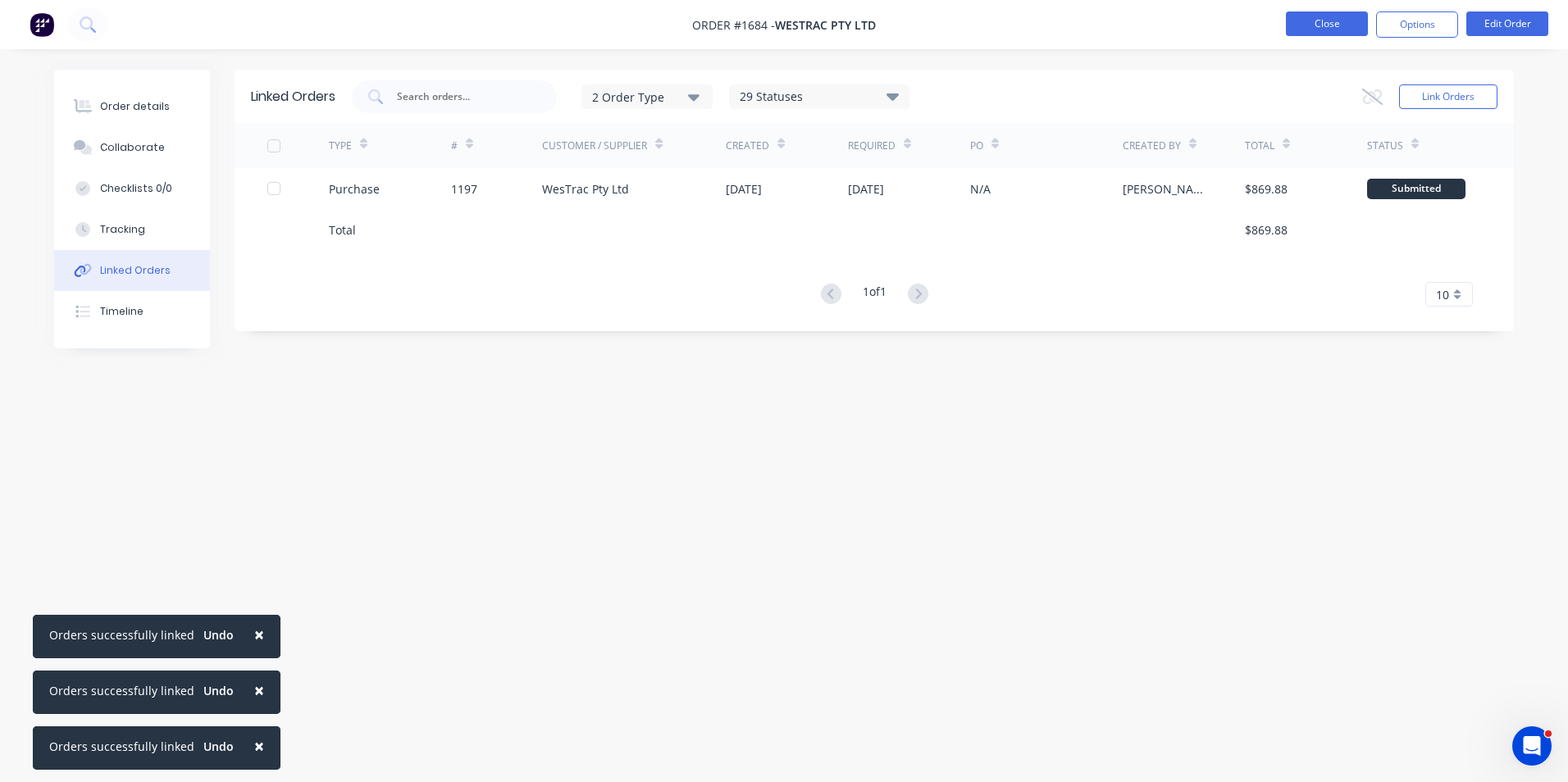
click at [1335, 24] on button "Close" at bounding box center [1327, 24] width 82 height 25
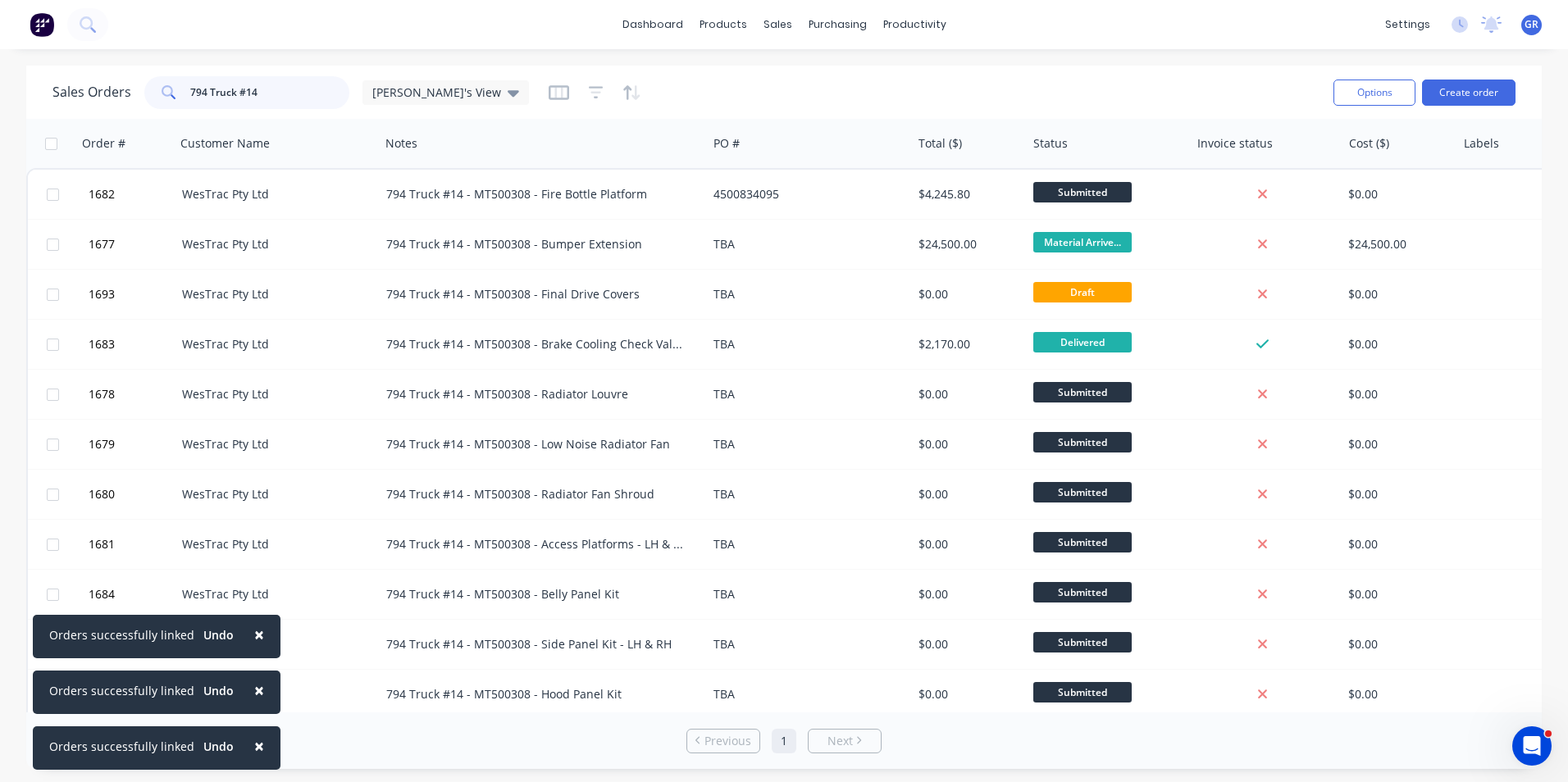
click at [262, 93] on input "794 Truck #14" at bounding box center [270, 92] width 160 height 33
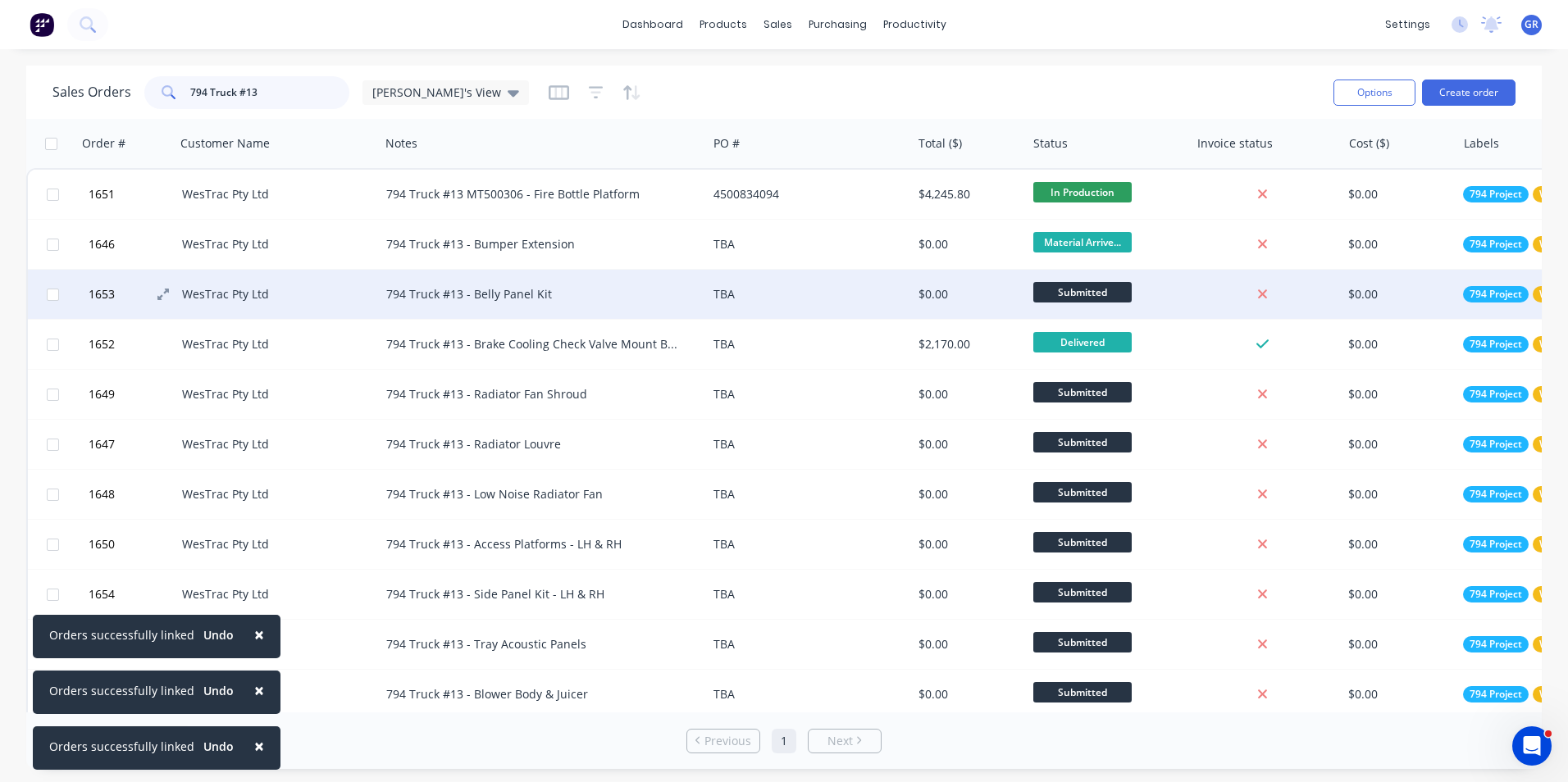
type input "794 Truck #13"
click at [105, 290] on span "1653" at bounding box center [101, 294] width 26 height 16
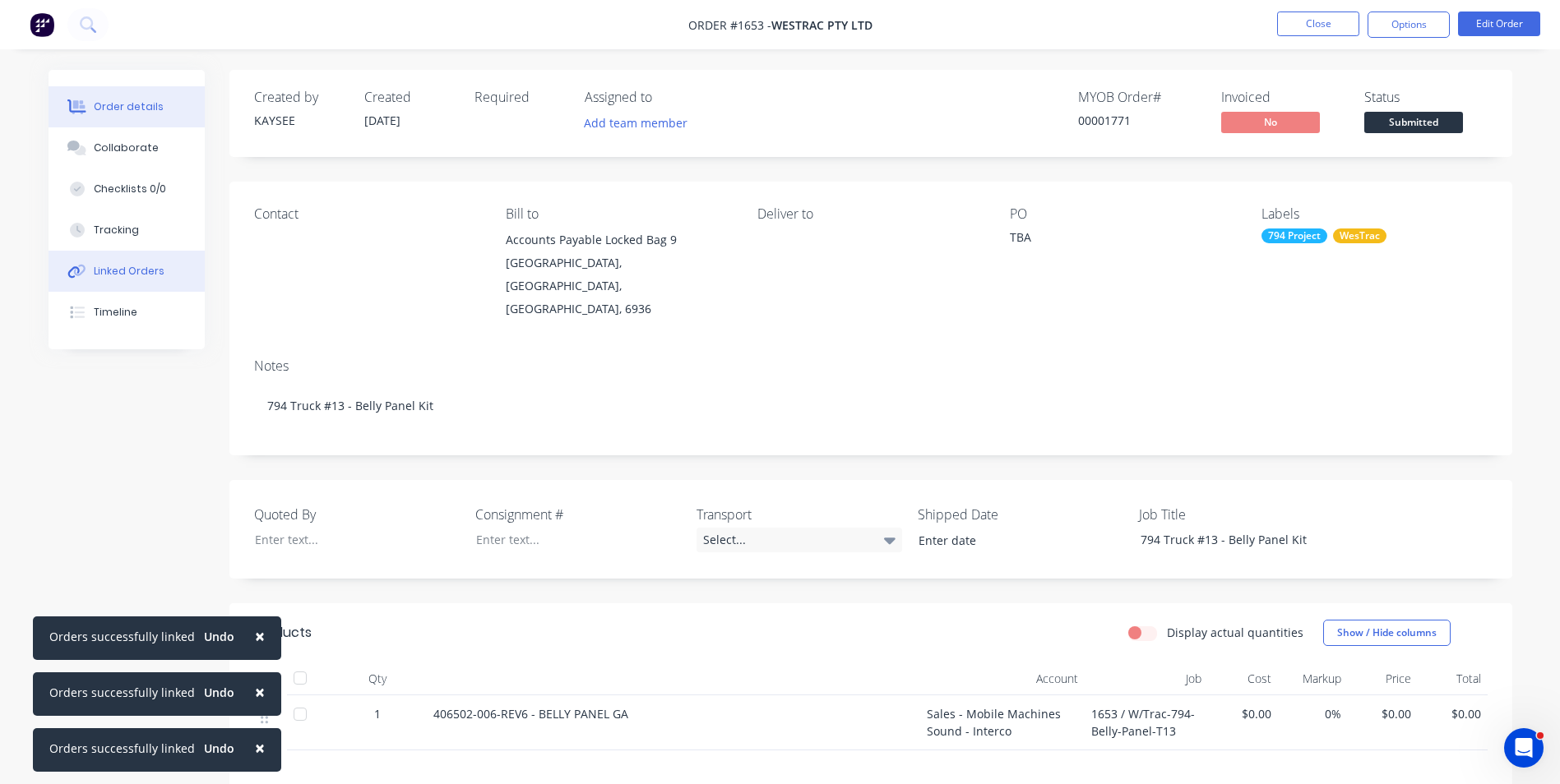
click at [130, 267] on div "Linked Orders" at bounding box center [129, 271] width 71 height 15
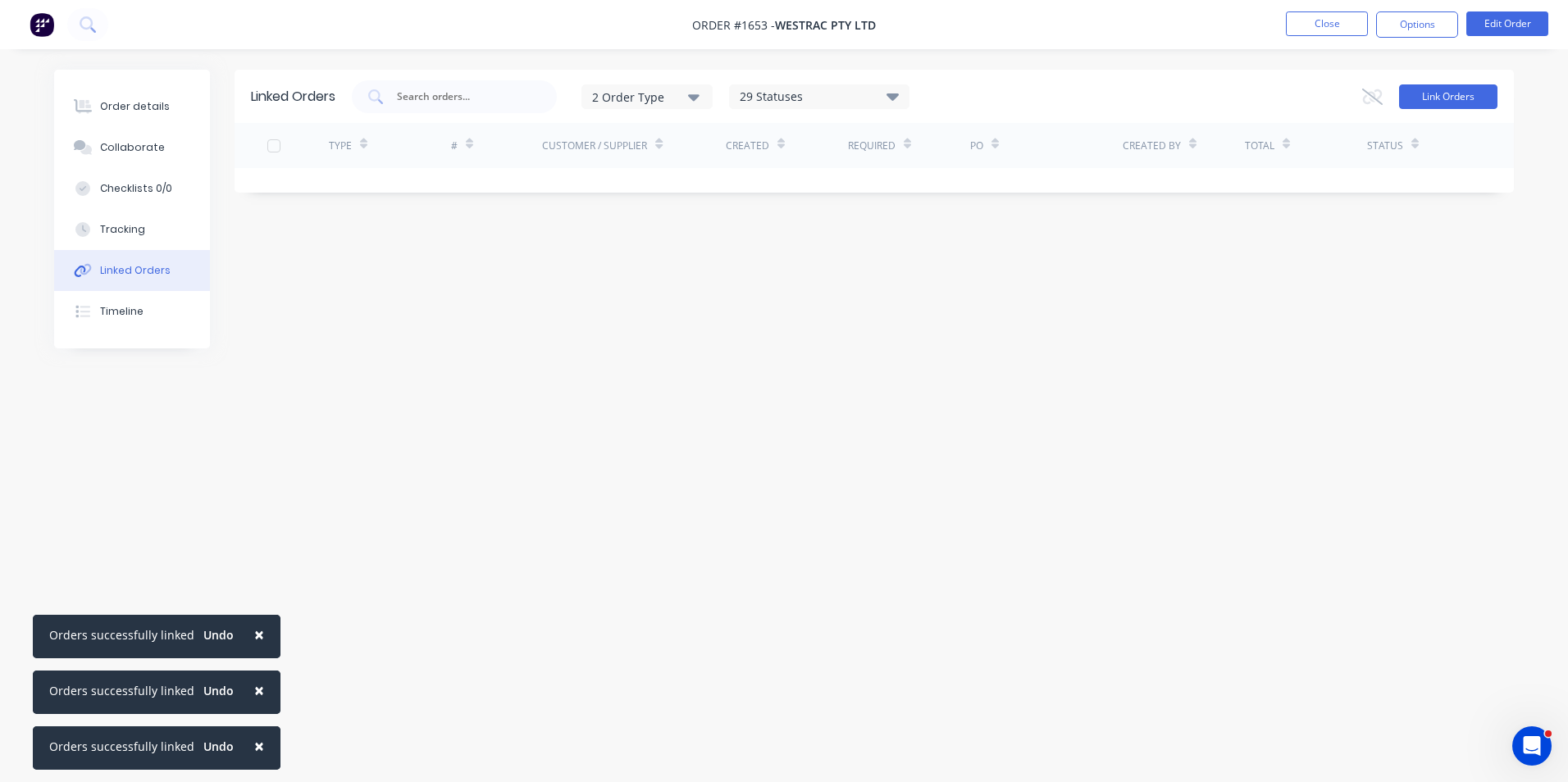
click at [1442, 91] on button "Link Orders" at bounding box center [1448, 97] width 98 height 25
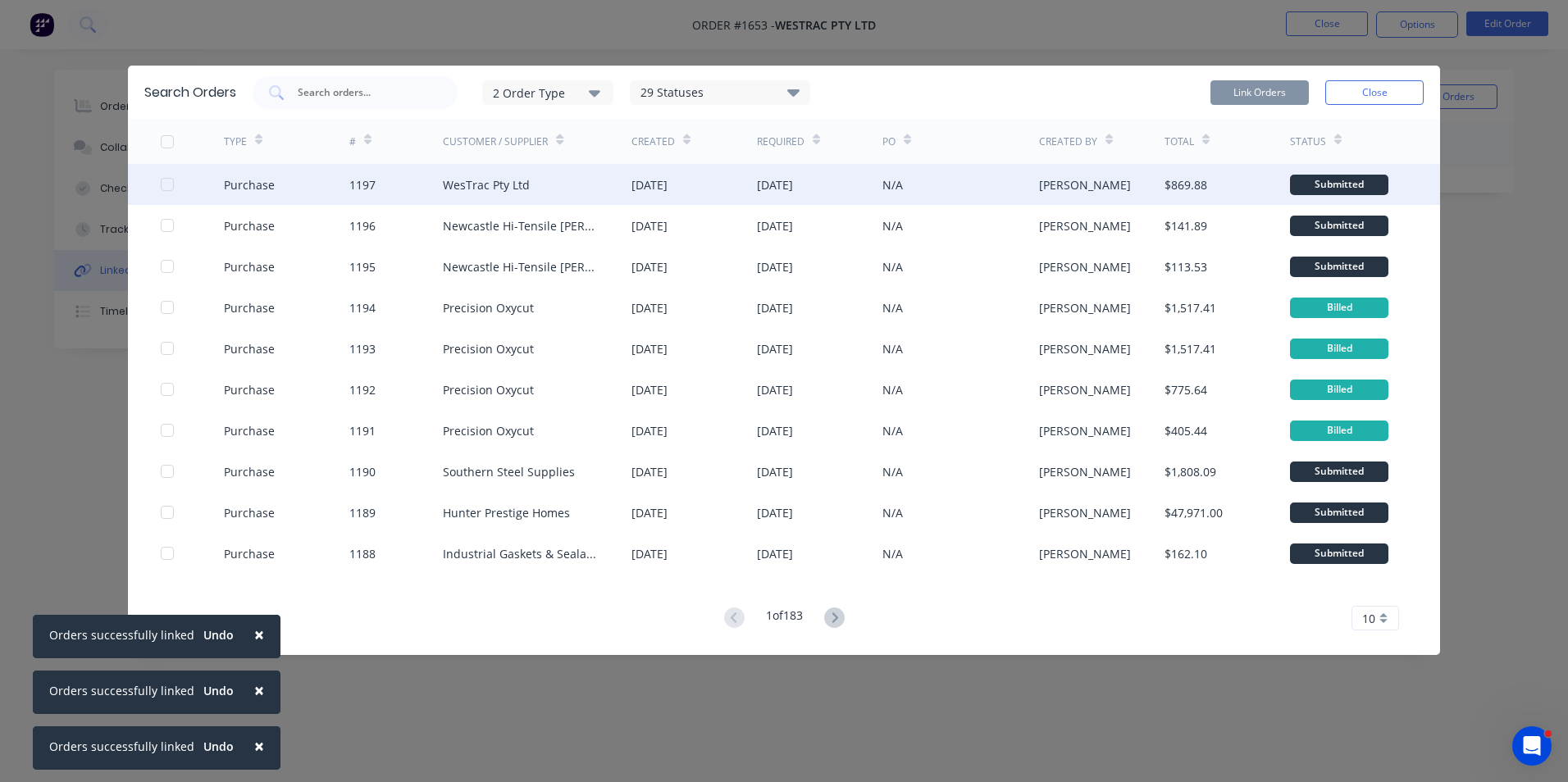
click at [167, 184] on div at bounding box center [167, 184] width 33 height 33
click at [1257, 93] on button "Link Orders" at bounding box center [1260, 93] width 98 height 25
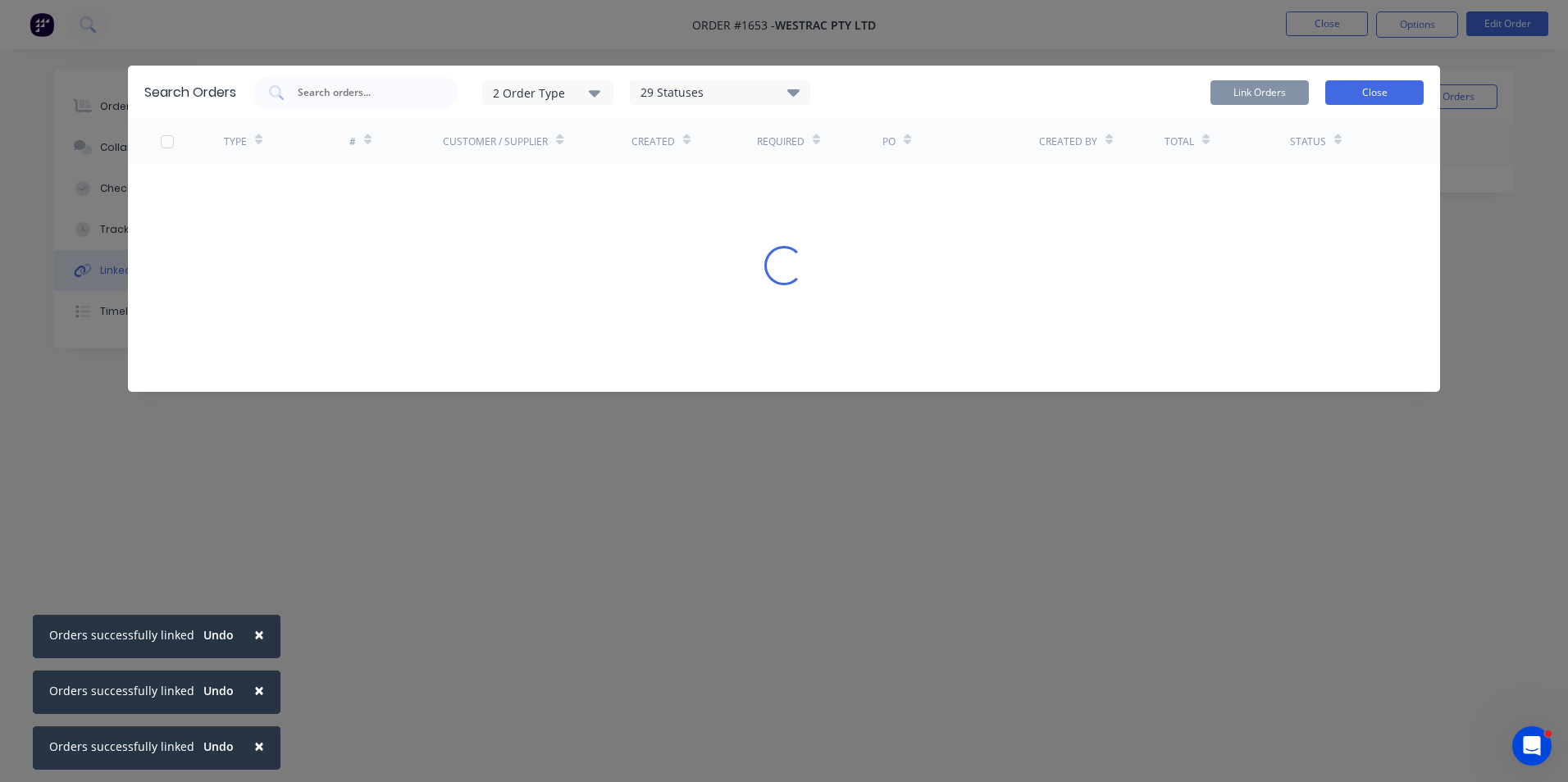
click at [1375, 89] on button "Close" at bounding box center [1374, 93] width 98 height 25
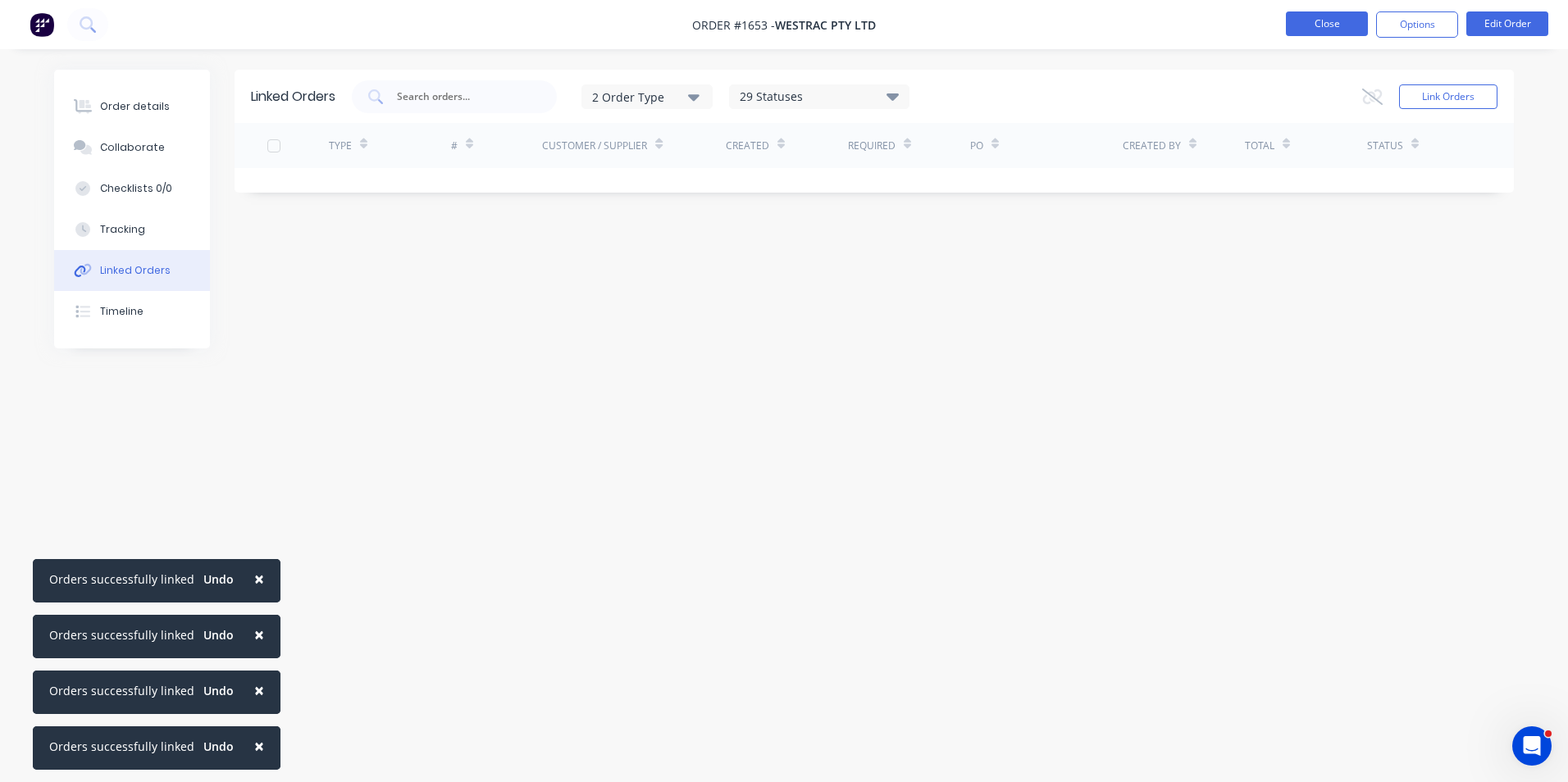
click at [1341, 24] on button "Close" at bounding box center [1327, 24] width 82 height 25
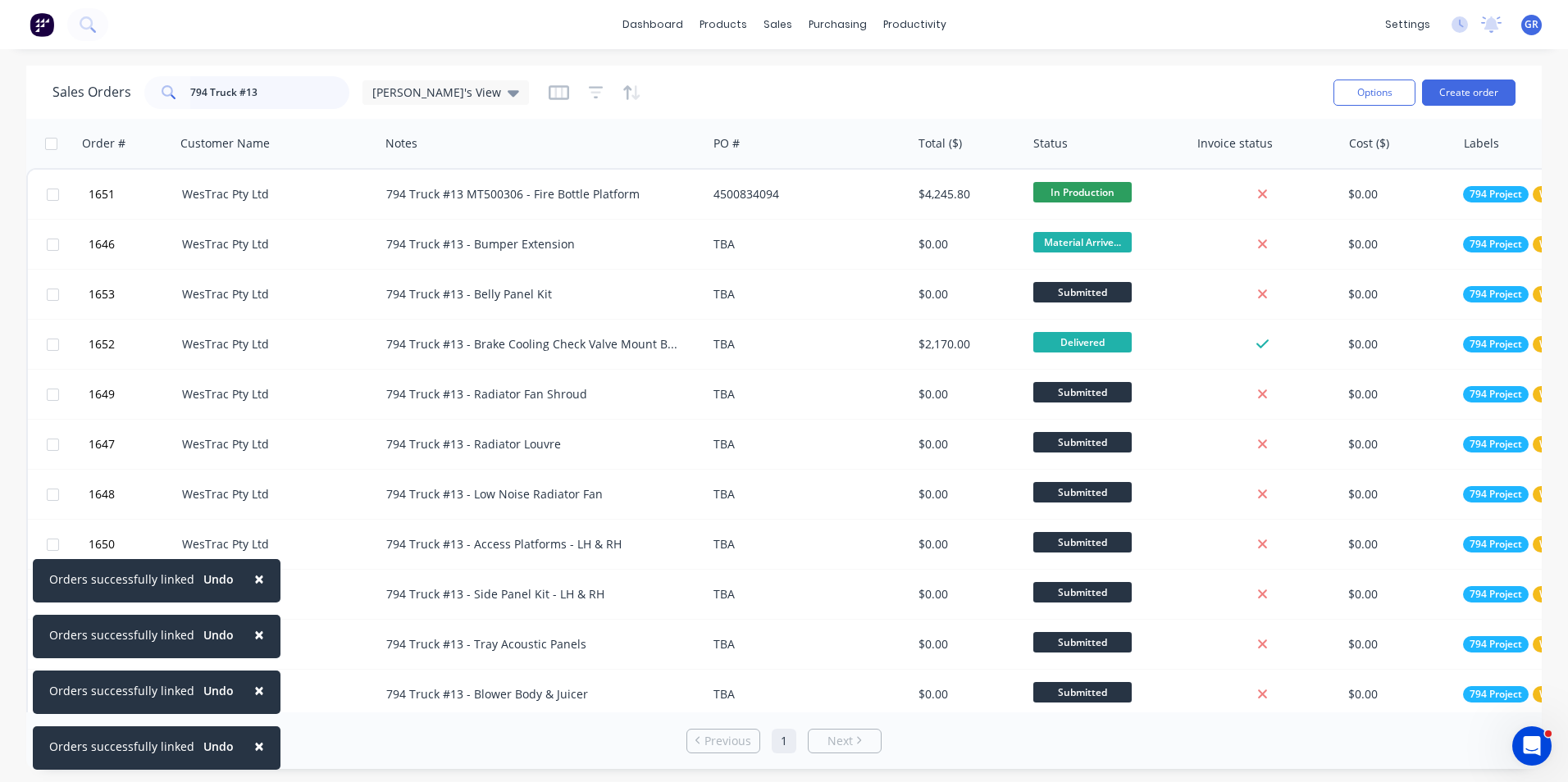
click at [274, 90] on input "794 Truck #13" at bounding box center [270, 92] width 160 height 33
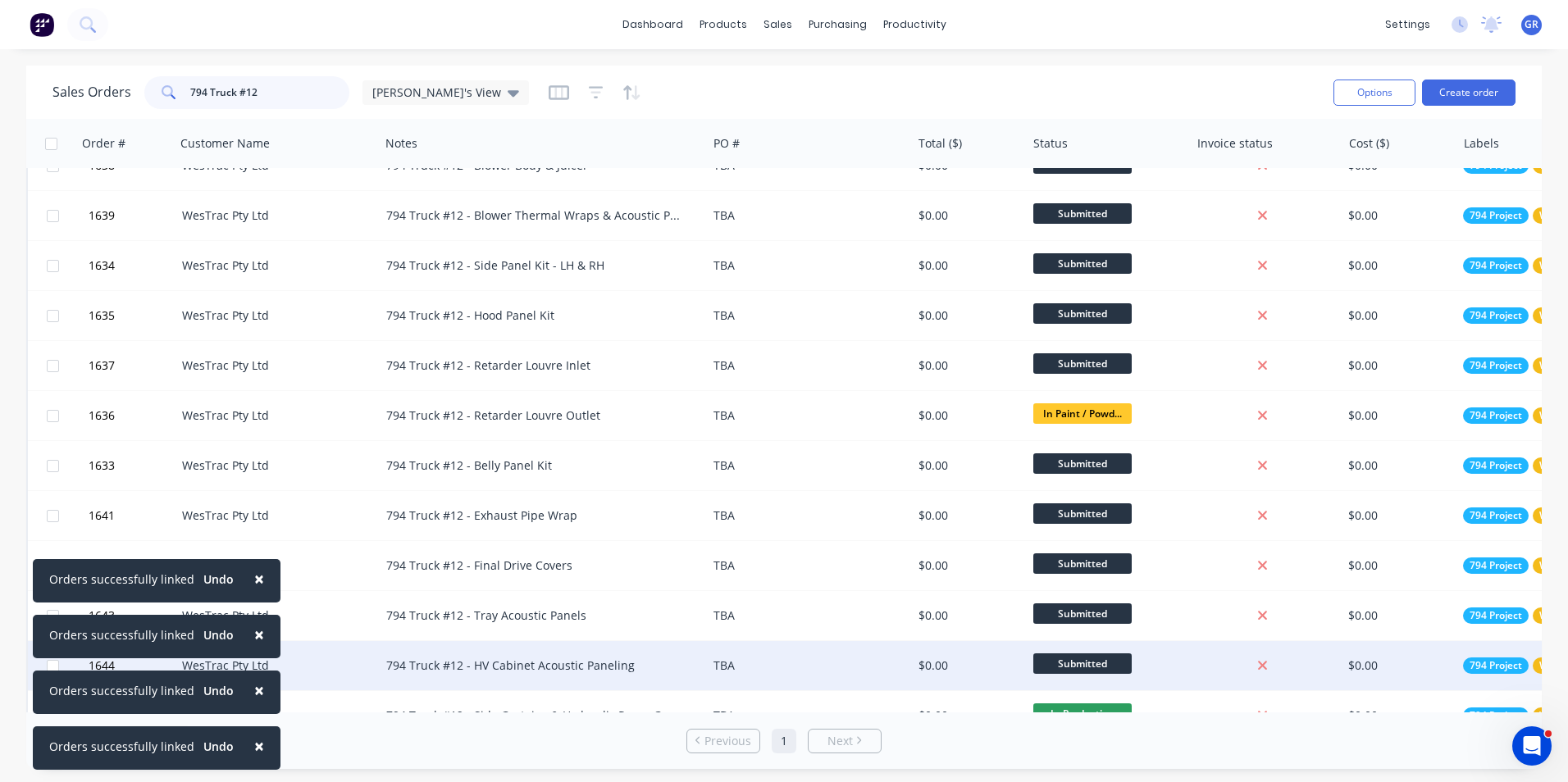
scroll to position [410, 0]
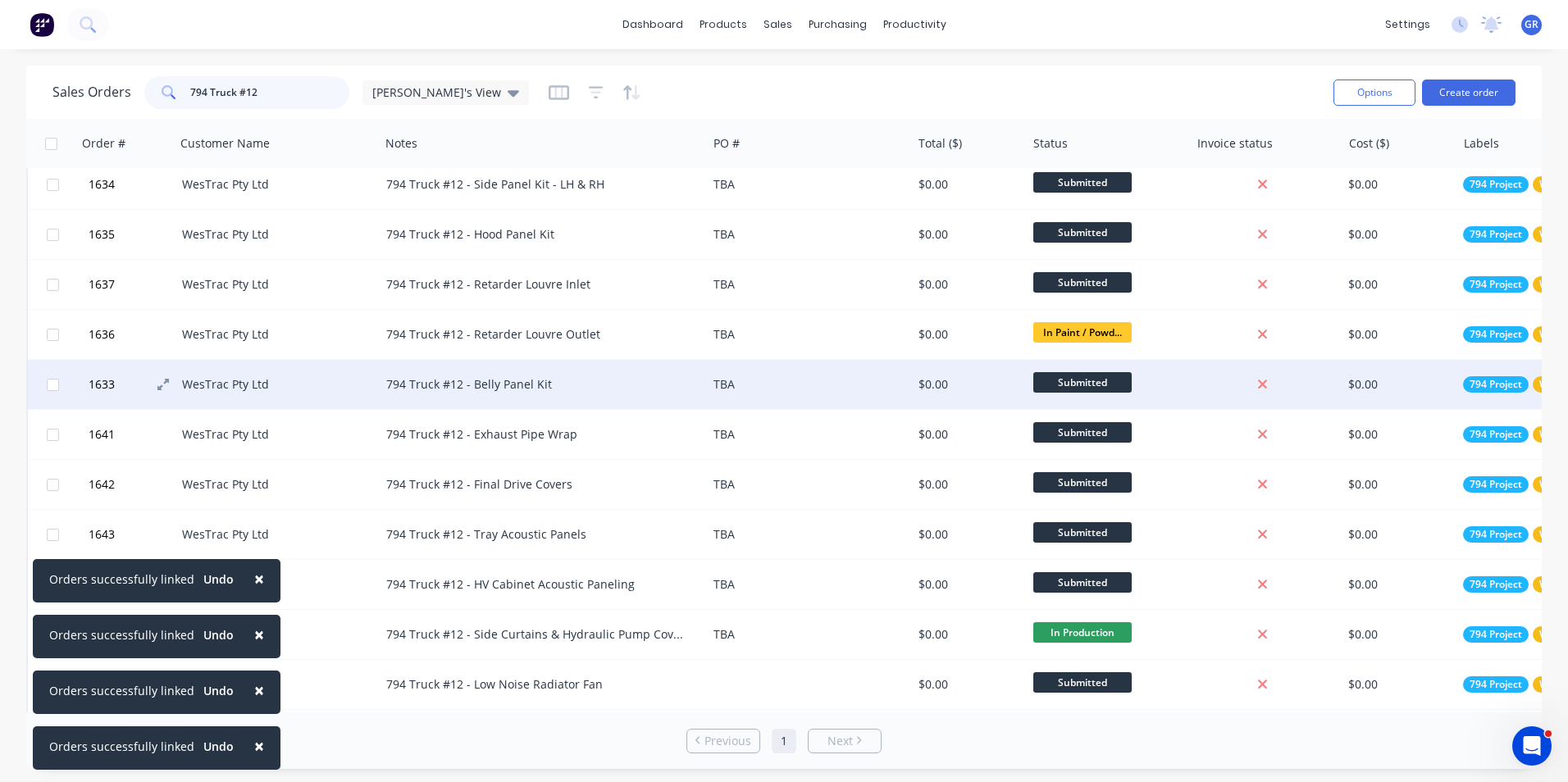
type input "794 Truck #12"
click at [103, 383] on span "1633" at bounding box center [101, 384] width 26 height 16
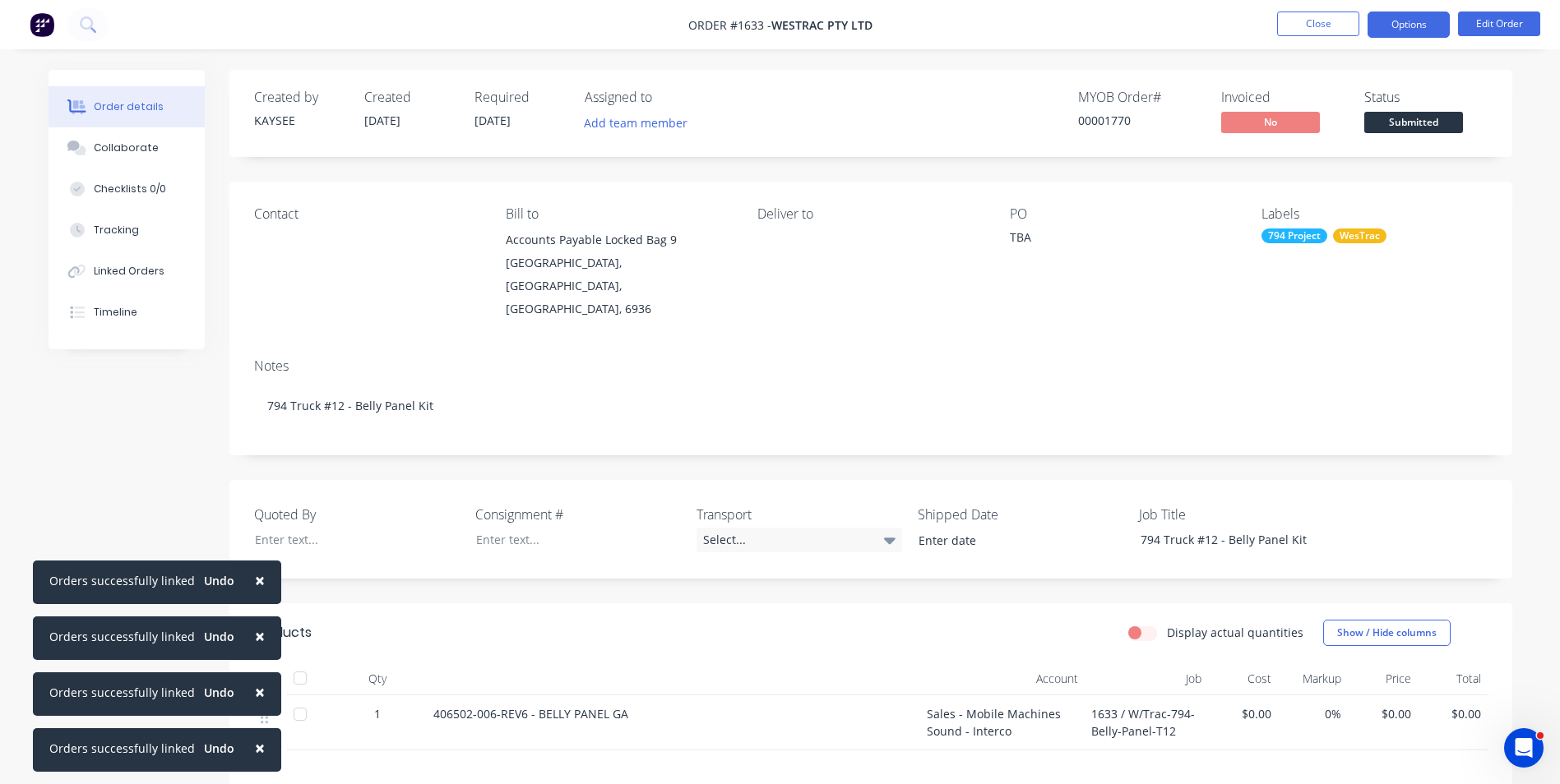
click at [1420, 25] on button "Options" at bounding box center [1408, 24] width 82 height 26
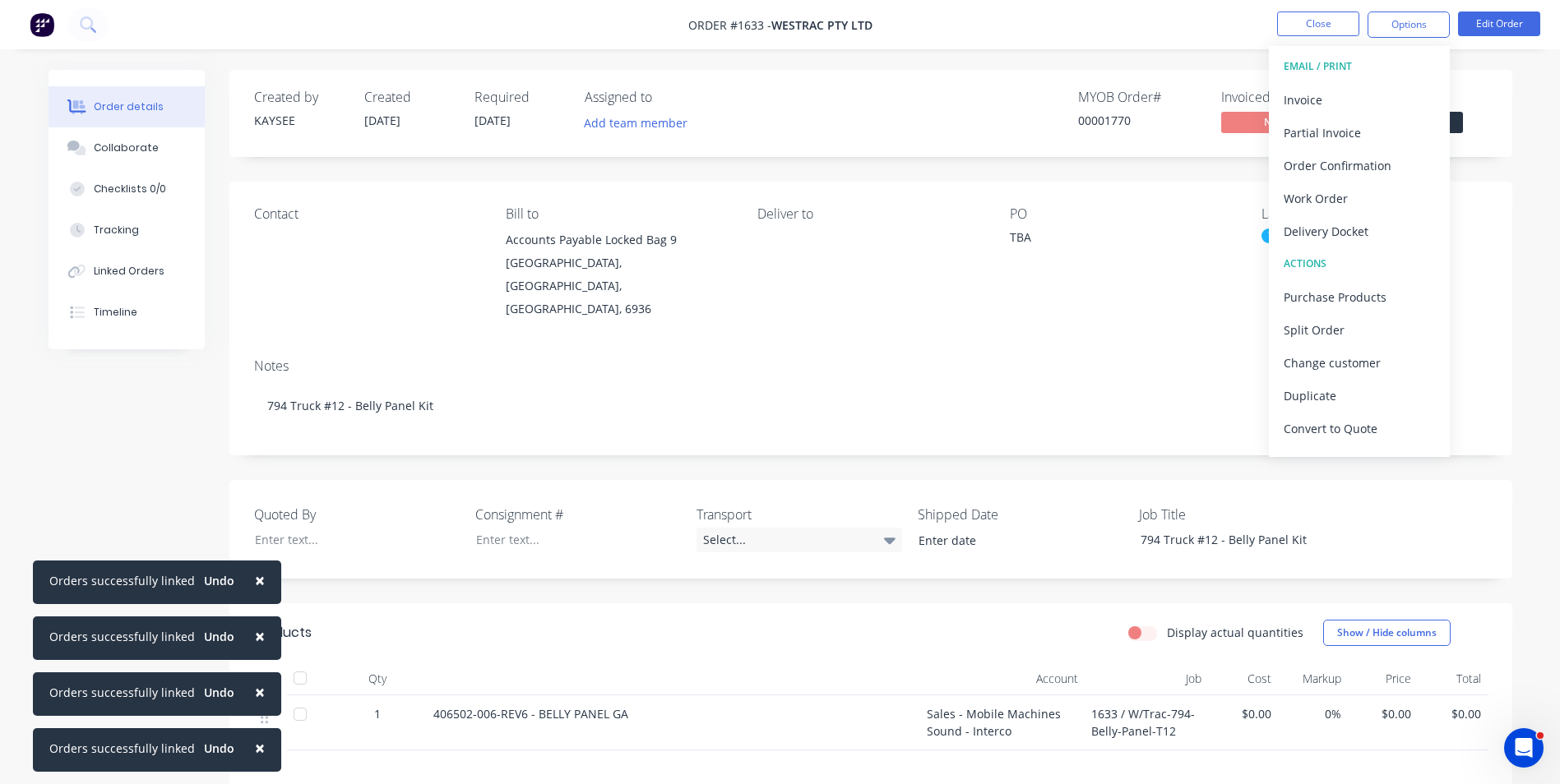
click at [1128, 44] on nav "Order #1633 - WesTrac Pty Ltd Close Options EMAIL / PRINT Invoice Partial Invoi…" at bounding box center [780, 24] width 1560 height 49
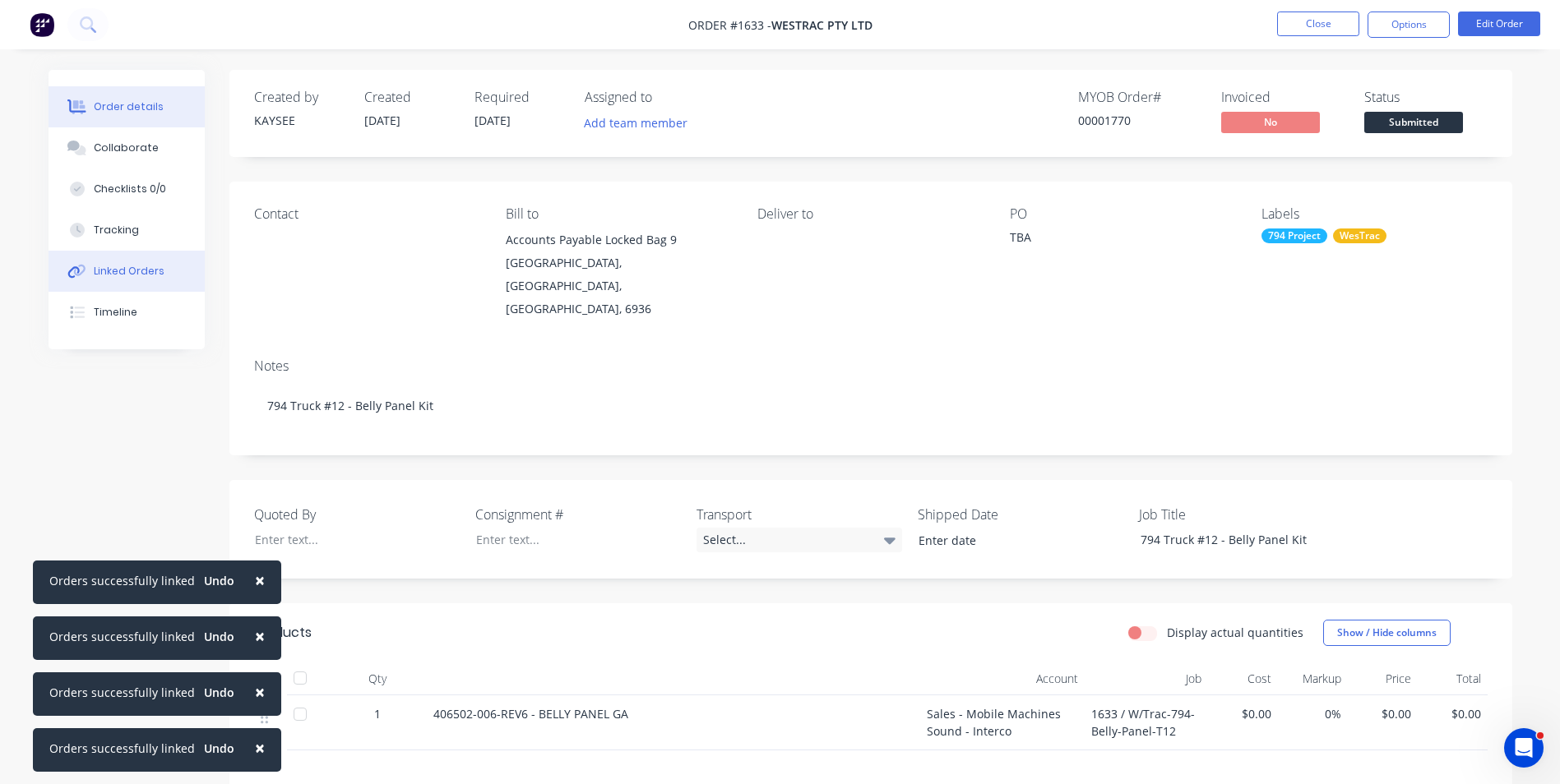
click at [114, 269] on div "Linked Orders" at bounding box center [129, 271] width 71 height 15
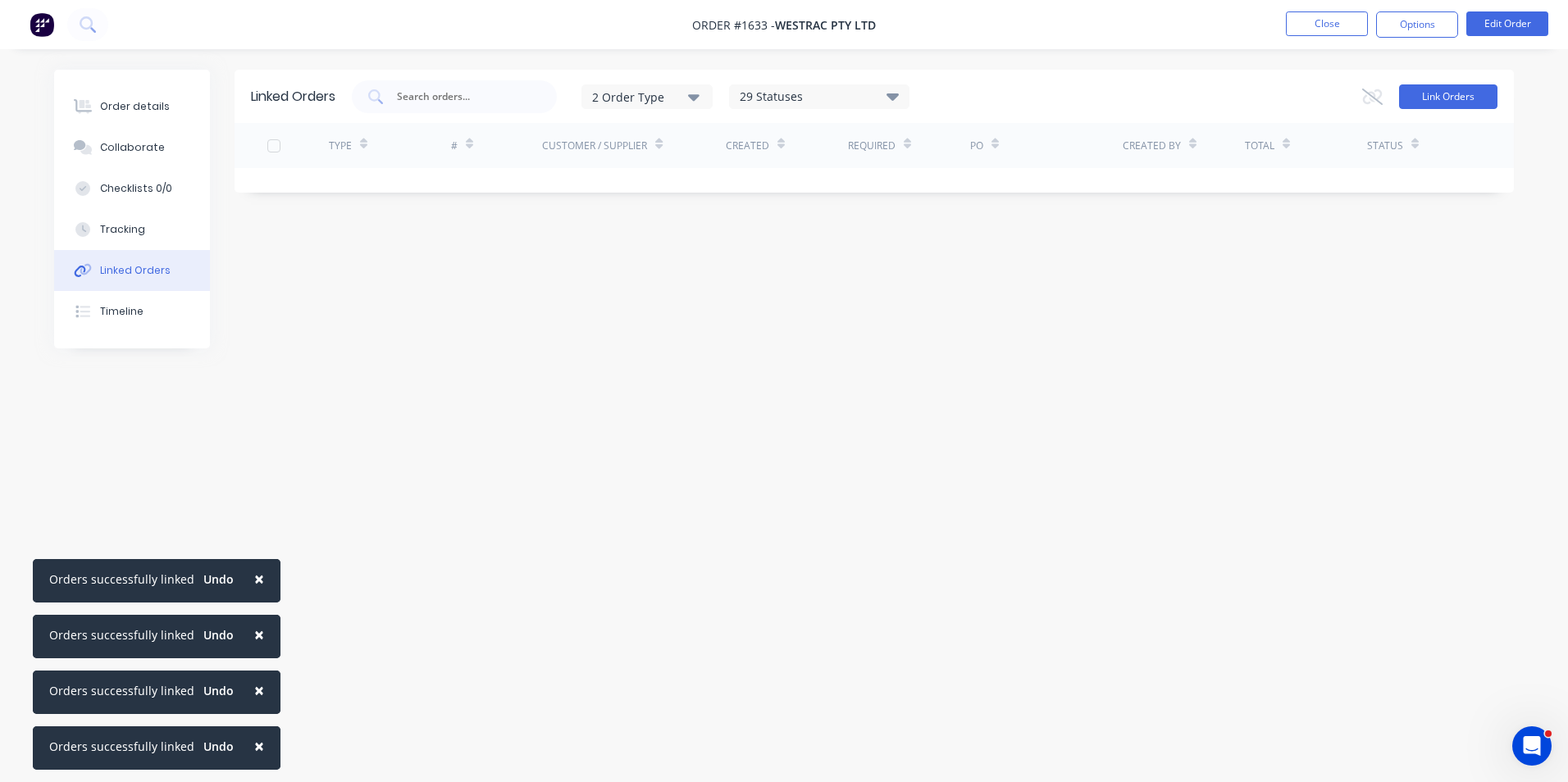
click at [1450, 96] on button "Link Orders" at bounding box center [1448, 97] width 98 height 25
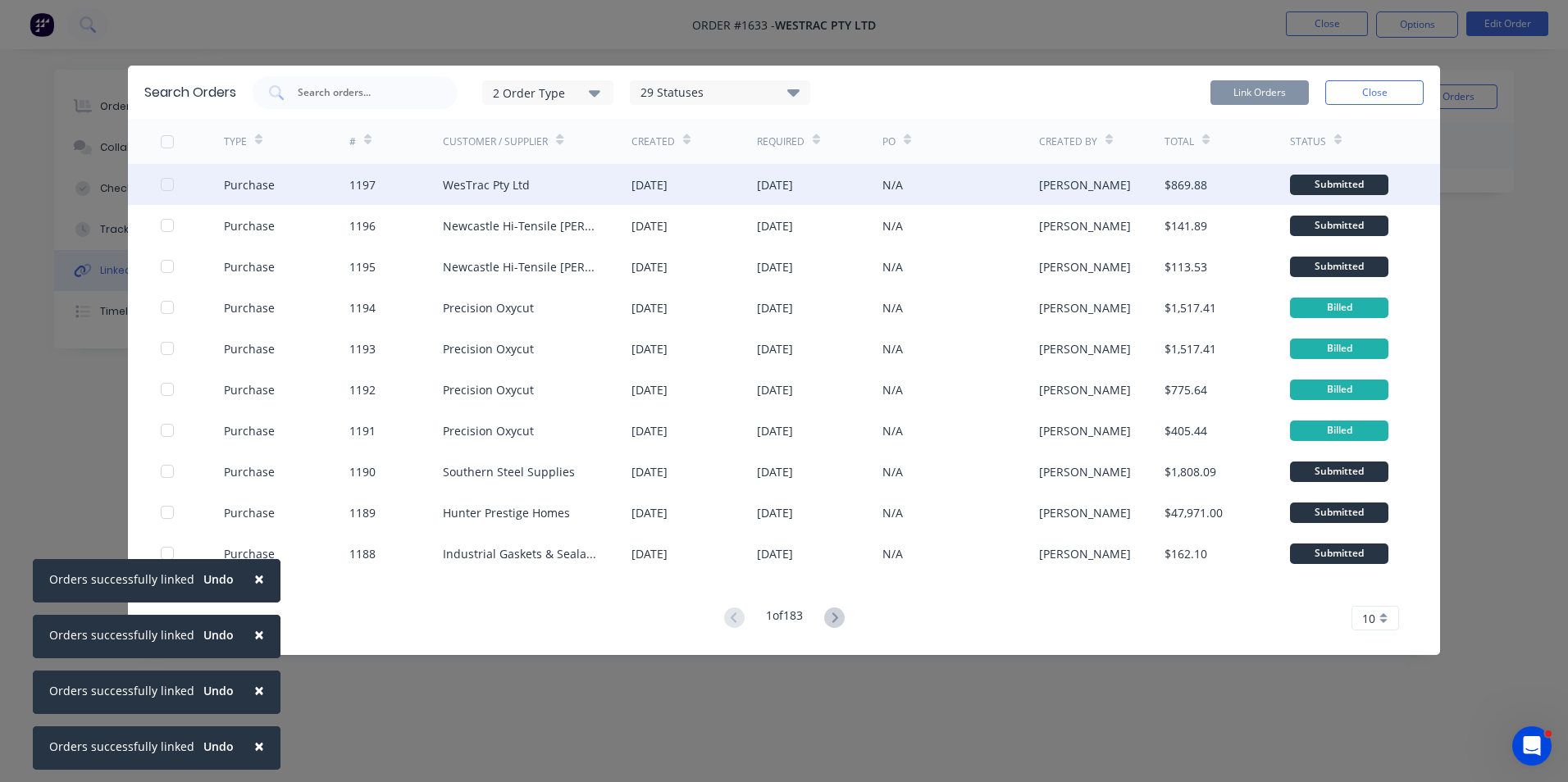
click at [167, 183] on div at bounding box center [167, 184] width 33 height 33
click at [1266, 91] on button "Link Orders" at bounding box center [1260, 93] width 98 height 25
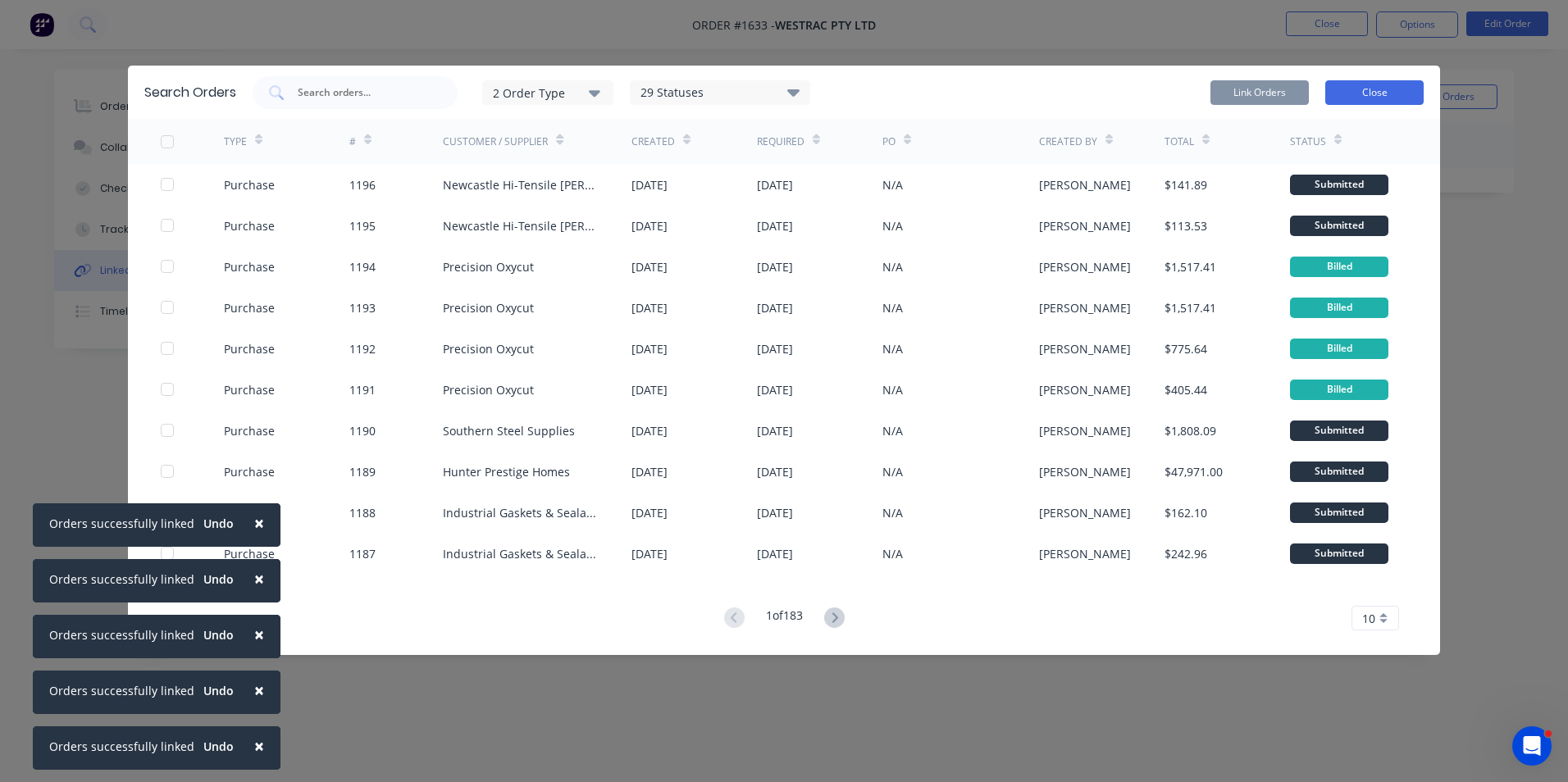
click at [1382, 95] on button "Close" at bounding box center [1374, 93] width 98 height 25
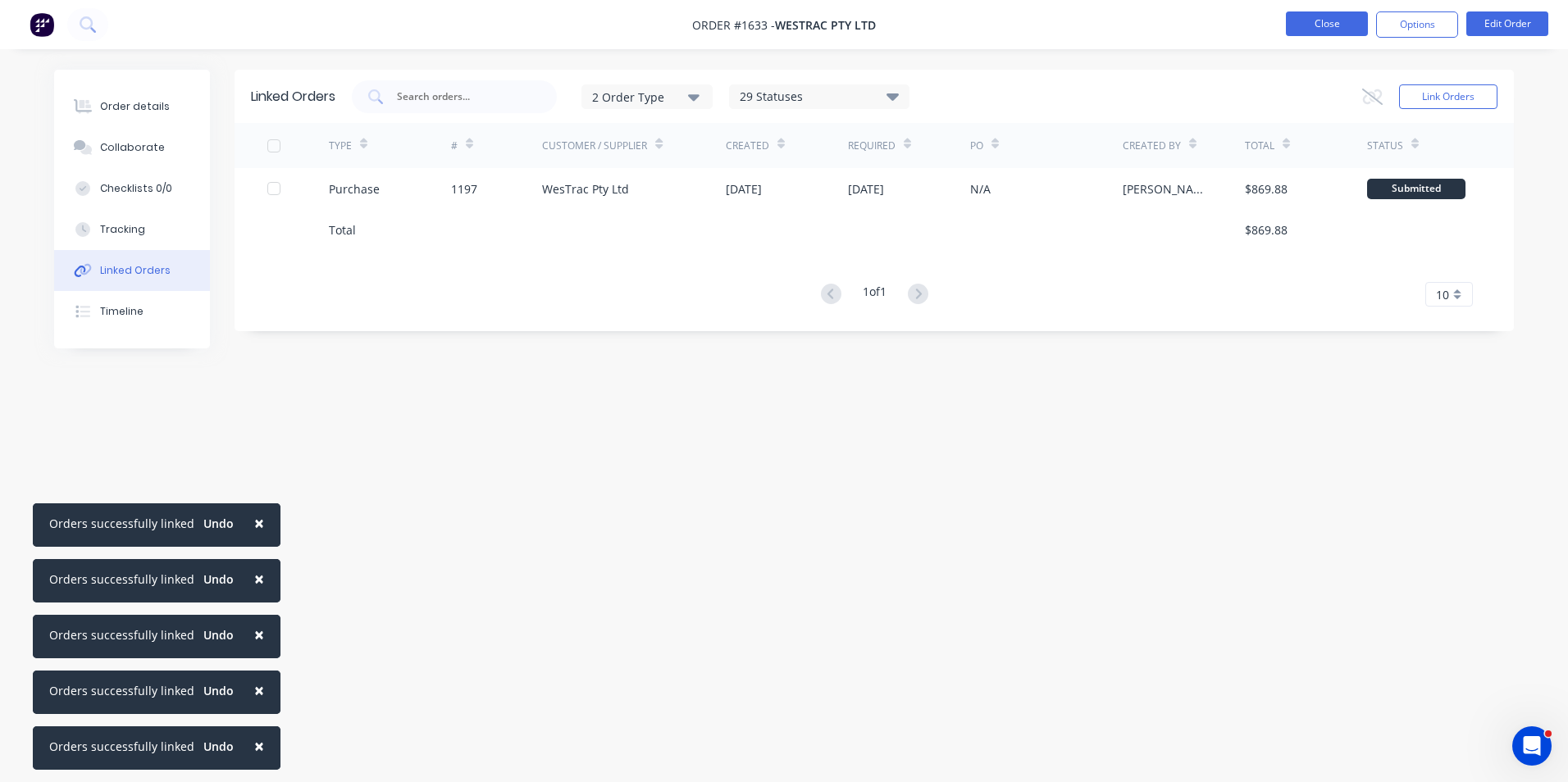
click at [1335, 21] on button "Close" at bounding box center [1327, 24] width 82 height 25
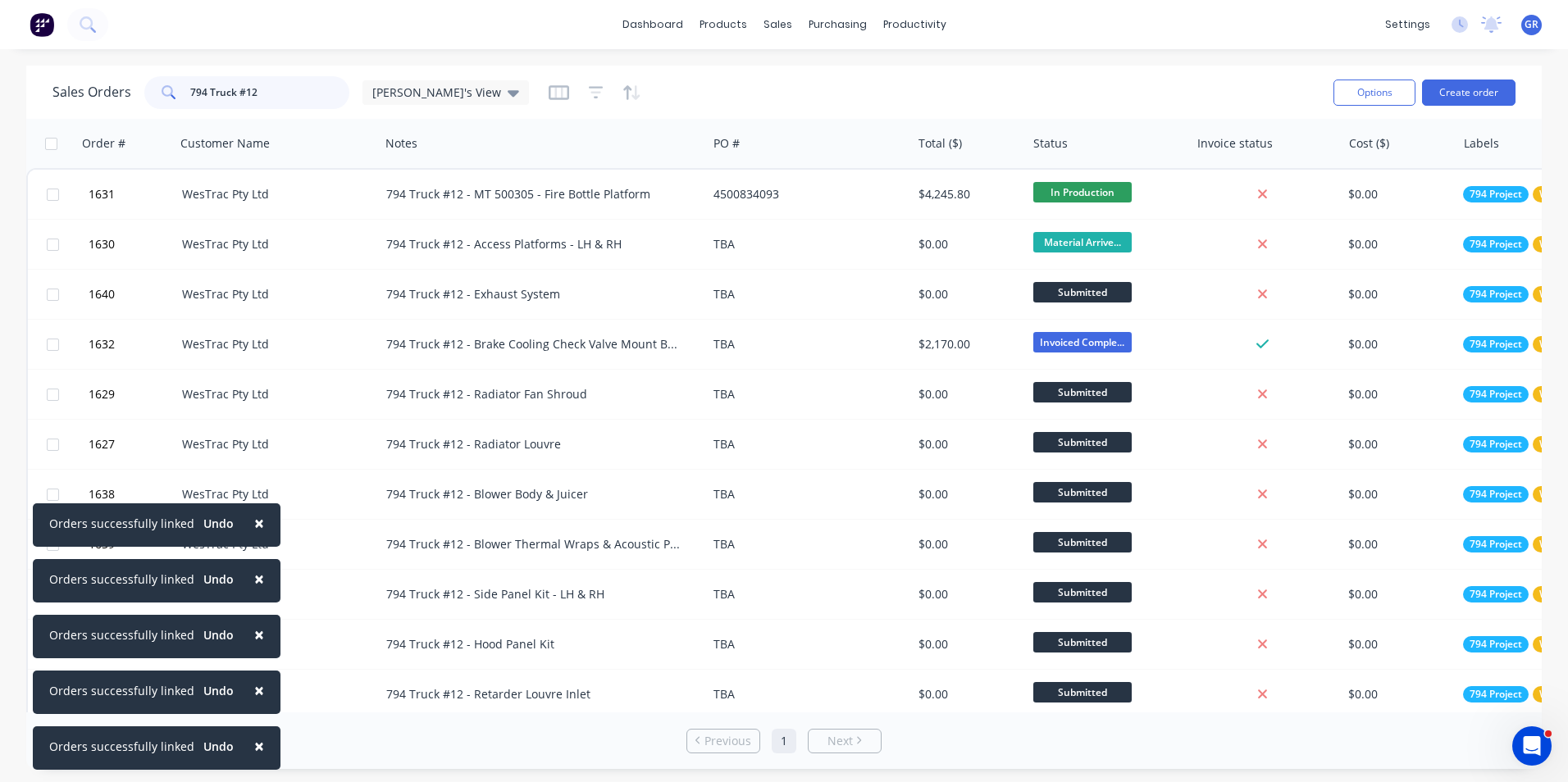
click at [270, 94] on input "794 Truck #12" at bounding box center [270, 92] width 160 height 33
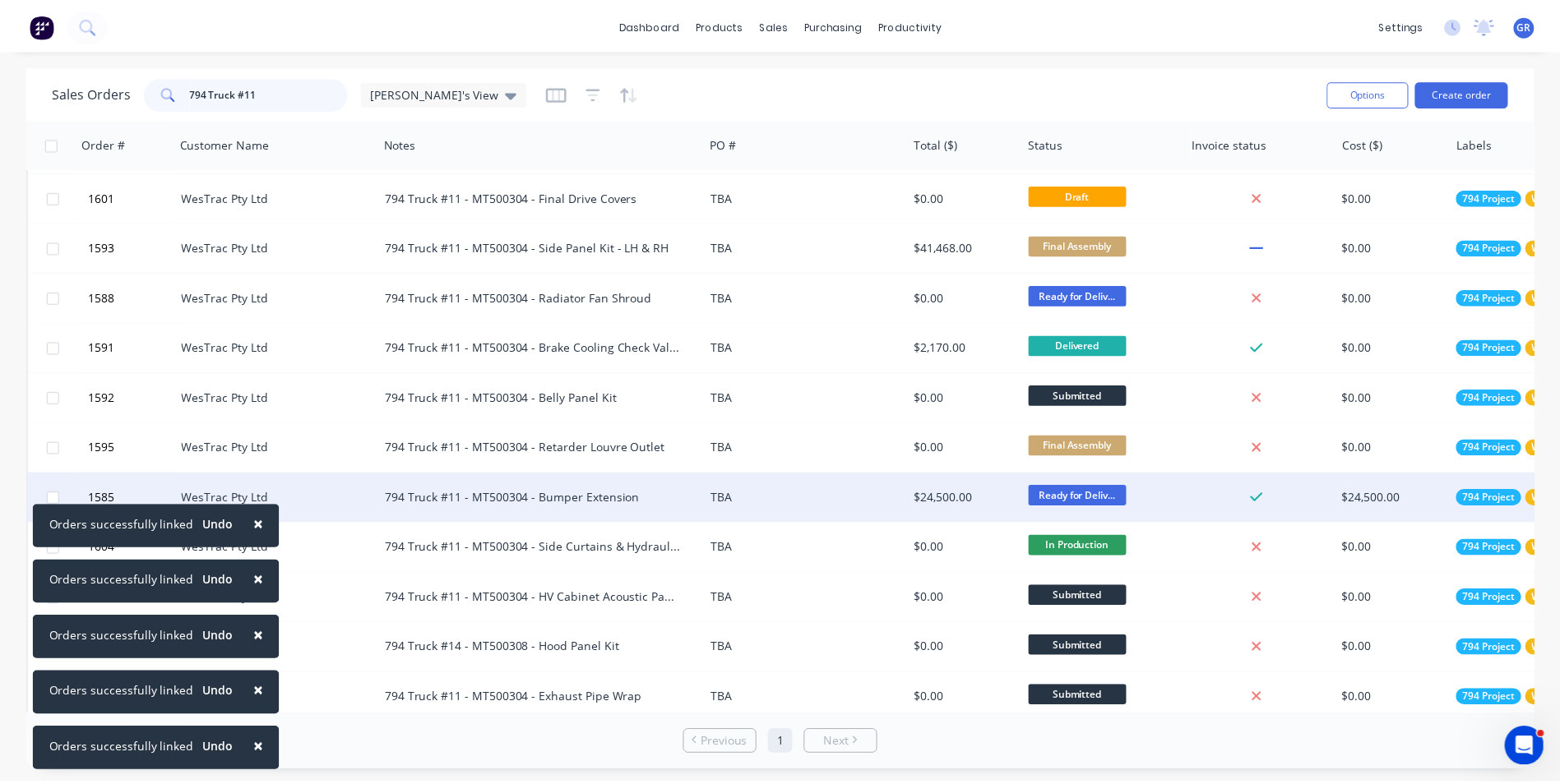
scroll to position [164, 0]
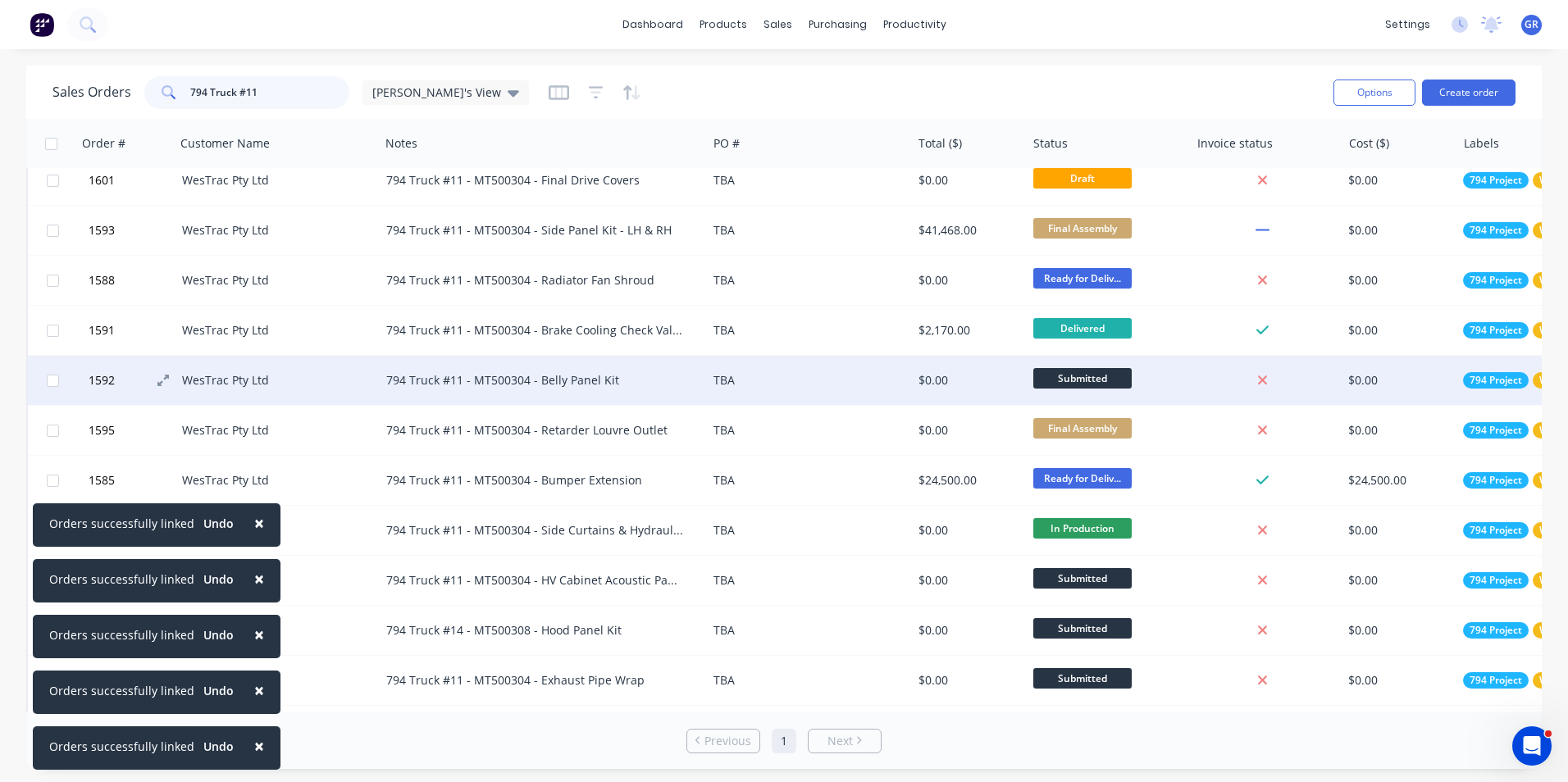
type input "794 Truck #11"
click at [97, 379] on span "1592" at bounding box center [101, 380] width 26 height 16
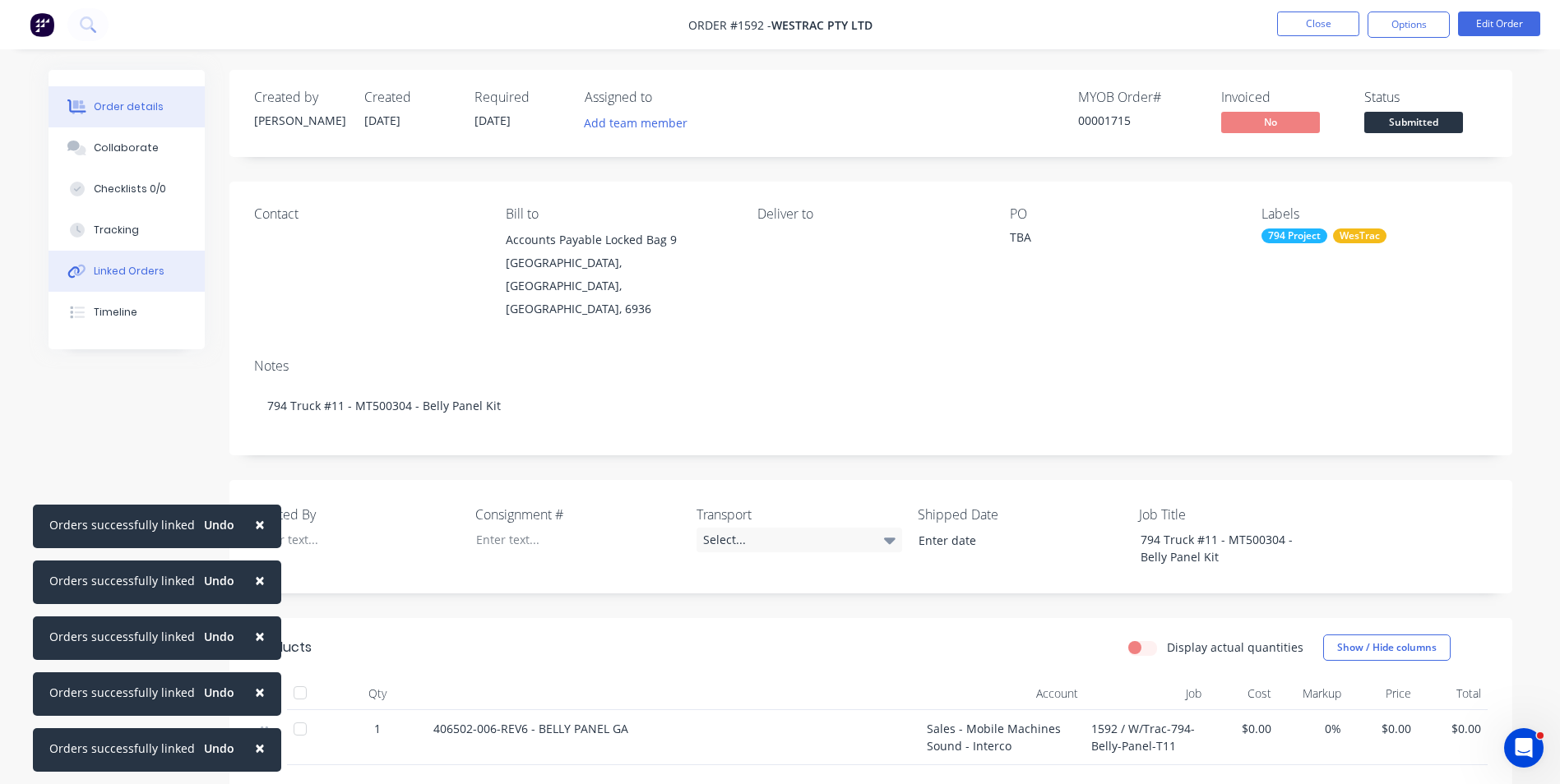
click at [144, 270] on div "Linked Orders" at bounding box center [129, 271] width 71 height 15
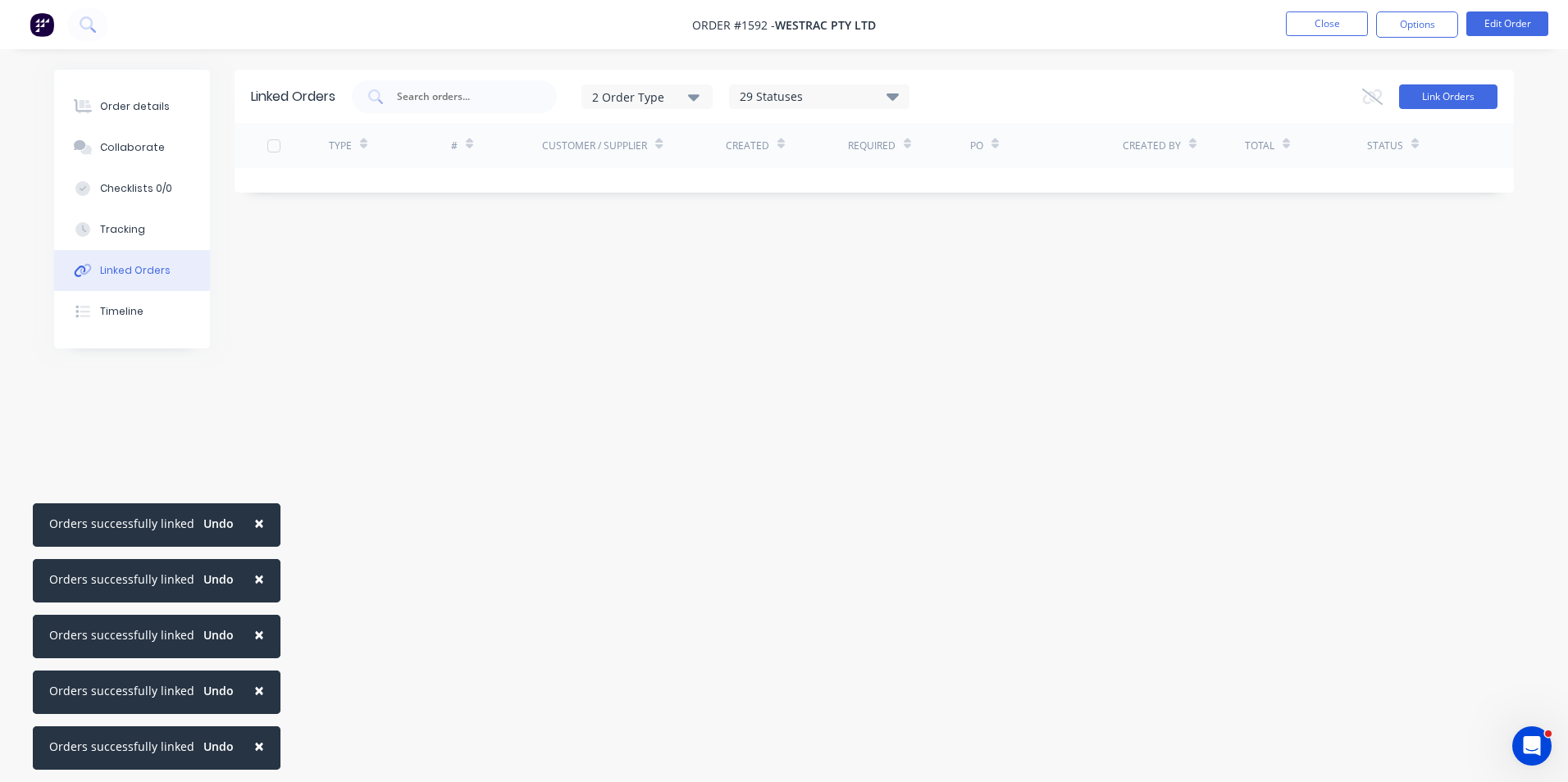
click at [1427, 94] on button "Link Orders" at bounding box center [1448, 97] width 98 height 25
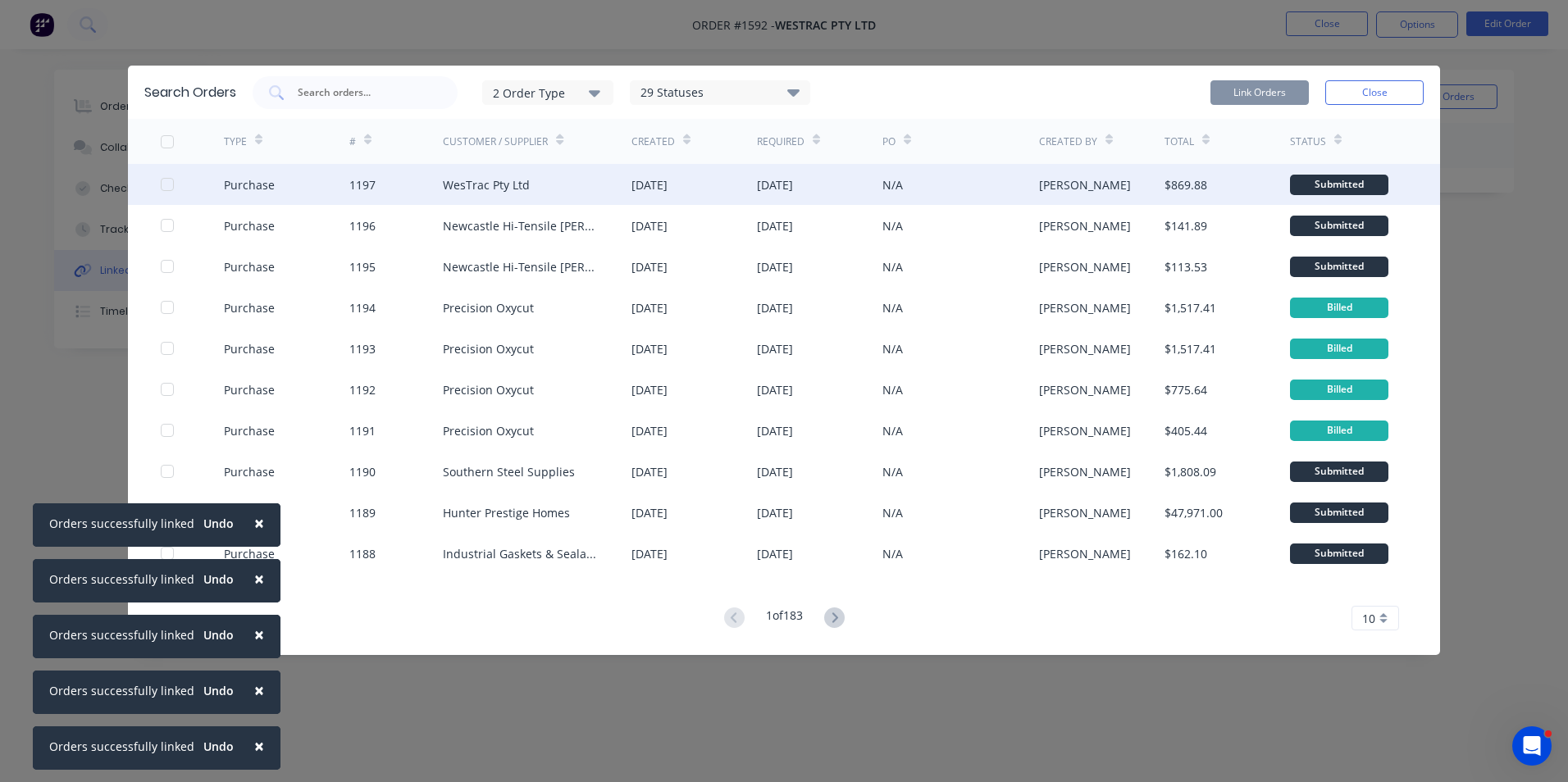
click at [167, 183] on div at bounding box center [167, 184] width 33 height 33
click at [1244, 87] on button "Link Orders" at bounding box center [1260, 93] width 98 height 25
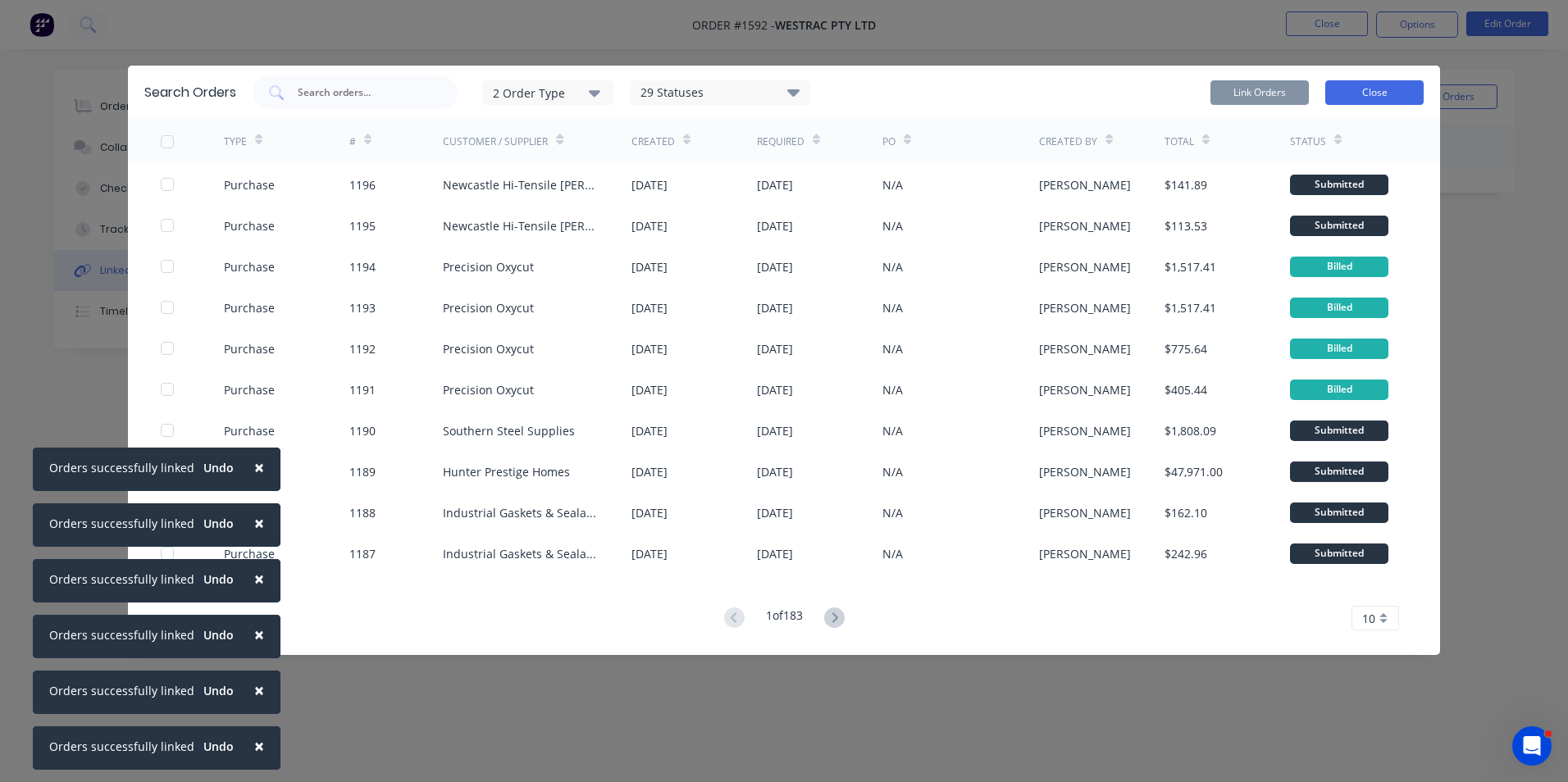
click at [1368, 87] on button "Close" at bounding box center [1374, 93] width 98 height 25
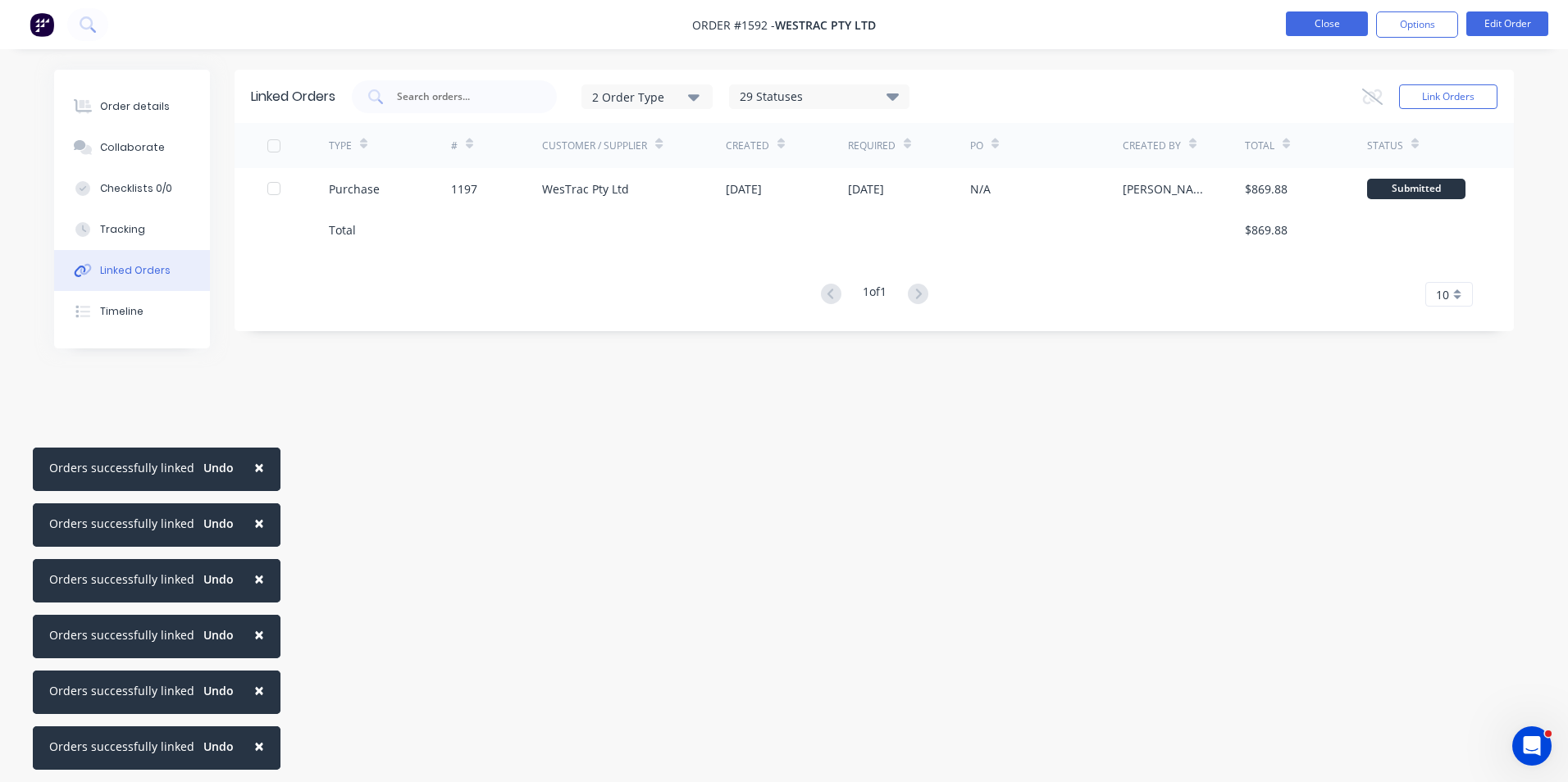
click at [1326, 15] on button "Close" at bounding box center [1327, 24] width 82 height 25
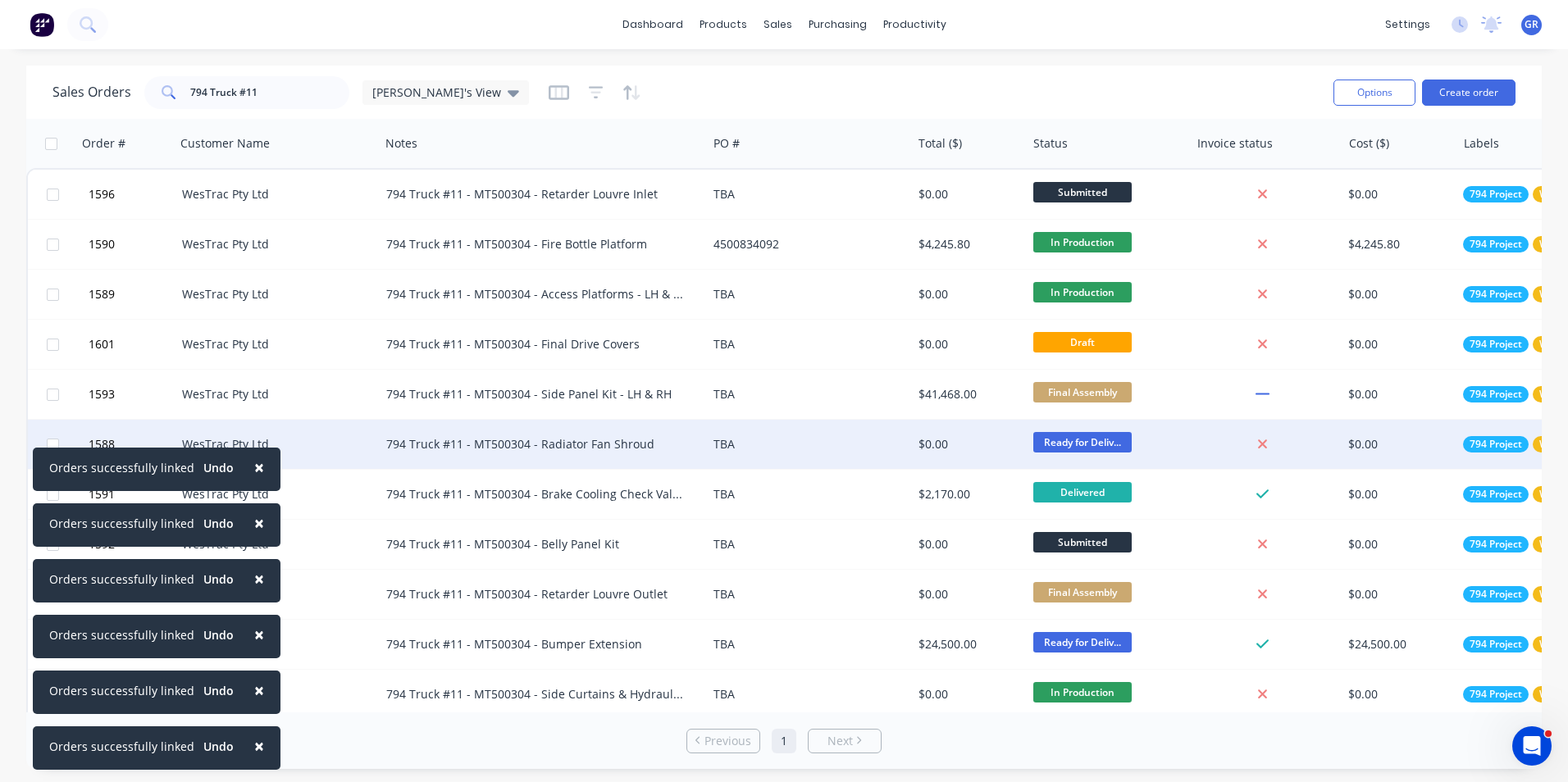
click at [254, 465] on span "×" at bounding box center [258, 467] width 10 height 23
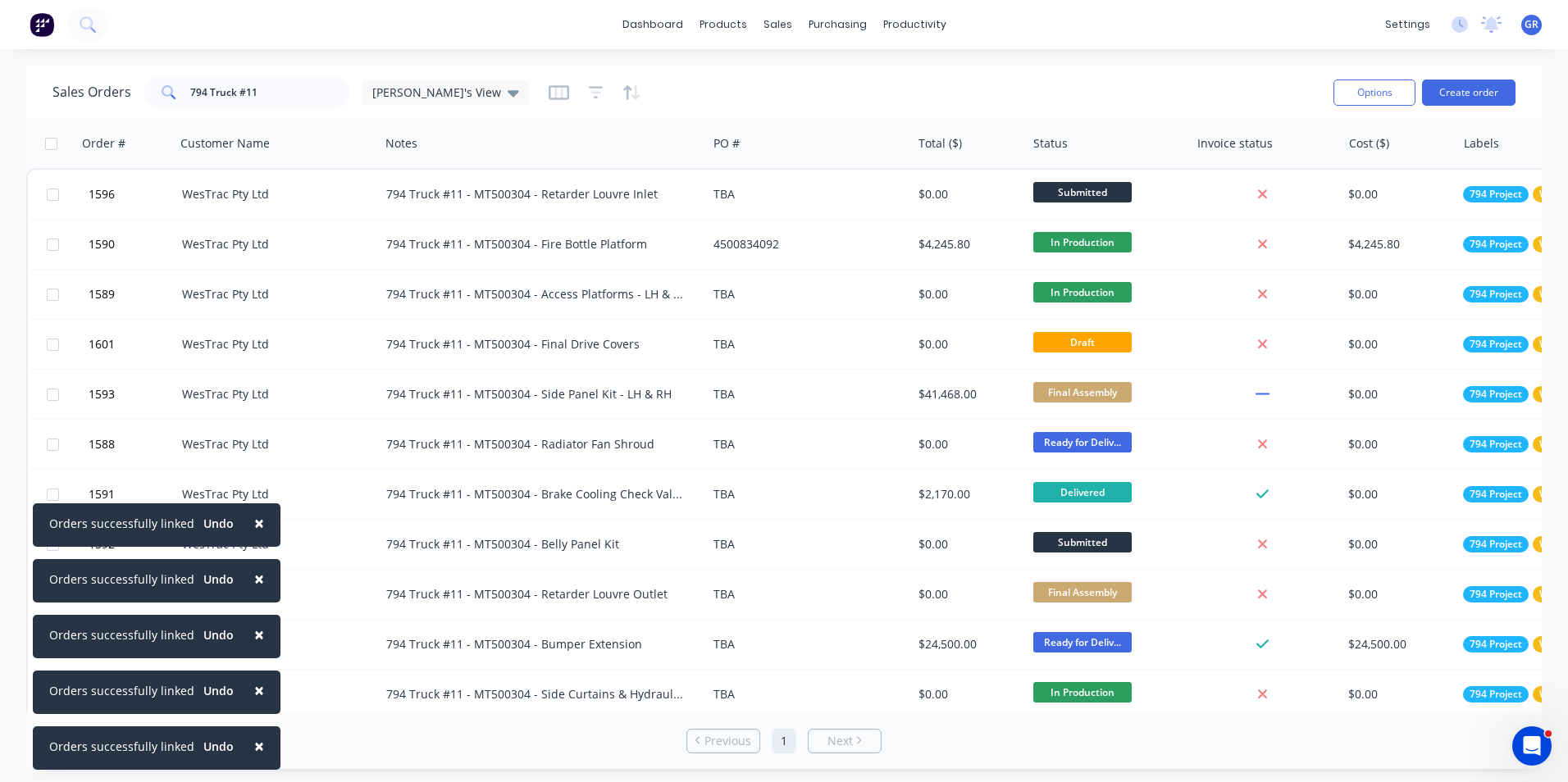
click at [255, 517] on span "×" at bounding box center [258, 523] width 10 height 23
click at [254, 576] on span "×" at bounding box center [258, 579] width 10 height 23
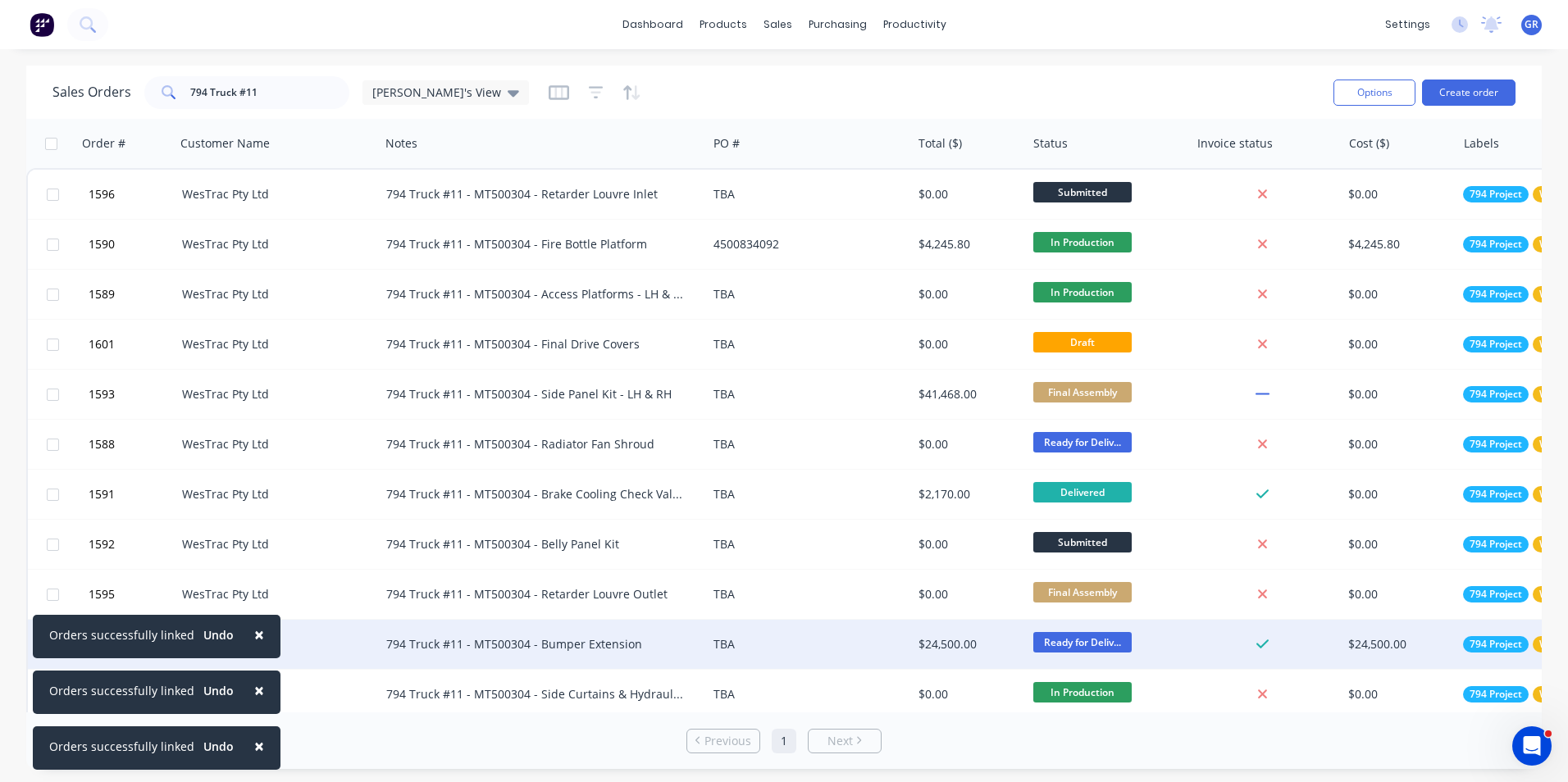
click at [254, 635] on span "×" at bounding box center [258, 635] width 10 height 23
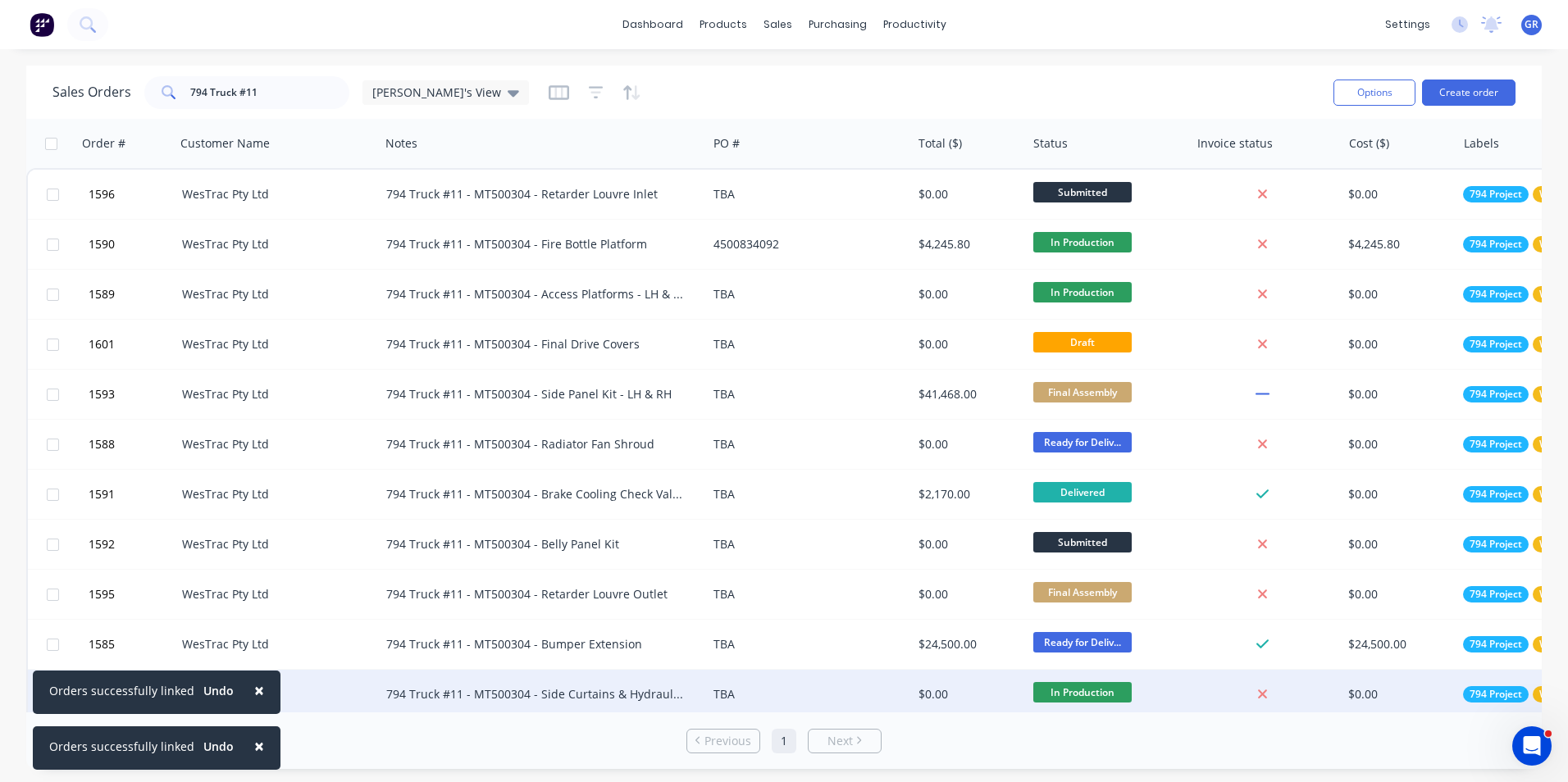
drag, startPoint x: 245, startPoint y: 682, endPoint x: 245, endPoint y: 694, distance: 12.0
click at [245, 685] on button "×" at bounding box center [259, 690] width 43 height 39
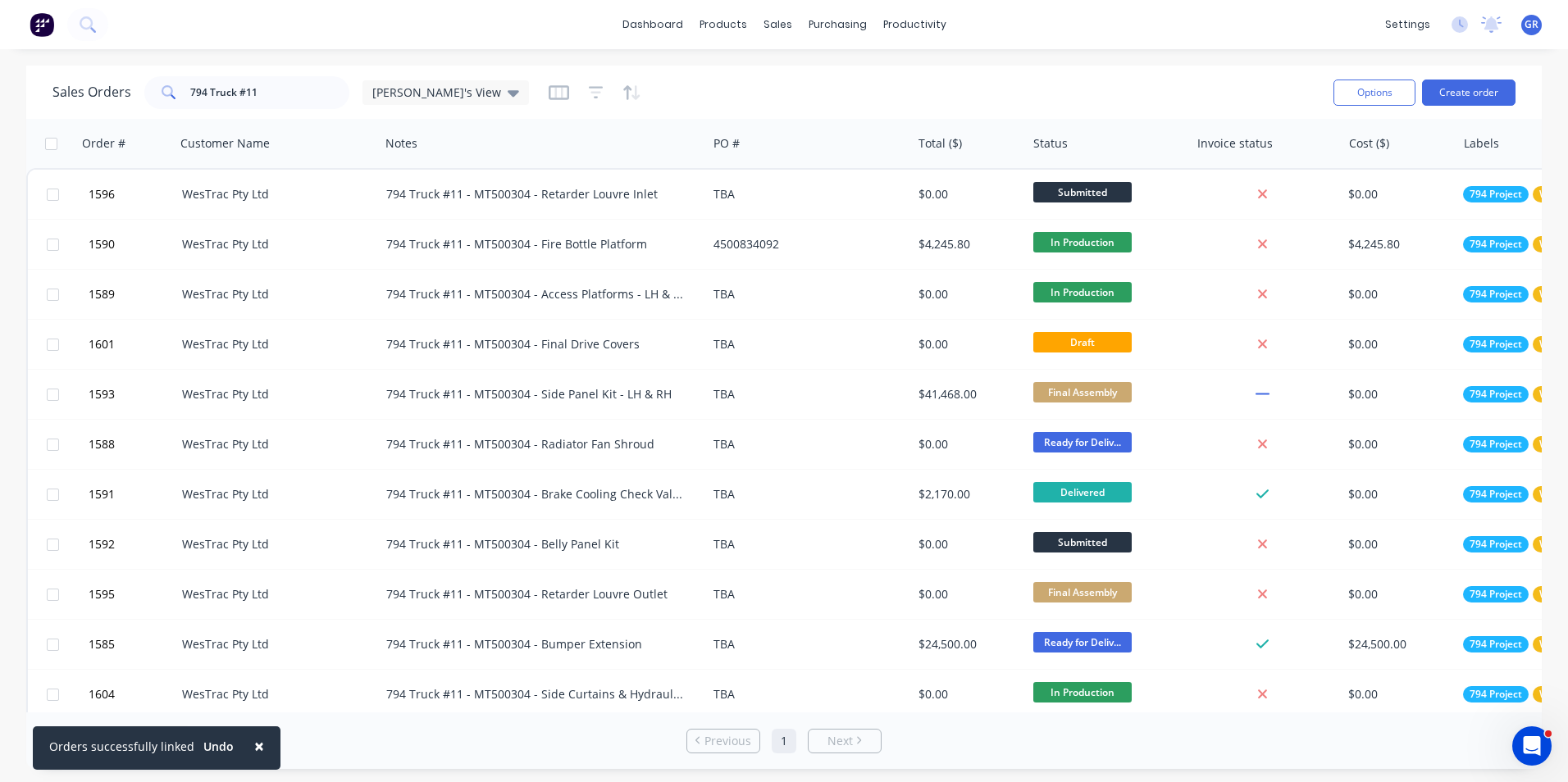
click at [254, 752] on span "×" at bounding box center [258, 746] width 10 height 23
drag, startPoint x: 233, startPoint y: 91, endPoint x: 142, endPoint y: 91, distance: 91.0
click at [142, 91] on div "Sales Orders 794 Truck #11 Greg's View" at bounding box center [291, 92] width 476 height 33
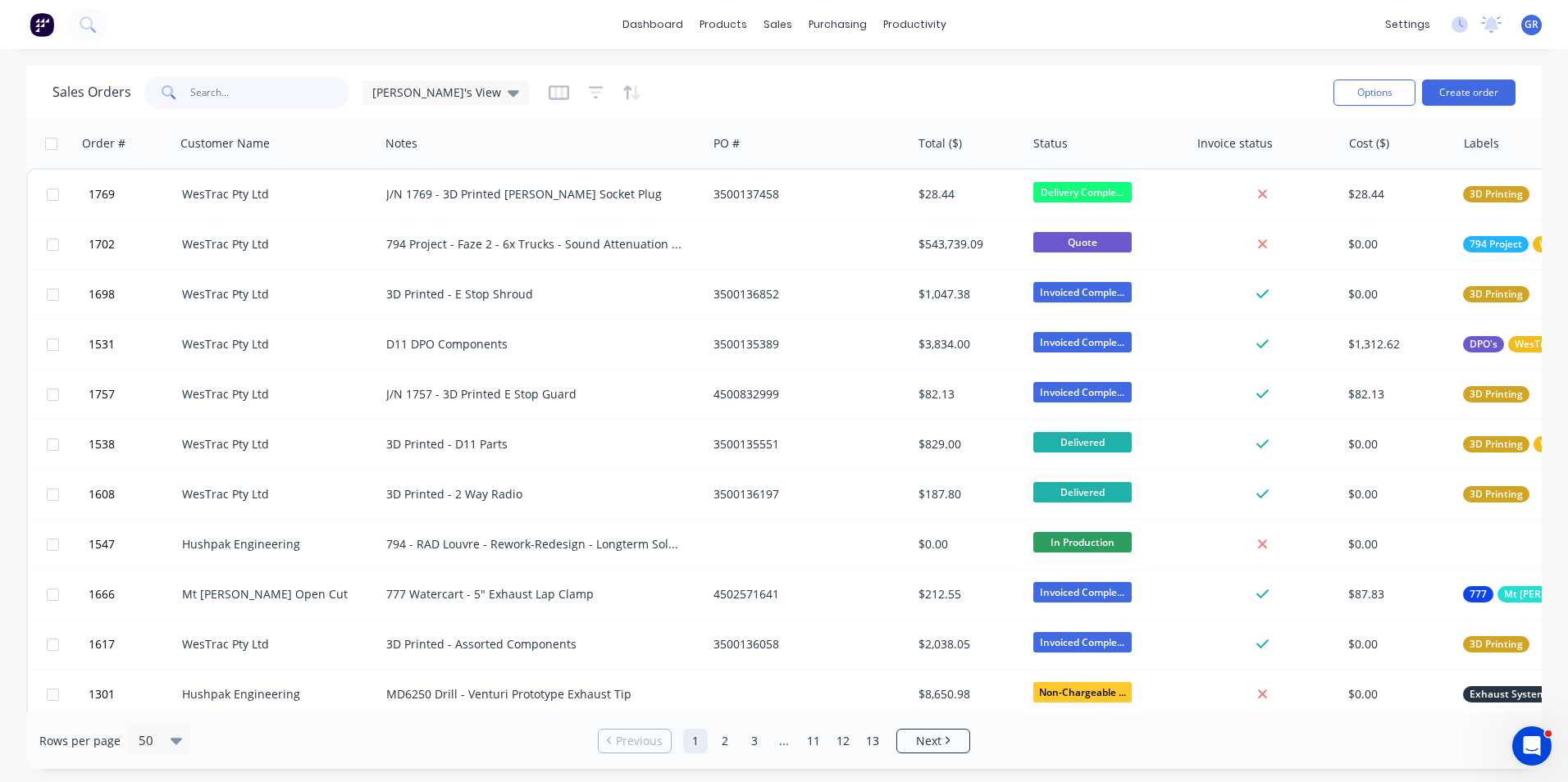
click at [232, 97] on input "text" at bounding box center [270, 92] width 160 height 33
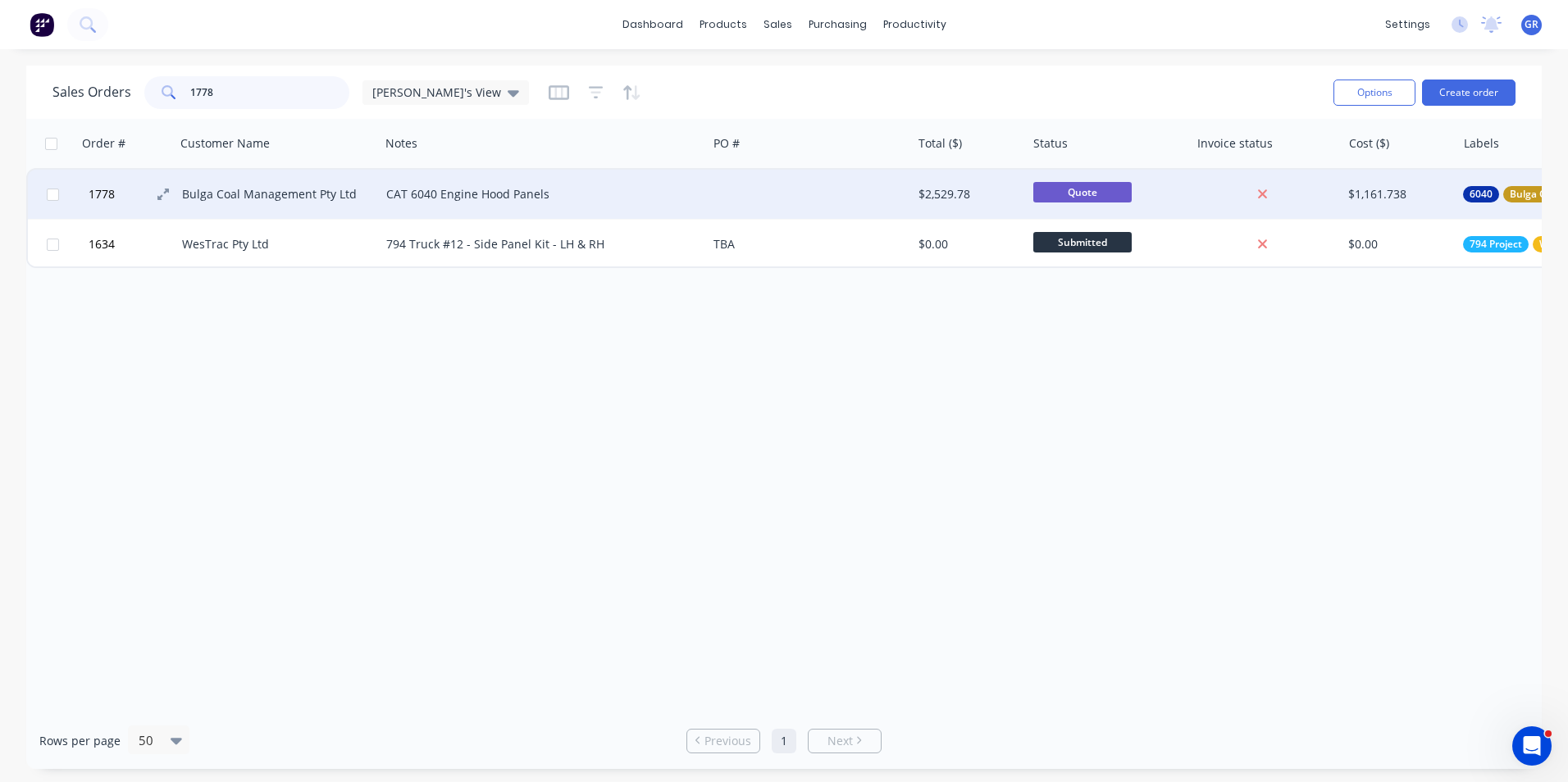
type input "1778"
click at [99, 193] on span "1778" at bounding box center [101, 194] width 26 height 16
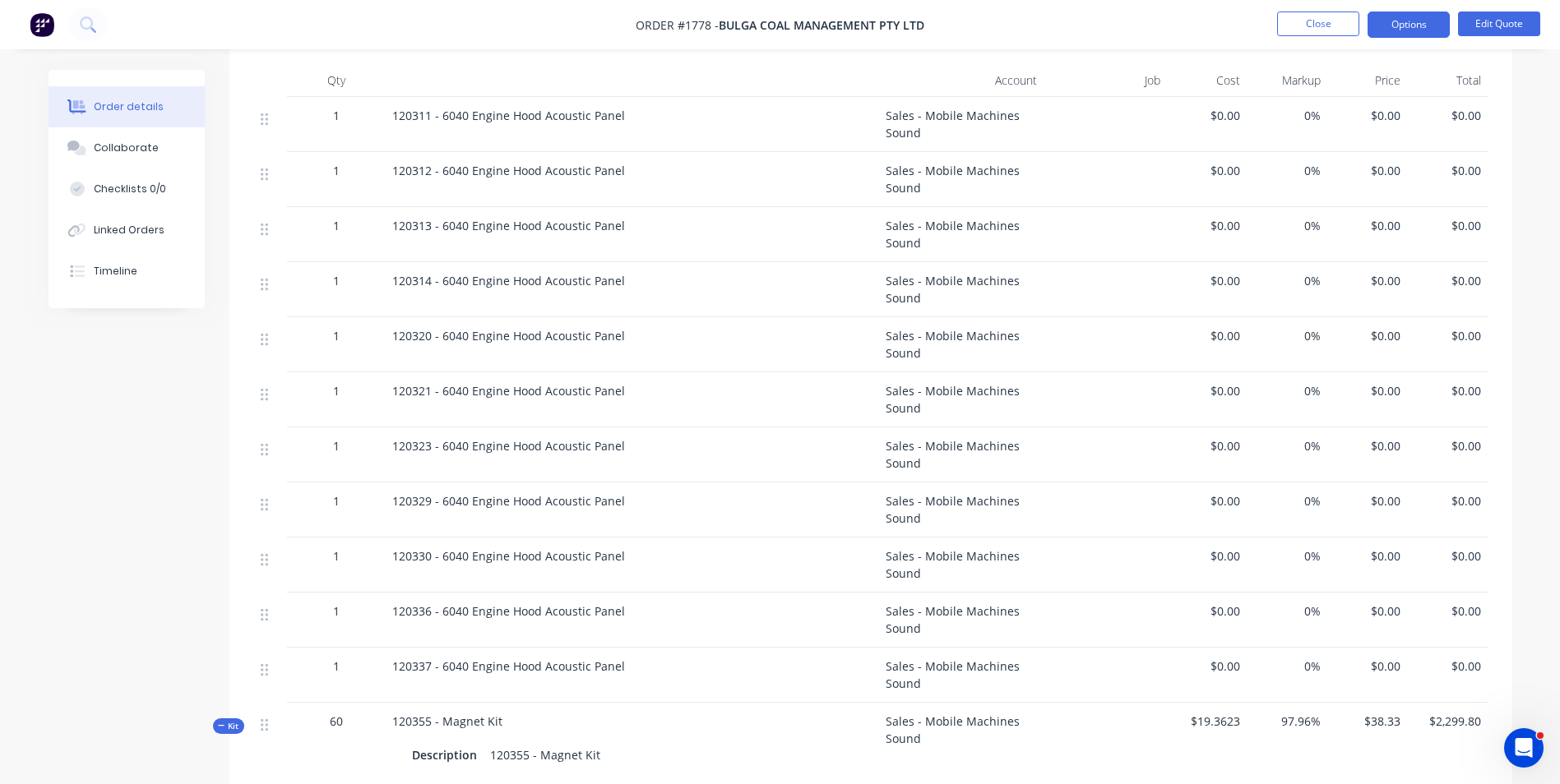
scroll to position [658, 0]
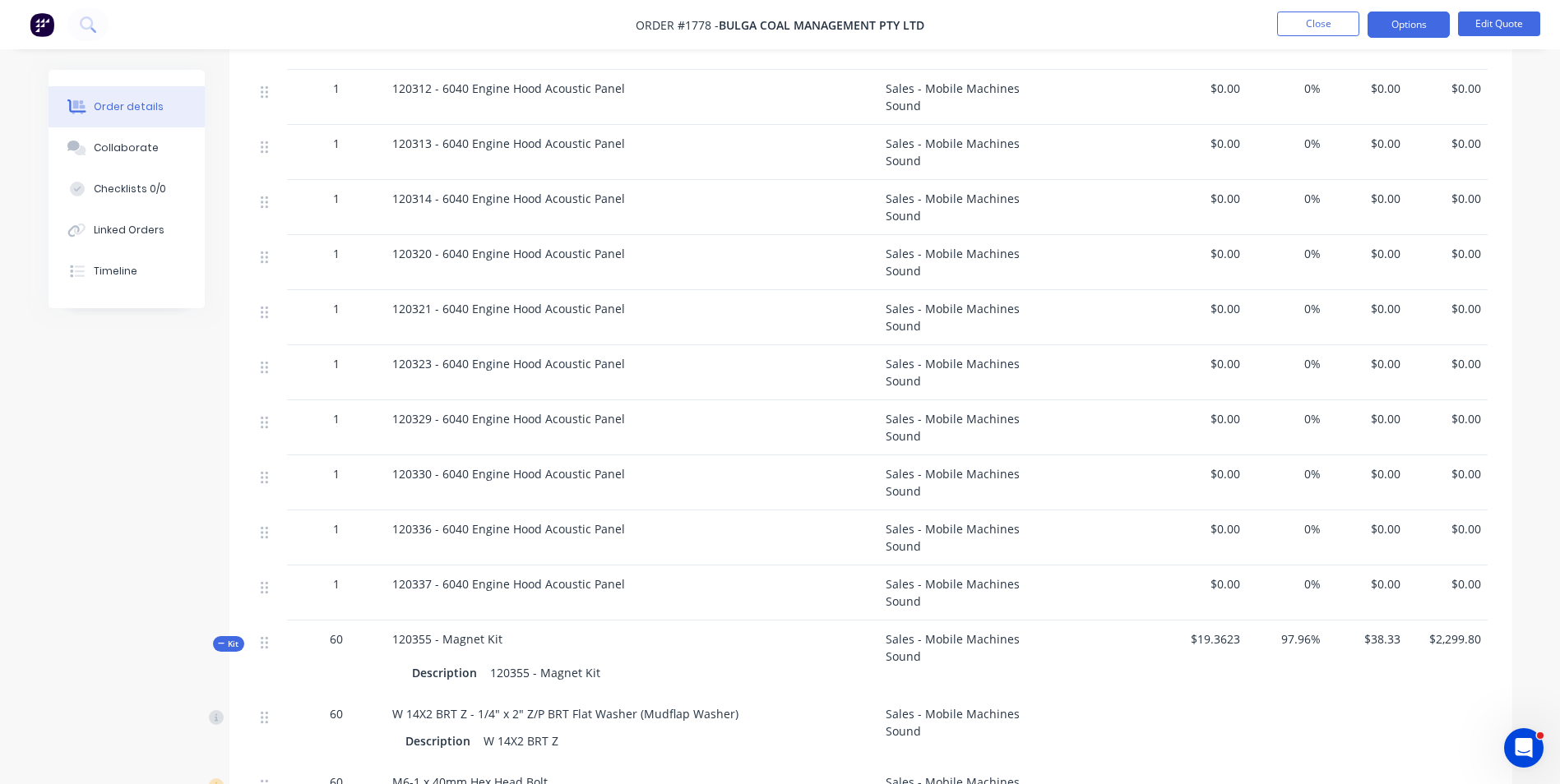
click at [226, 638] on span "Kit" at bounding box center [229, 644] width 22 height 13
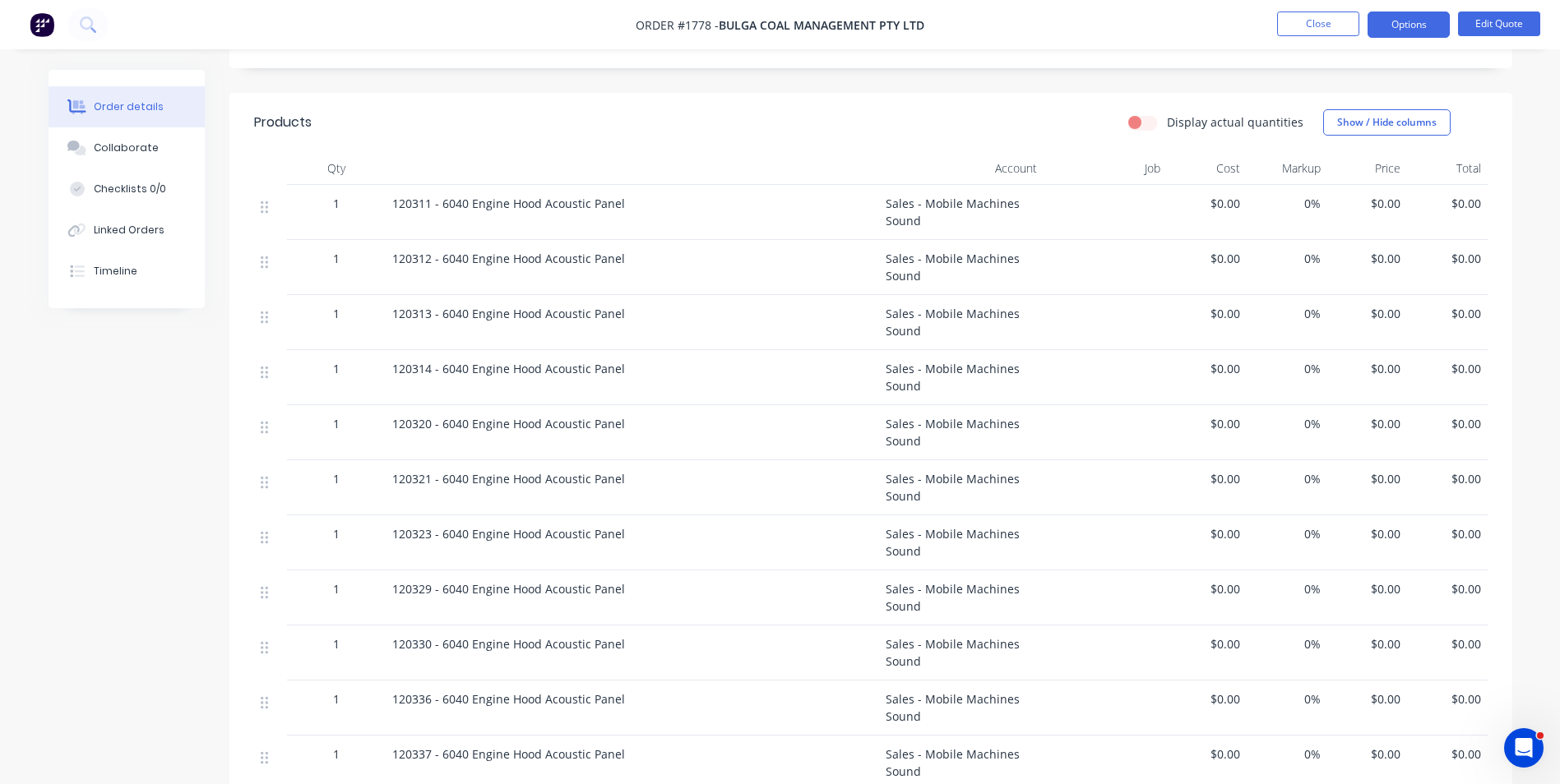
scroll to position [486, 0]
drag, startPoint x: 622, startPoint y: 185, endPoint x: 393, endPoint y: 191, distance: 229.1
click at [393, 196] on div "120311 - 6040 Engine Hood Acoustic Panel" at bounding box center [633, 204] width 481 height 17
drag, startPoint x: 393, startPoint y: 191, endPoint x: 401, endPoint y: 190, distance: 8.1
copy span "120311 - 6040 Engine Hood Acoustic Panel"
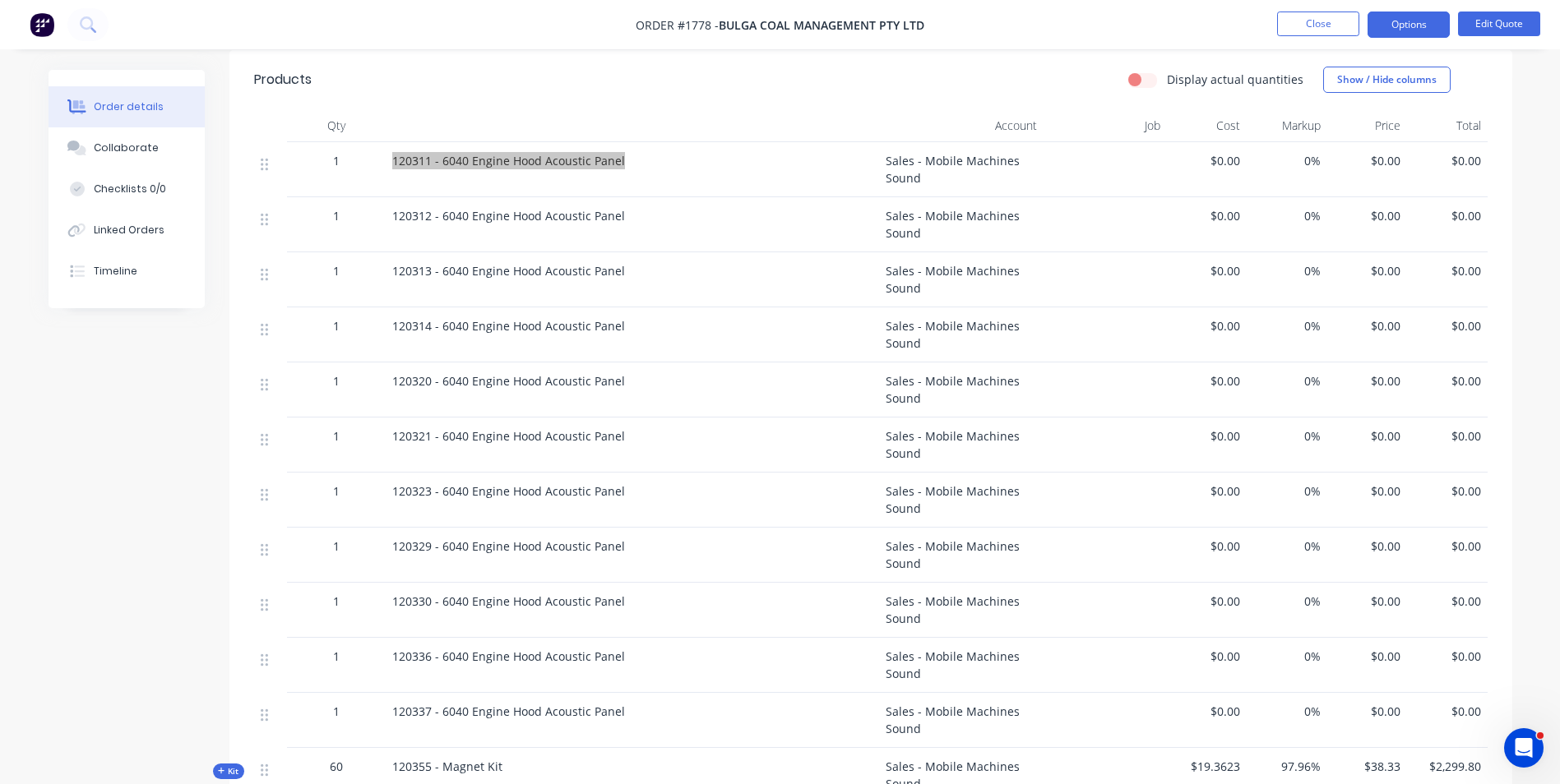
scroll to position [568, 0]
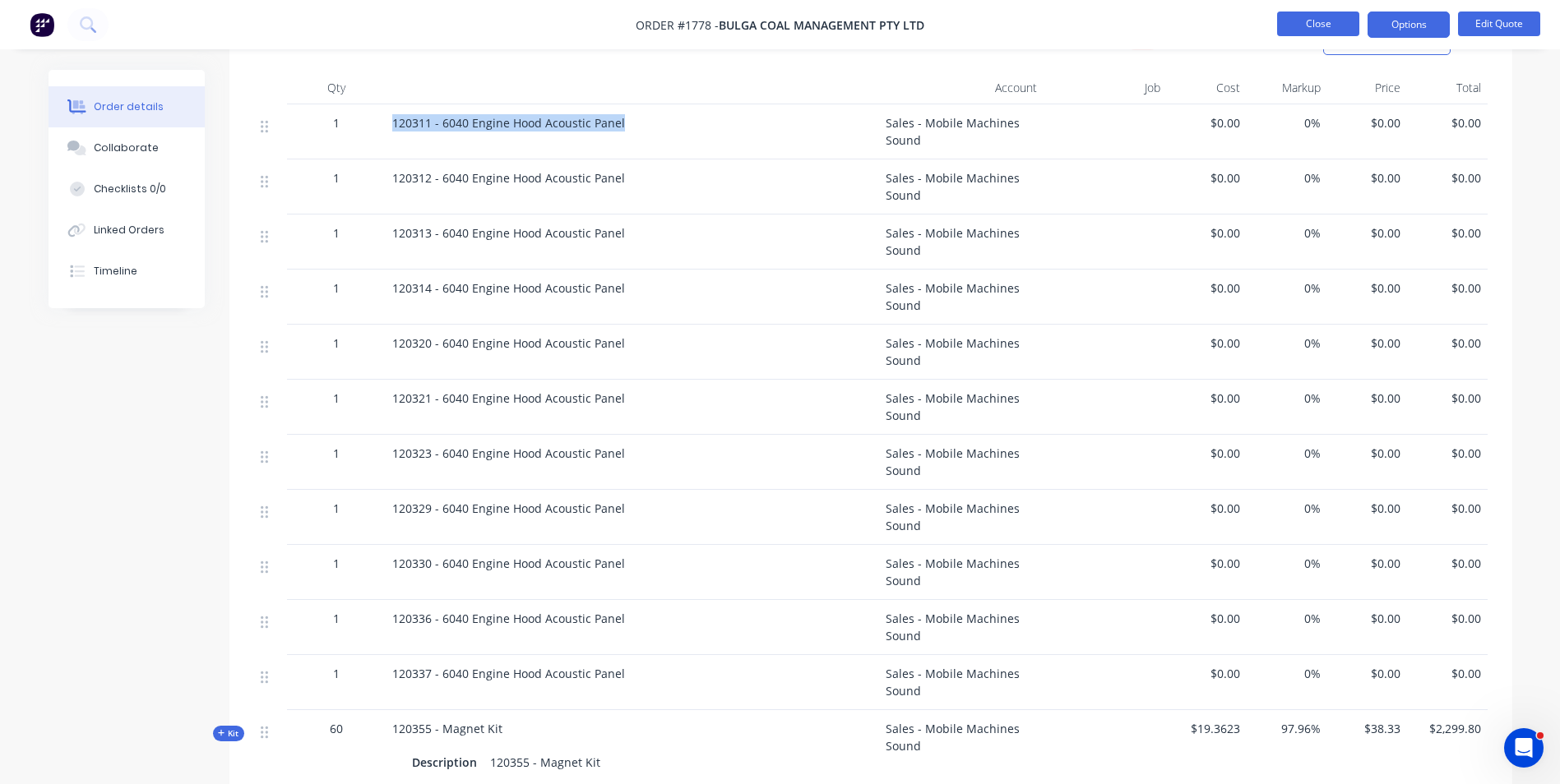
click at [1307, 17] on button "Close" at bounding box center [1318, 24] width 82 height 25
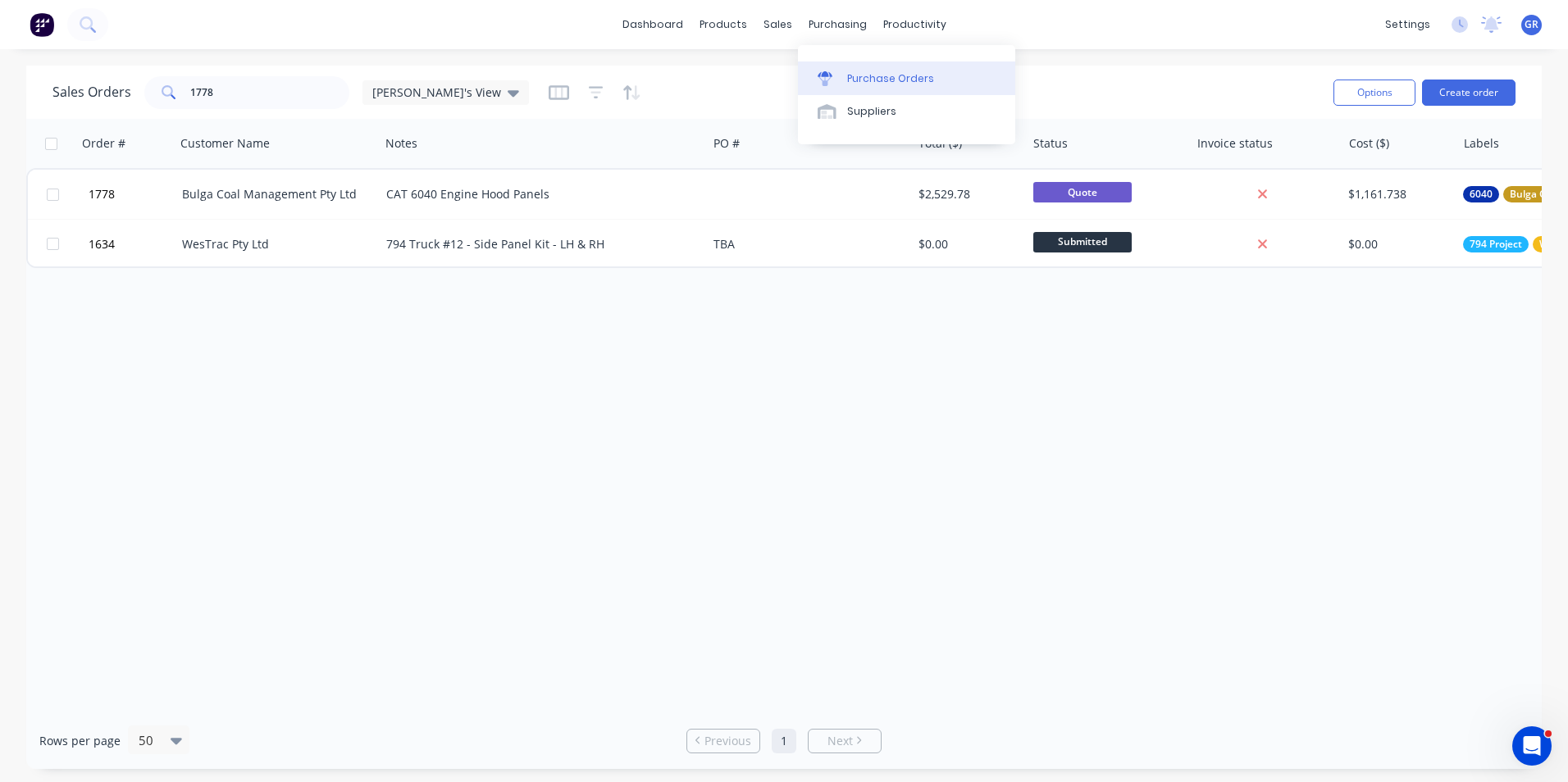
click at [866, 77] on div "Purchase Orders" at bounding box center [889, 79] width 87 height 15
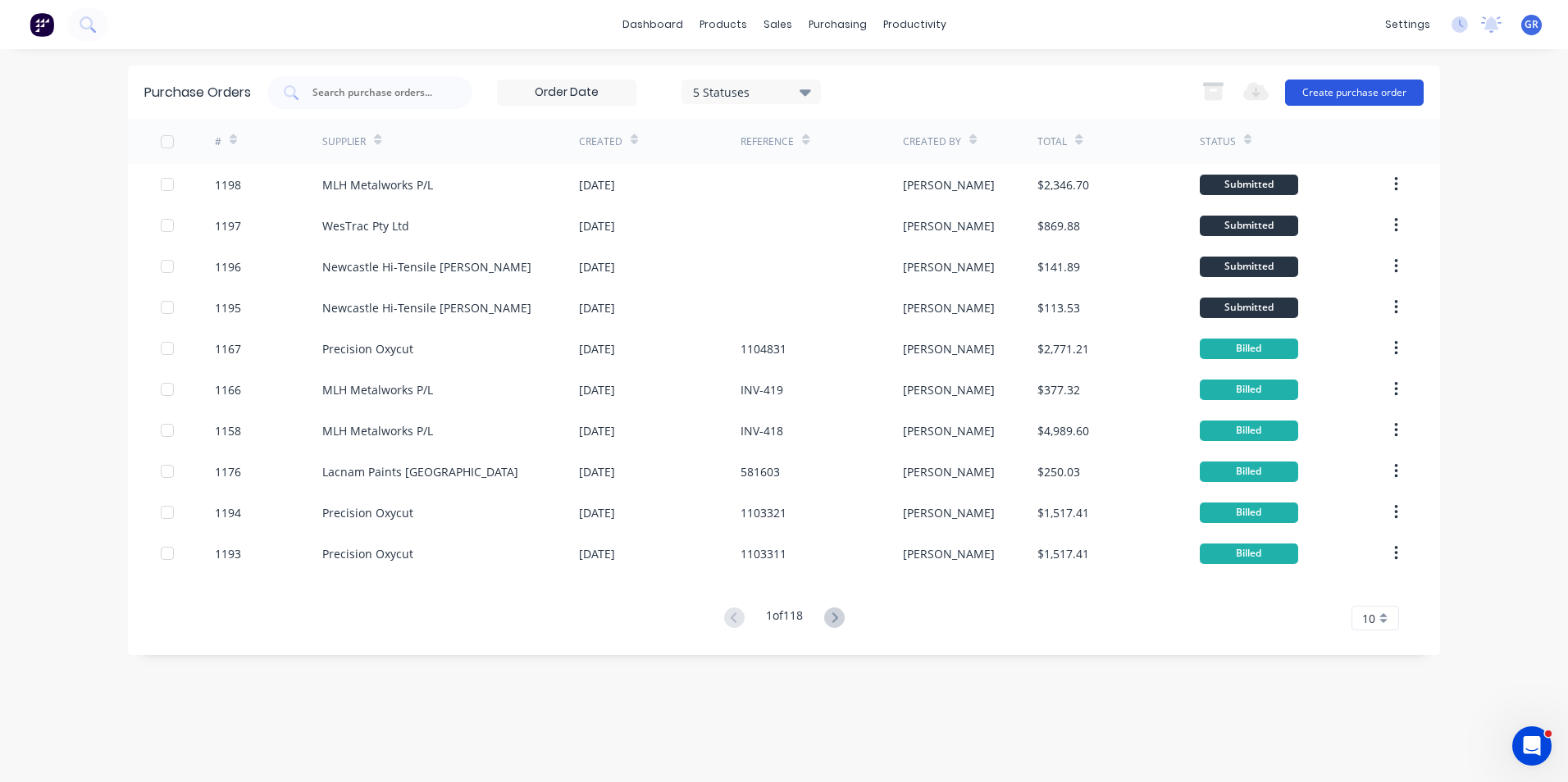
click at [1347, 90] on button "Create purchase order" at bounding box center [1353, 92] width 139 height 26
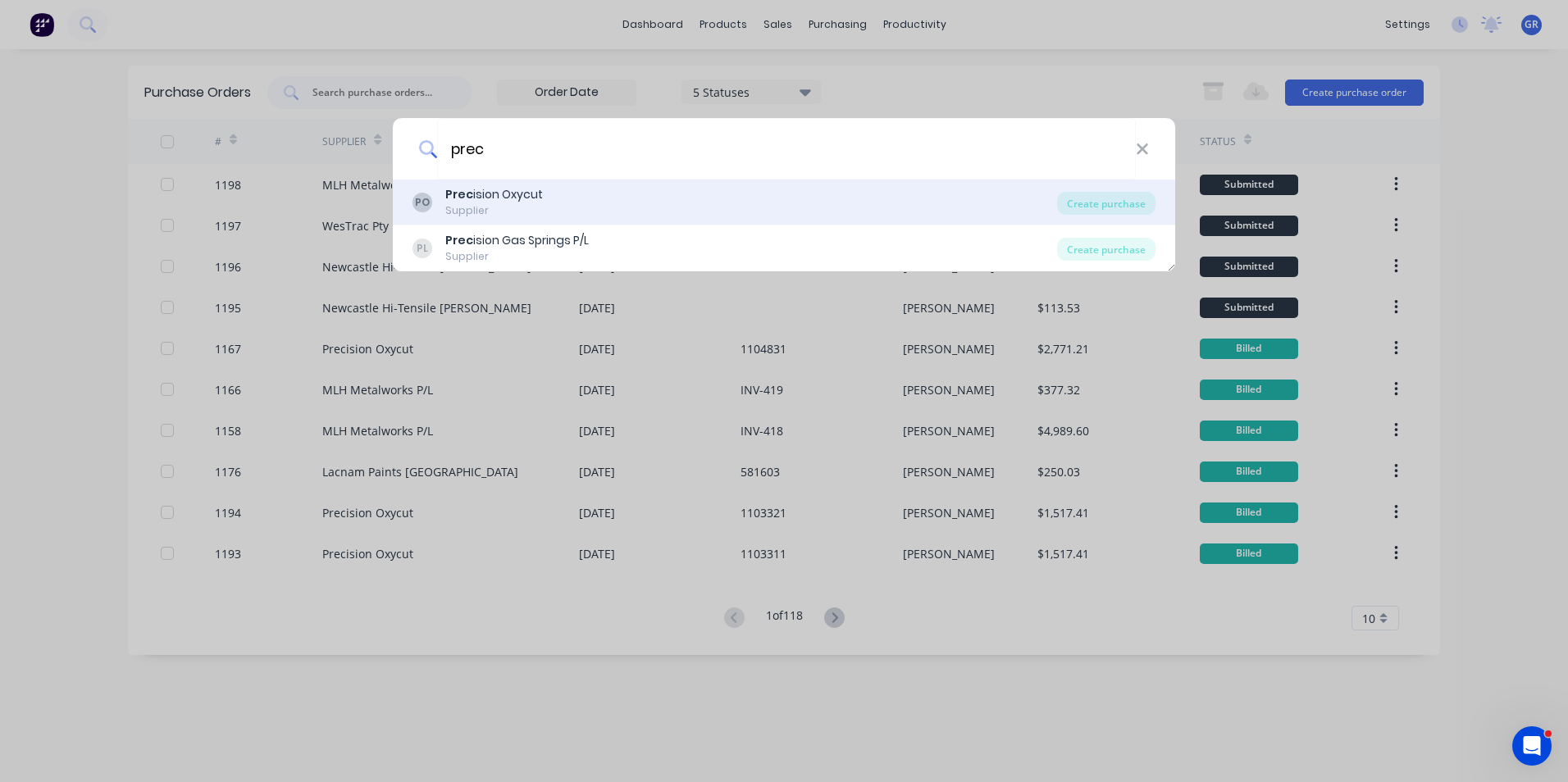
type input "prec"
click at [494, 193] on div "Prec ision Oxycut" at bounding box center [493, 194] width 97 height 17
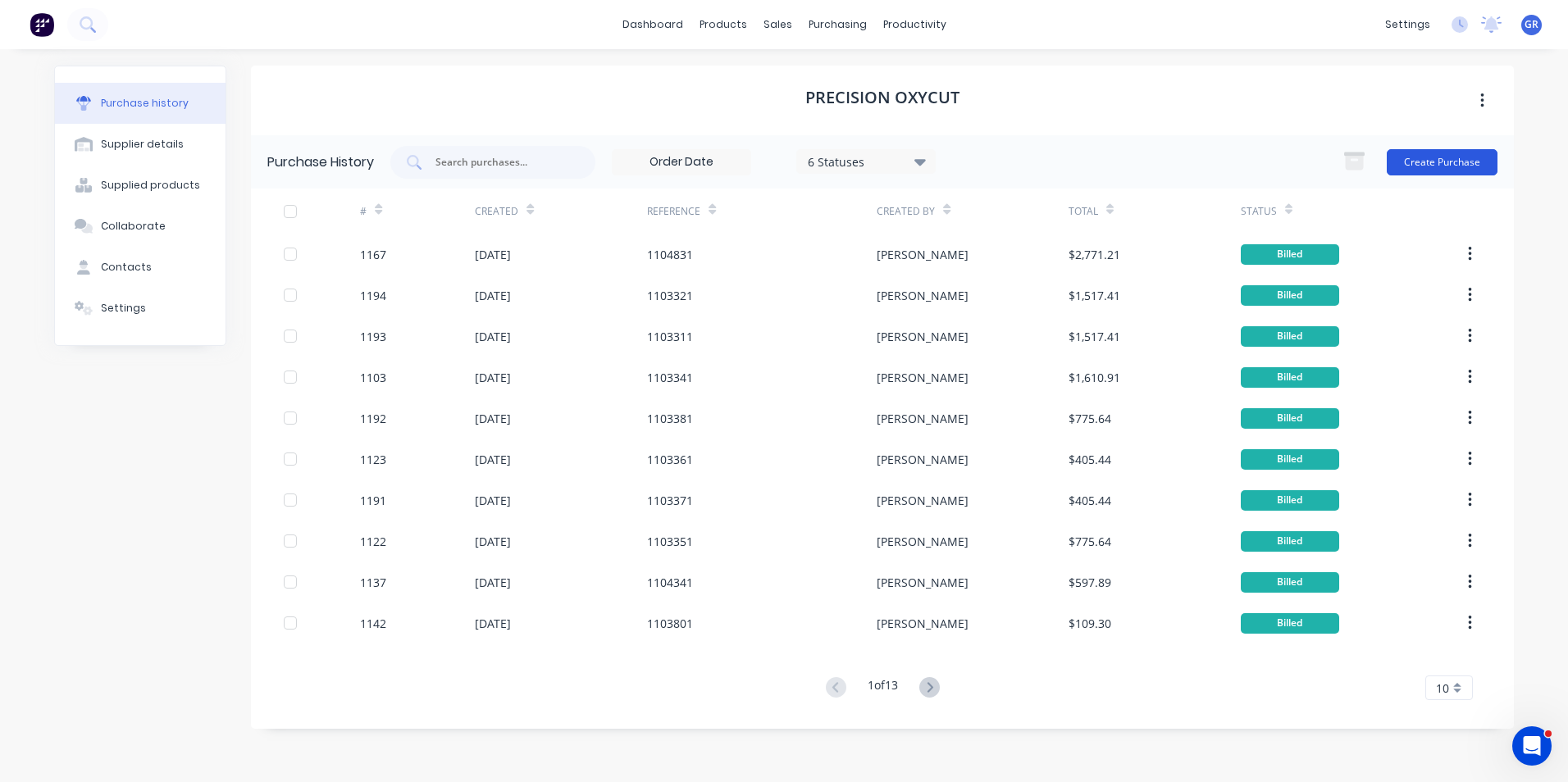
click at [1434, 163] on button "Create Purchase" at bounding box center [1442, 162] width 111 height 26
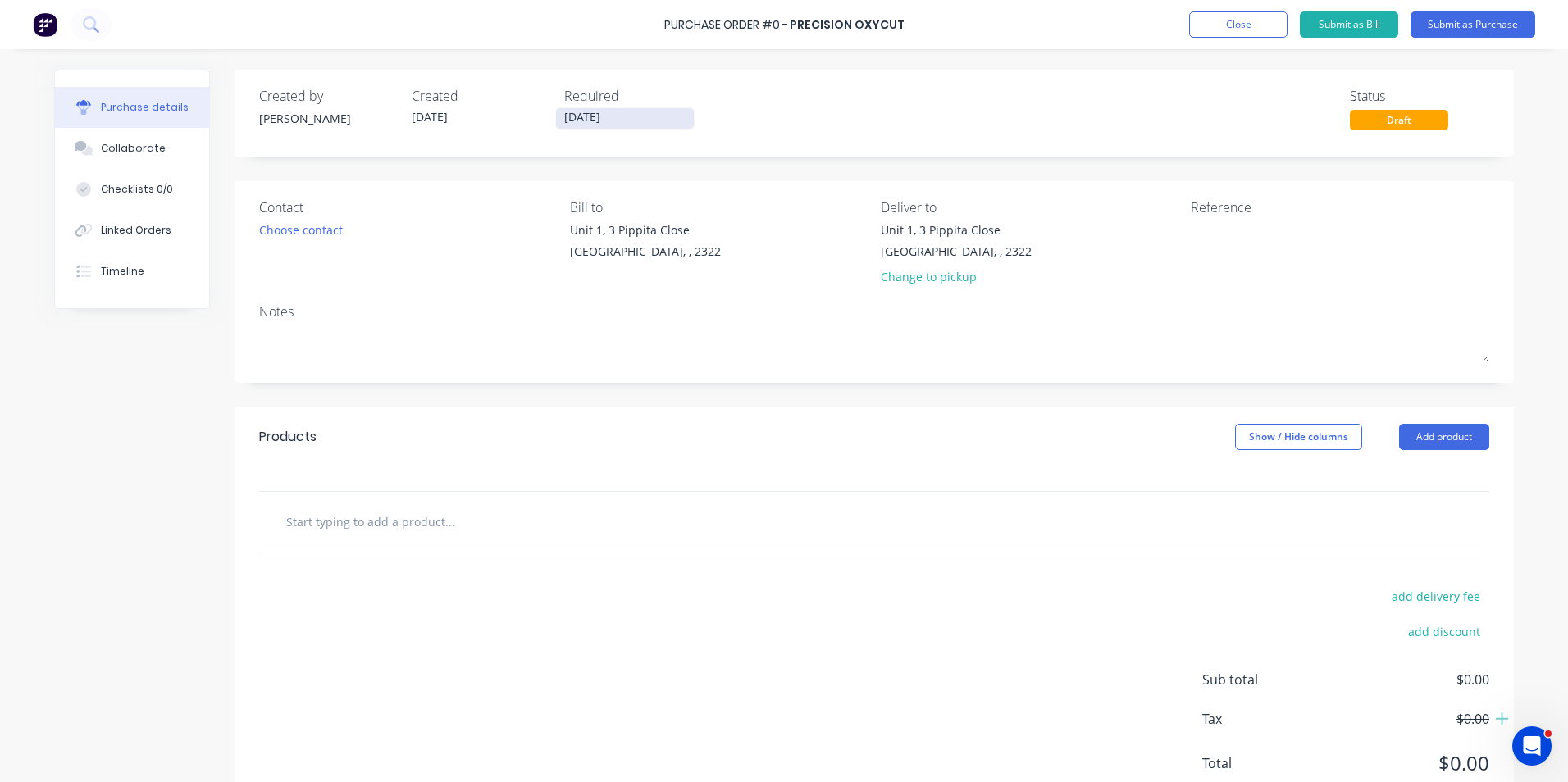
click at [593, 117] on input "[DATE]" at bounding box center [625, 118] width 138 height 21
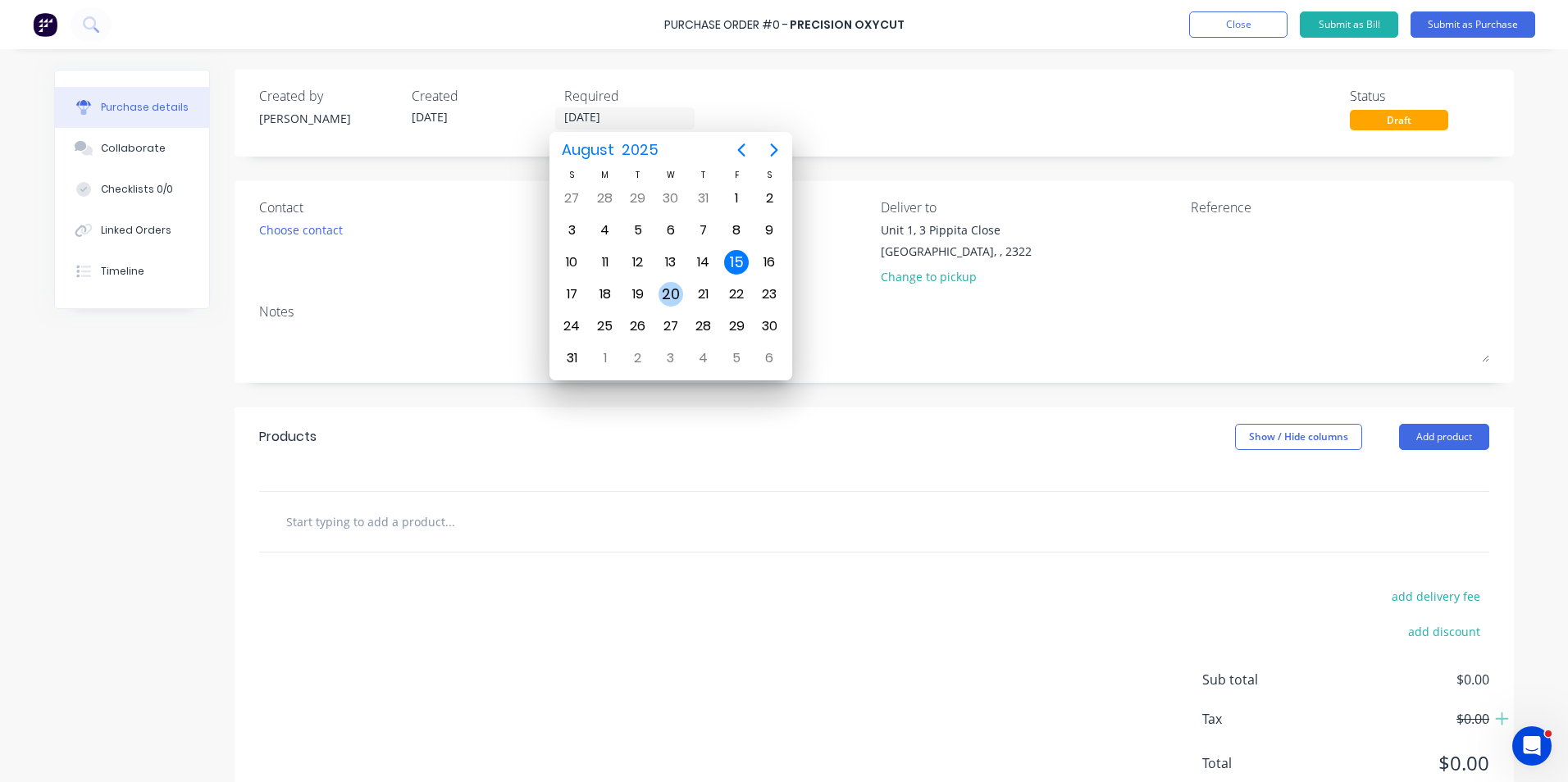
click at [670, 293] on div "20" at bounding box center [671, 295] width 25 height 25
type input "[DATE]"
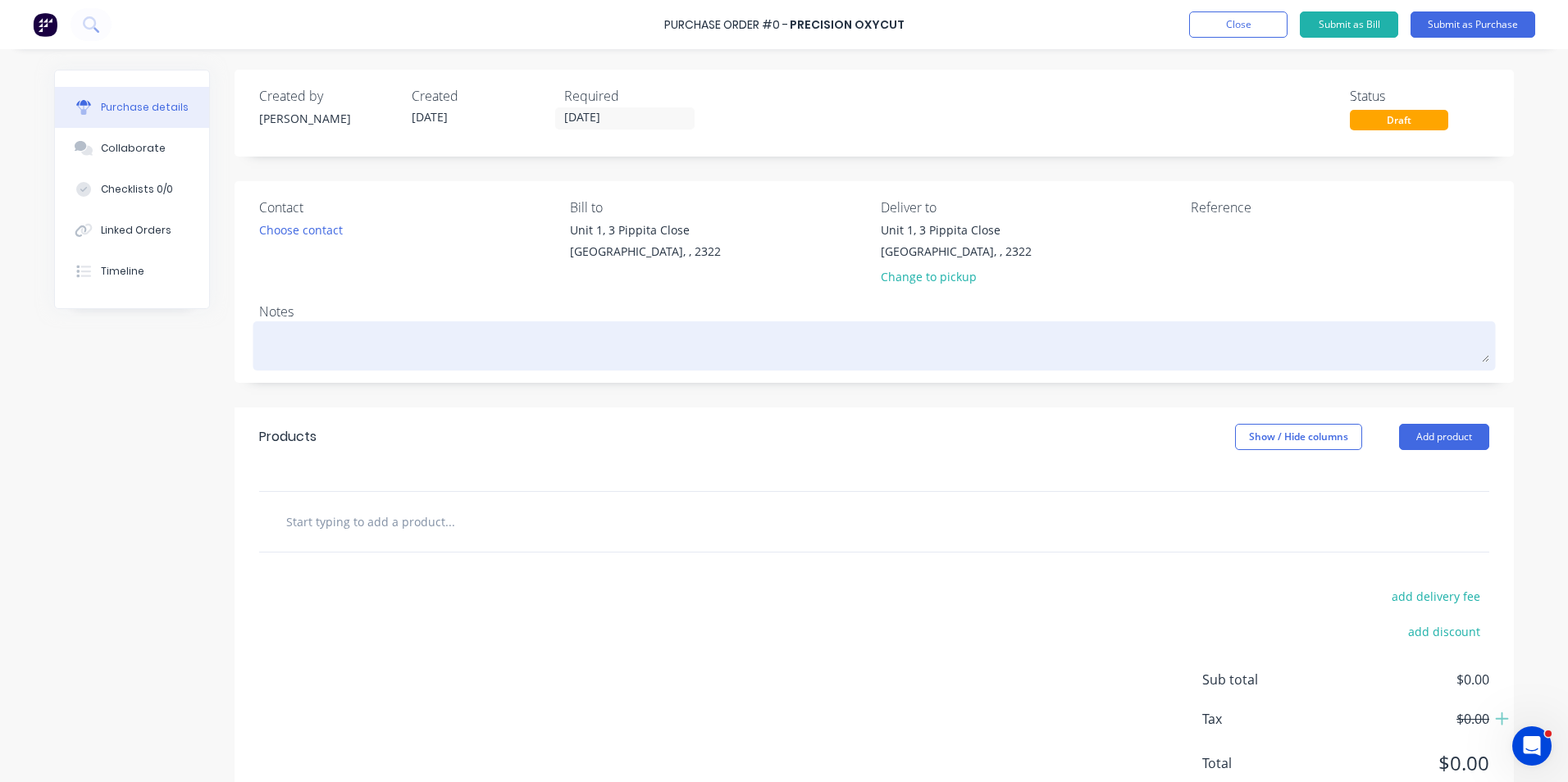
click at [282, 346] on textarea at bounding box center [874, 343] width 1230 height 37
type textarea "x"
type textarea "J"
type textarea "x"
type textarea "JN"
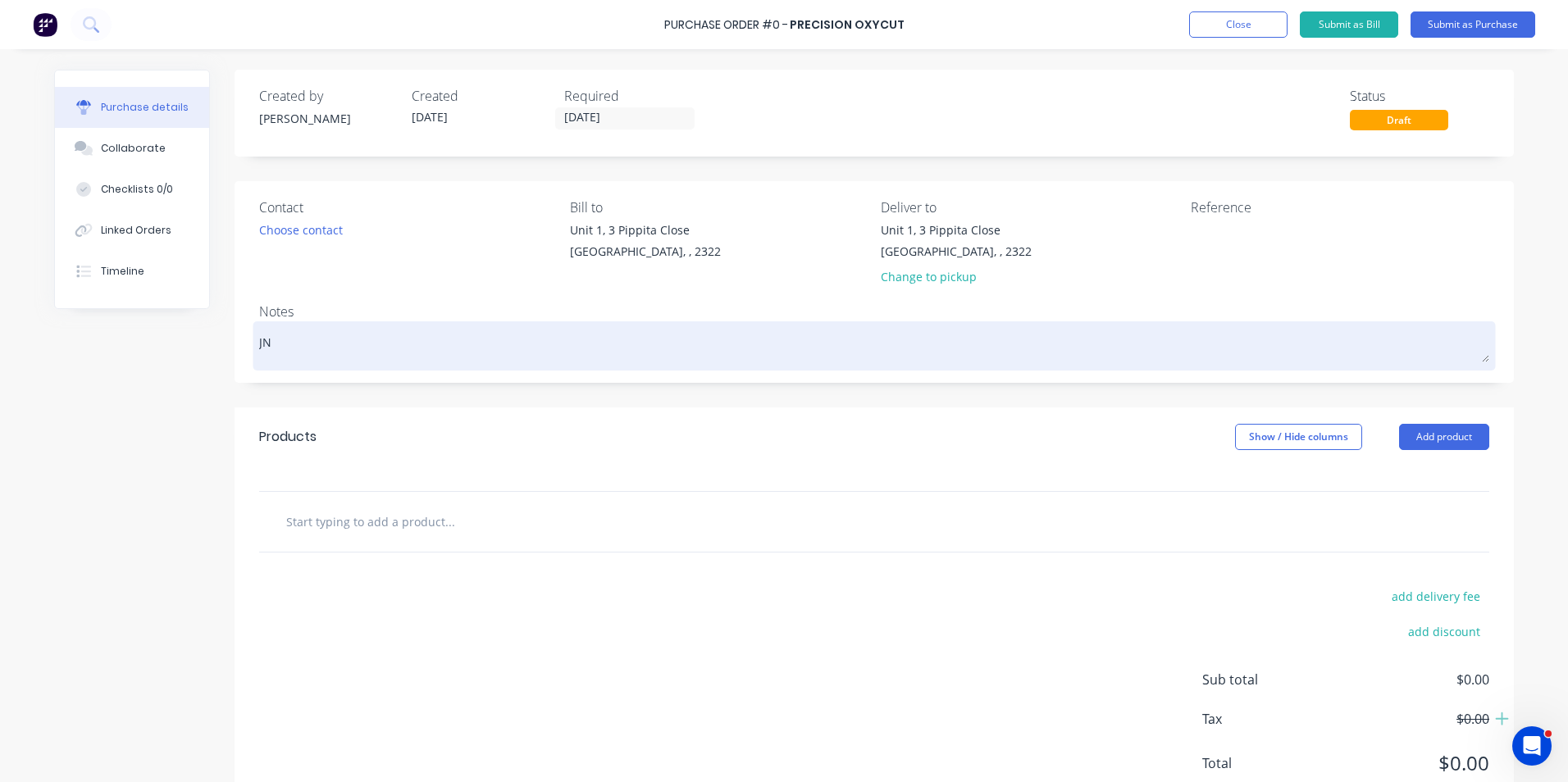
type textarea "x"
type textarea "JN1"
type textarea "x"
type textarea "JN15"
type textarea "x"
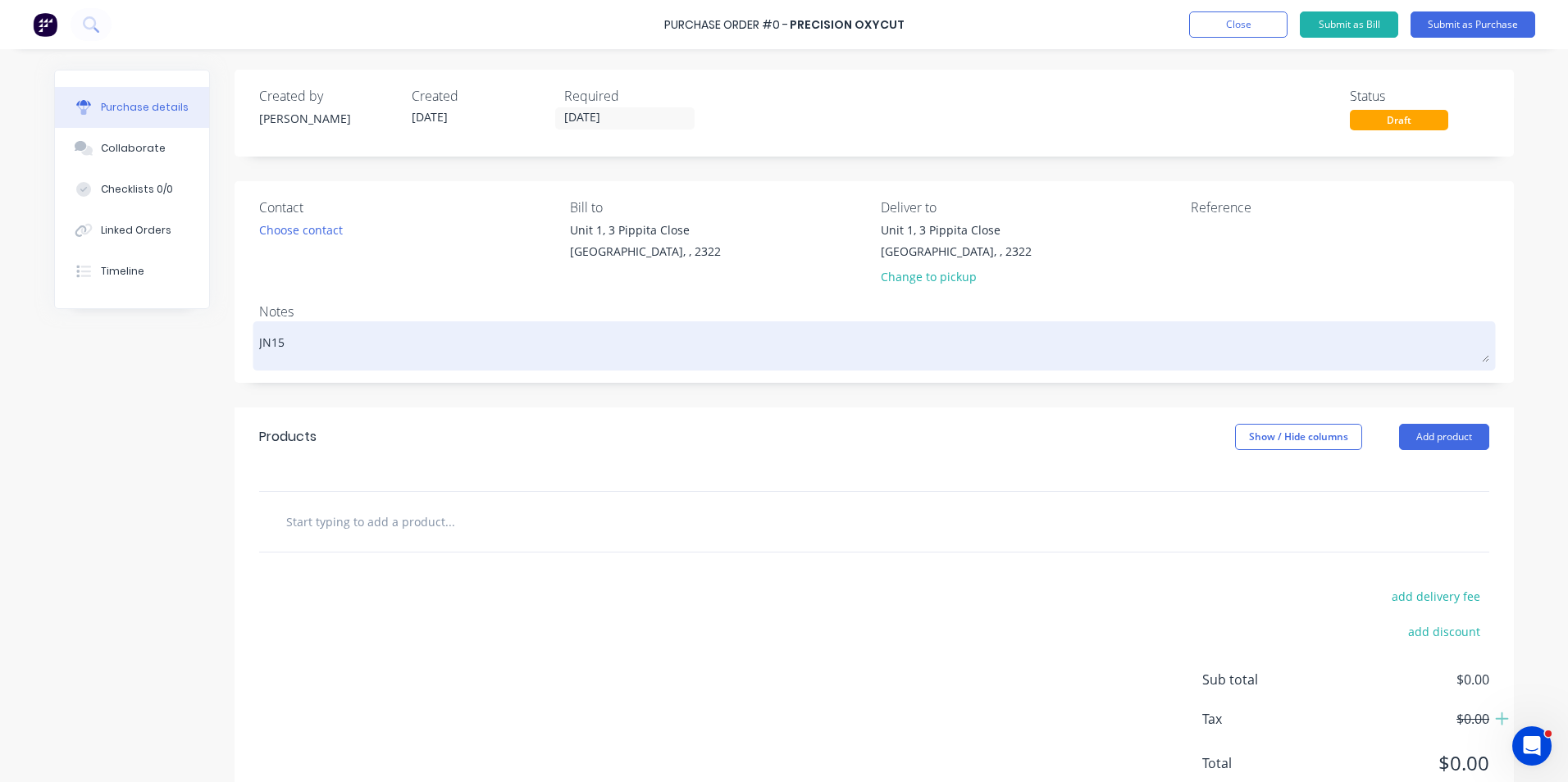
type textarea "JN159"
type textarea "x"
type textarea "JN1592"
type textarea "x"
type textarea "JN1592"
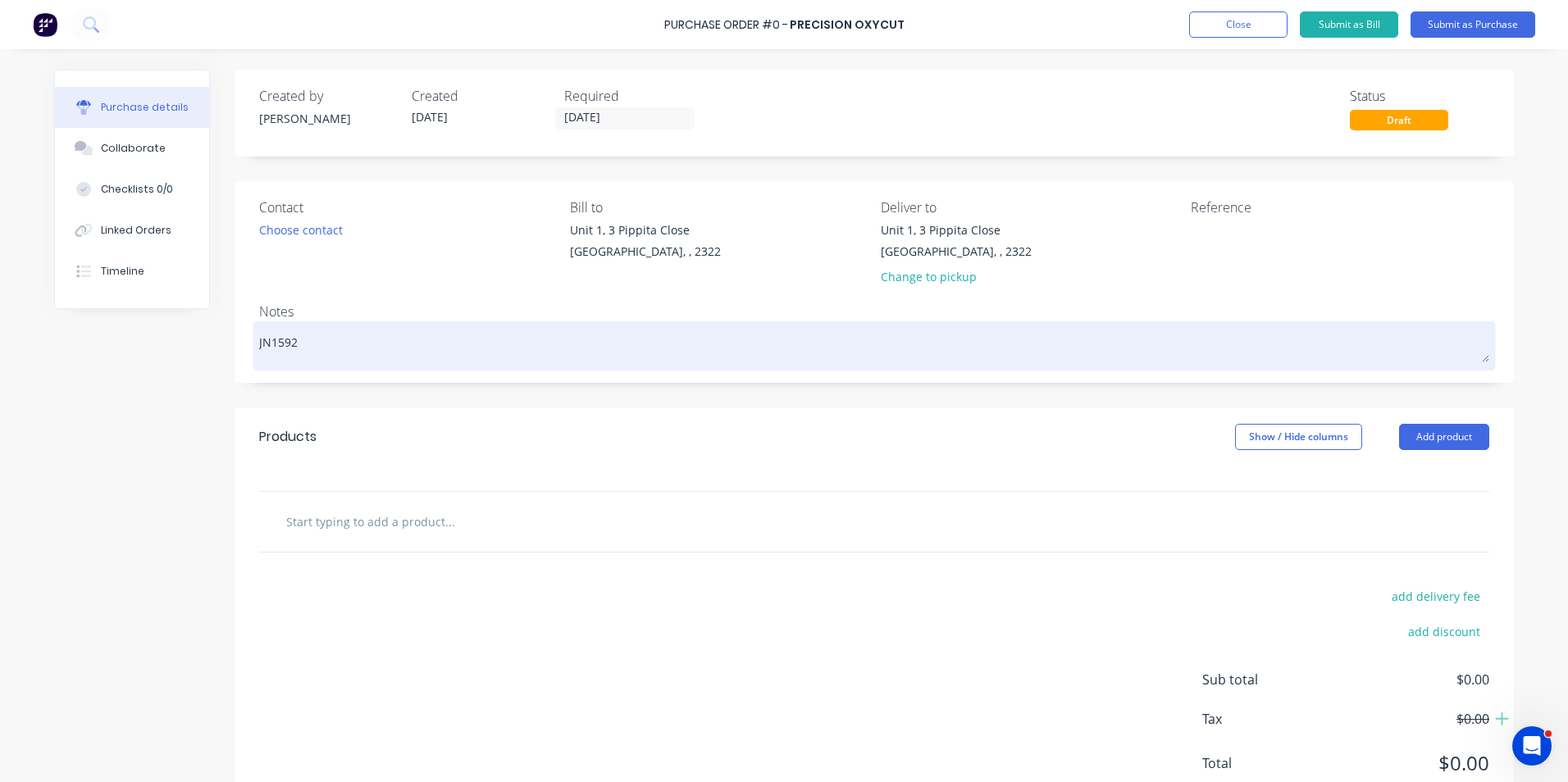
type textarea "x"
type textarea "JN1592 -"
type textarea "x"
type textarea "JN1592 -"
type textarea "x"
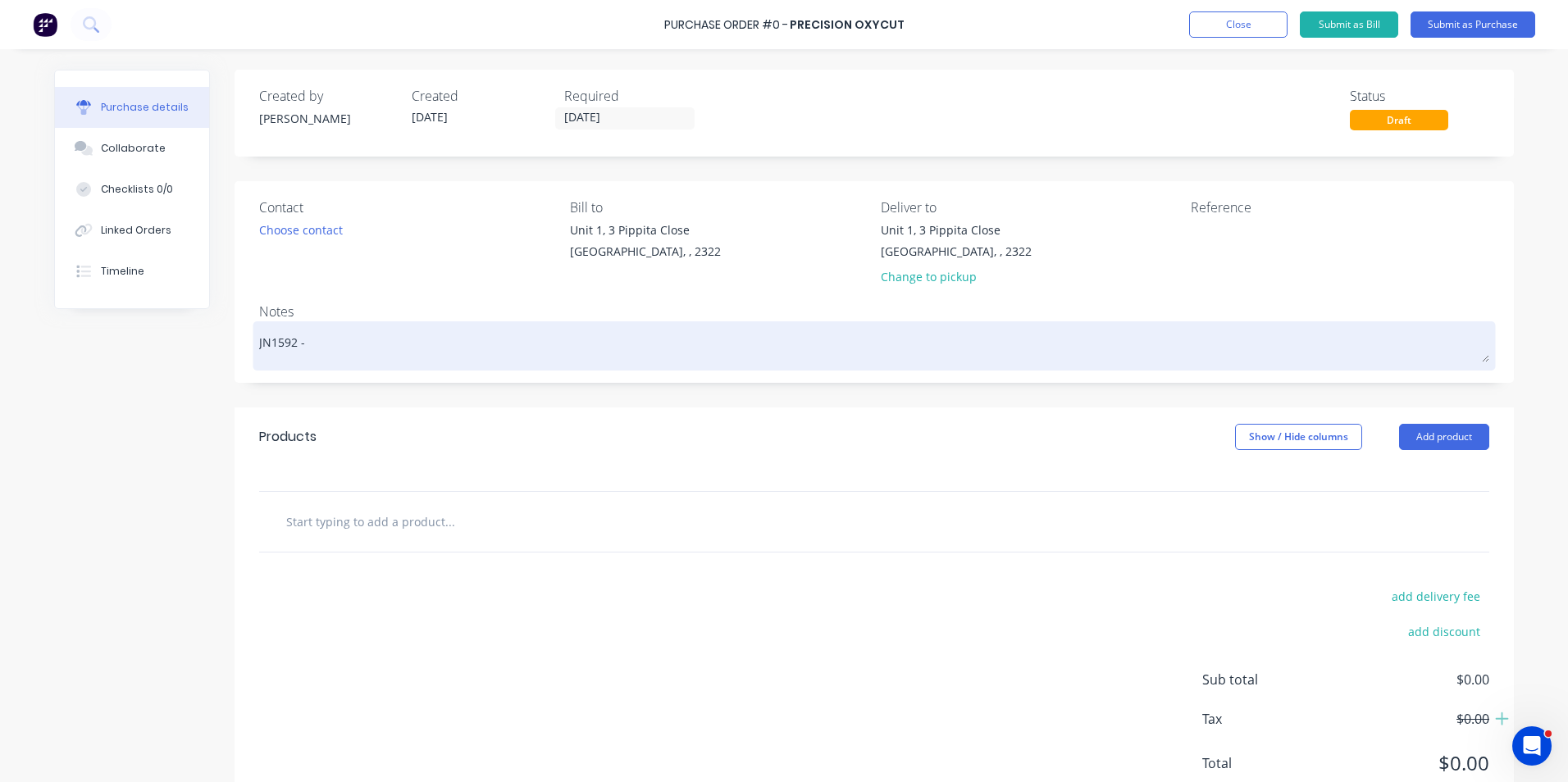
type textarea "JN1592 - 7"
type textarea "x"
type textarea "JN1592 - 79"
type textarea "x"
type textarea "JN1592 - 794"
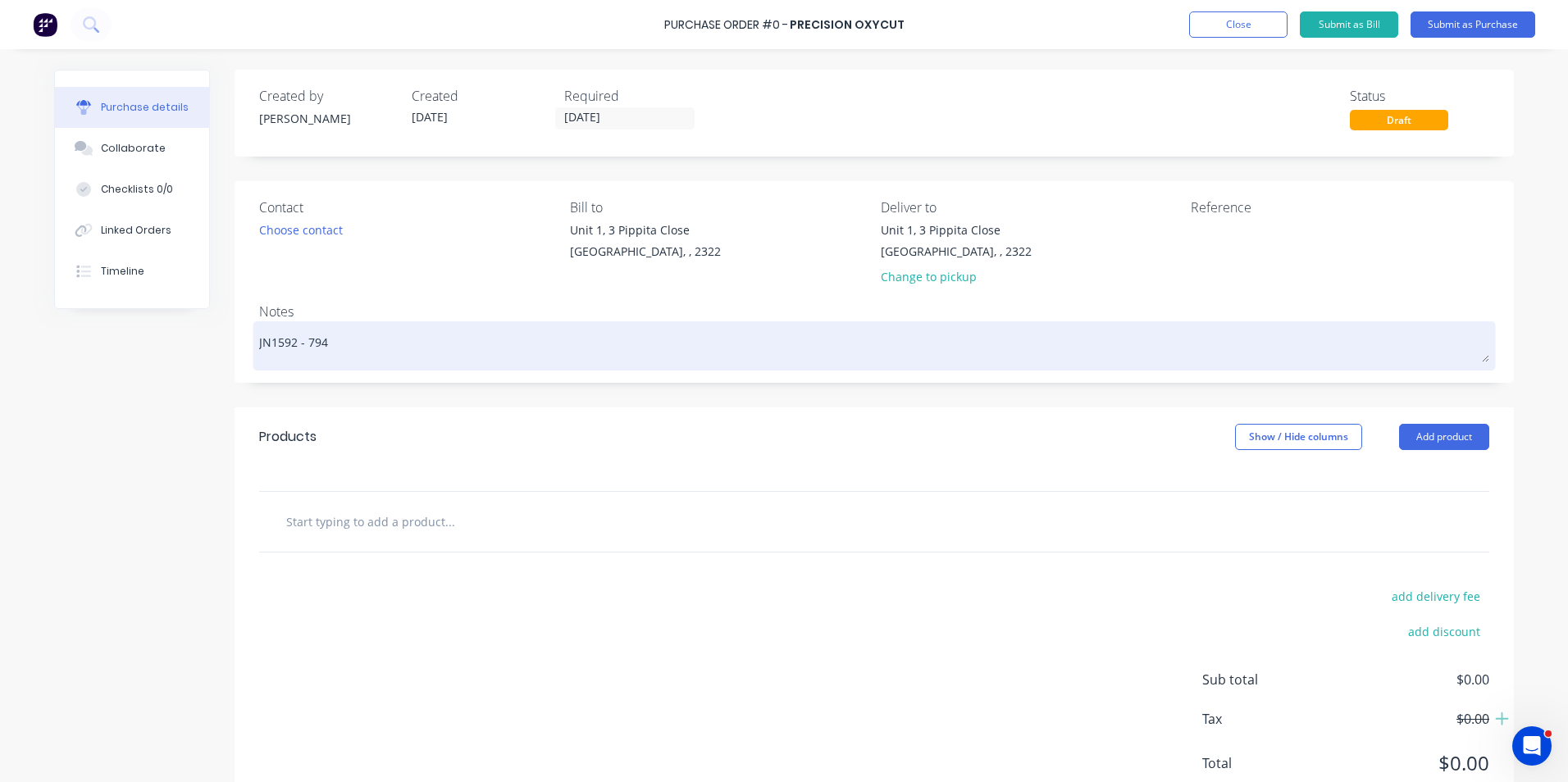
type textarea "x"
type textarea "JN1592 - 794"
type textarea "x"
type textarea "JN1592 - 794 U"
type textarea "x"
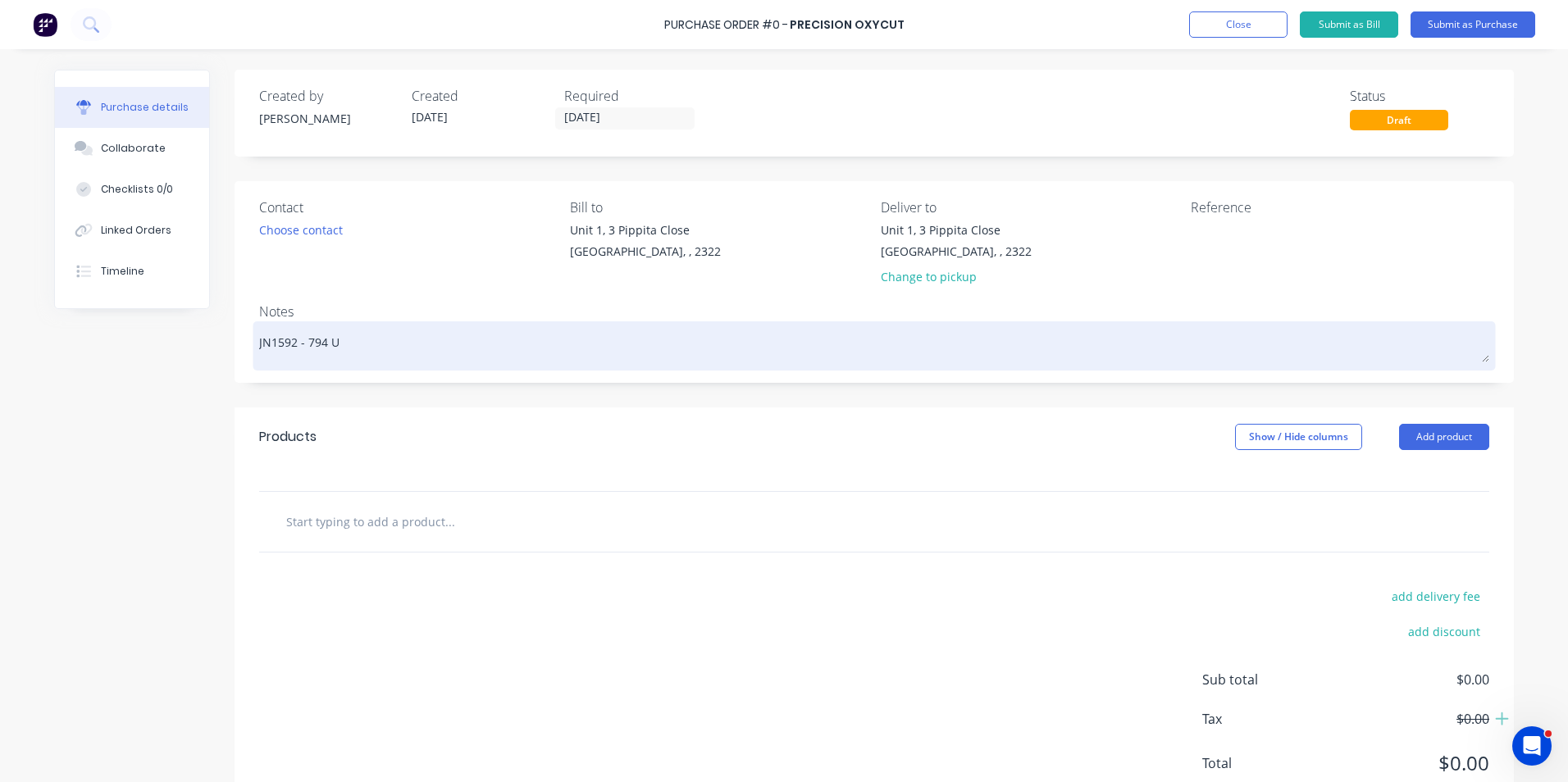
type textarea "JN1592 - 794 Un"
type textarea "x"
type textarea "JN1592 - 794 Und"
type textarea "x"
type textarea "JN1592 - 794 Unde"
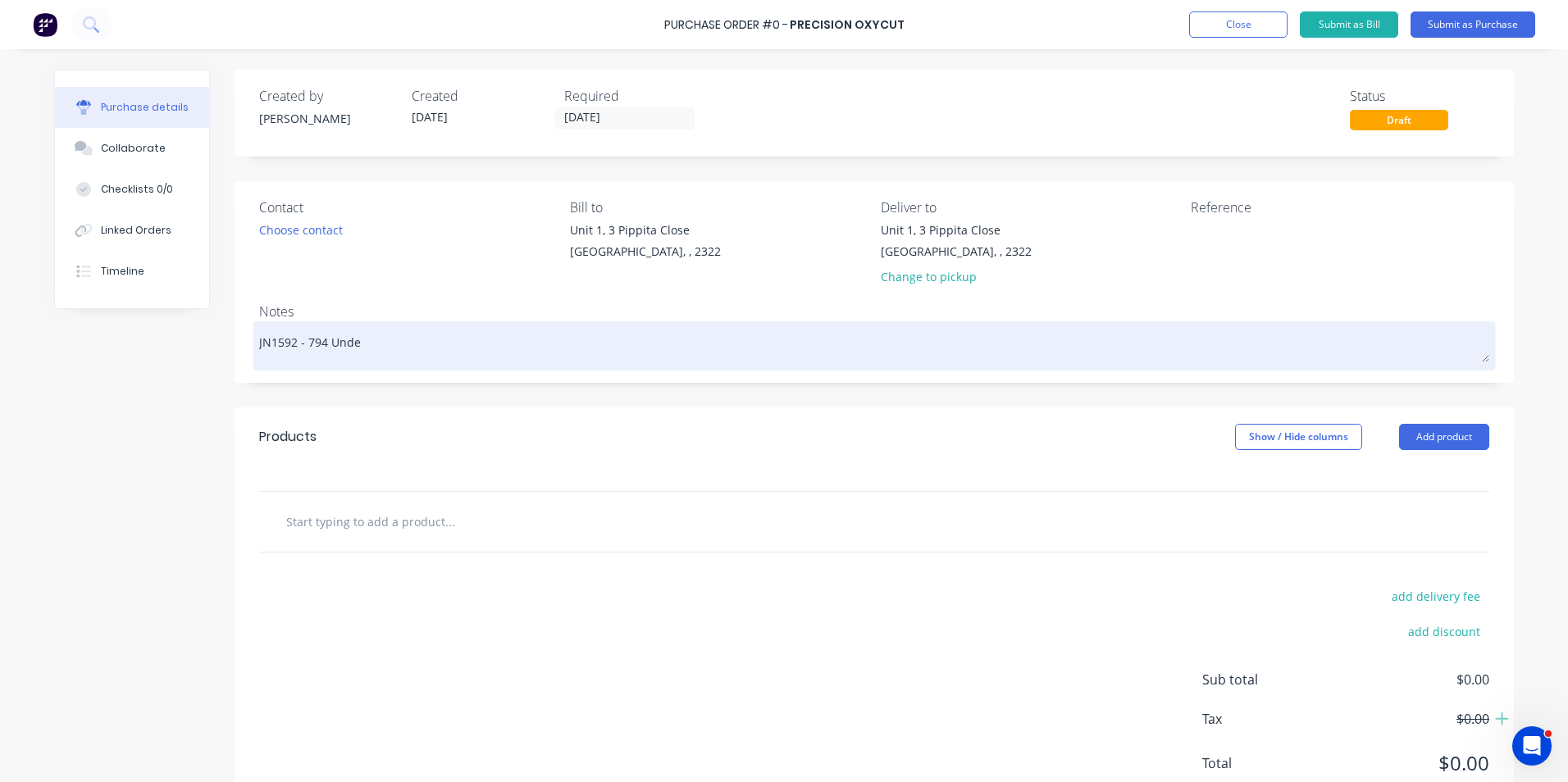
type textarea "x"
type textarea "JN1592 - 794 Under"
type textarea "x"
type textarea "JN1592 - 794 Under"
type textarea "x"
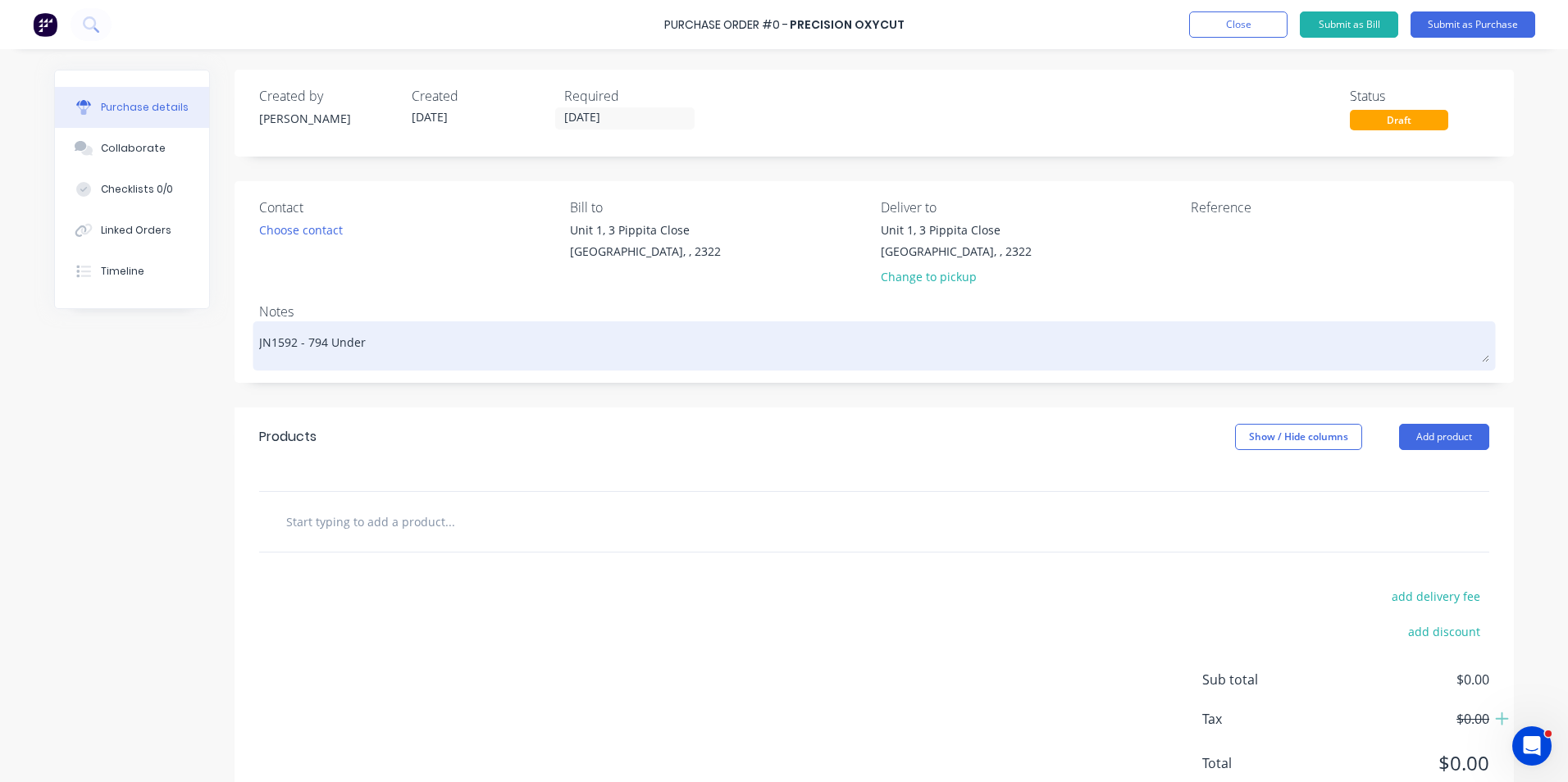
type textarea "JN1592 - 794 Under G"
type textarea "x"
type textarea "JN1592 - 794 Under Ge"
type textarea "x"
type textarea "JN1592 - 794 Under Gen"
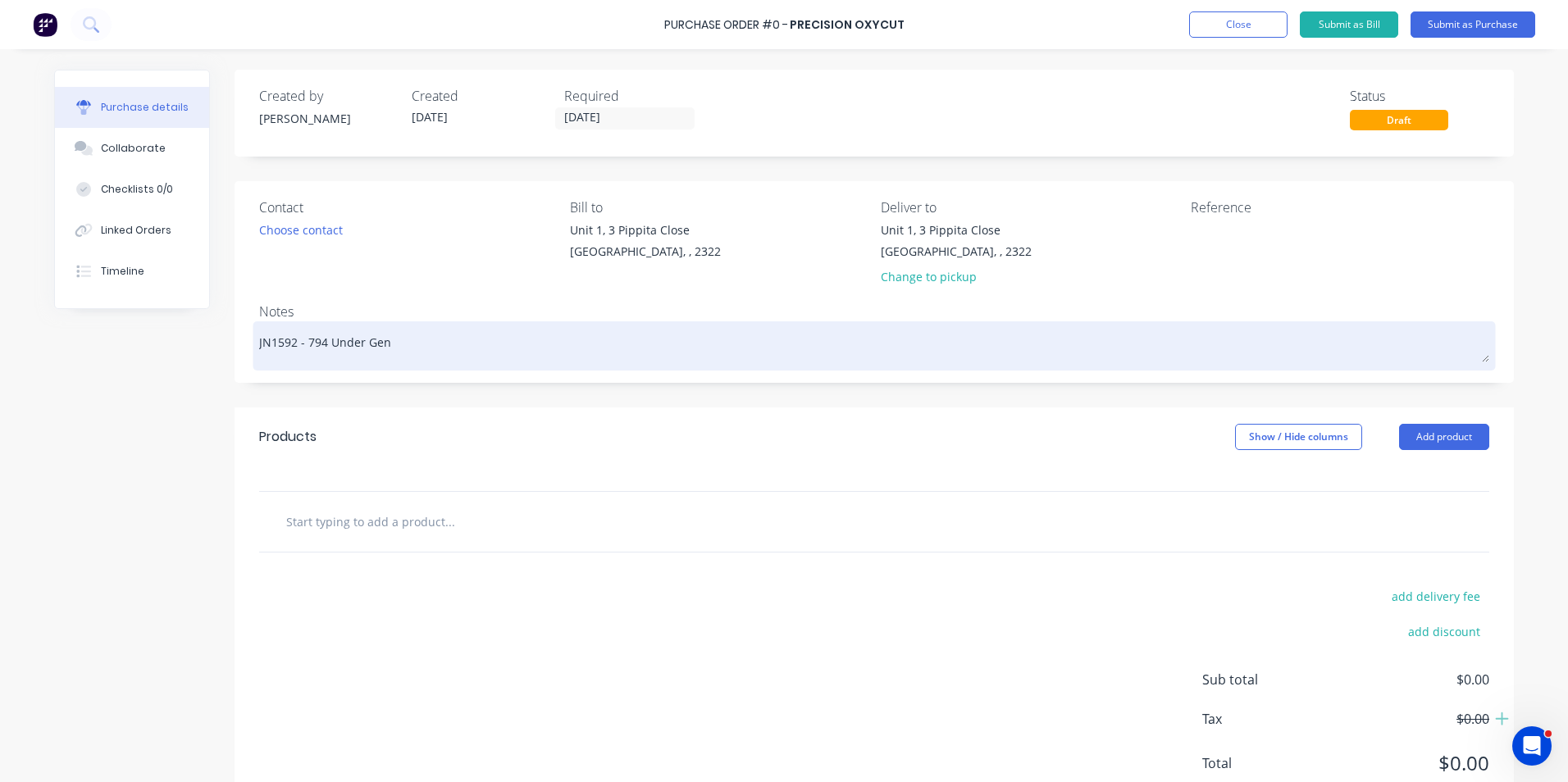
type textarea "x"
type textarea "JN1592 - 794 Under Gene"
type textarea "x"
type textarea "JN1592 - 794 Under Gener"
type textarea "x"
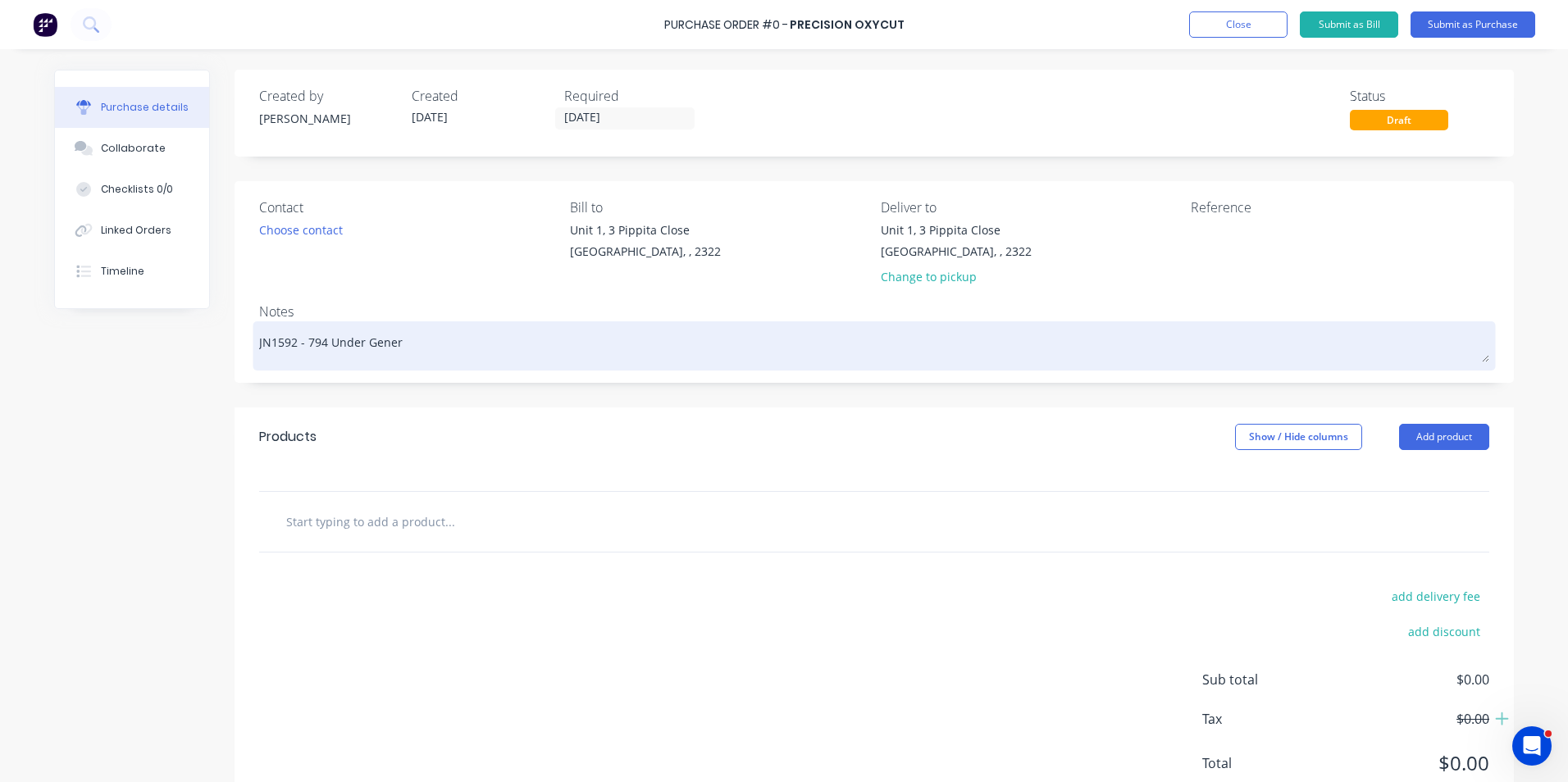
type textarea "JN1592 - 794 Under Genera"
type textarea "x"
type textarea "JN1592 - 794 Under Generat"
type textarea "x"
type textarea "JN1592 - 794 Under Generato"
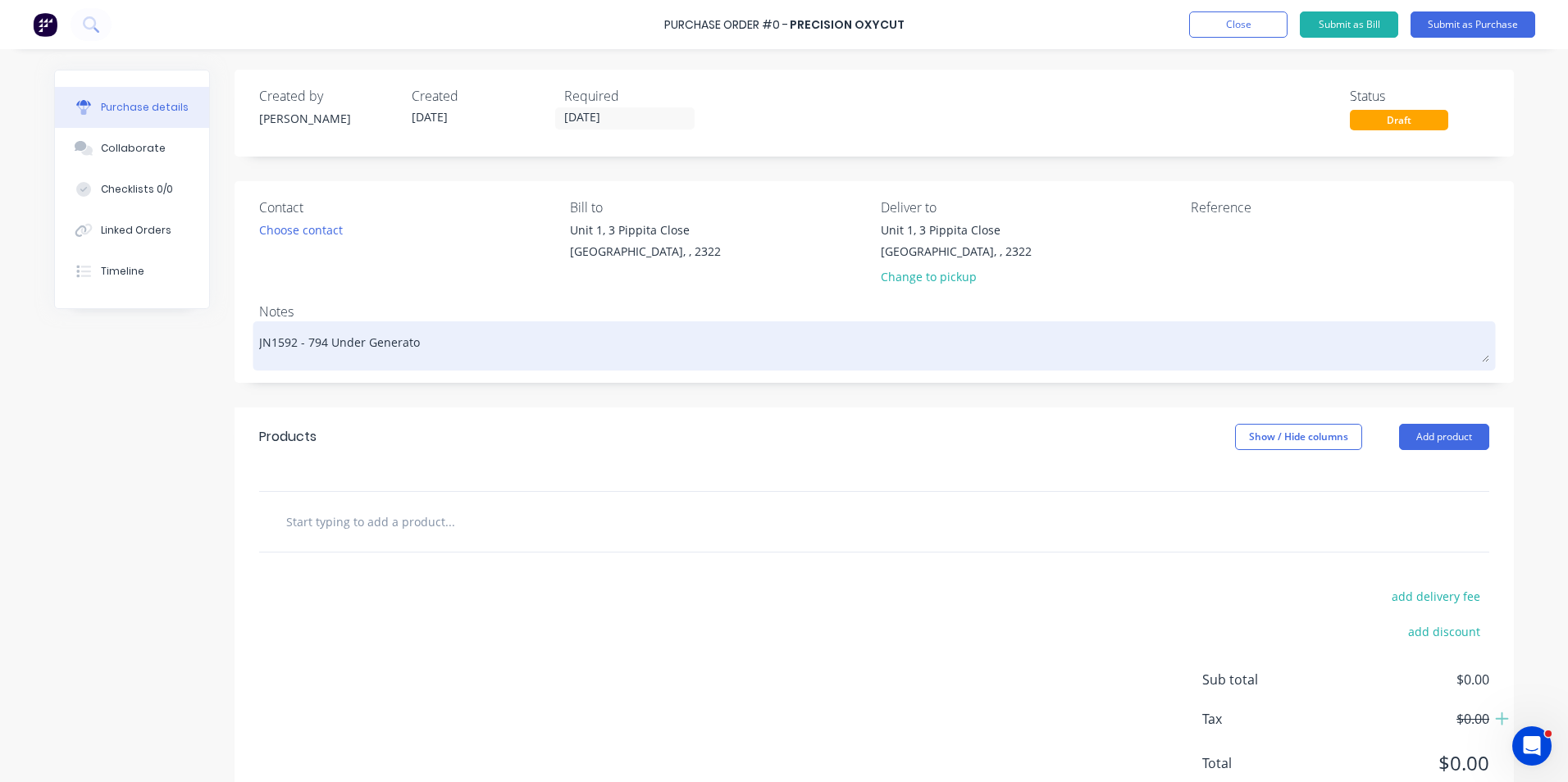
type textarea "x"
type textarea "JN1592 - 794 Under Generator"
type textarea "x"
type textarea "JN1592 - 794 Under Generator"
type textarea "x"
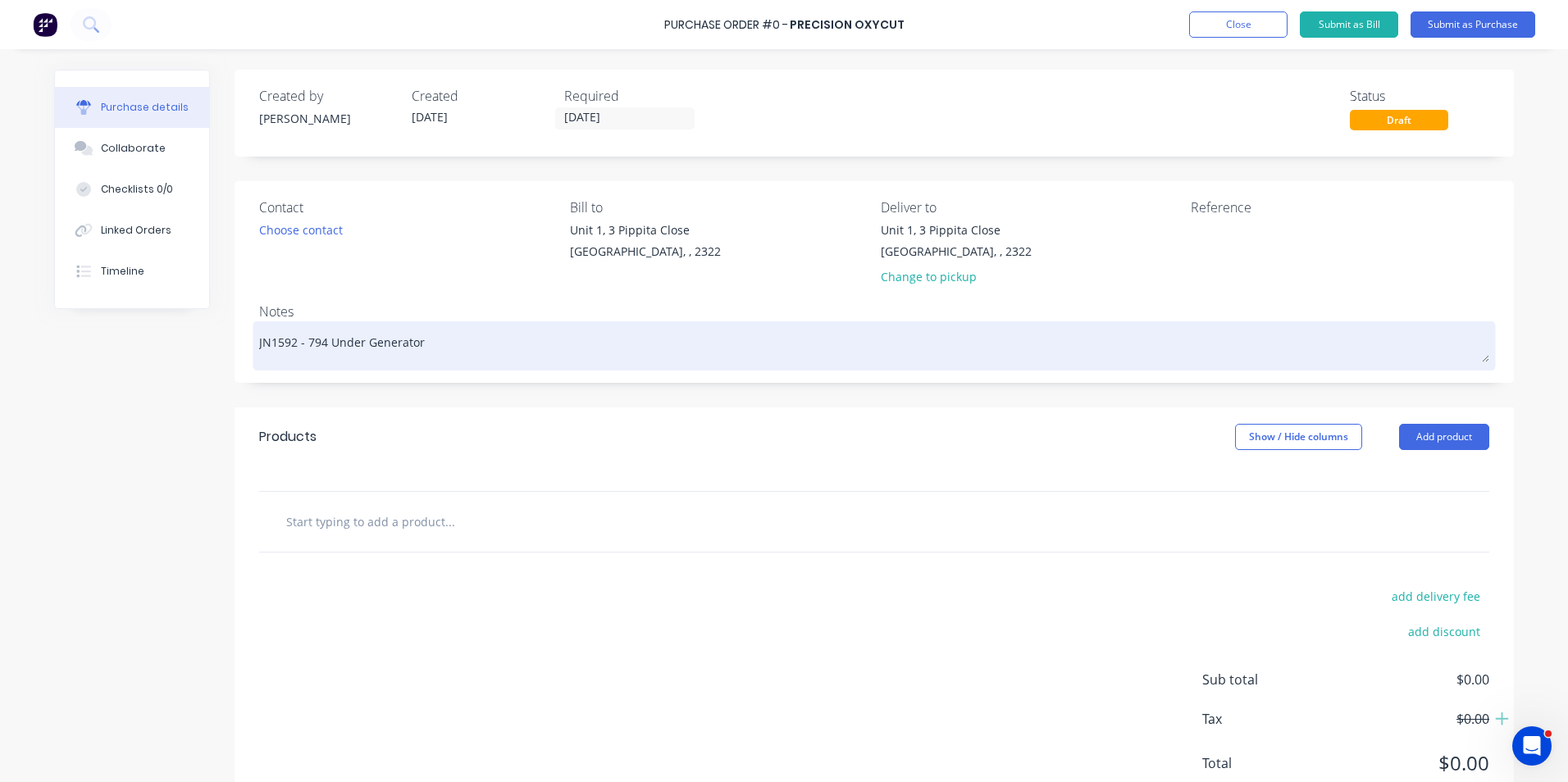
type textarea "JN1592 - 794 Under Generator B"
type textarea "x"
type textarea "JN1592 - 794 Under Generator Be"
type textarea "x"
type textarea "JN1592 - 794 Under Generator Bel"
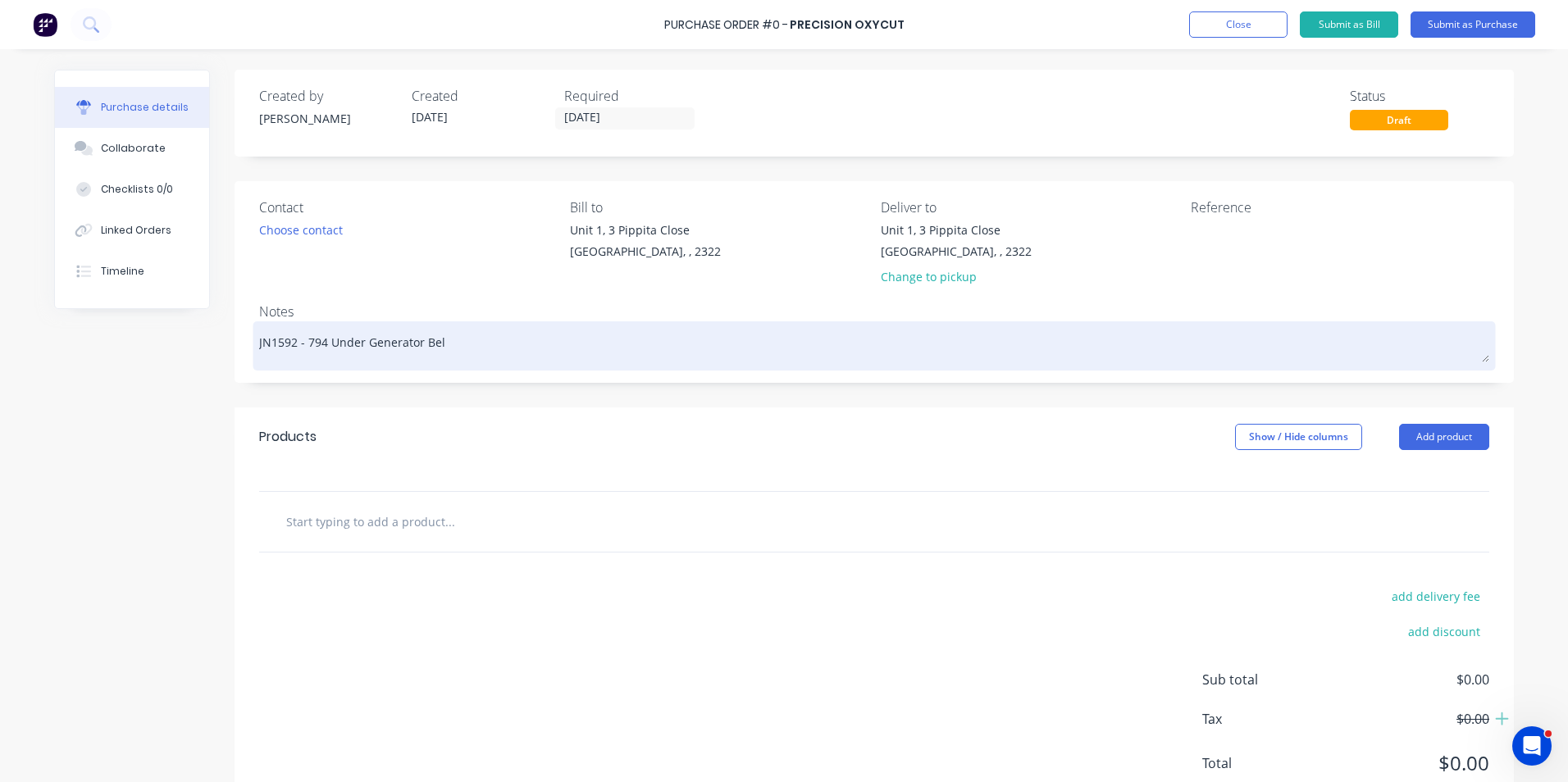
type textarea "x"
type textarea "JN1592 - 794 Under Generator Bell"
type textarea "x"
type textarea "JN1592 - 794 Under Generator Belly"
type textarea "x"
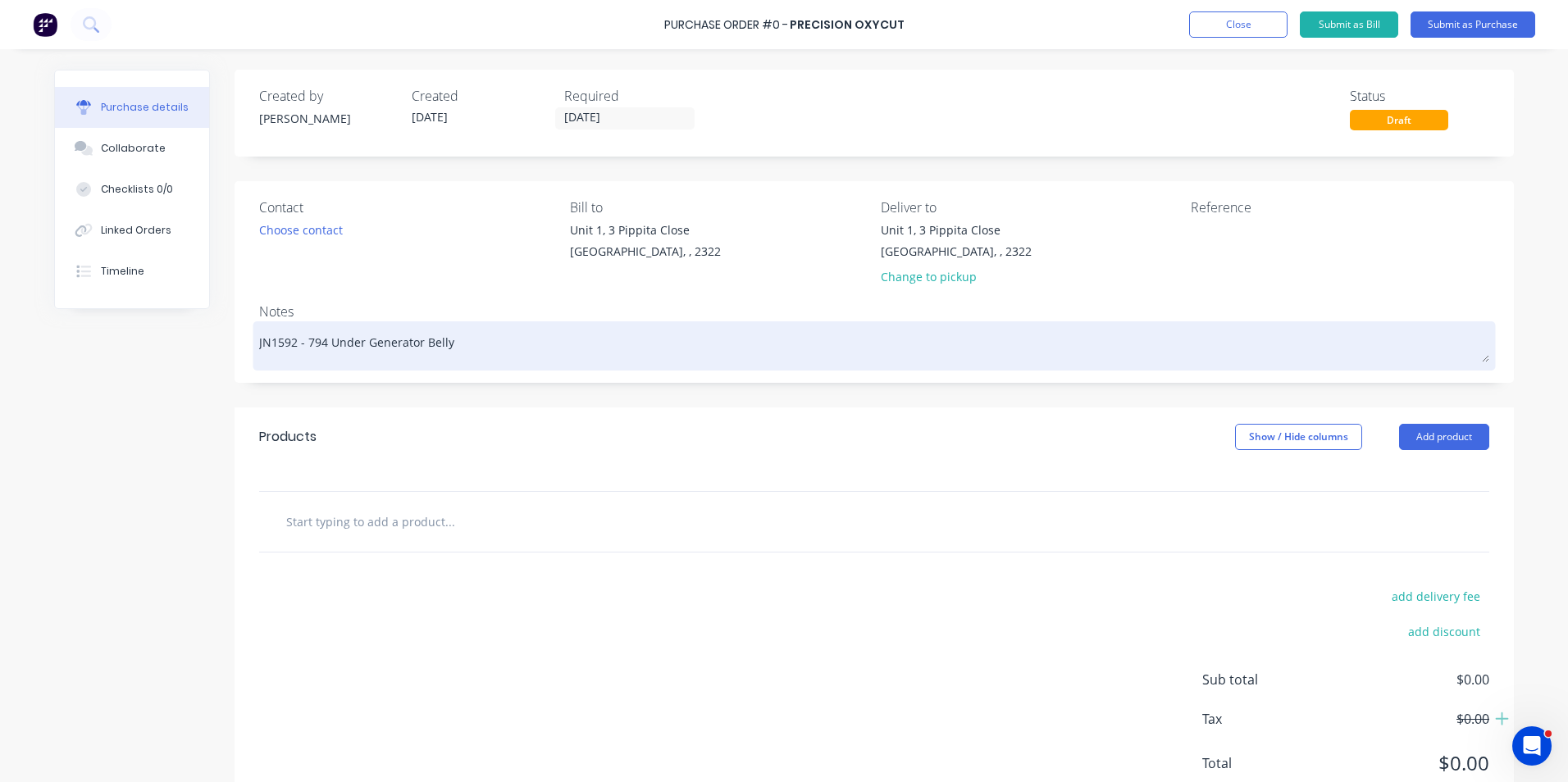
type textarea "JN1592 - 794 Under Generator Belly"
type textarea "x"
type textarea "JN1592 - 794 Under Generator Belly P"
type textarea "x"
type textarea "JN1592 - 794 Under Generator Belly Pa"
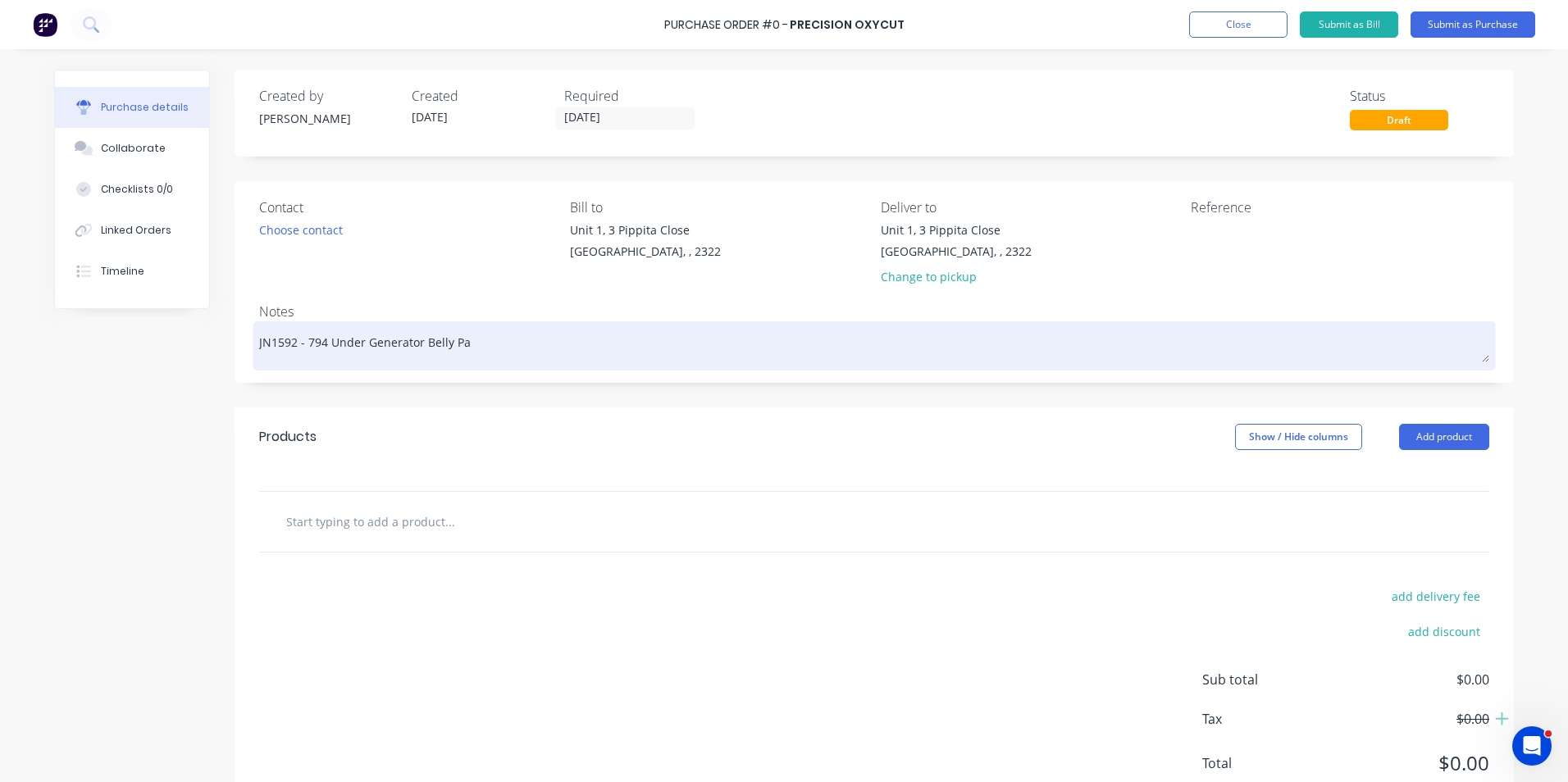
type textarea "x"
type textarea "JN1592 - 794 Under Generator Belly Pan"
type textarea "x"
type textarea "JN1592 - 794 Under Generator Belly Pane"
type textarea "x"
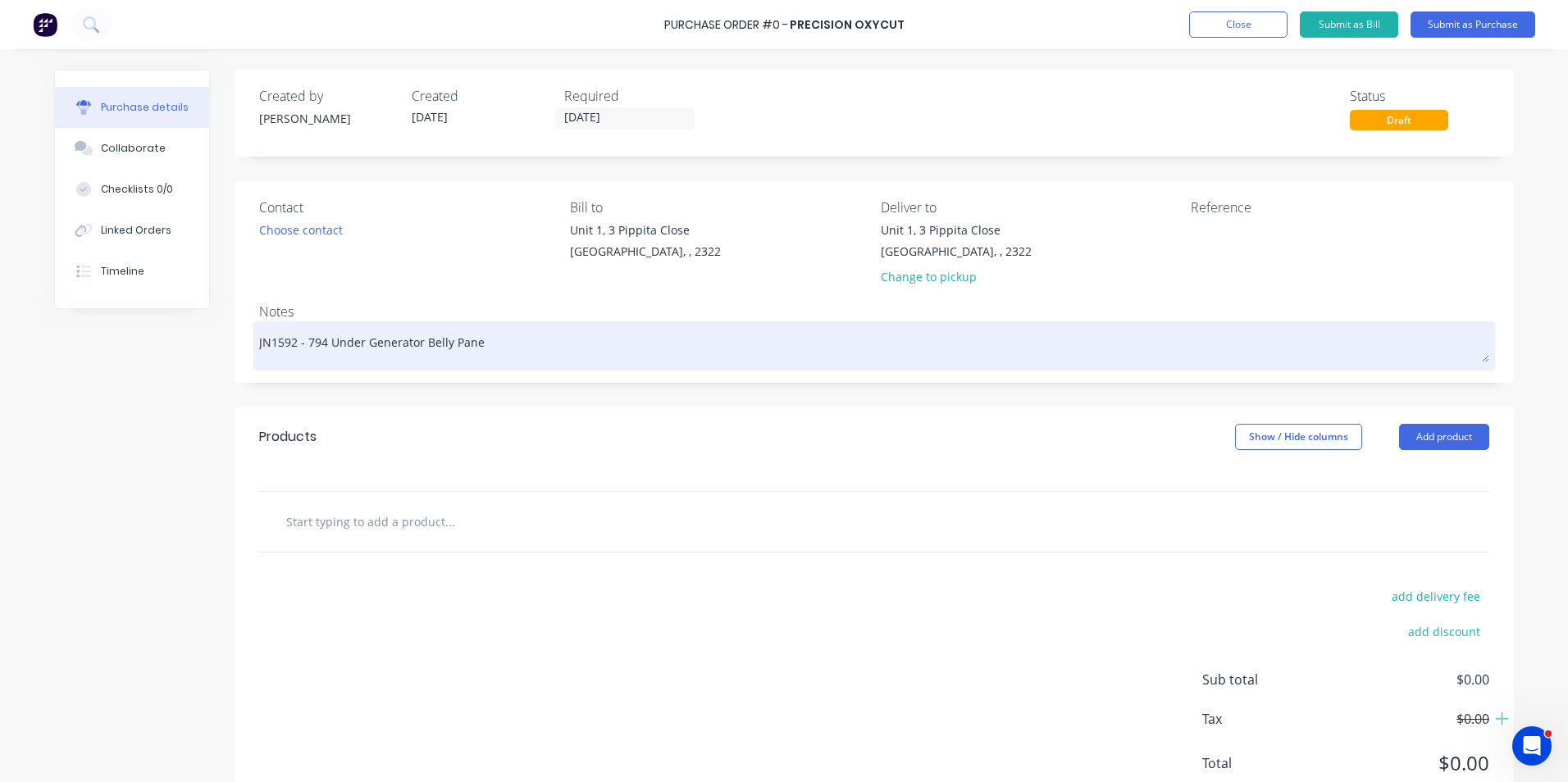
type textarea "JN1592 - 794 Under Generator Belly Panel"
type textarea "x"
type textarea "JN1592 - 794 Under Generator Belly Panel"
type textarea "x"
type textarea "JN1592 - 794 Under Generator Belly Panel -"
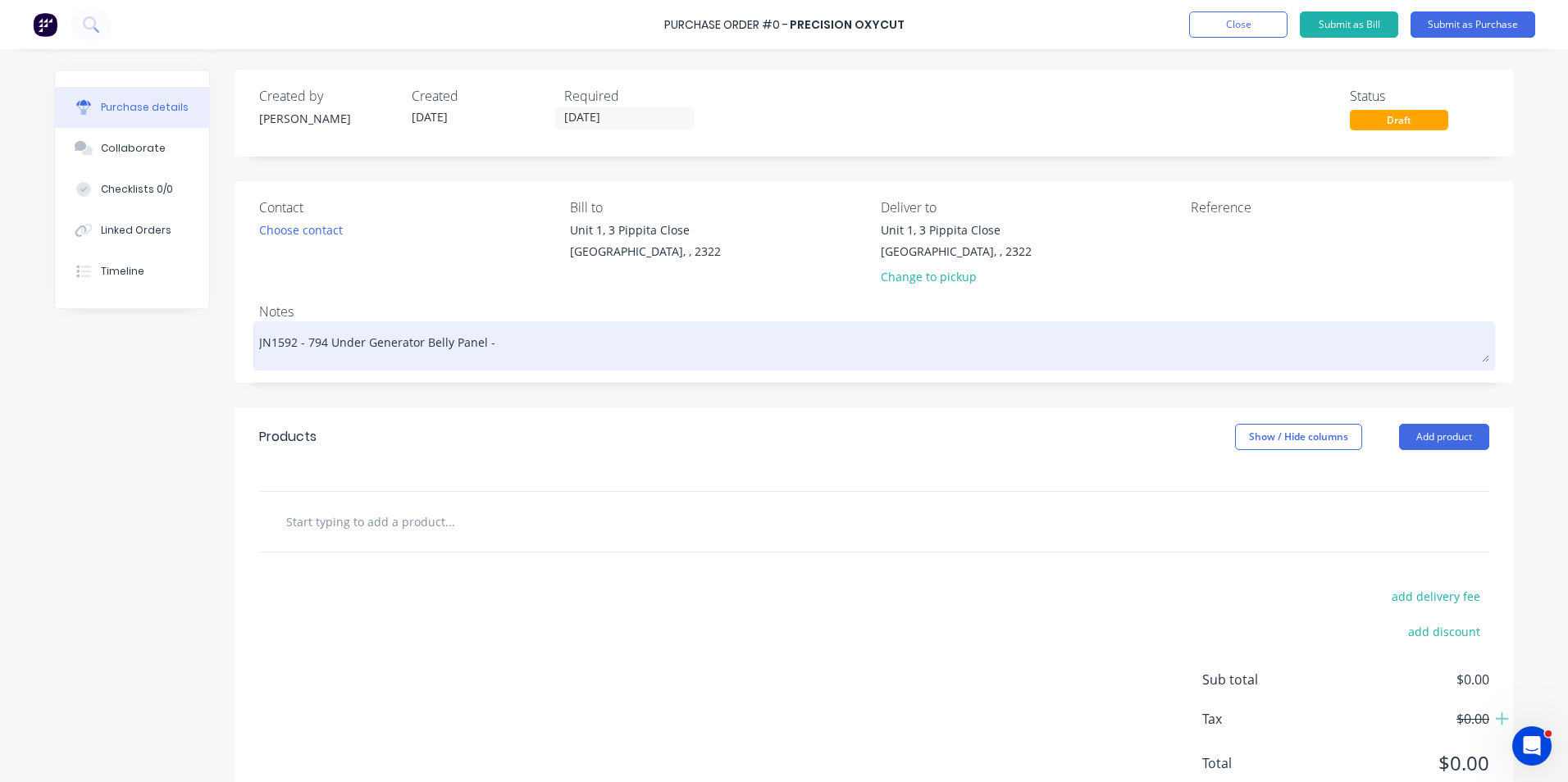
type textarea "x"
type textarea "JN1592 - 794 Under Generator Belly Panel -"
type textarea "x"
type textarea "JN1592 - 794 Under Generator Belly Panel - P"
type textarea "x"
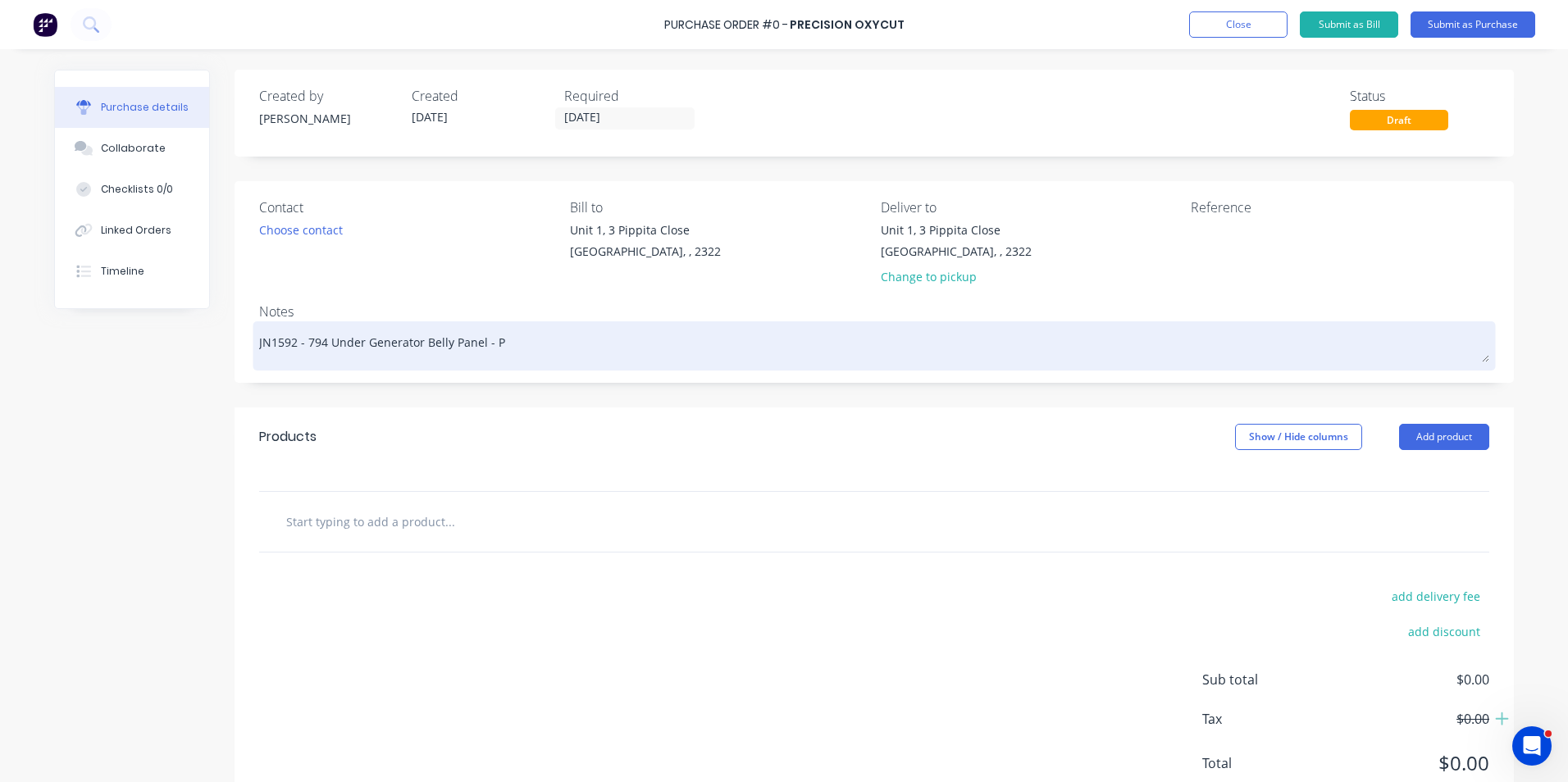
type textarea "JN1592 - 794 Under Generator Belly Panel - Pl"
type textarea "x"
type textarea "JN1592 - 794 Under Generator Belly Panel - Pla"
type textarea "x"
type textarea "JN1592 - 794 Under Generator Belly Panel - Plat"
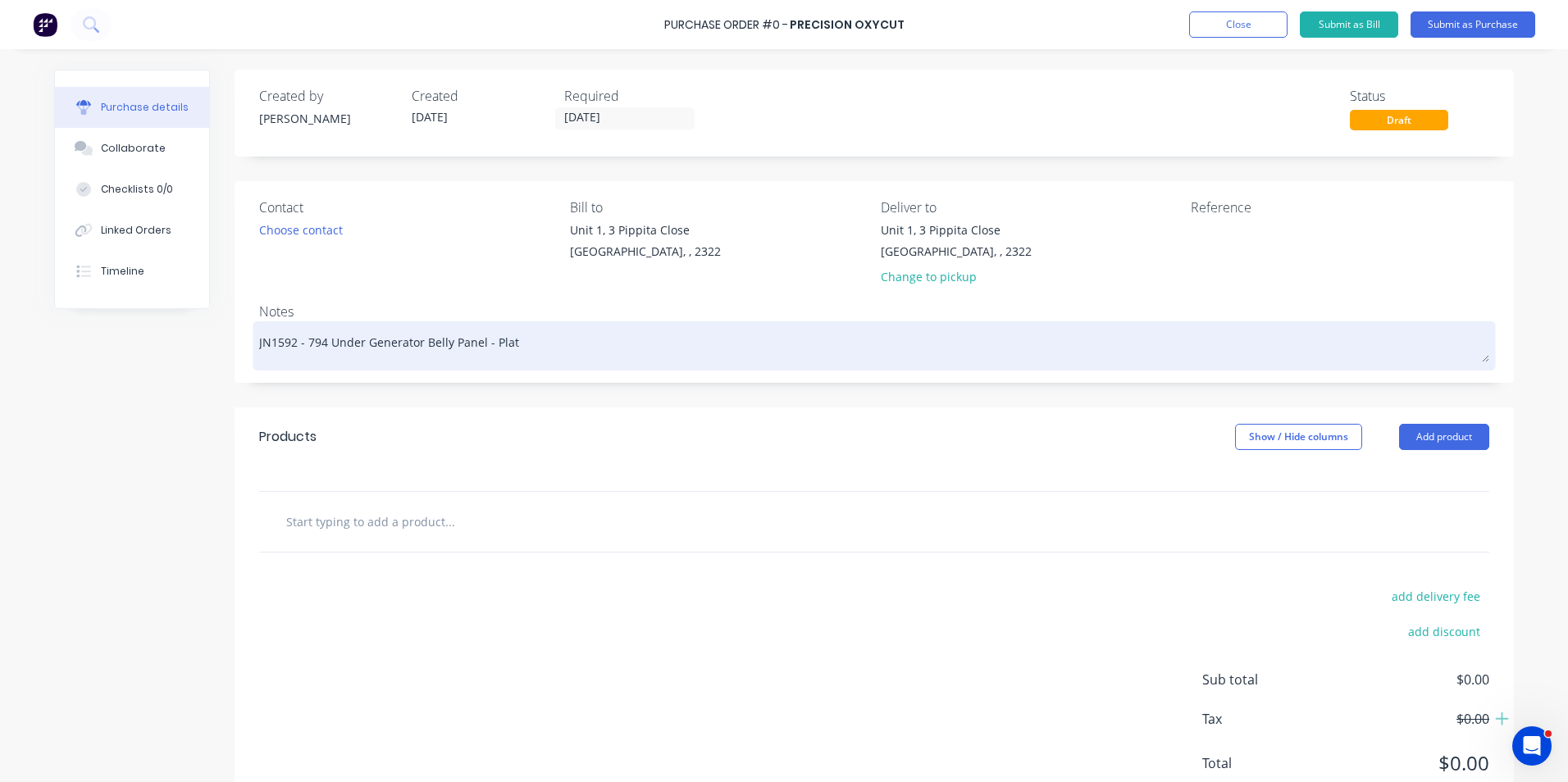
type textarea "x"
type textarea "JN1592 - 794 Under Generator Belly Panel - Plate"
type textarea "x"
type textarea "JN1592 - 794 Under Generator Belly Panel - Platew"
type textarea "x"
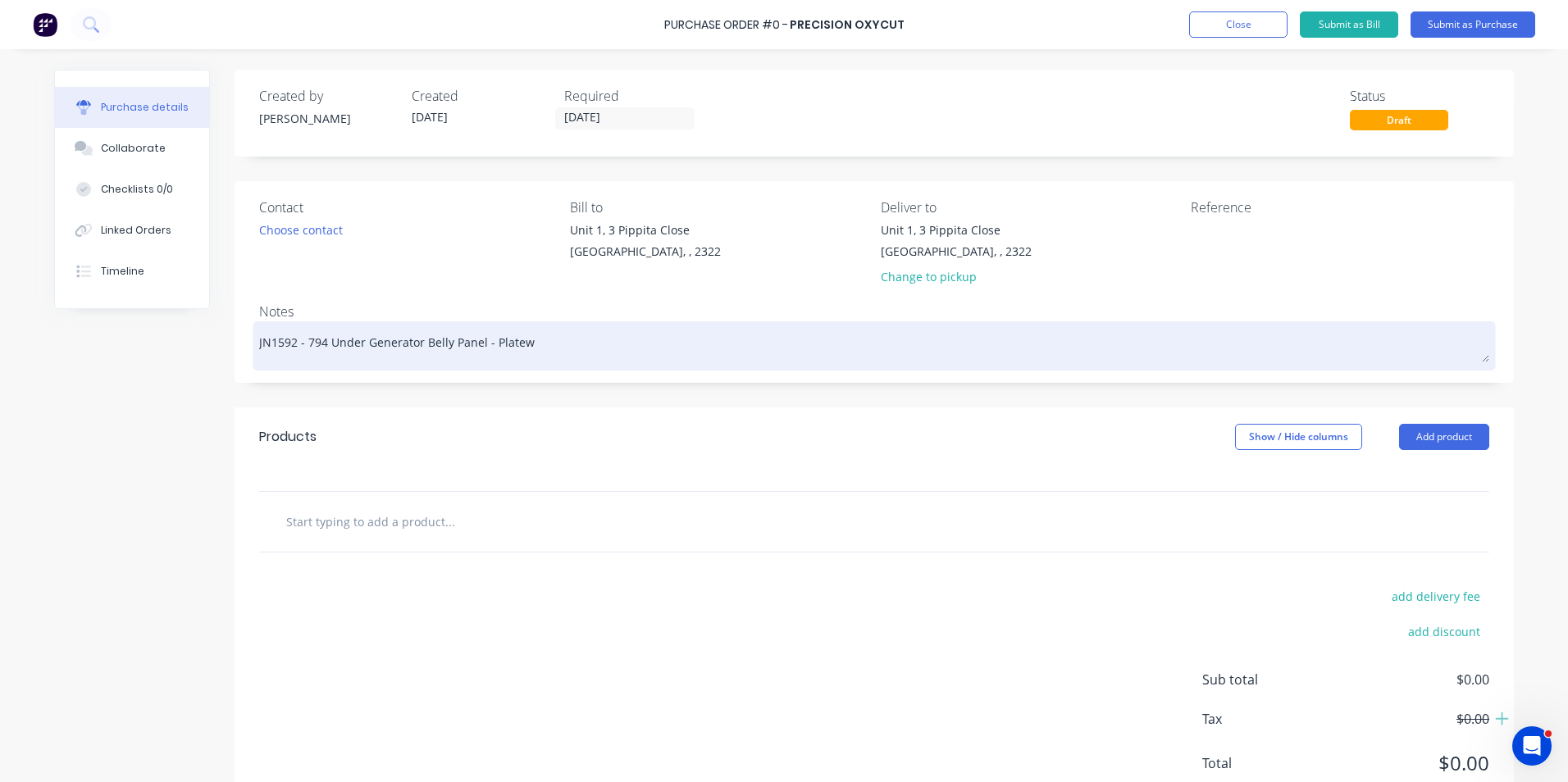
type textarea "JN1592 - 794 Under Generator Belly Panel - Platewo"
type textarea "x"
type textarea "JN1592 - 794 Under Generator Belly Panel - Platewor"
type textarea "x"
type textarea "JN1592 - 794 Under Generator Belly Panel - Platework"
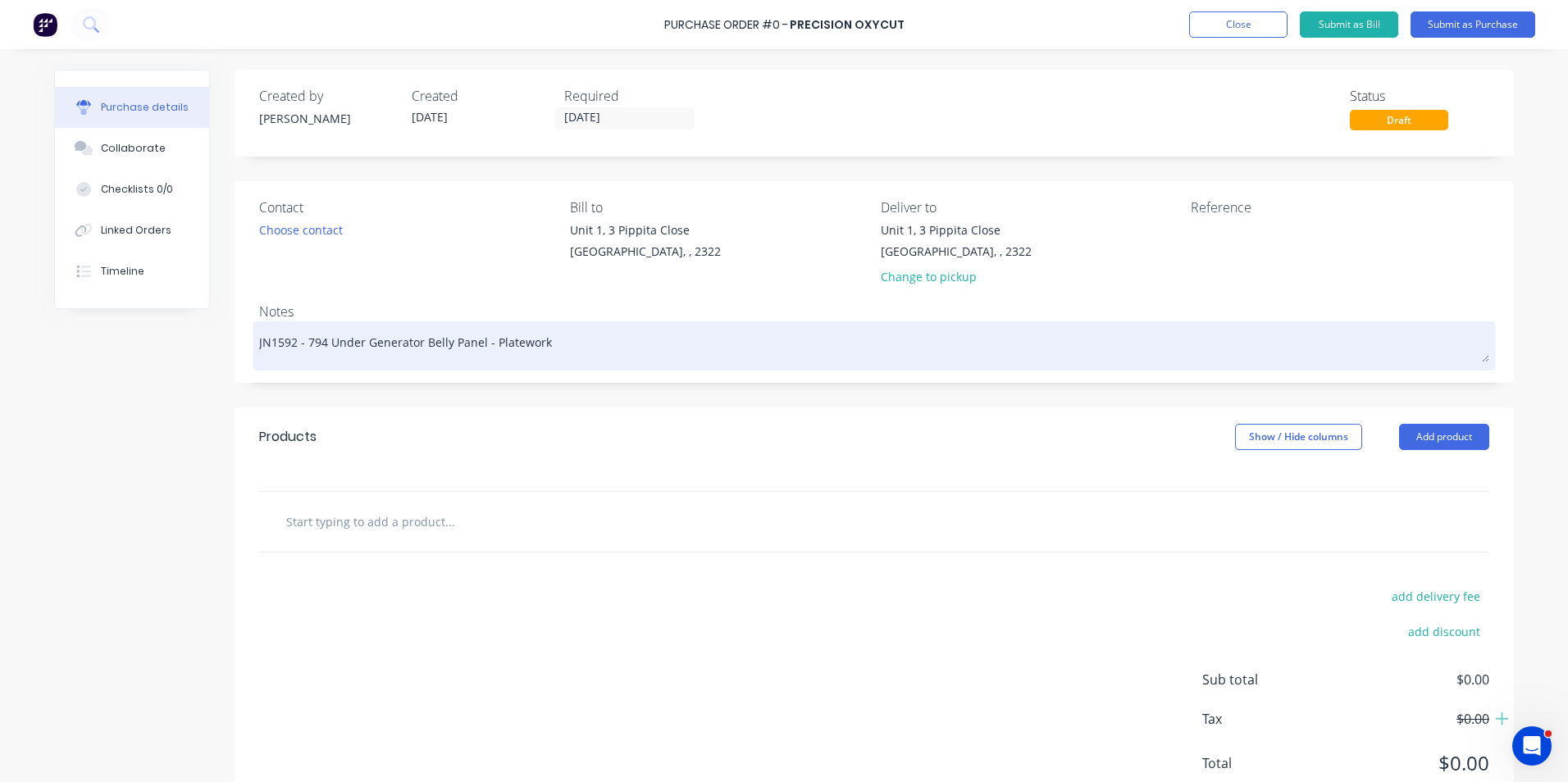
type textarea "x"
type textarea "JN1592 - 794 Under Generator Belly Panel - Platework"
type textarea "x"
type textarea "JN1592 - 794 Under Generator Belly Panel - Platework -"
type textarea "x"
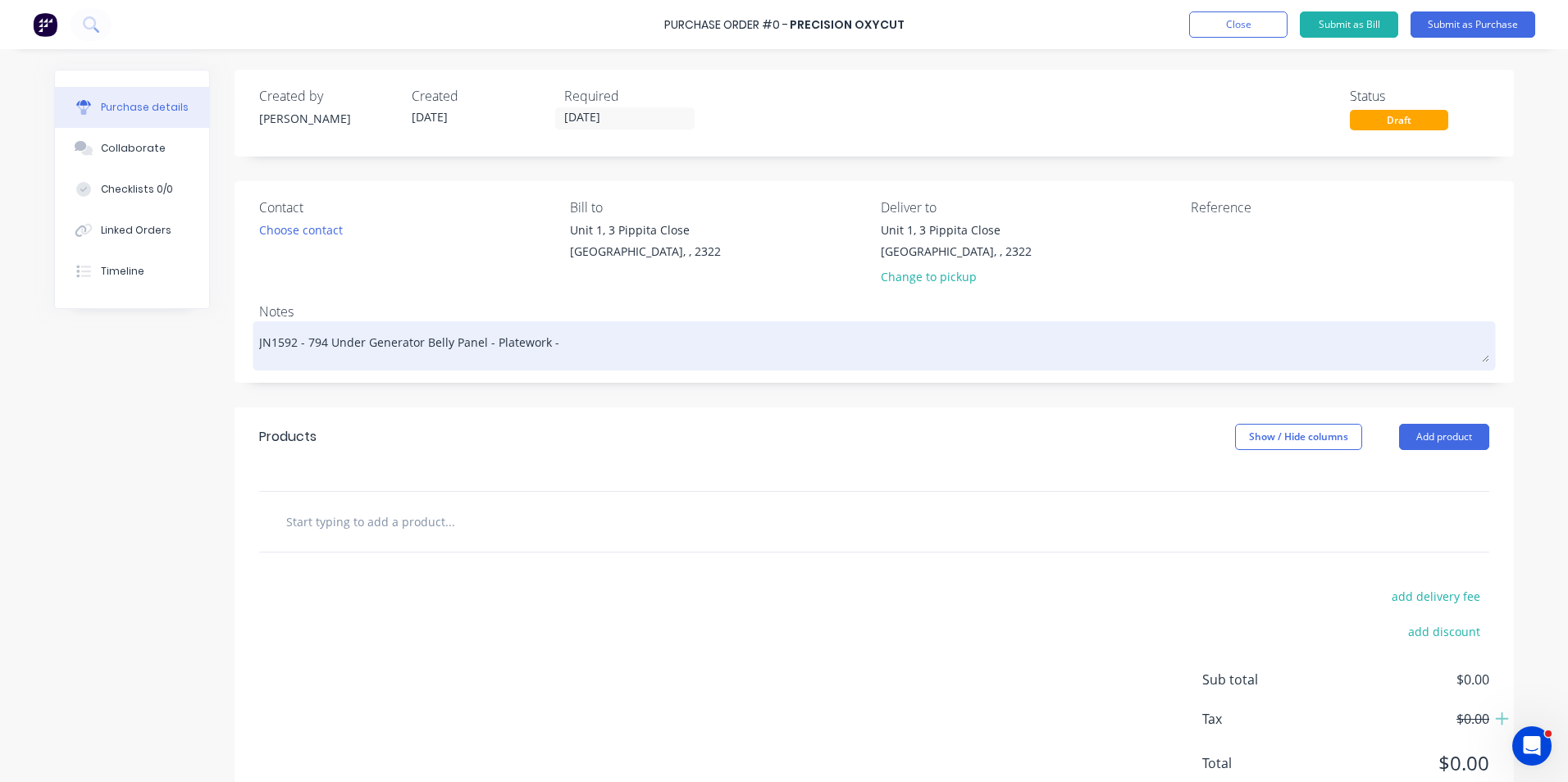
type textarea "JN1592 - 794 Under Generator Belly Panel - Platework -"
type textarea "x"
type textarea "JN1592 - 794 Under Generator Belly Panel - Platework - T"
type textarea "x"
type textarea "JN1592 - 794 Under Generator Belly Panel - Platework - Tr"
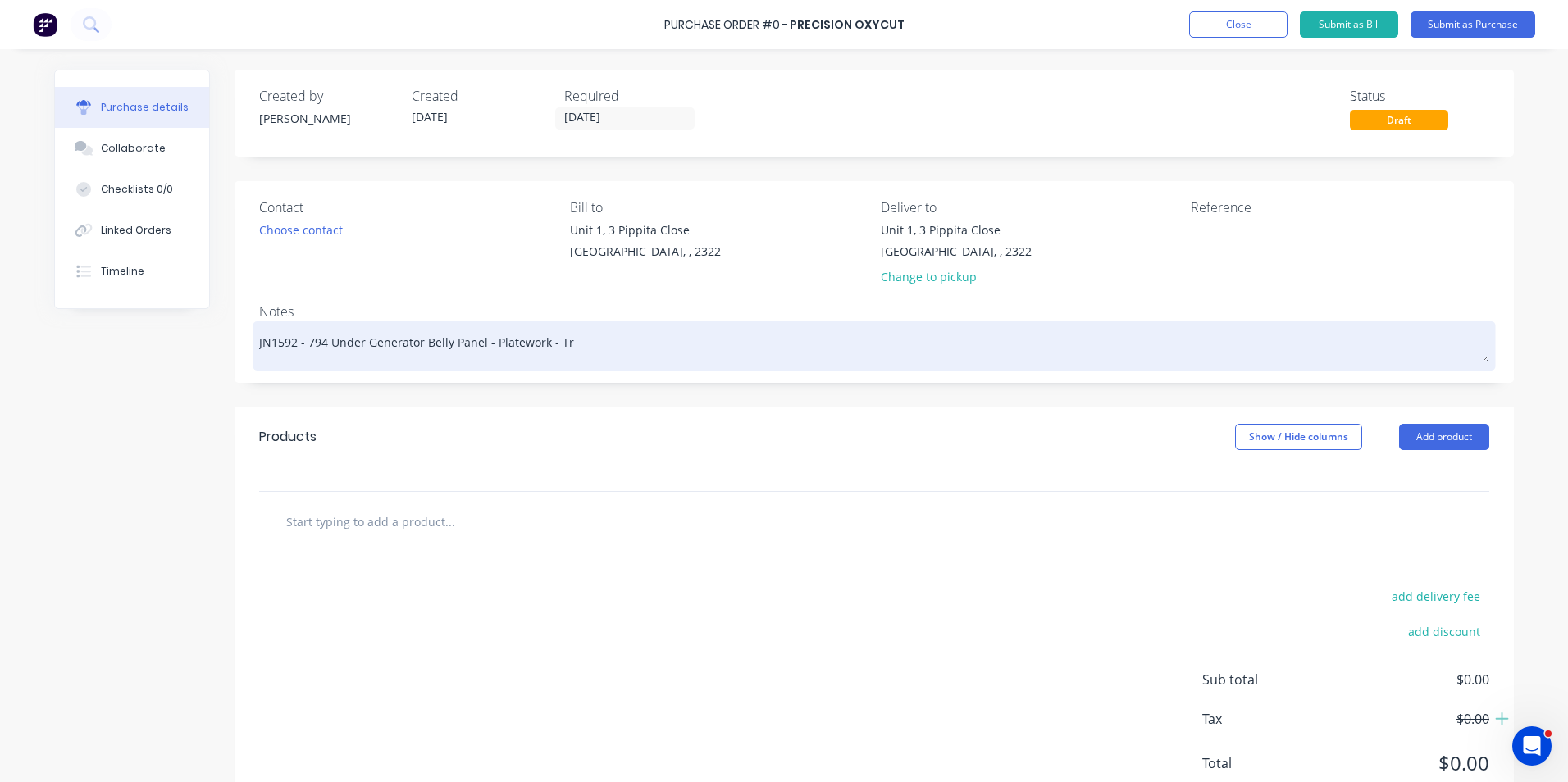
type textarea "x"
type textarea "JN1592 - 794 Under Generator Belly Panel - Platework - Tru"
type textarea "x"
type textarea "JN1592 - 794 Under Generator Belly Panel - Platework - Truc"
type textarea "x"
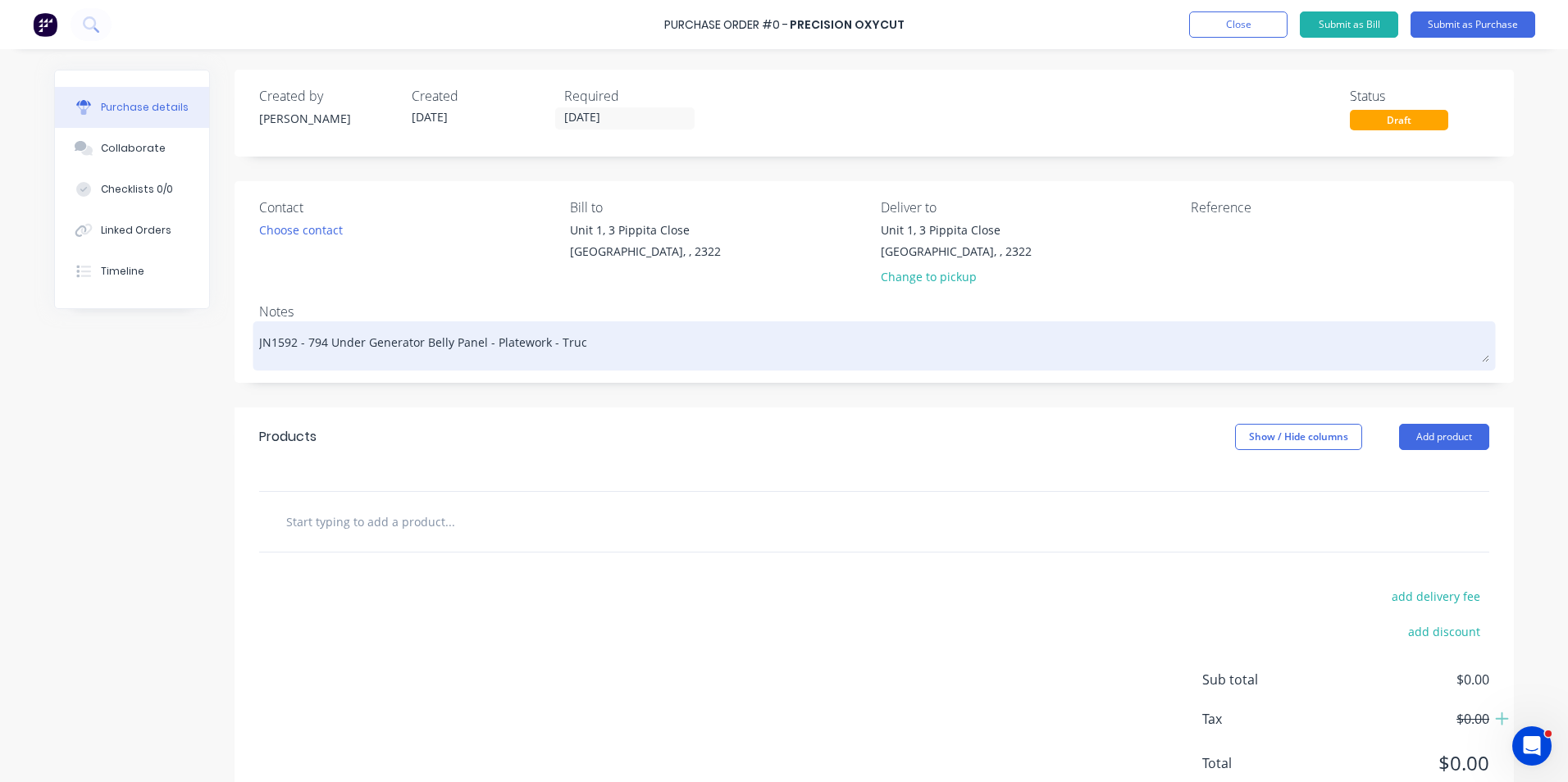
type textarea "JN1592 - 794 Under Generator Belly Panel - Platework - Truck"
type textarea "x"
type textarea "JN1592 - 794 Under Generator Belly Panel - Platework - Truck"
type textarea "x"
type textarea "JN1592 - 794 Under Generator Belly Panel - Platework - Truck #"
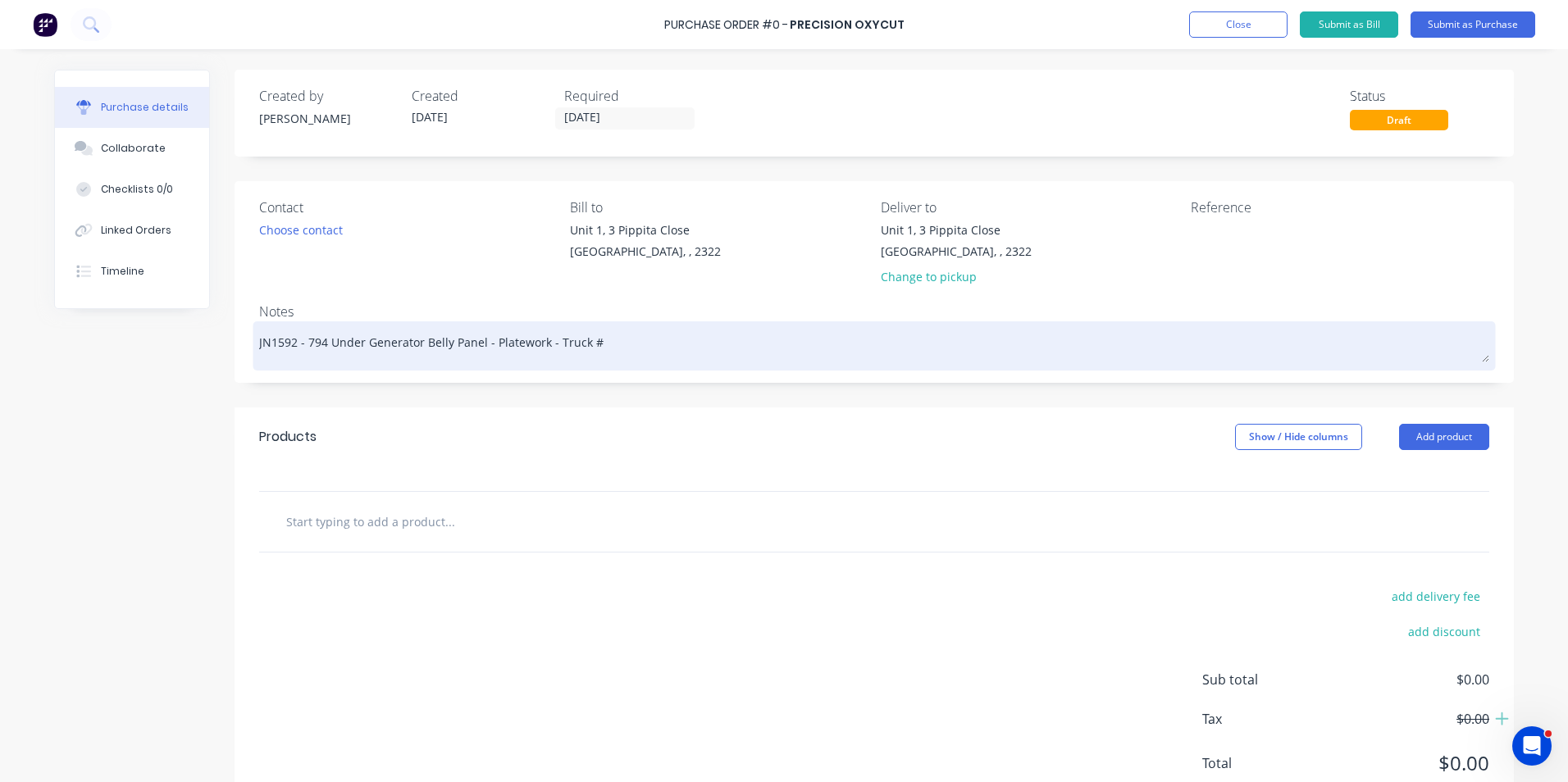
type textarea "x"
type textarea "JN1592 - 794 Under Generator Belly Panel - Platework - Truck #1"
type textarea "x"
type textarea "JN1592 - 794 Under Generator Belly Panel - Platework - Truck #11"
type textarea "x"
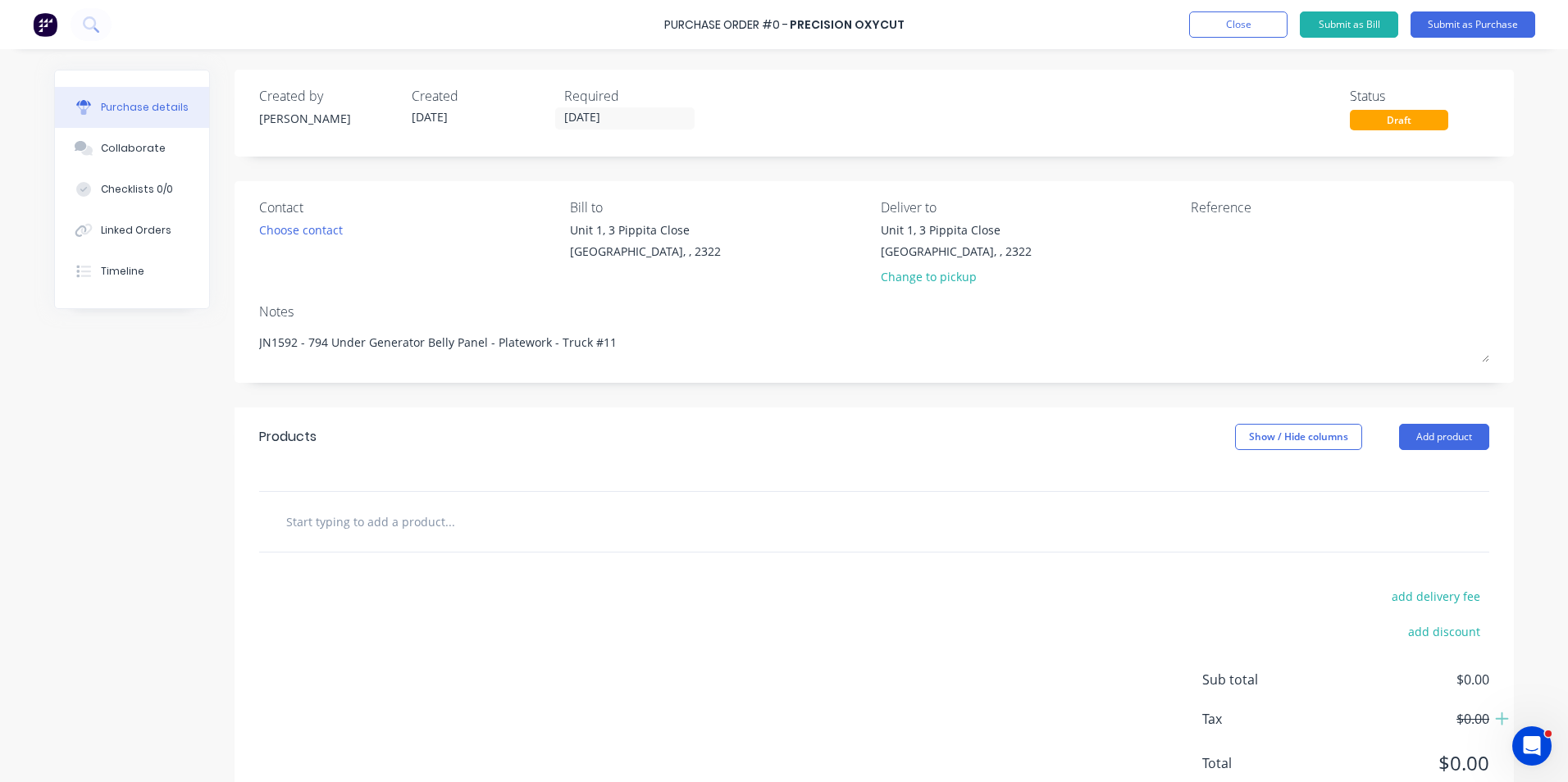
type textarea "JN1592 - 794 Under Generator Belly Panel - Platework - Truck #11"
type textarea "x"
type textarea "JN1592 - 794 Under Generator Belly Panel - Platework - Truck #11"
click at [423, 523] on input "text" at bounding box center [449, 521] width 328 height 33
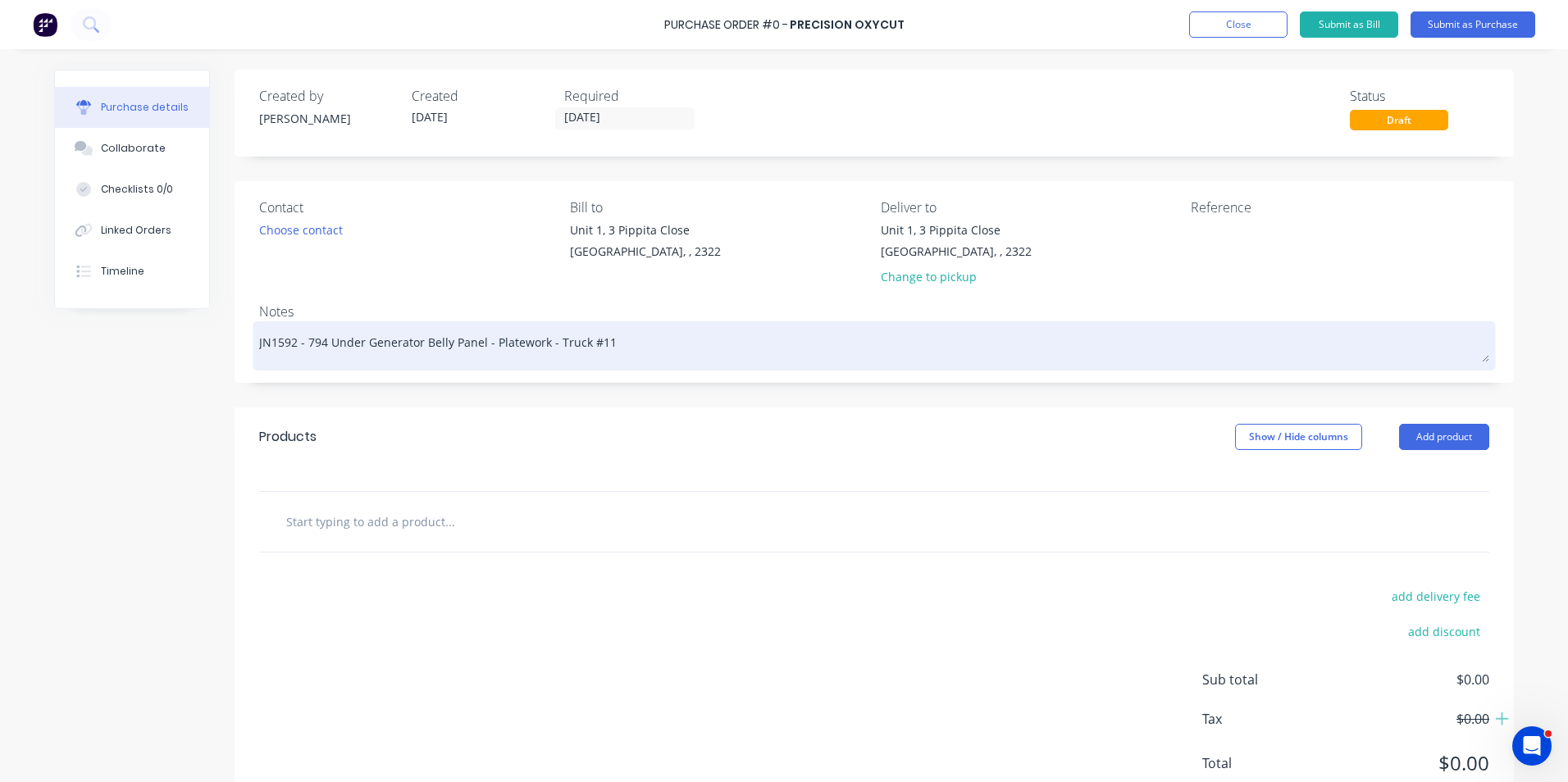
drag, startPoint x: 537, startPoint y: 343, endPoint x: 299, endPoint y: 346, distance: 238.0
click at [299, 346] on textarea "JN1592 - 794 Under Generator Belly Panel - Platework - Truck #11" at bounding box center [874, 343] width 1230 height 37
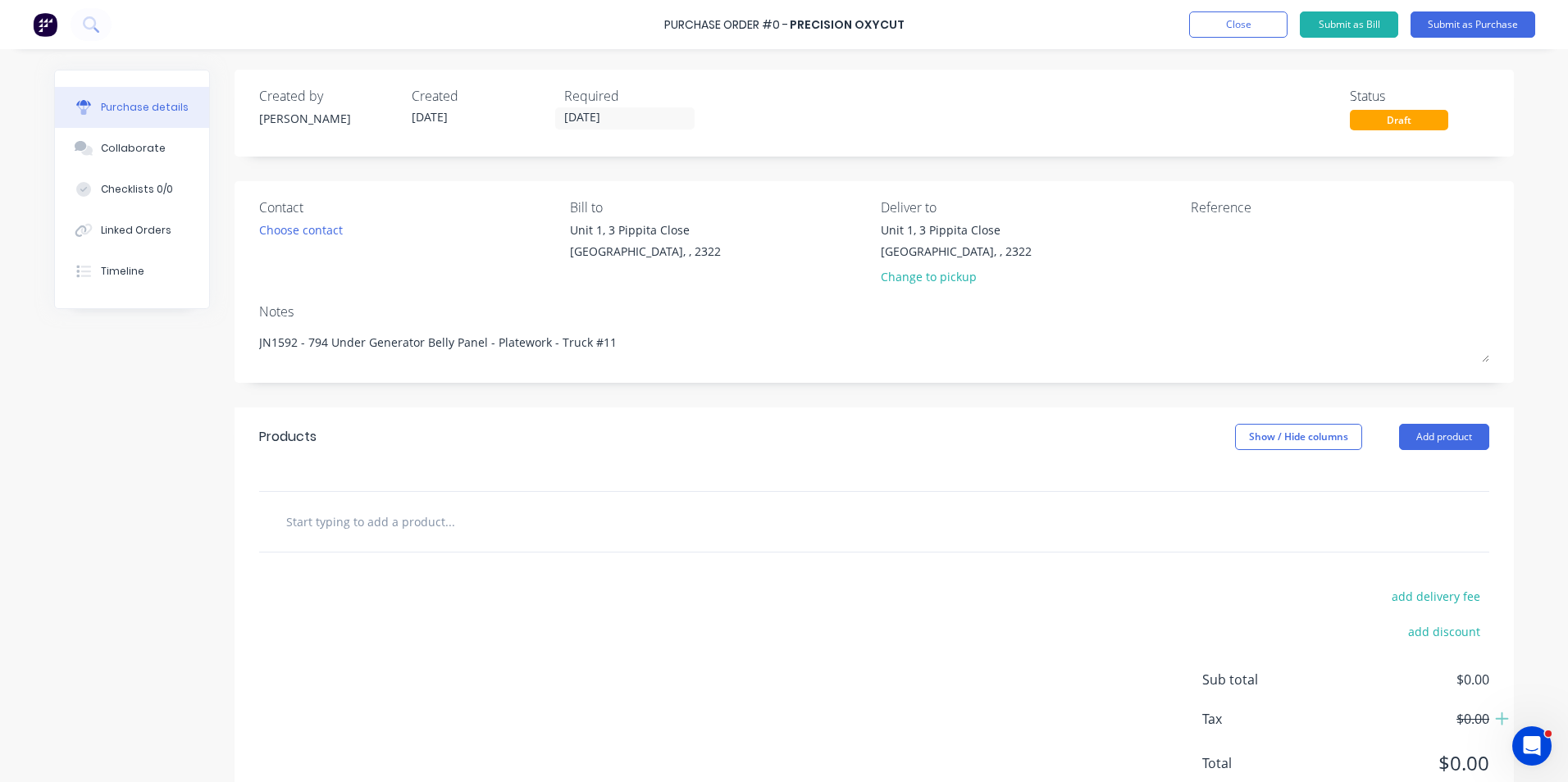
click at [333, 526] on input "text" at bounding box center [449, 521] width 328 height 33
type textarea "x"
type input "S"
type textarea "x"
type input "Su"
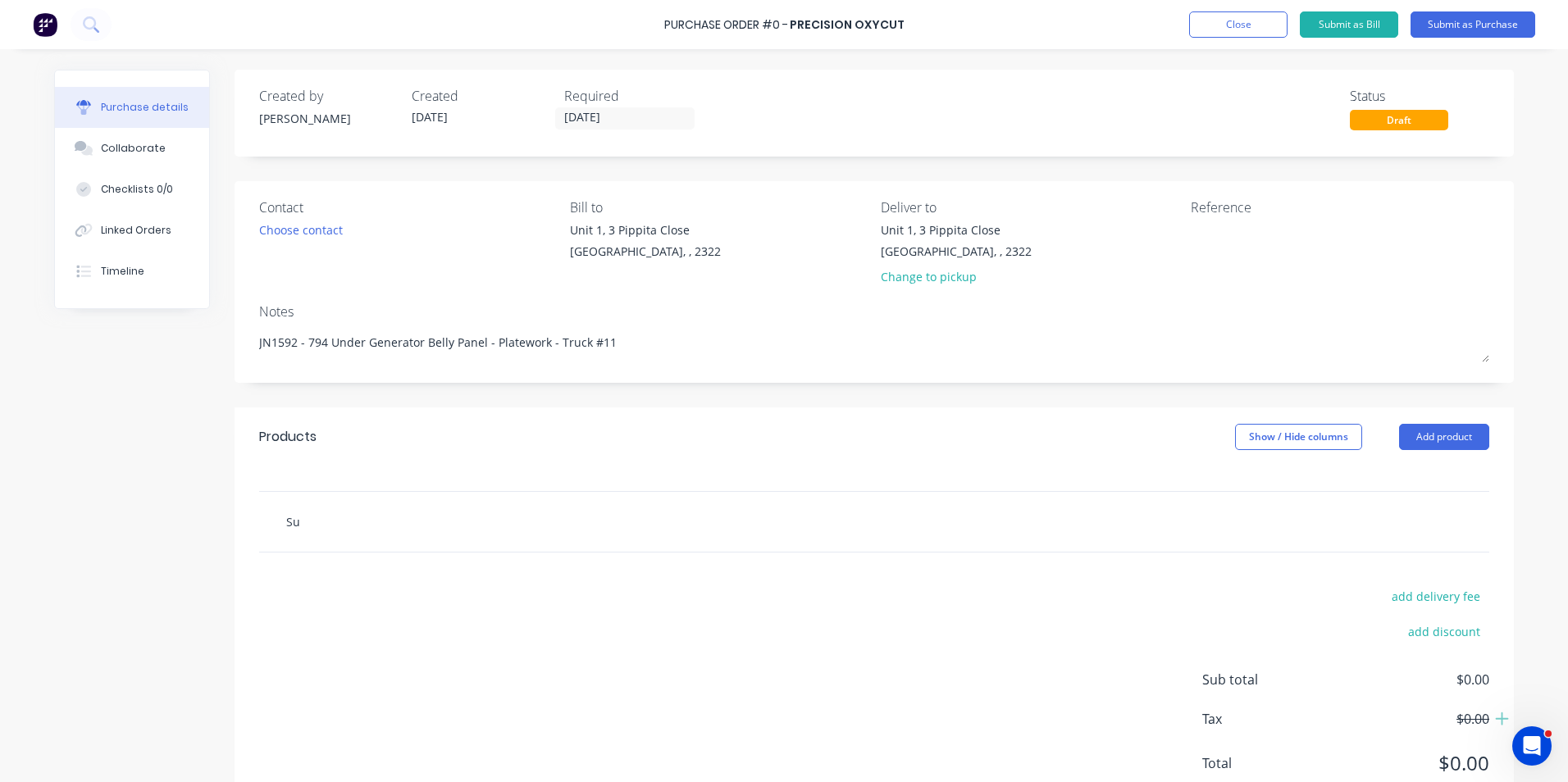
type textarea "x"
type input "Sup"
type textarea "x"
type input "Supp"
type textarea "x"
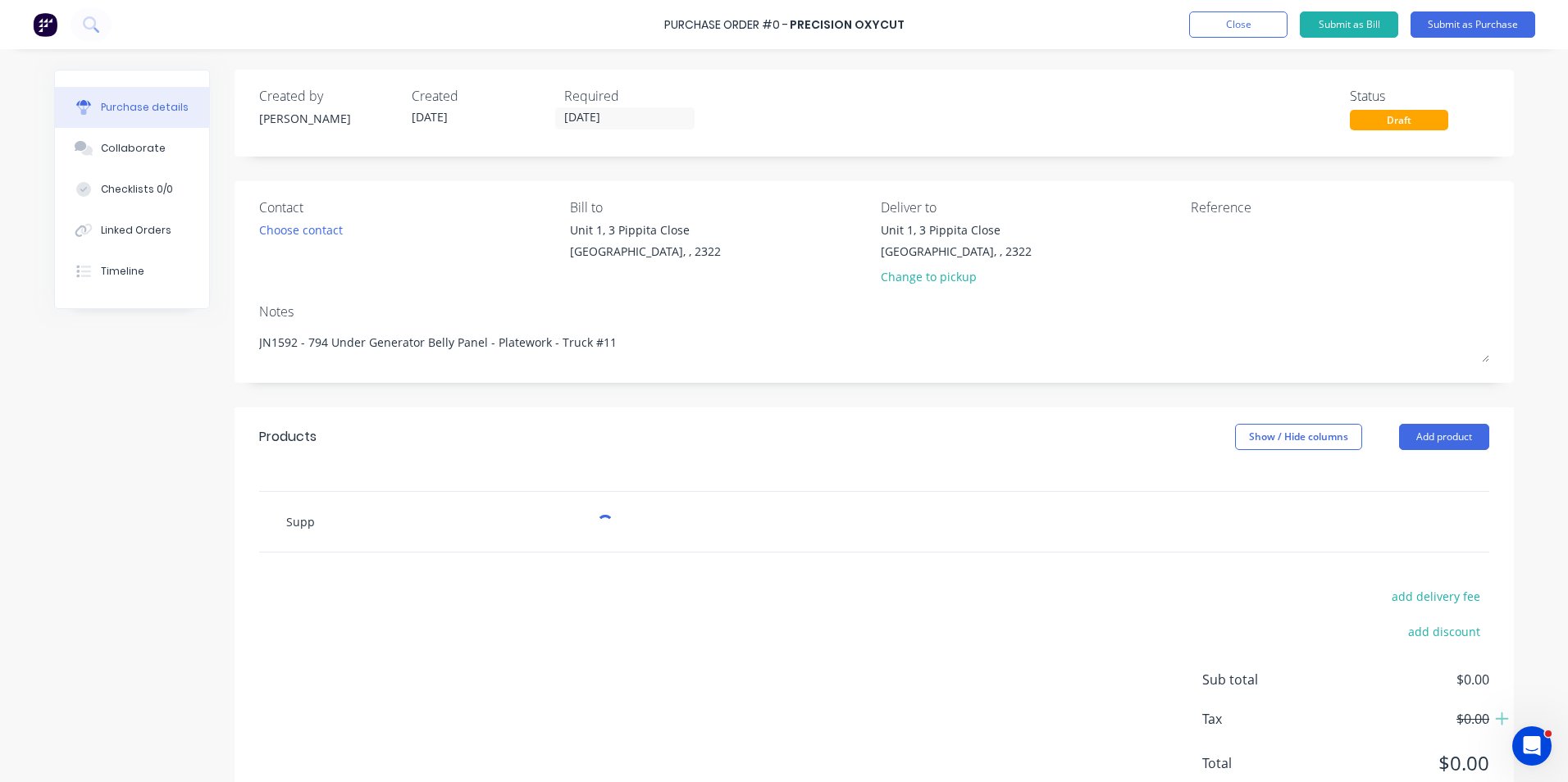
type input "Suppl"
type textarea "x"
type input "Supply"
type textarea "x"
type input "Supply"
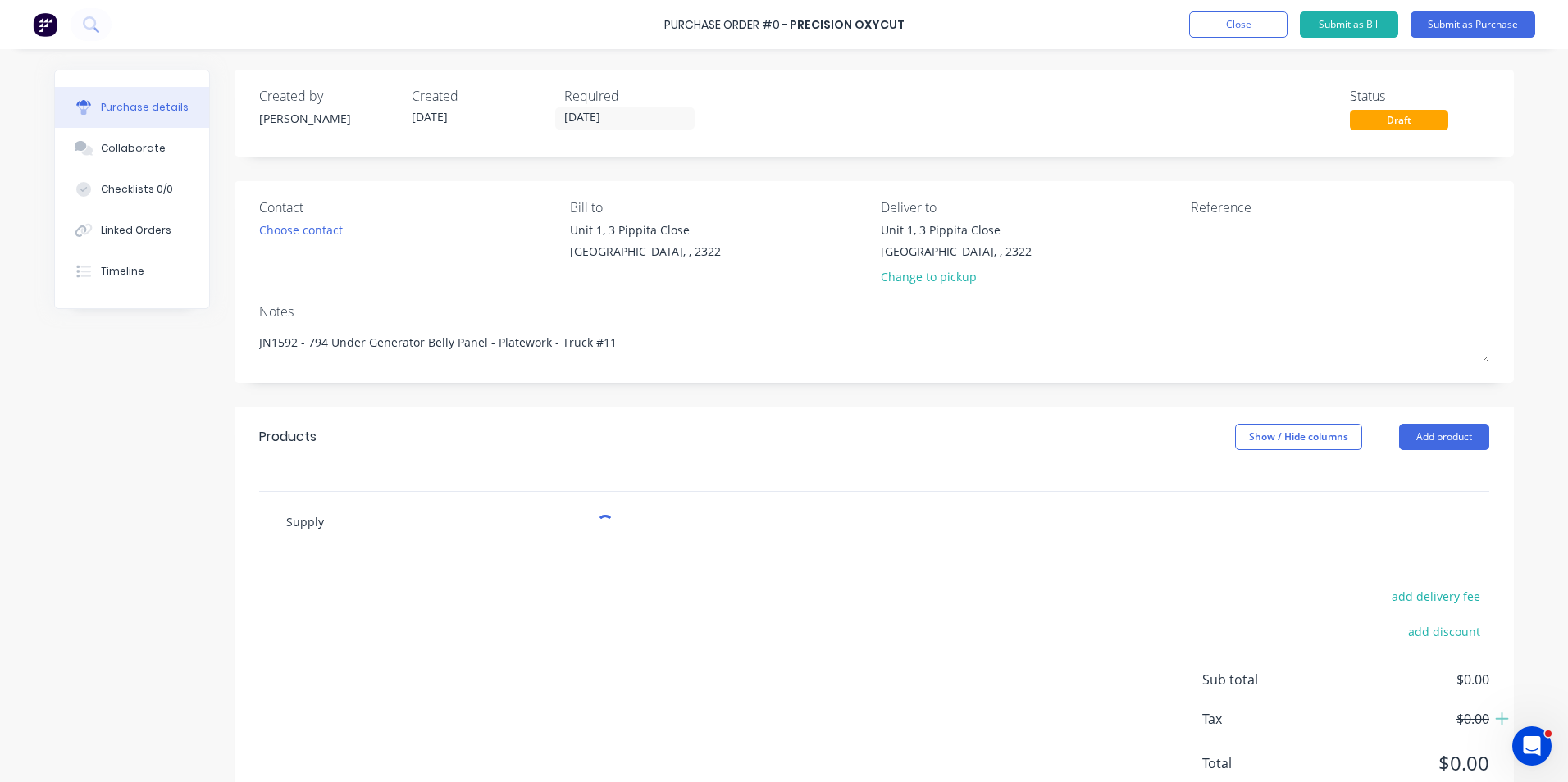
type textarea "x"
type input "Supply -"
type textarea "x"
type input "Supply -"
paste input "794 Under Generator Belly Panel - Platework"
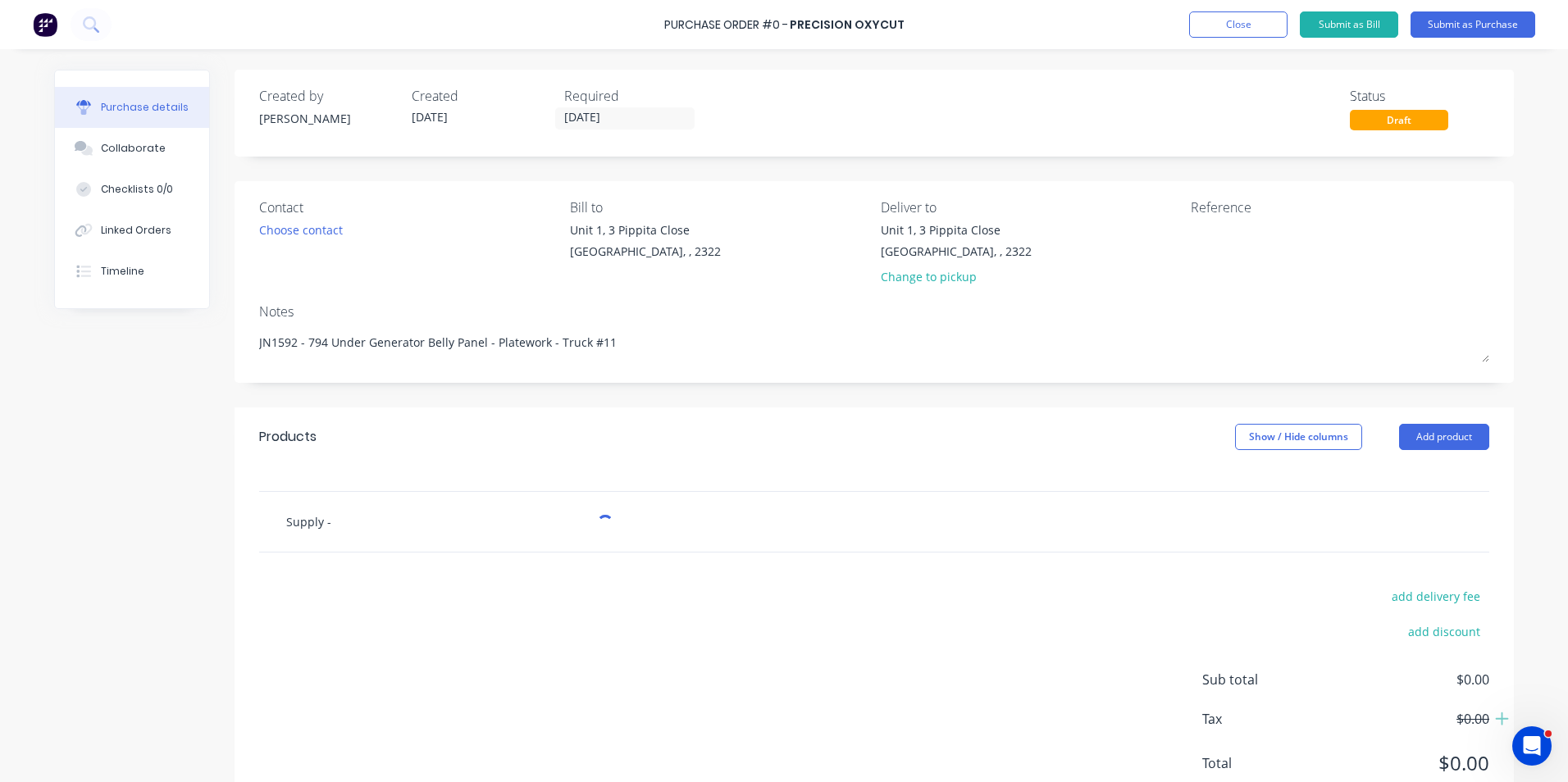
type textarea "x"
type input "Supply - 794 Under Generator Belly Panel - Platework"
type textarea "x"
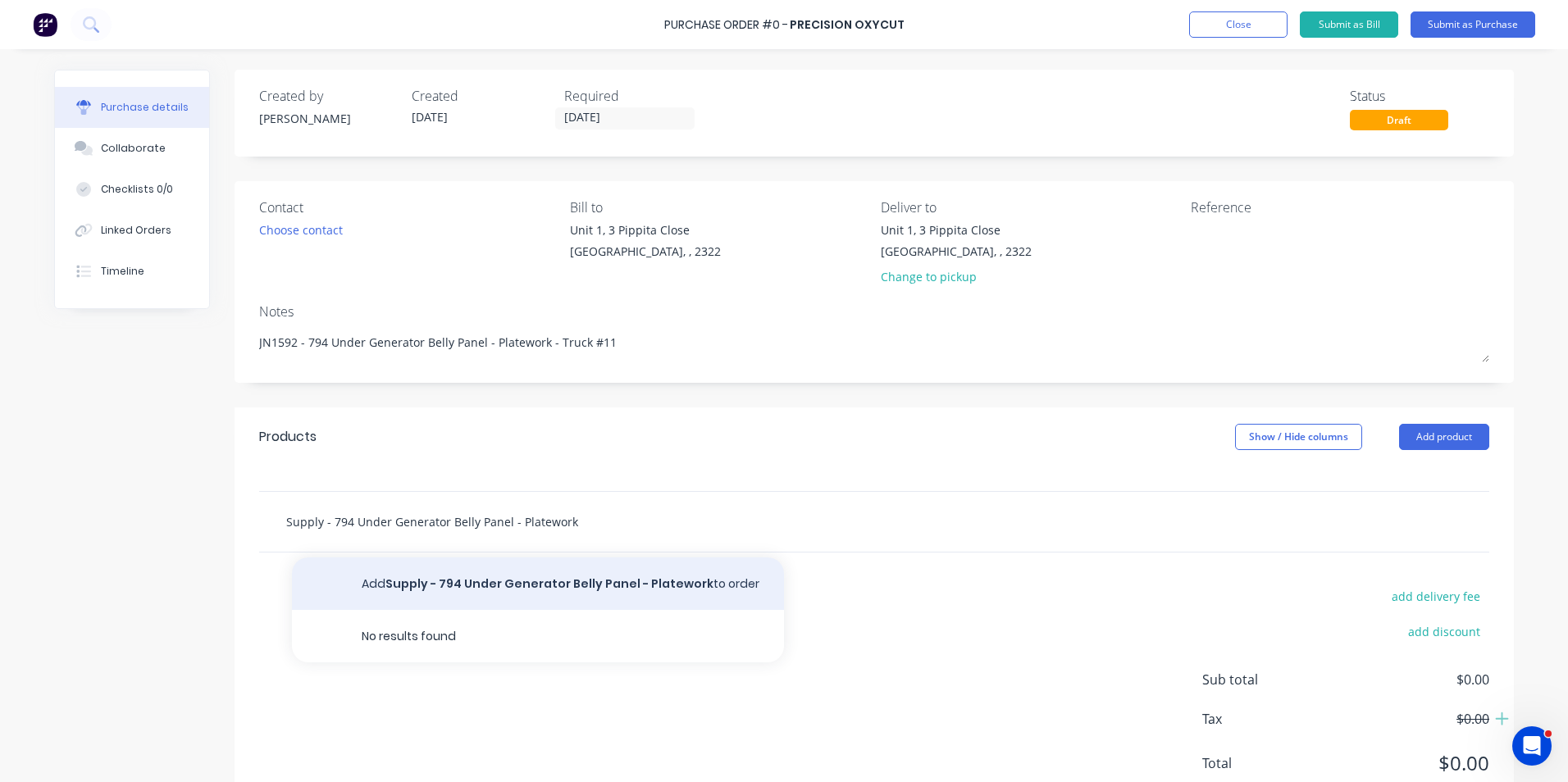
type input "Supply - 794 Under Generator Belly Panel - Platework"
click at [551, 584] on button "Add Supply - 794 Under Generator Belly Panel - Platework to order" at bounding box center [538, 584] width 492 height 53
type textarea "x"
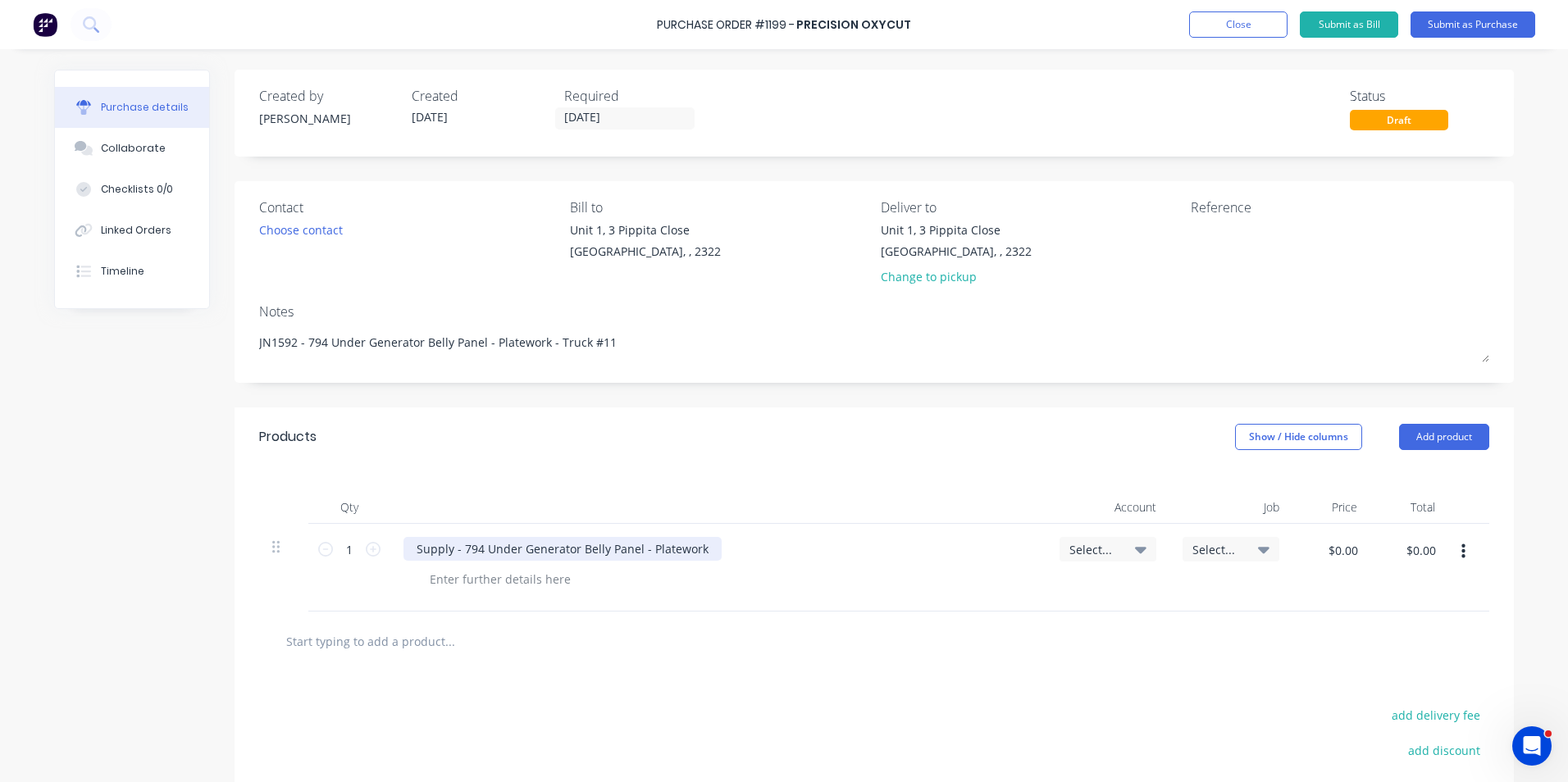
type textarea "x"
click at [698, 551] on div "Supply - 794 Under Generator Belly Panel - Platework" at bounding box center [562, 549] width 318 height 24
click at [790, 550] on div "Supply - 794 Under Generator Belly Panel - Platework kit as per quote" at bounding box center [607, 549] width 408 height 24
click at [1091, 549] on span "Select..." at bounding box center [1093, 549] width 49 height 17
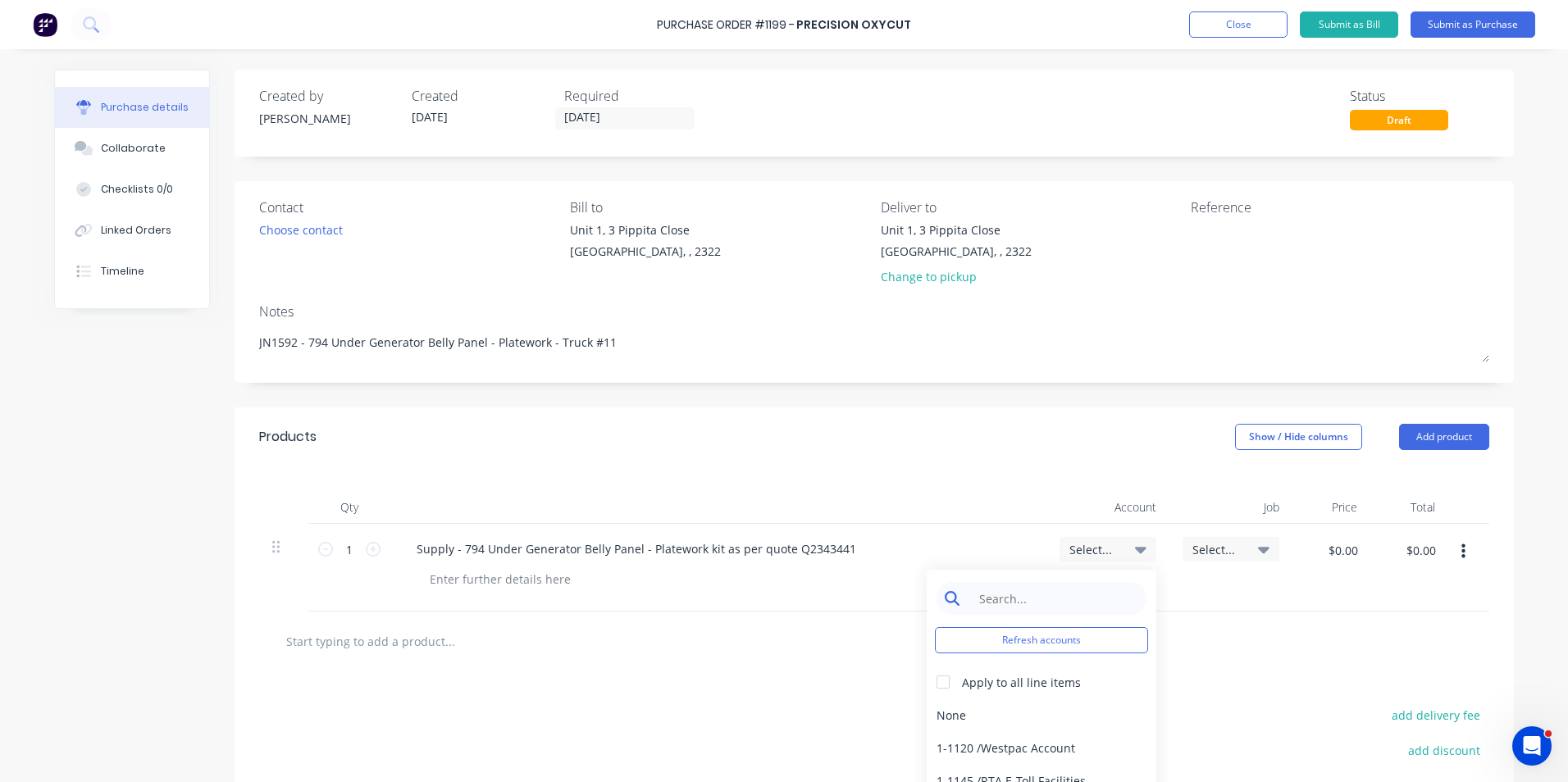
type textarea "x"
click at [1002, 594] on input at bounding box center [1054, 598] width 168 height 33
type input "1-14"
type textarea "x"
type input "1-14"
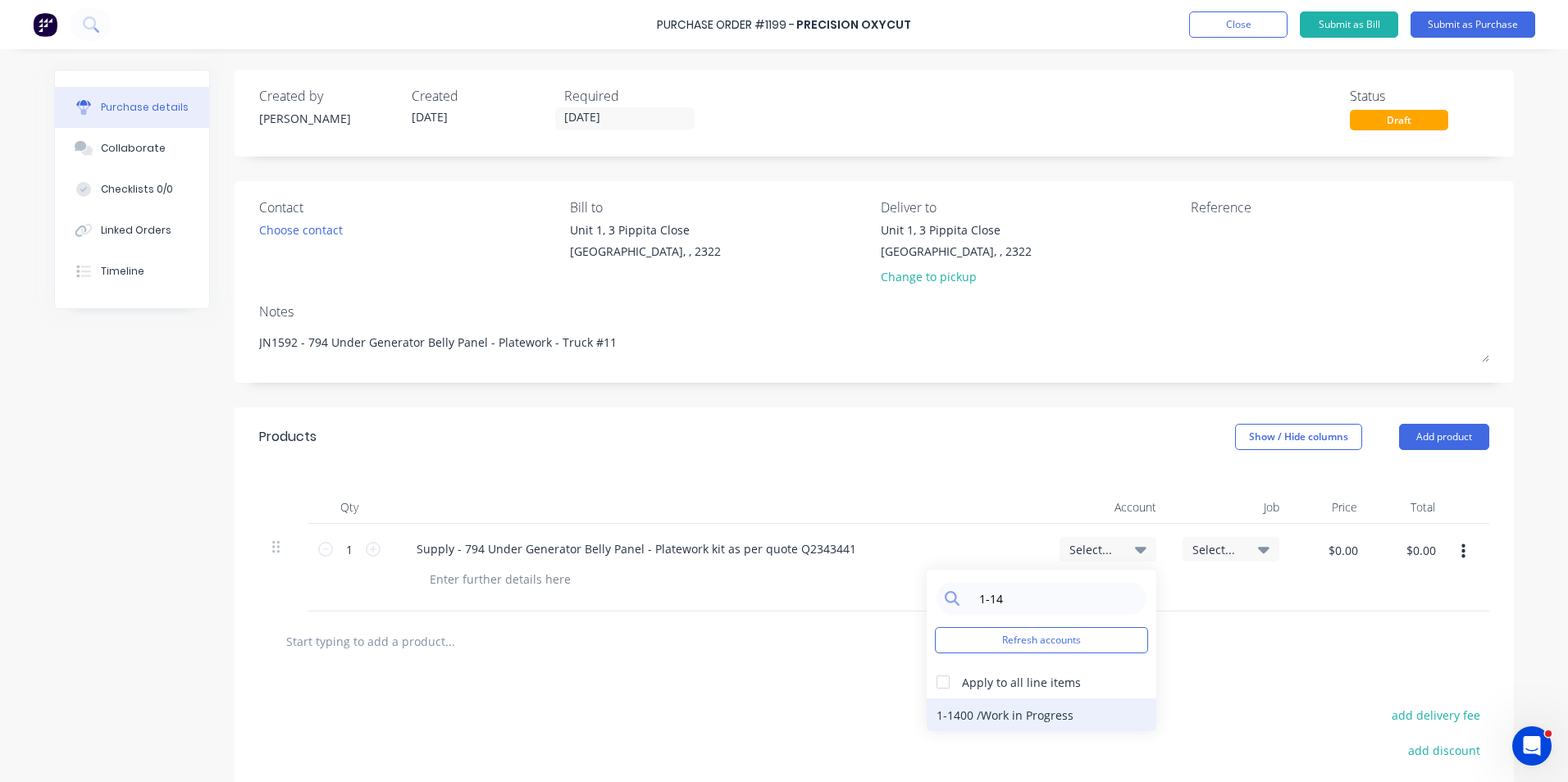
click at [1045, 715] on div "1-1400 / Work in Progress" at bounding box center [1041, 714] width 230 height 33
click at [1214, 549] on span "Select..." at bounding box center [1217, 549] width 49 height 17
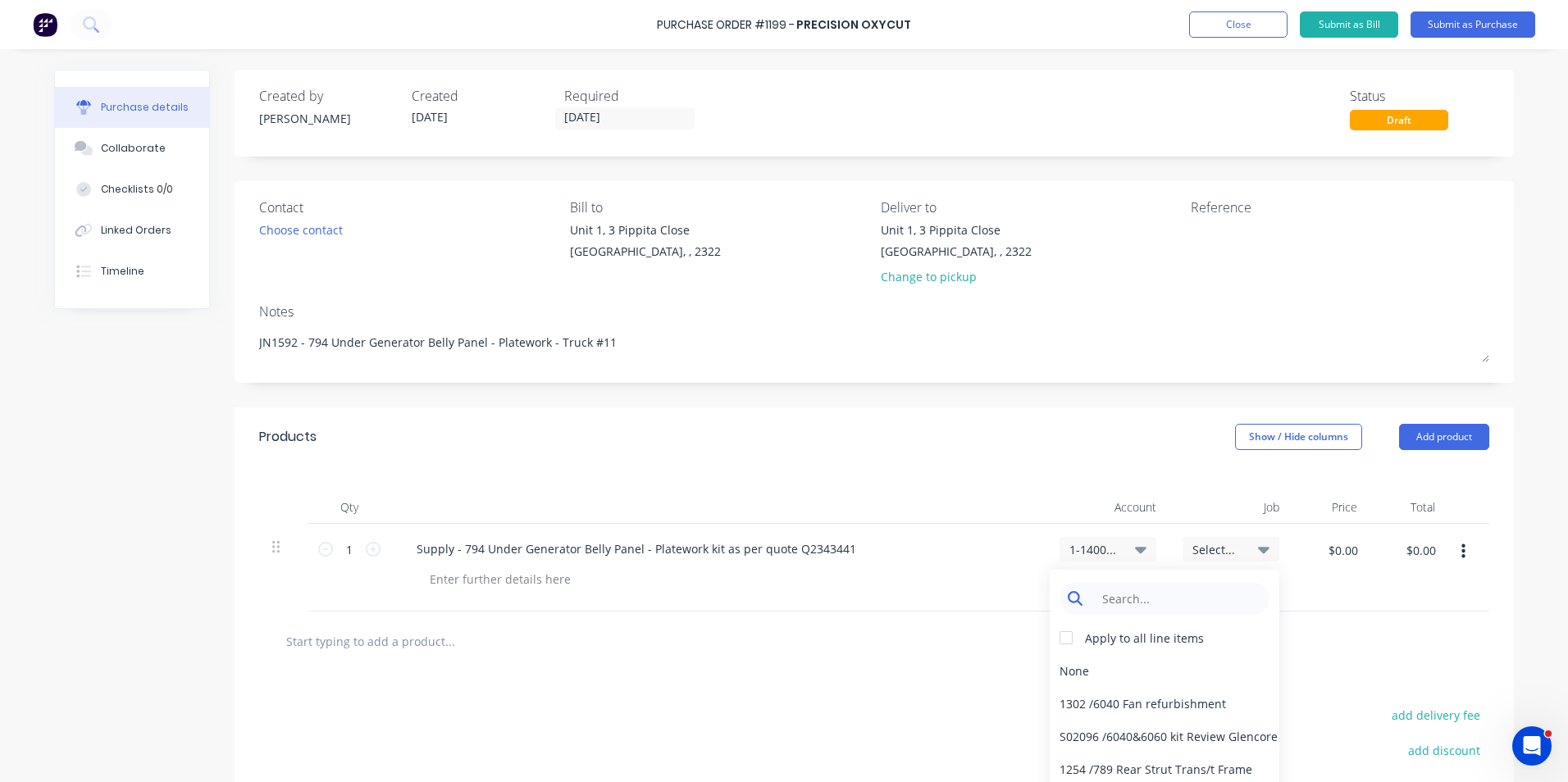
type textarea "x"
click at [1134, 599] on input at bounding box center [1177, 598] width 168 height 33
type input "1592"
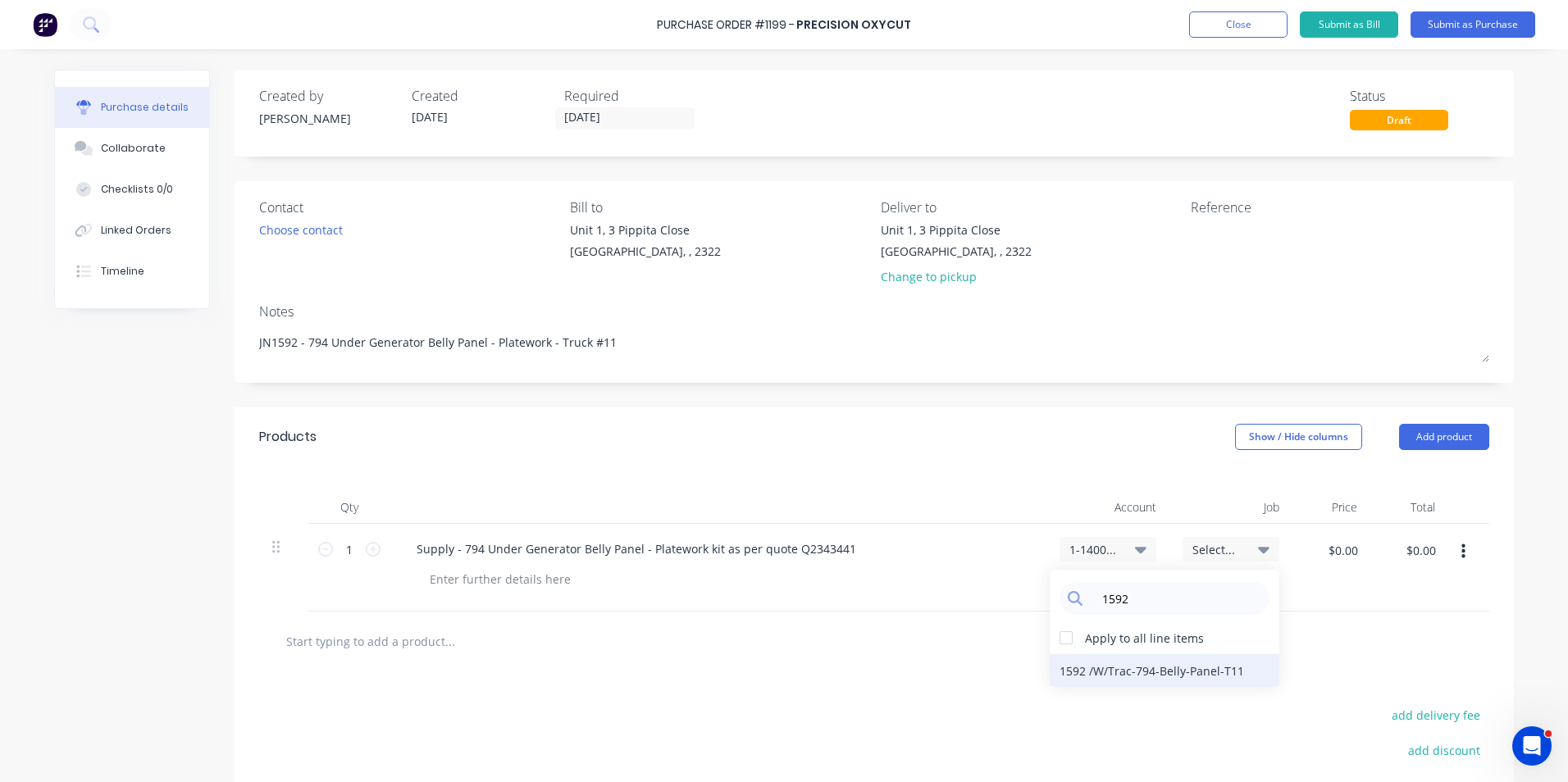
click at [1141, 664] on div "1592 / W/Trac-794-Belly-Panel-T11" at bounding box center [1164, 670] width 230 height 33
click at [1347, 552] on input "$0.00" at bounding box center [1342, 550] width 49 height 26
type textarea "x"
type input "614.30"
type textarea "x"
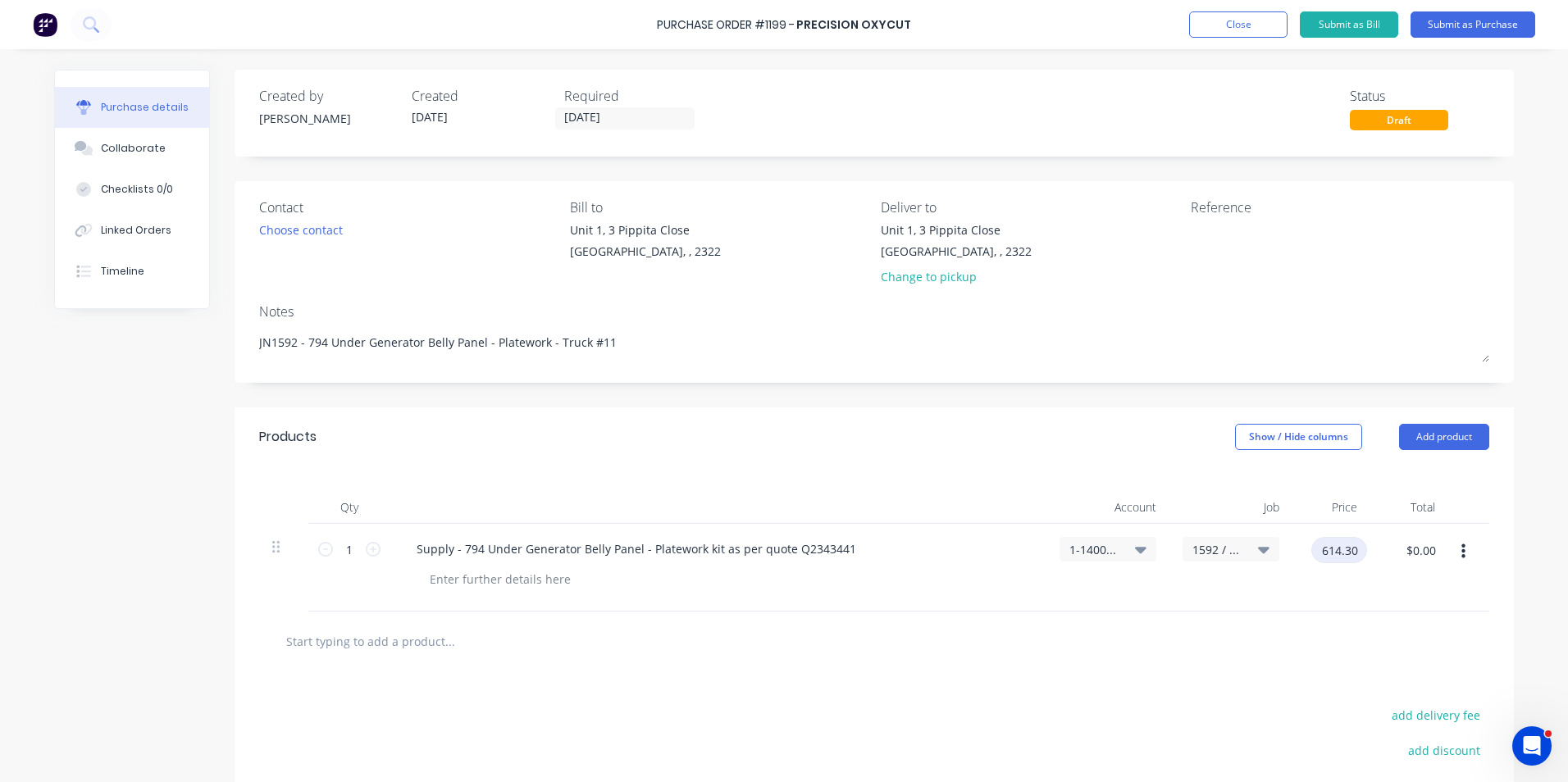
type input "614.30"
type textarea "x"
type input "$614.30"
click at [1320, 607] on div "$614.30 $614.30" at bounding box center [1332, 568] width 79 height 88
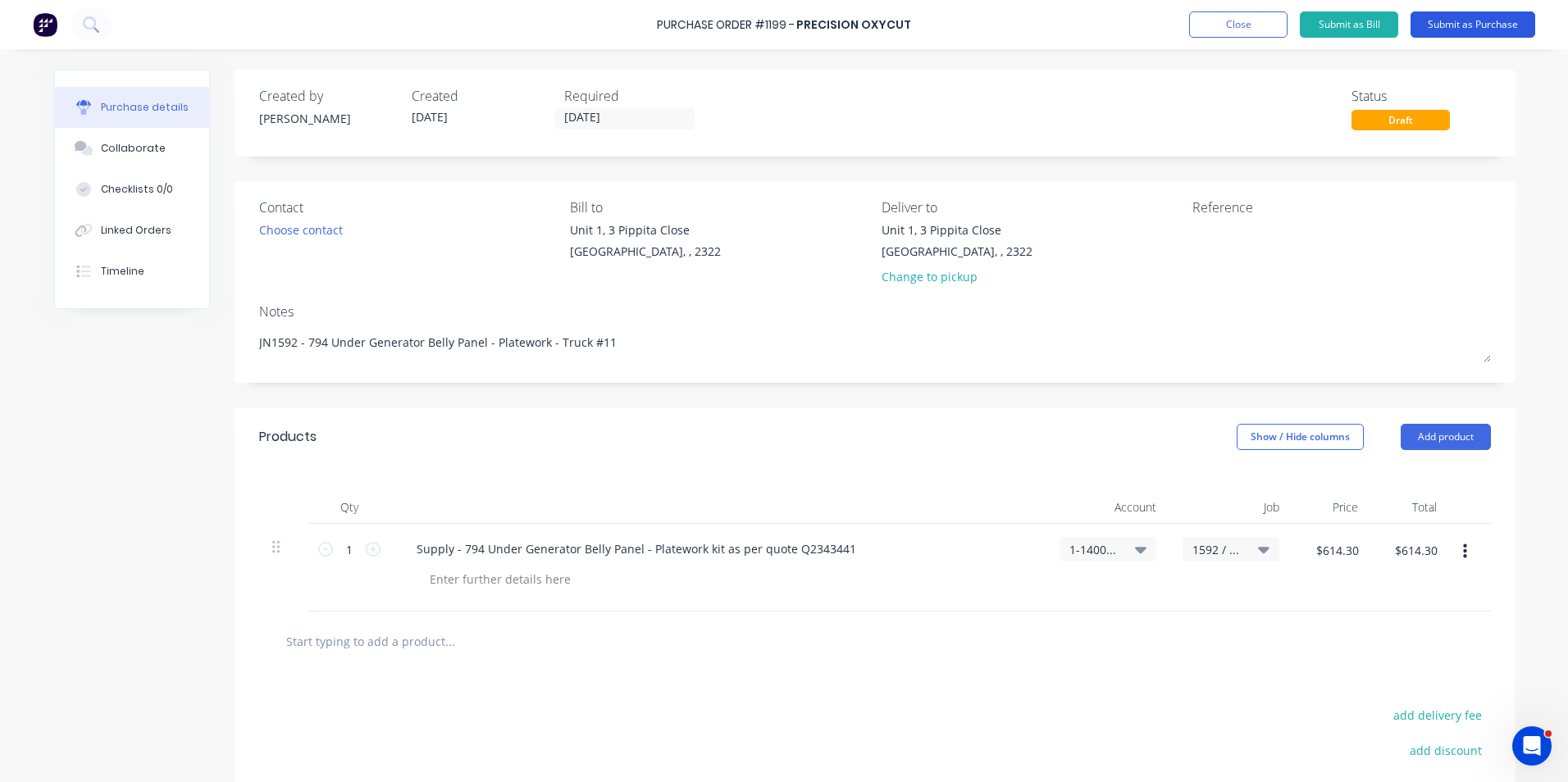
click at [1473, 25] on button "Submit as Purchase" at bounding box center [1472, 24] width 124 height 26
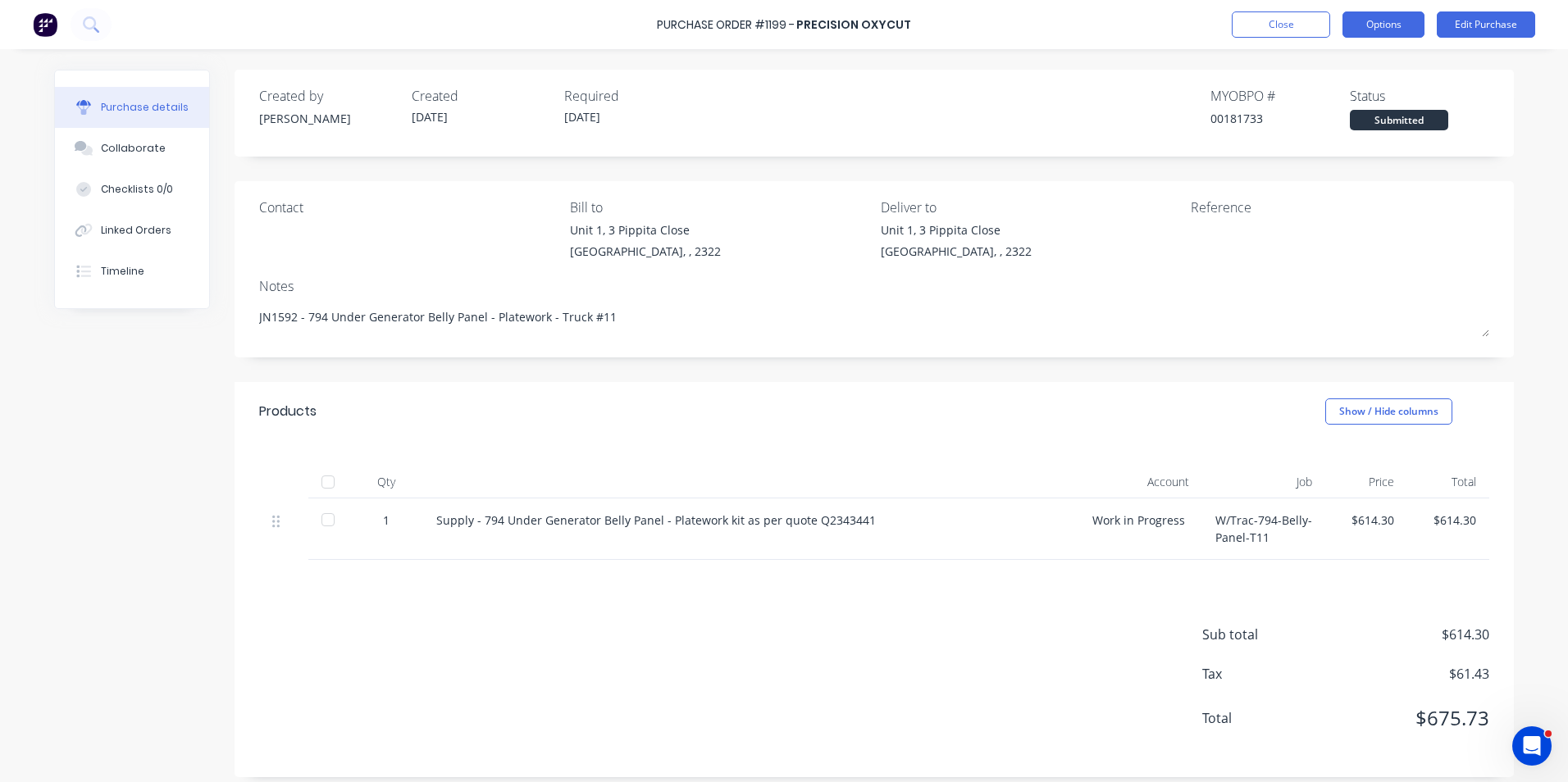
click at [1391, 26] on button "Options" at bounding box center [1383, 24] width 82 height 26
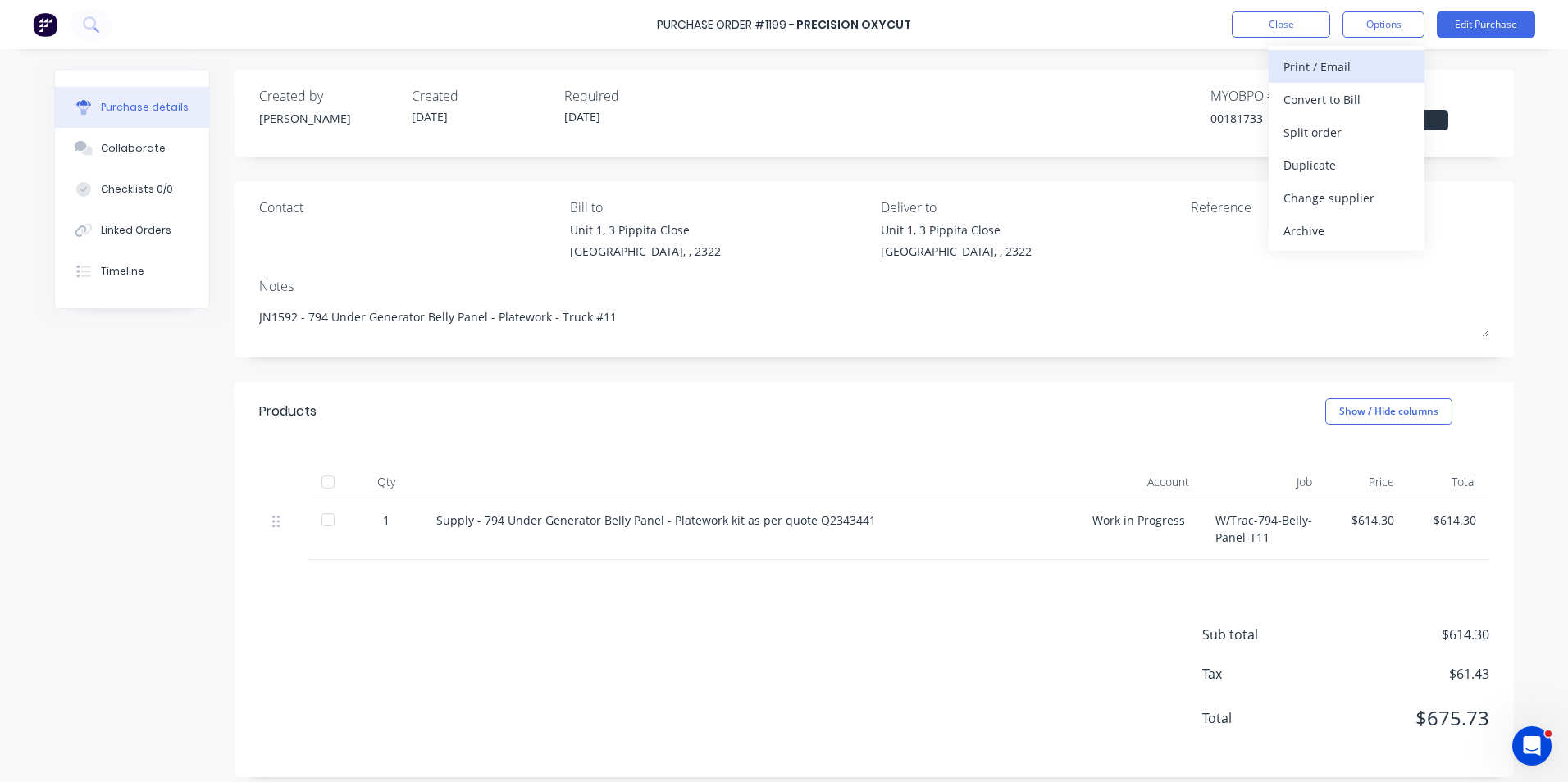
click at [1321, 65] on div "Print / Email" at bounding box center [1345, 66] width 126 height 24
click at [1317, 94] on div "With pricing" at bounding box center [1345, 99] width 126 height 24
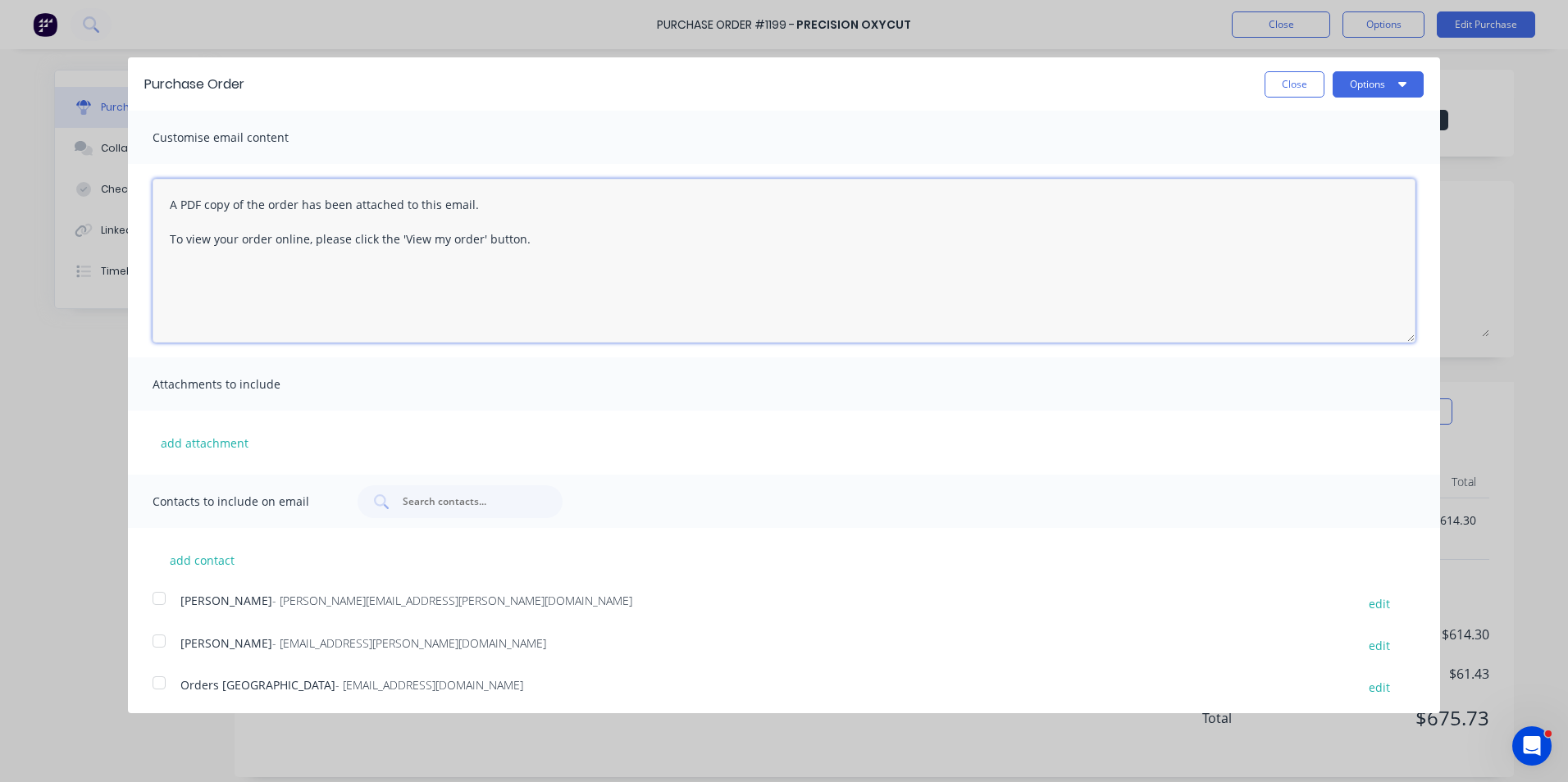
type textarea "x"
drag, startPoint x: 542, startPoint y: 242, endPoint x: 134, endPoint y: 199, distance: 410.3
click at [134, 199] on div "A PDF copy of the order has been attached to this email. To view your order onl…" at bounding box center [784, 260] width 1312 height 193
type textarea "Hi Sales,"
type textarea "x"
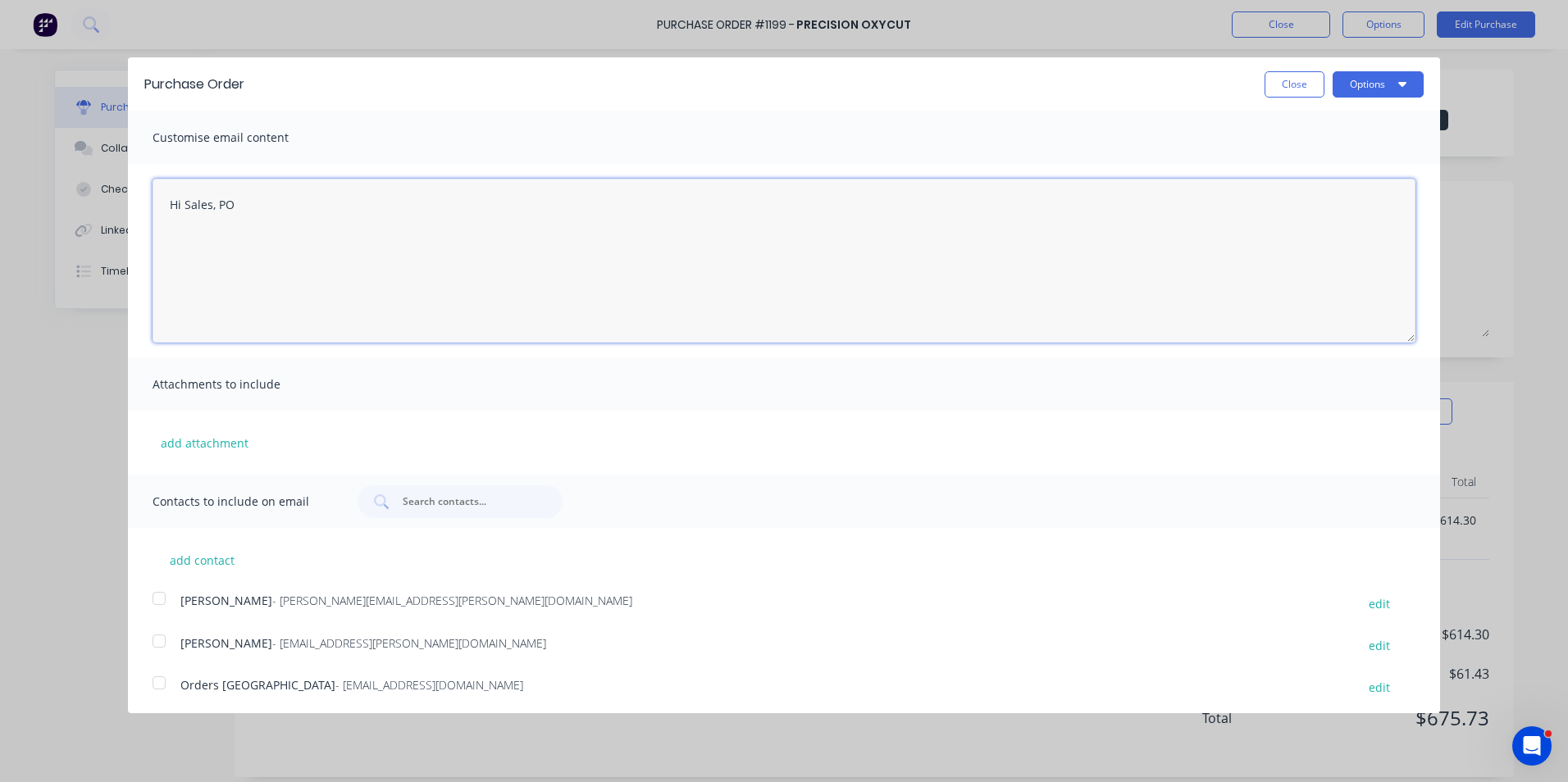
type textarea "Hi Sales, PO"
type textarea "x"
type textarea "Hi Sales, PO att"
type textarea "x"
type textarea "Hi Sales, PO attac"
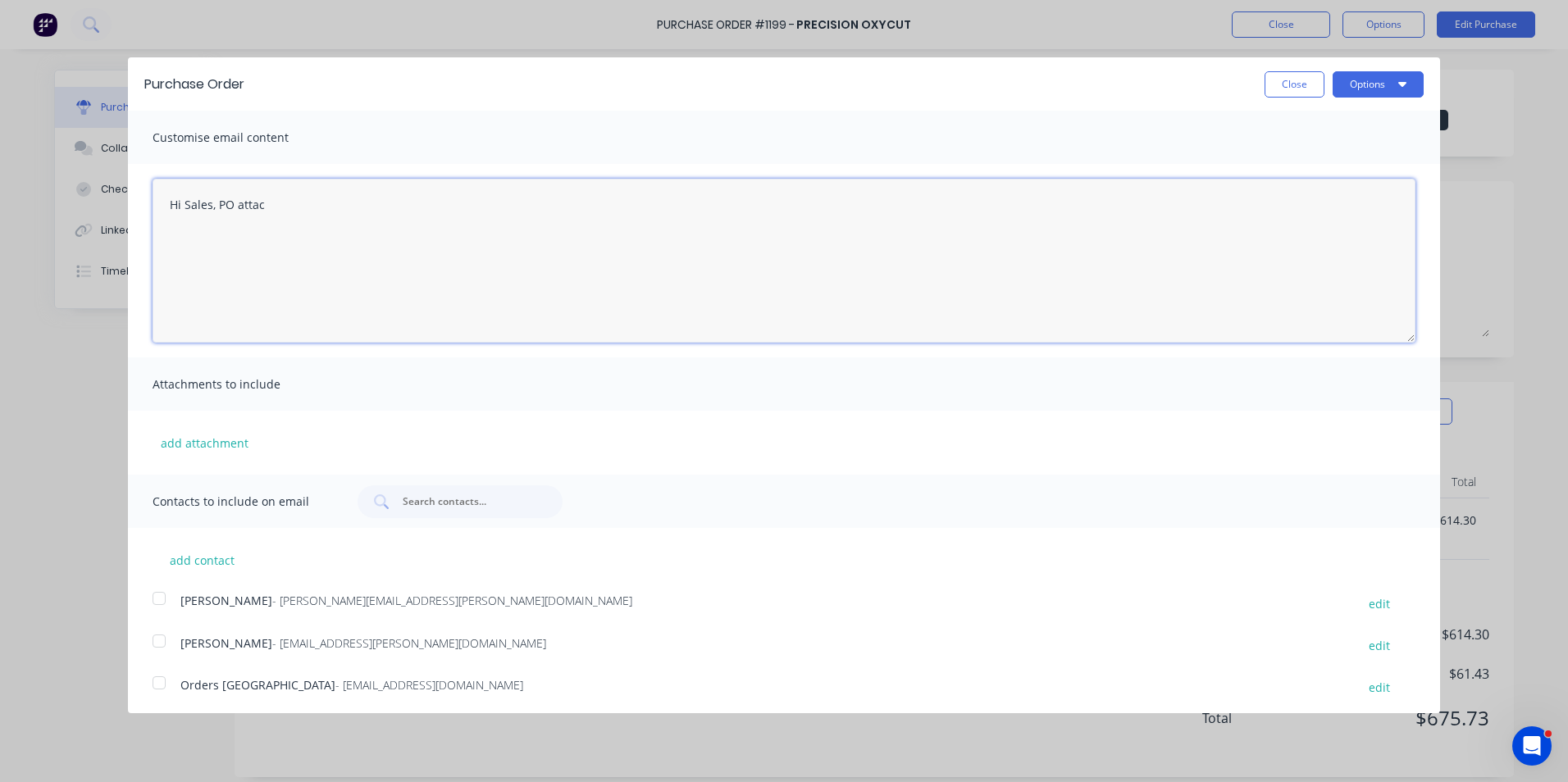
type textarea "x"
type textarea "Hi Sales, PO attached as quoted"
type textarea "x"
type textarea "Hi Sales, PO attached as quoted, please proceed"
type textarea "x"
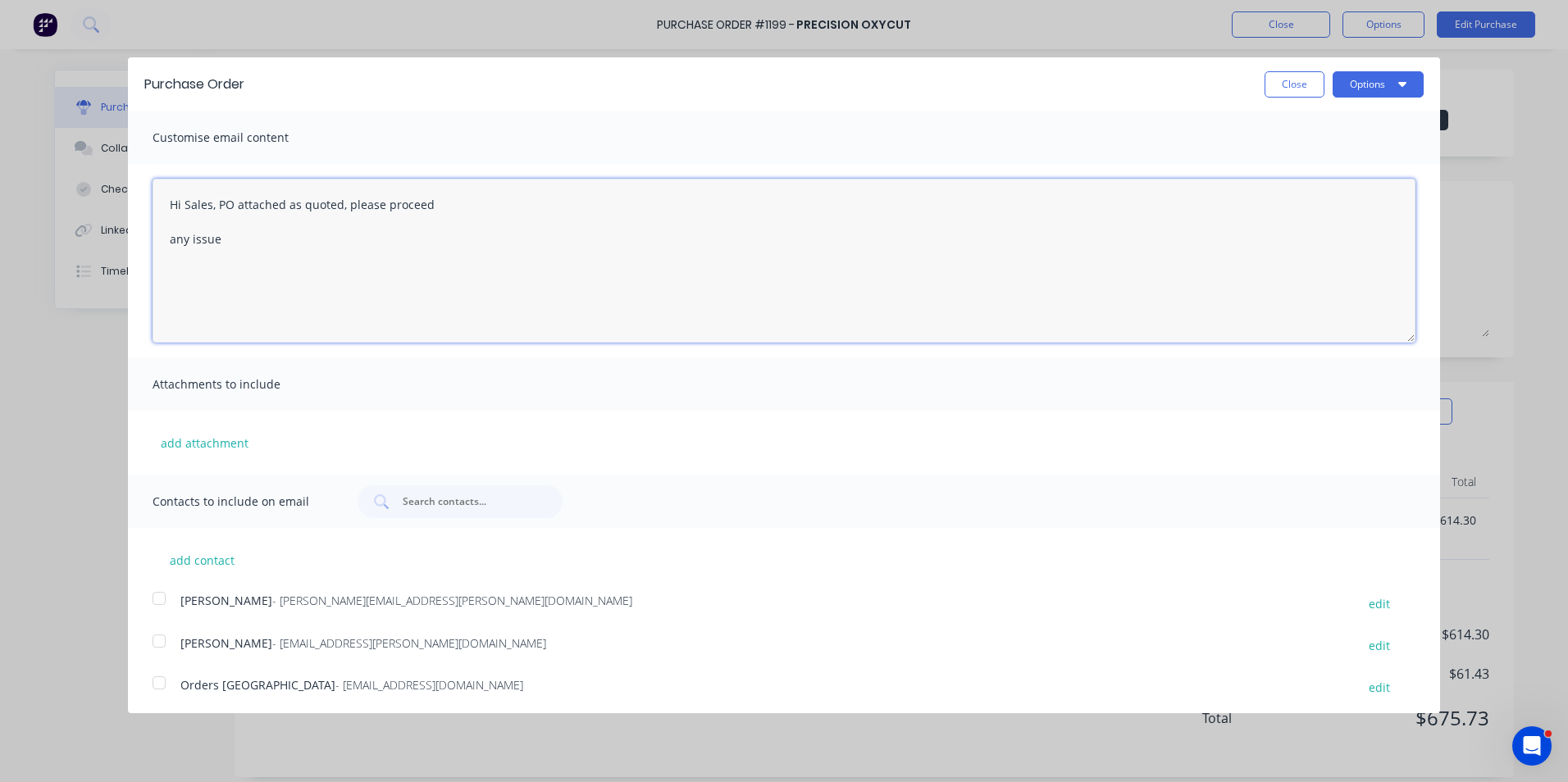
type textarea "Hi Sales, PO attached as quoted, please proceed any issues"
type textarea "x"
type textarea "Hi Sales, PO attached as quoted, please proceed any issues, let me know"
type textarea "x"
type textarea "Hi Sales, PO attached as quoted, please proceed any issues, let me know Regards…"
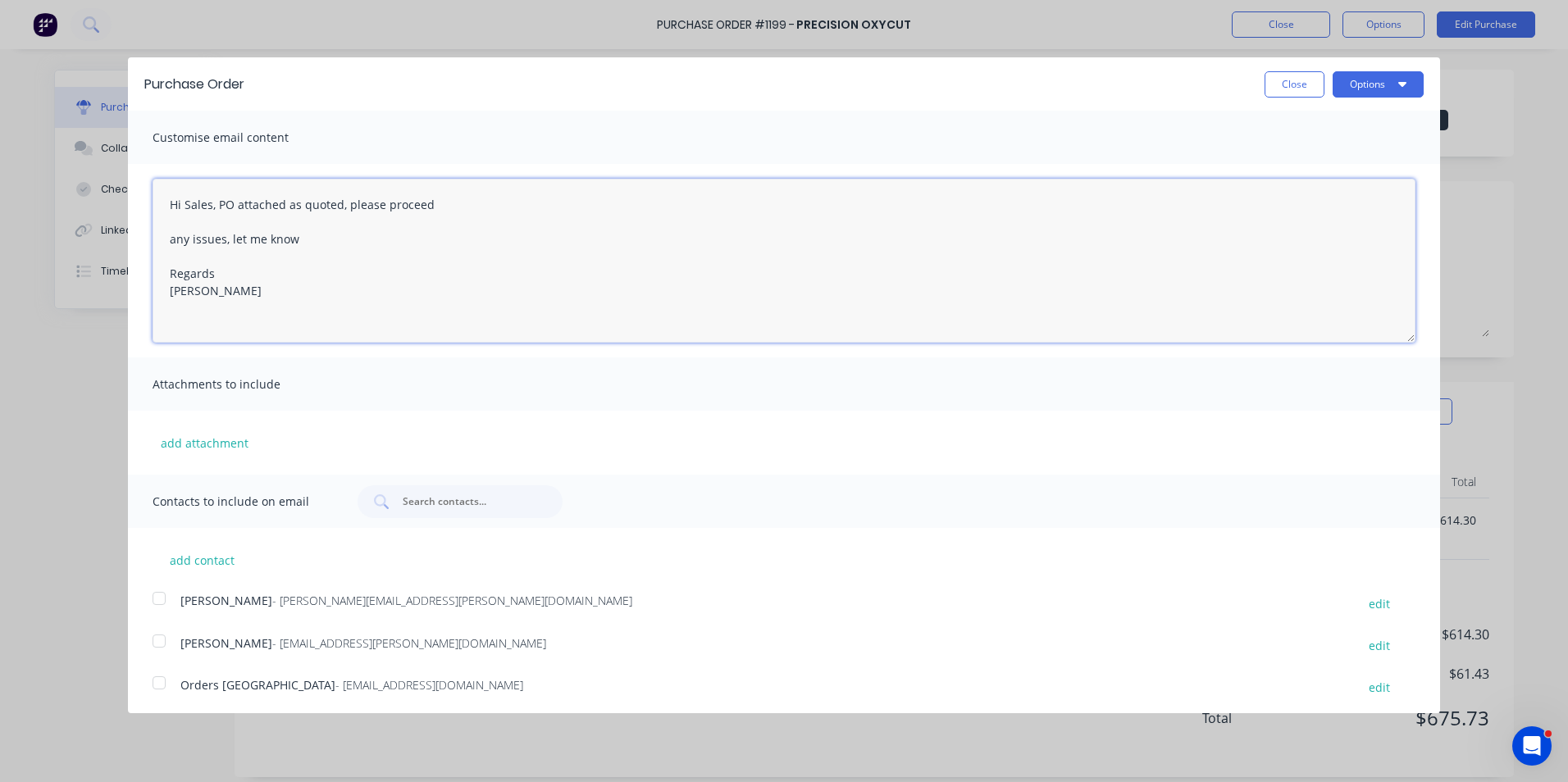
type textarea "x"
type textarea "Hi Sales, PO attached as quoted, please proceed any issues, let me know Regards…"
click at [222, 442] on button "add attachment" at bounding box center [205, 443] width 104 height 25
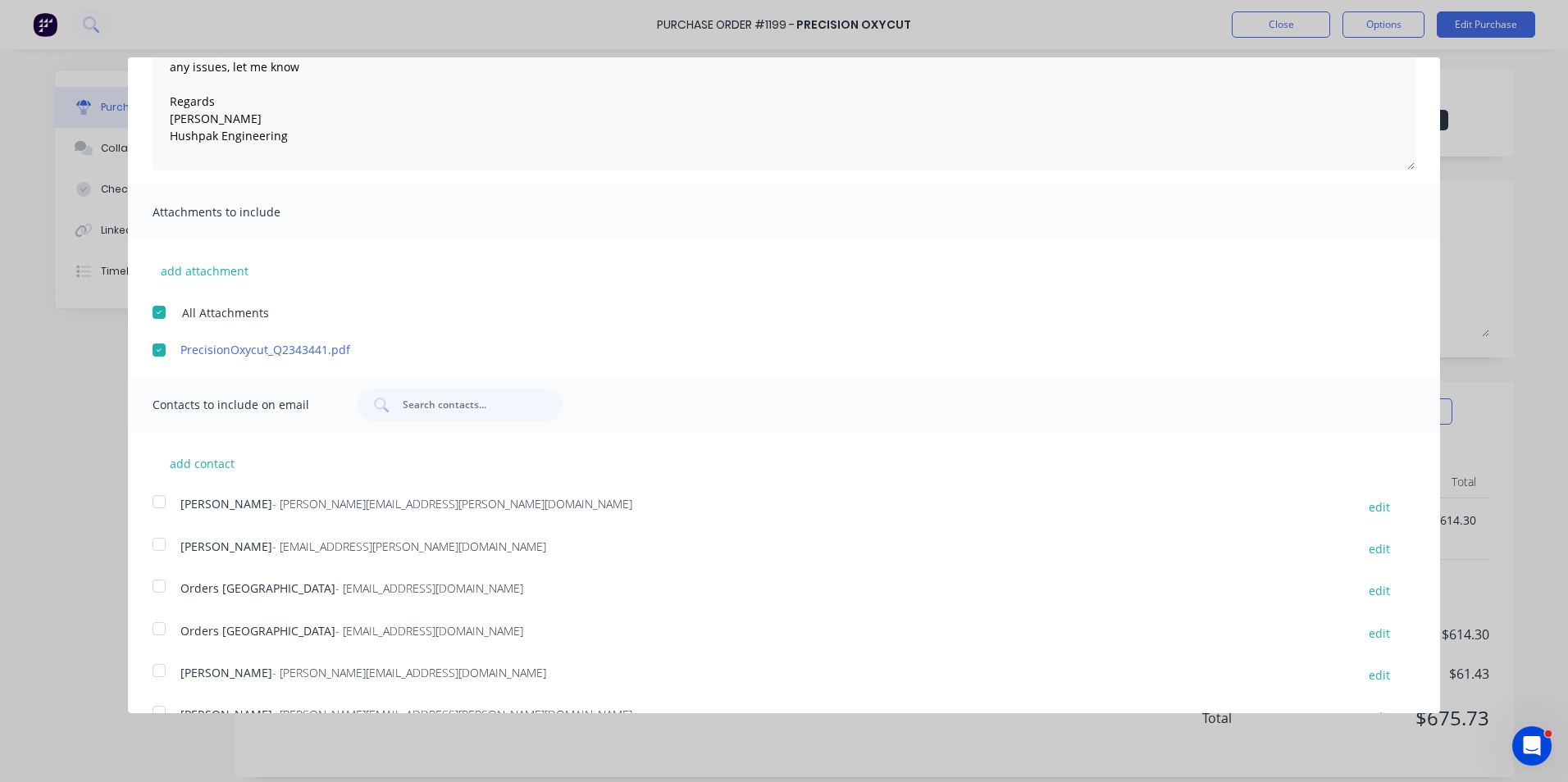
scroll to position [206, 0]
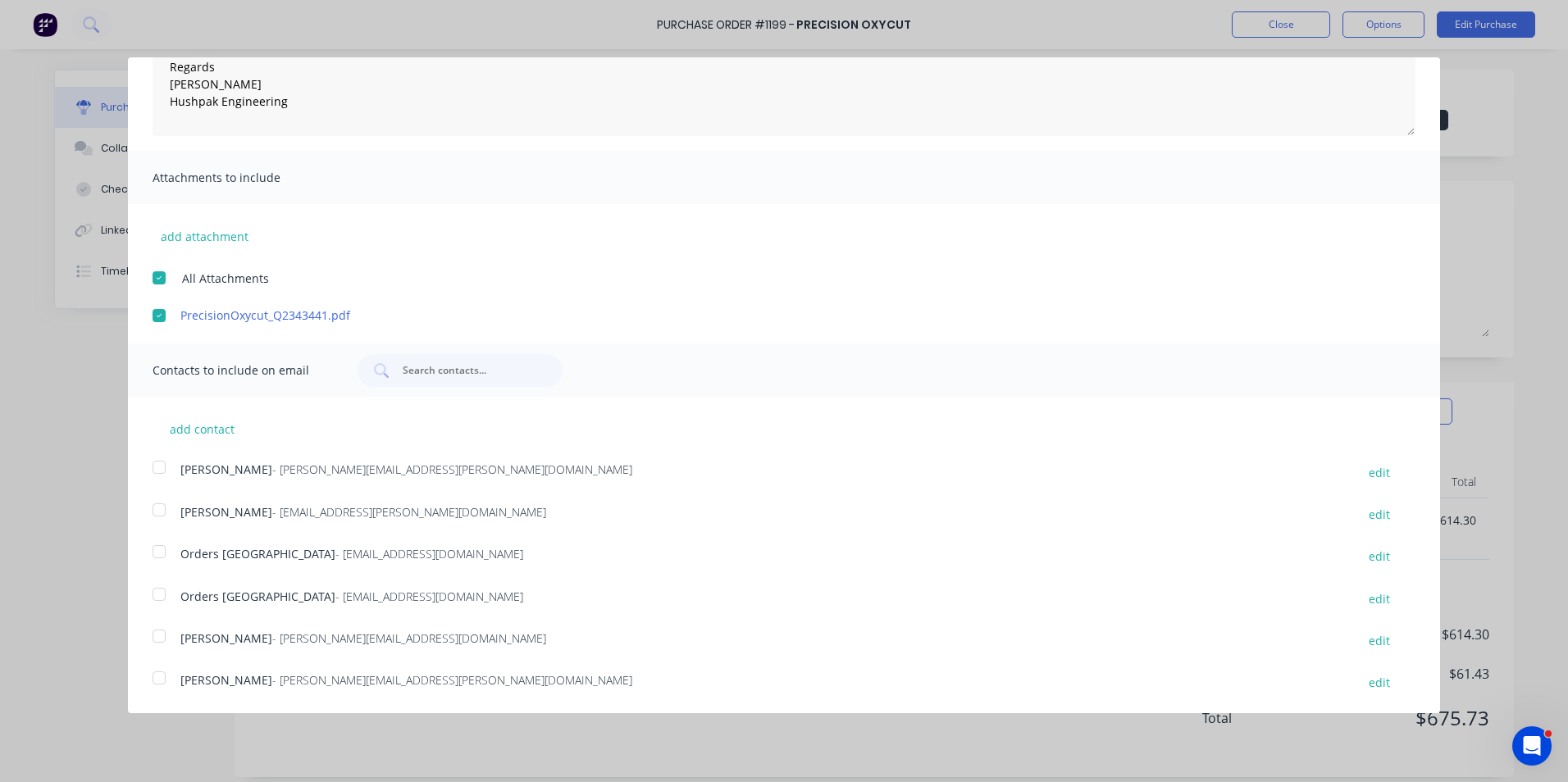
click at [158, 465] on div at bounding box center [159, 467] width 33 height 33
click at [159, 551] on div at bounding box center [159, 551] width 33 height 33
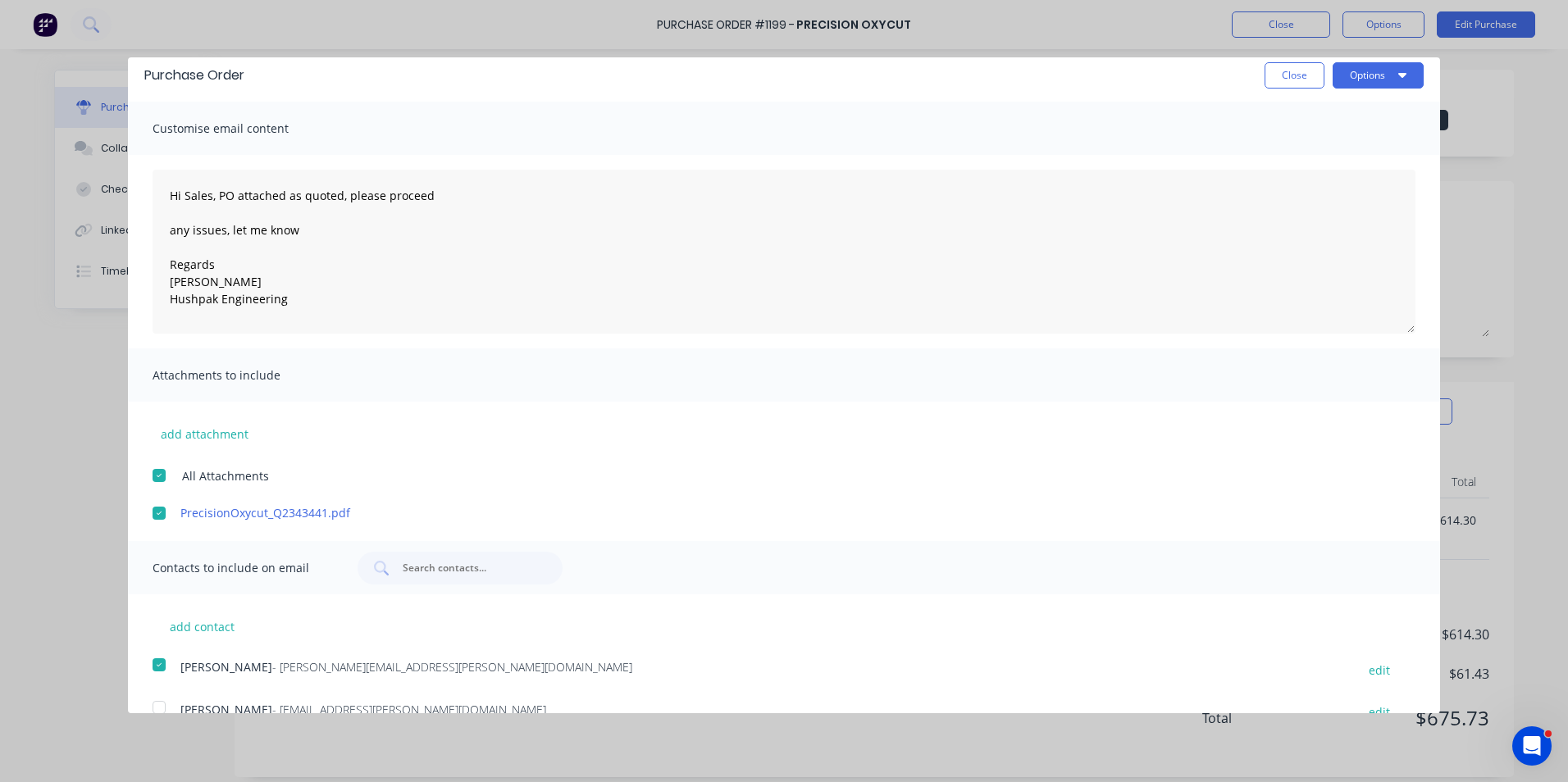
scroll to position [0, 0]
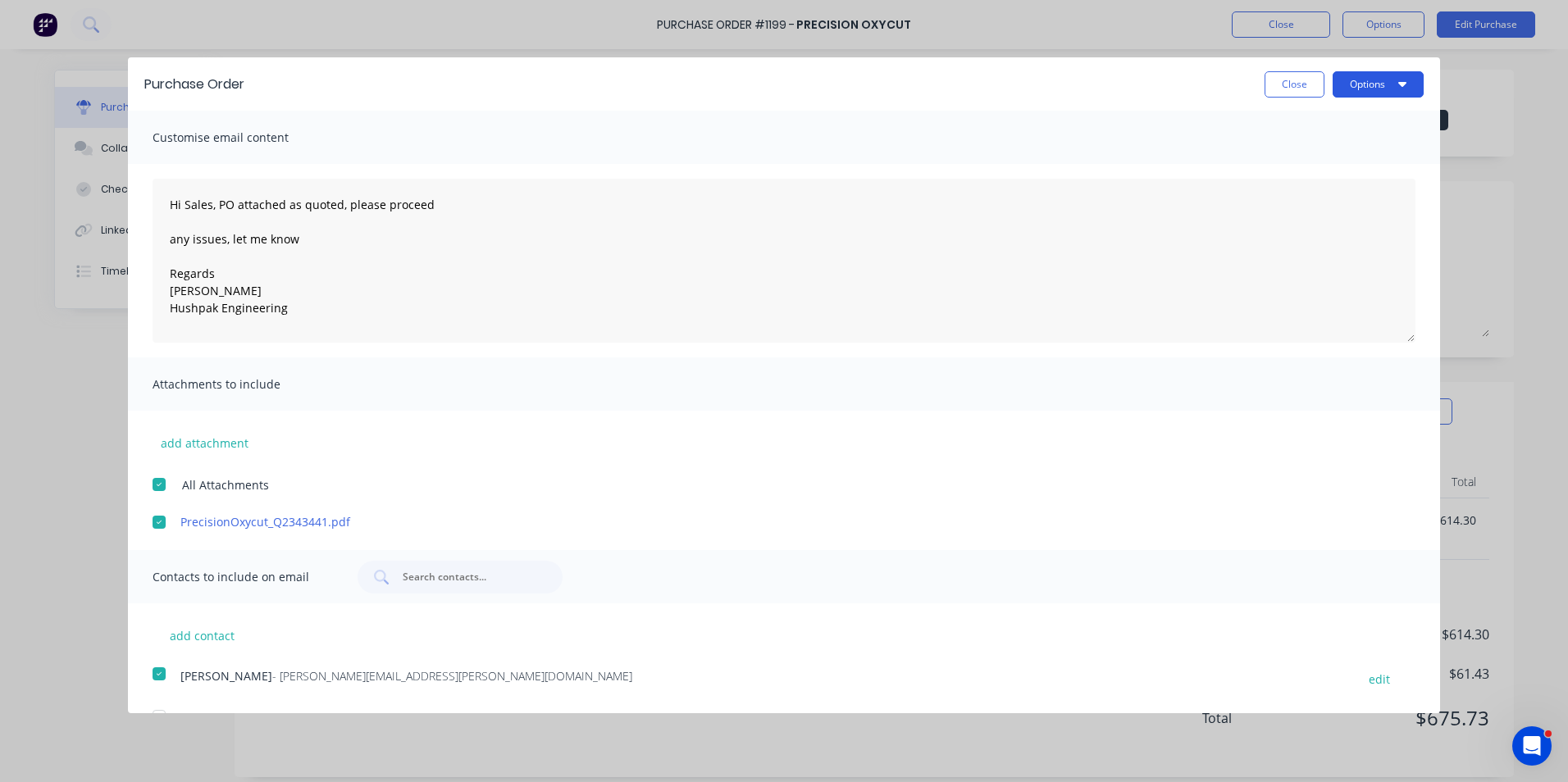
click at [1345, 85] on button "Options" at bounding box center [1378, 84] width 91 height 26
click at [1284, 159] on div "Email" at bounding box center [1345, 158] width 126 height 24
